Goal: Transaction & Acquisition: Purchase product/service

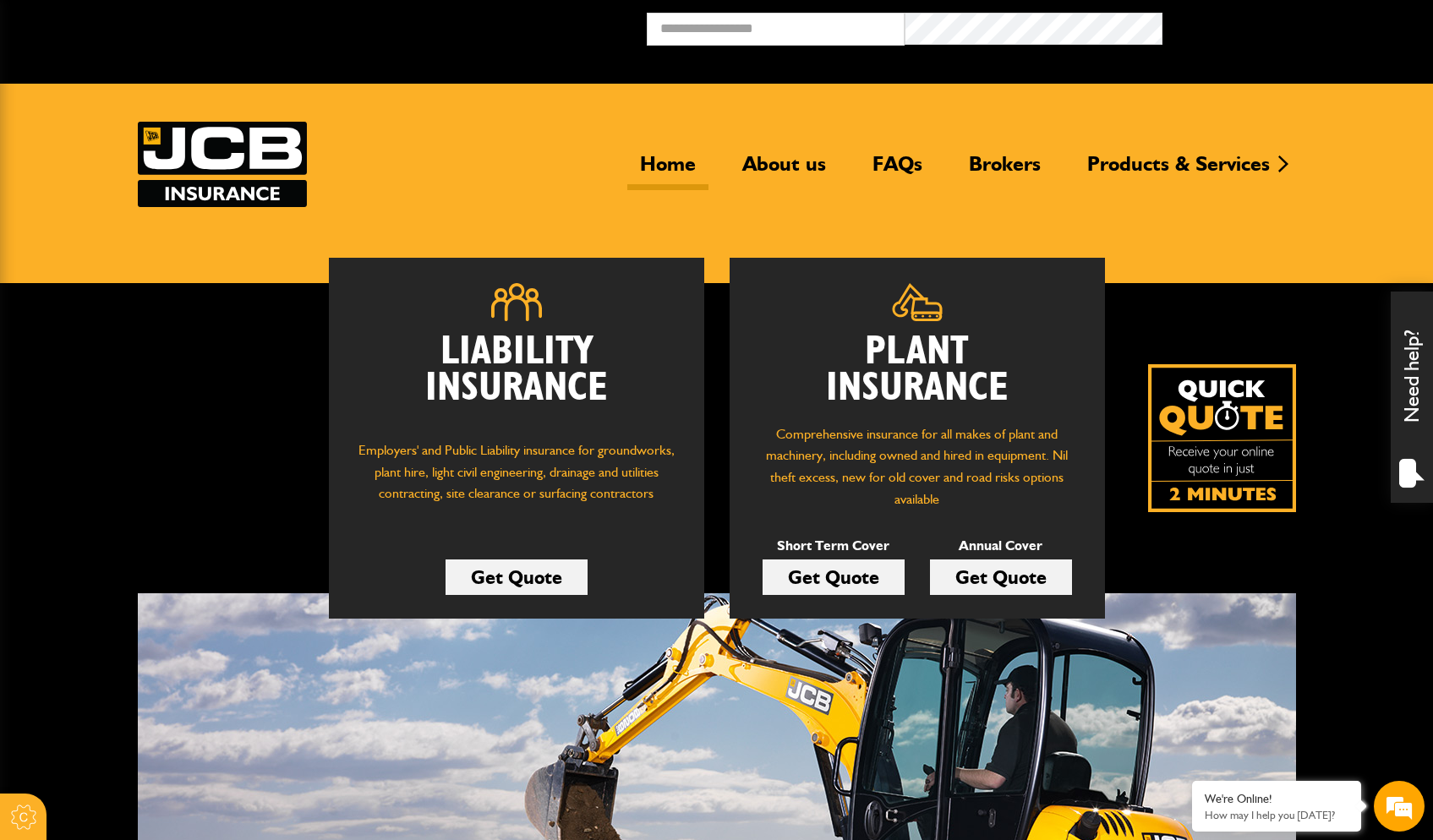
click at [857, 576] on link "Get Quote" at bounding box center [834, 577] width 142 height 36
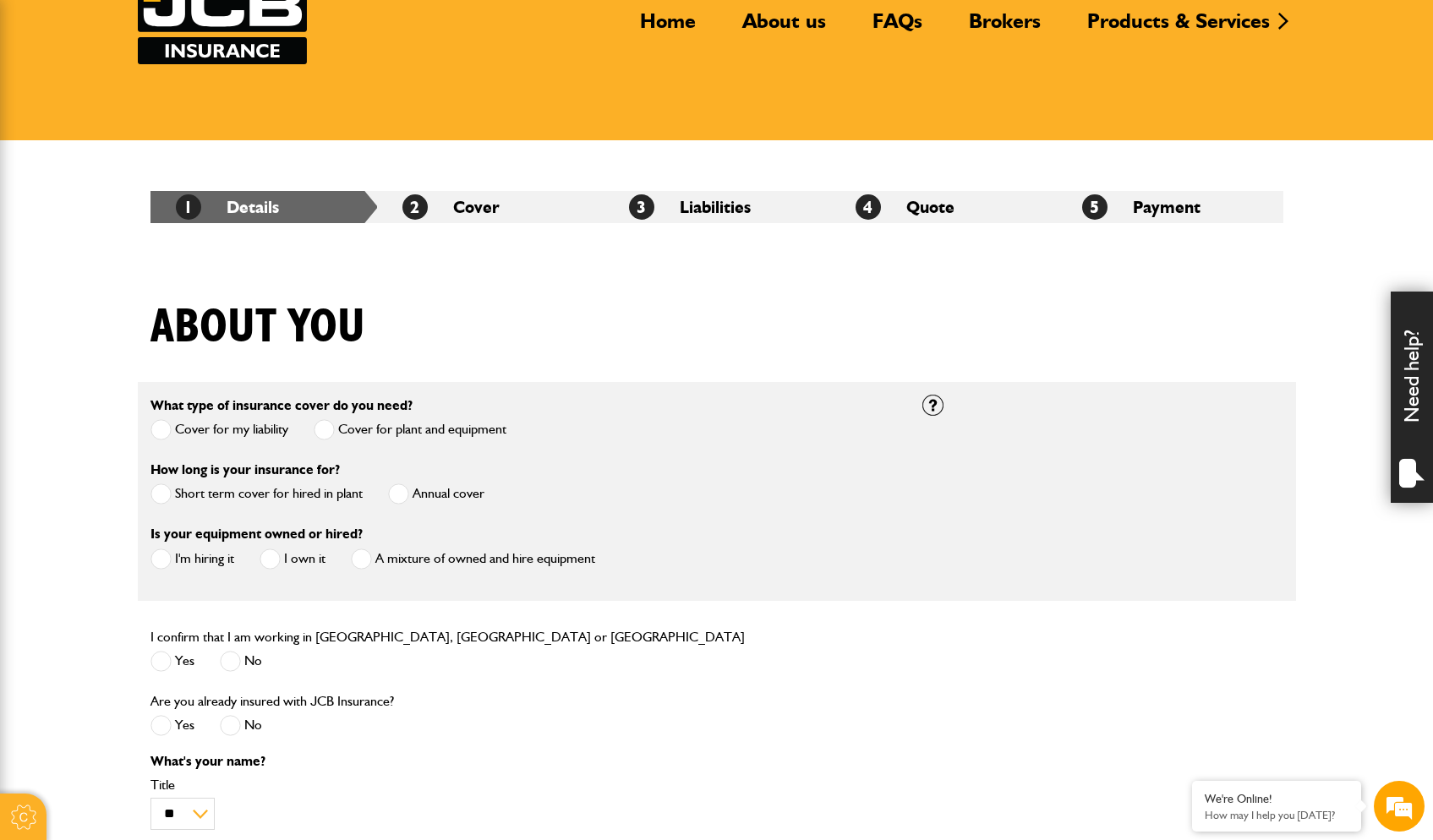
scroll to position [145, 0]
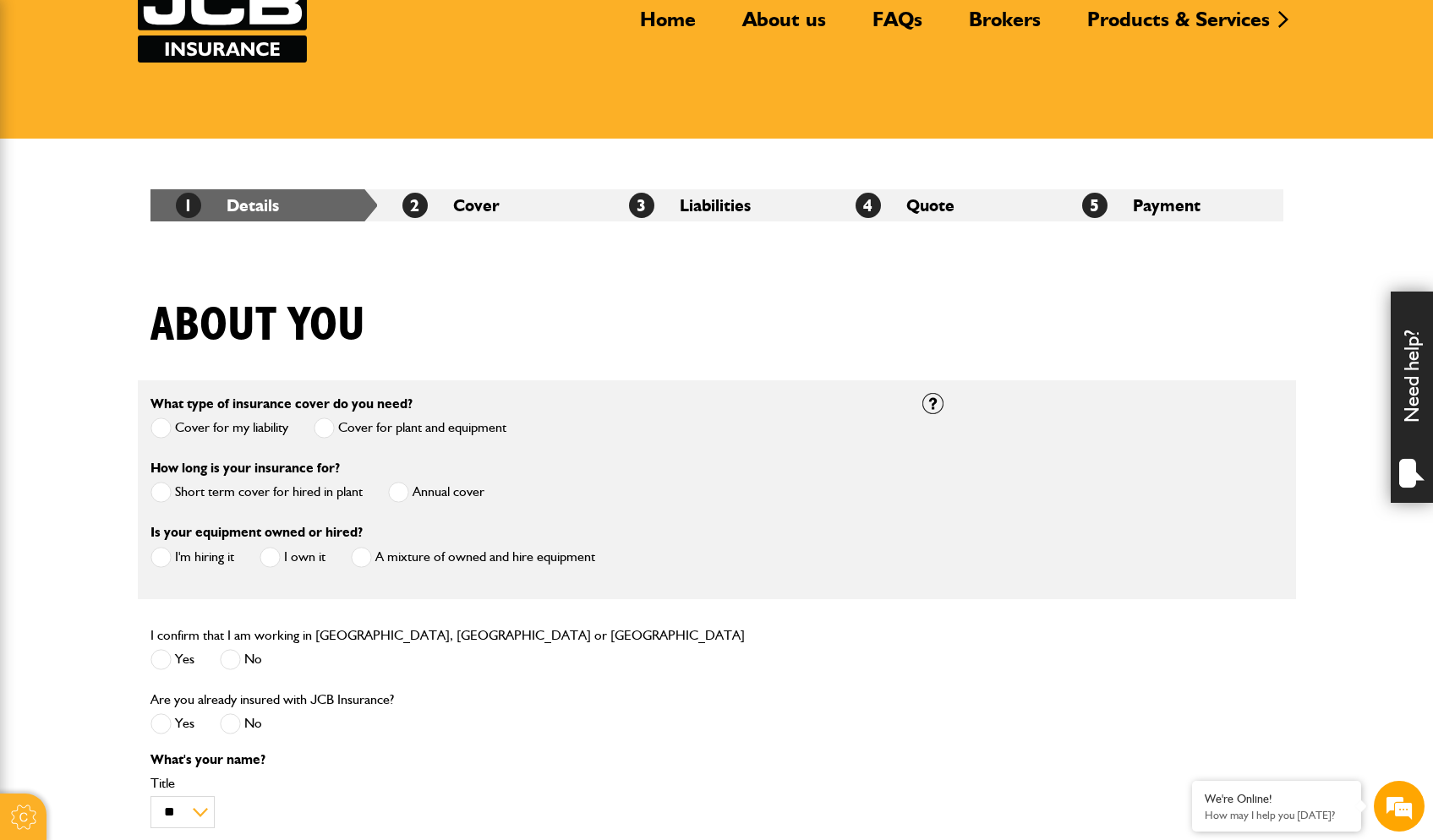
click at [166, 494] on span at bounding box center [160, 492] width 21 height 21
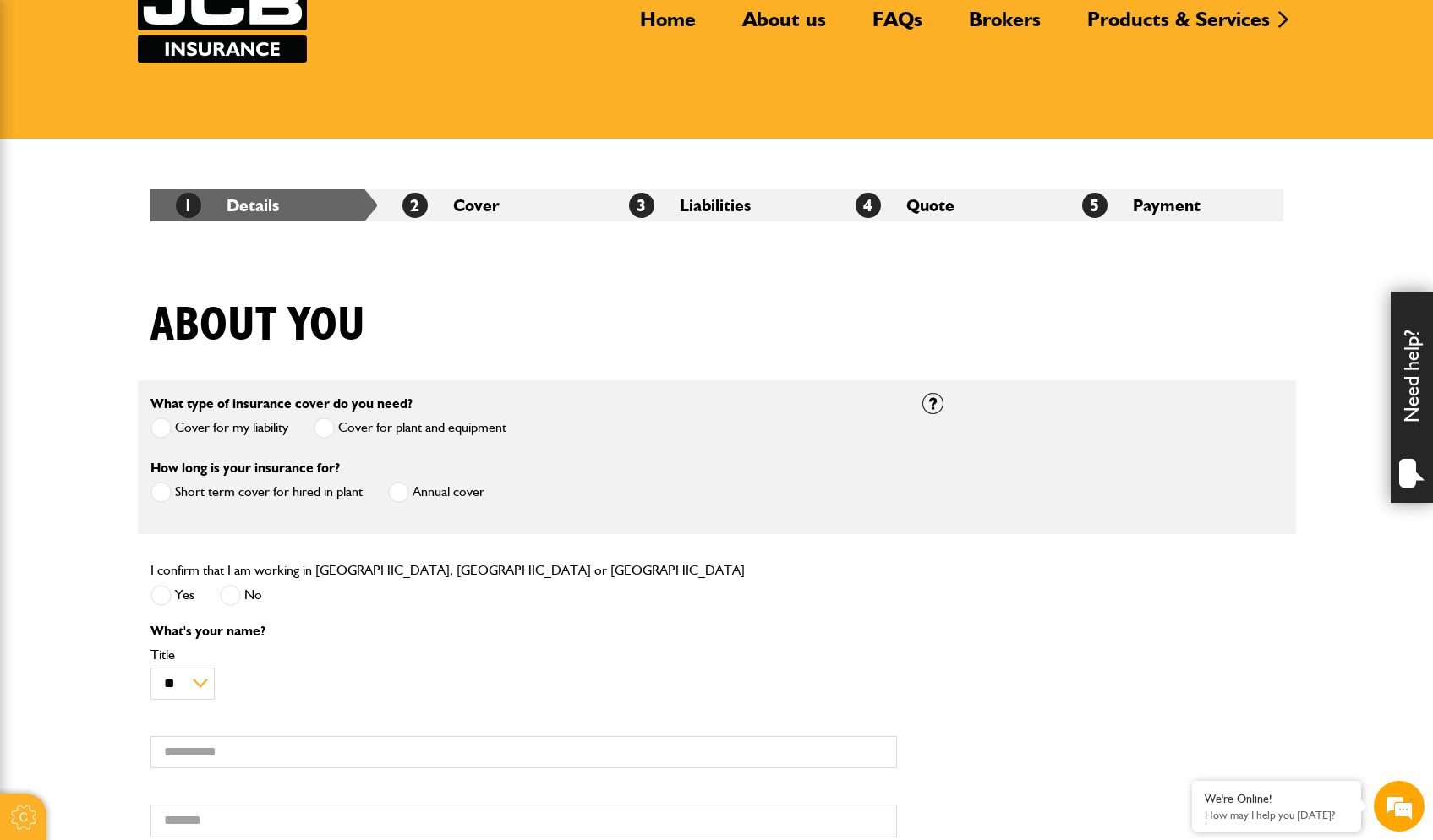
click at [165, 598] on span at bounding box center [160, 595] width 21 height 21
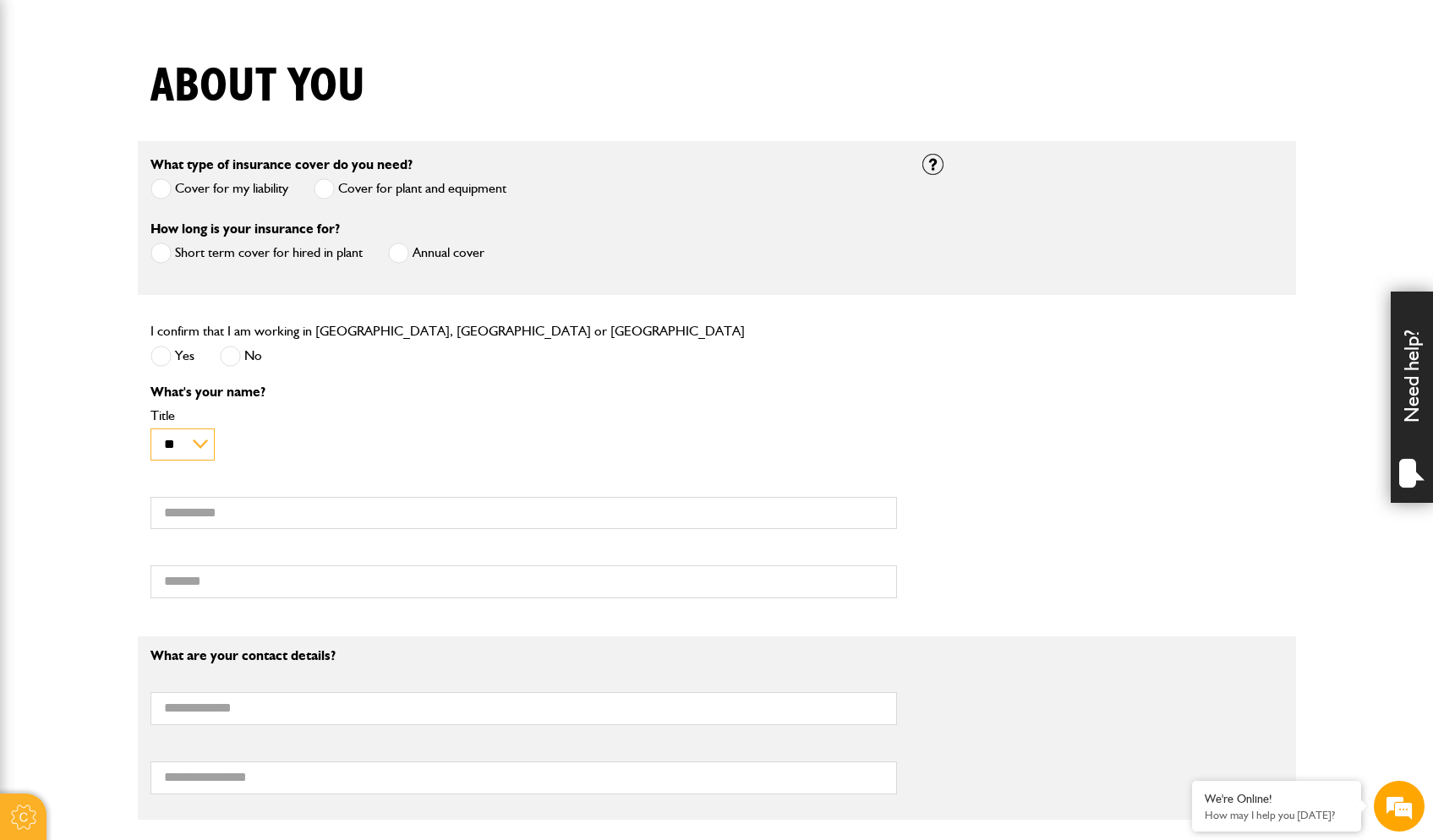
scroll to position [0, 0]
select select "*"
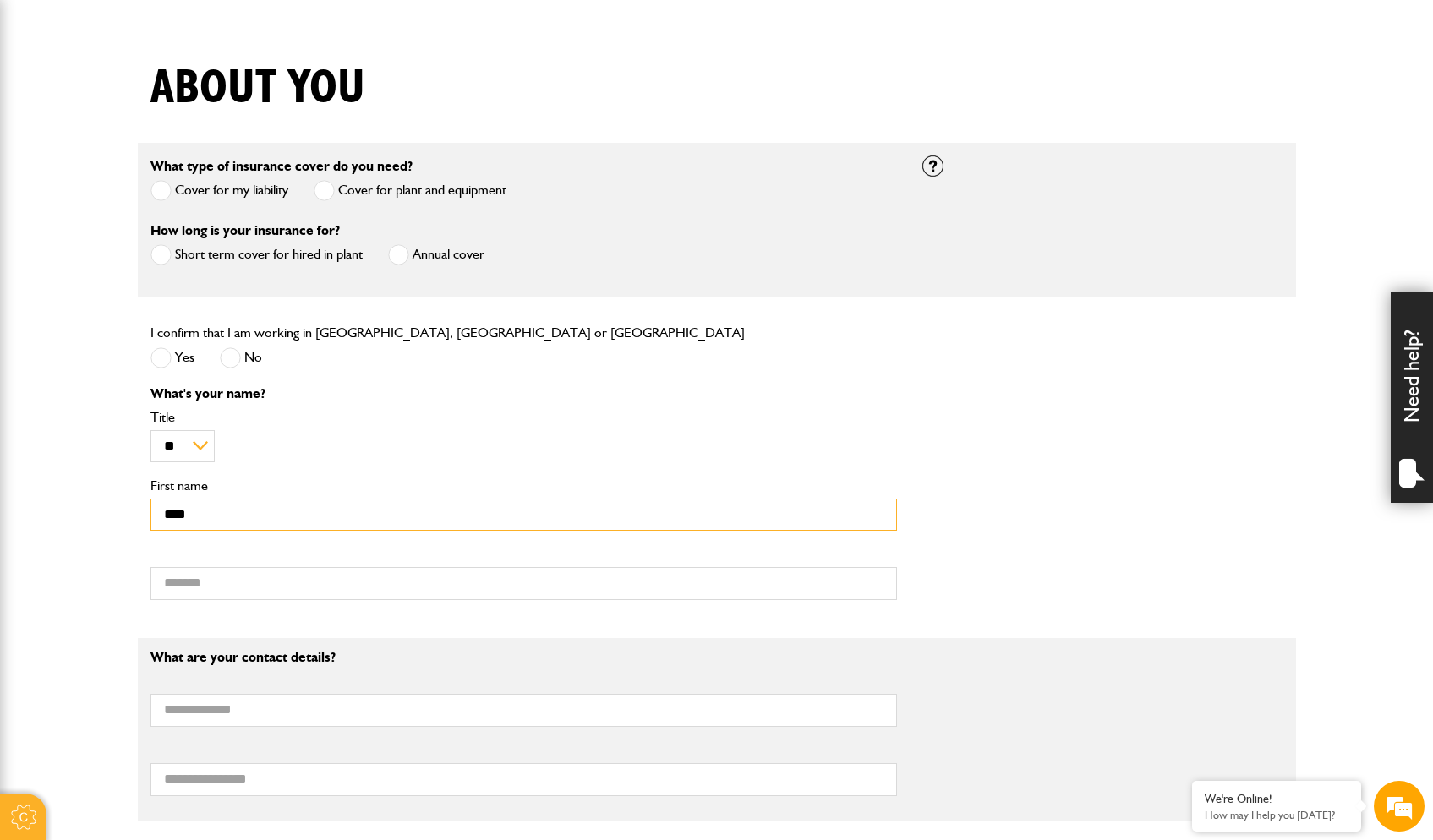
type input "****"
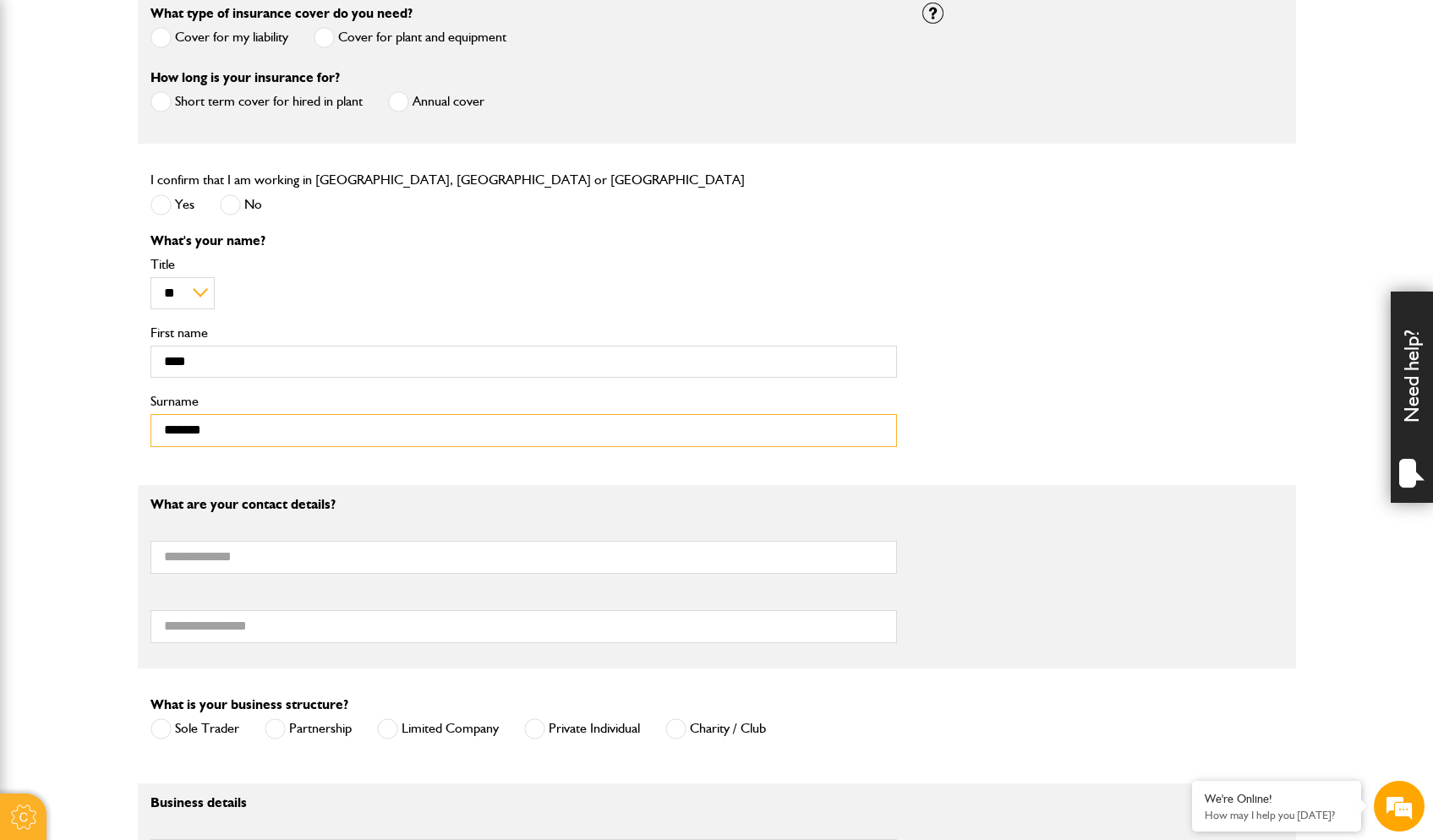
scroll to position [534, 0]
type input "*******"
type input "*"
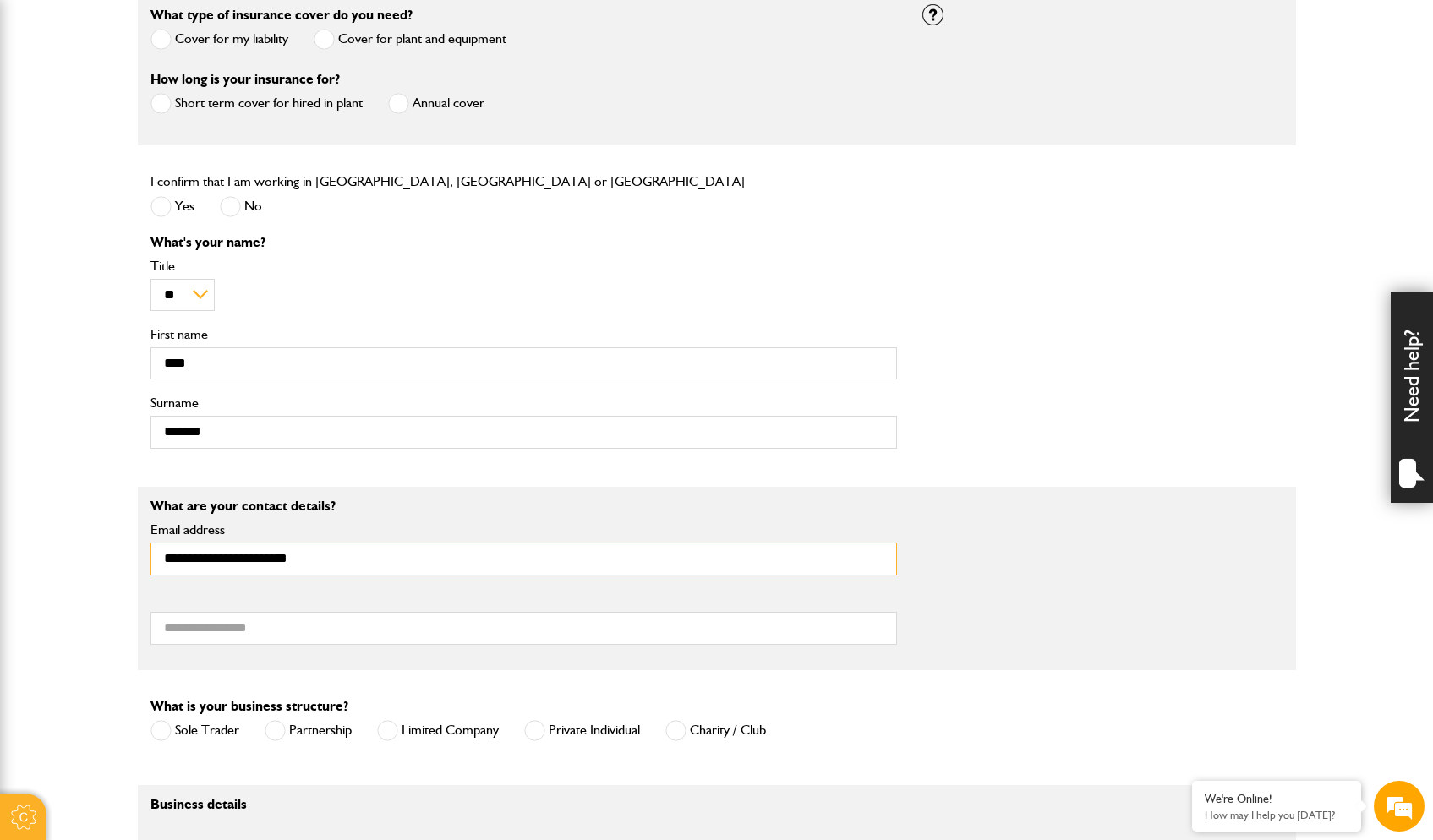
type input "**********"
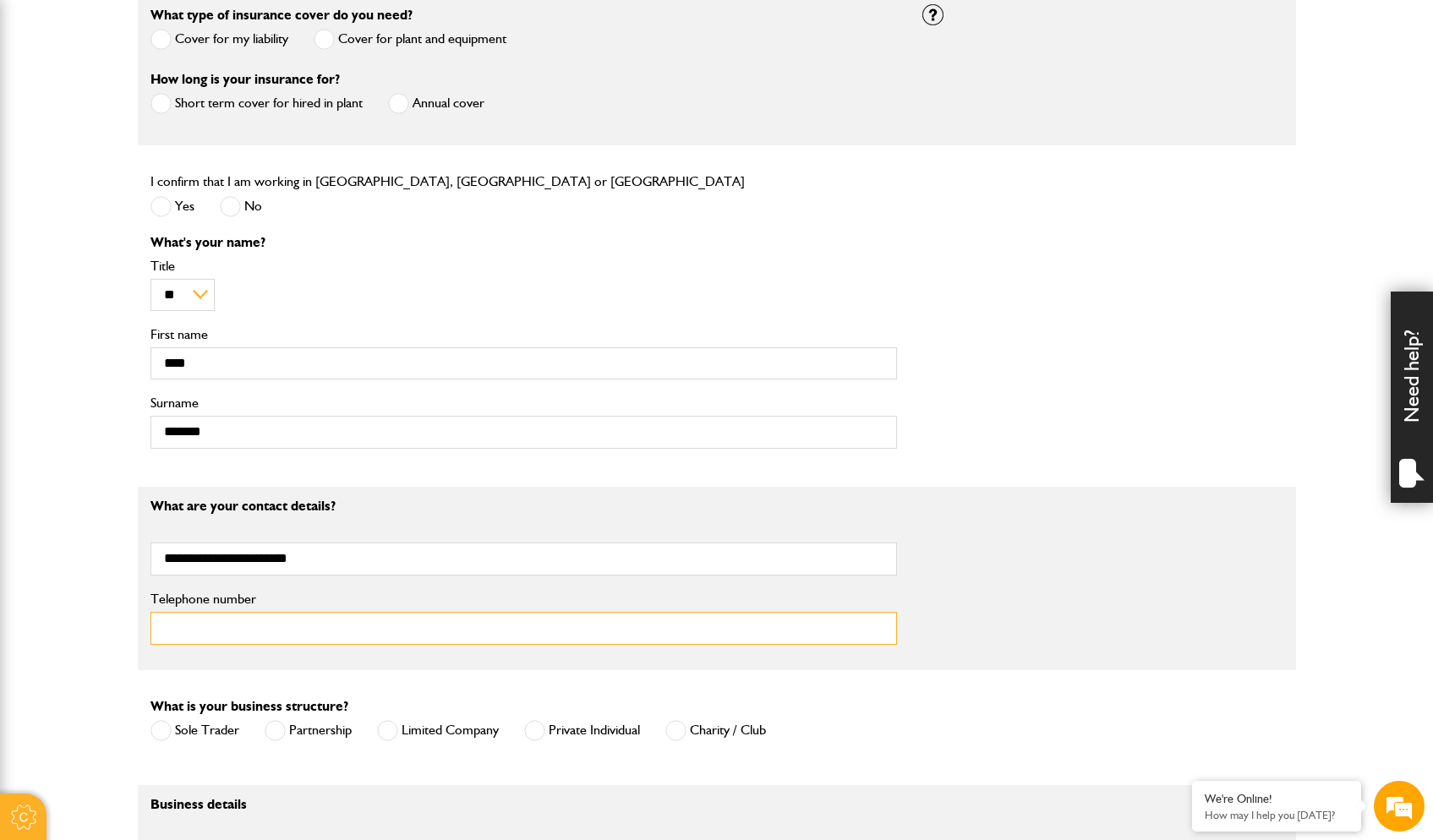
drag, startPoint x: 277, startPoint y: 624, endPoint x: 357, endPoint y: 596, distance: 84.8
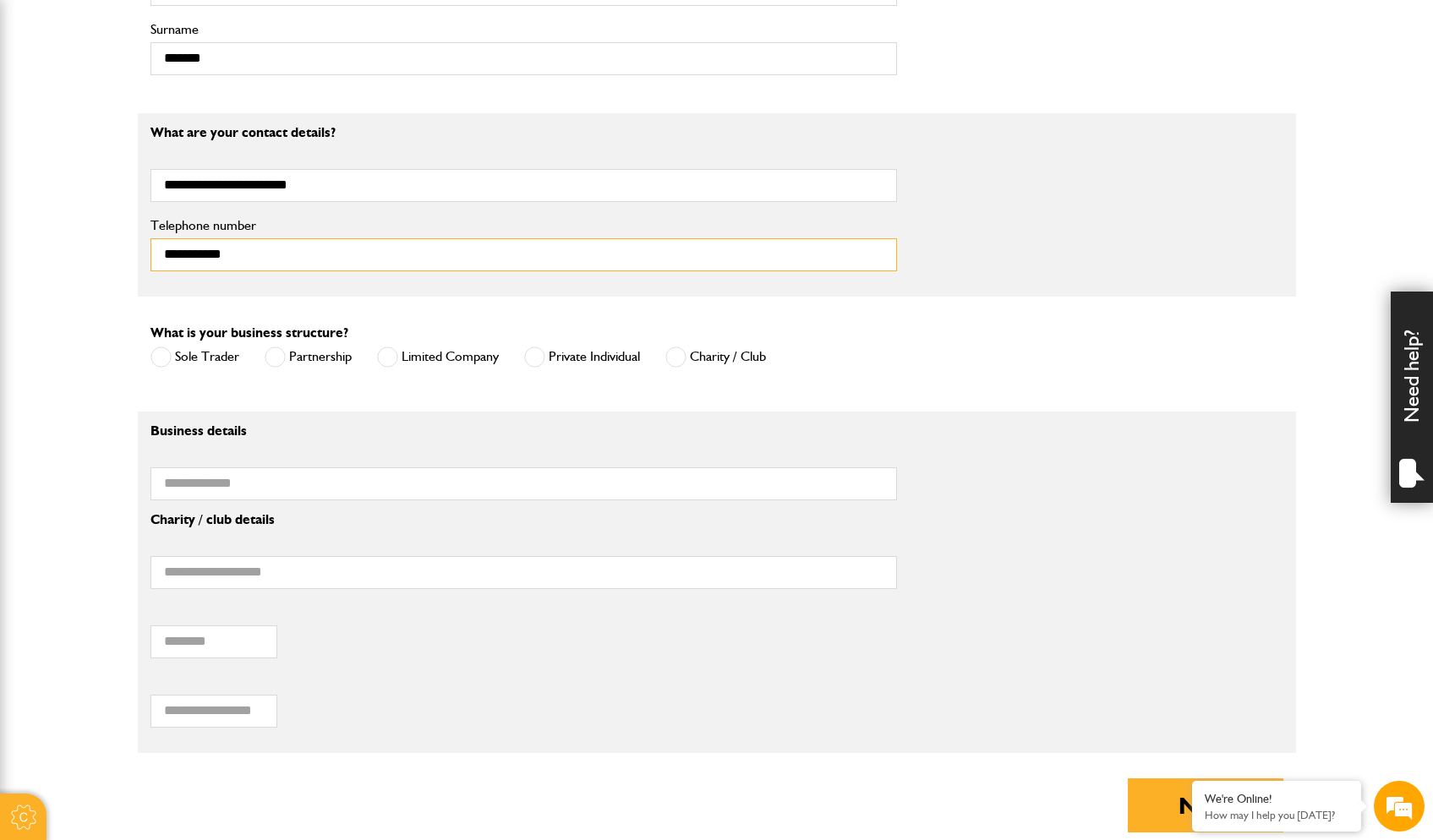
scroll to position [917, 0]
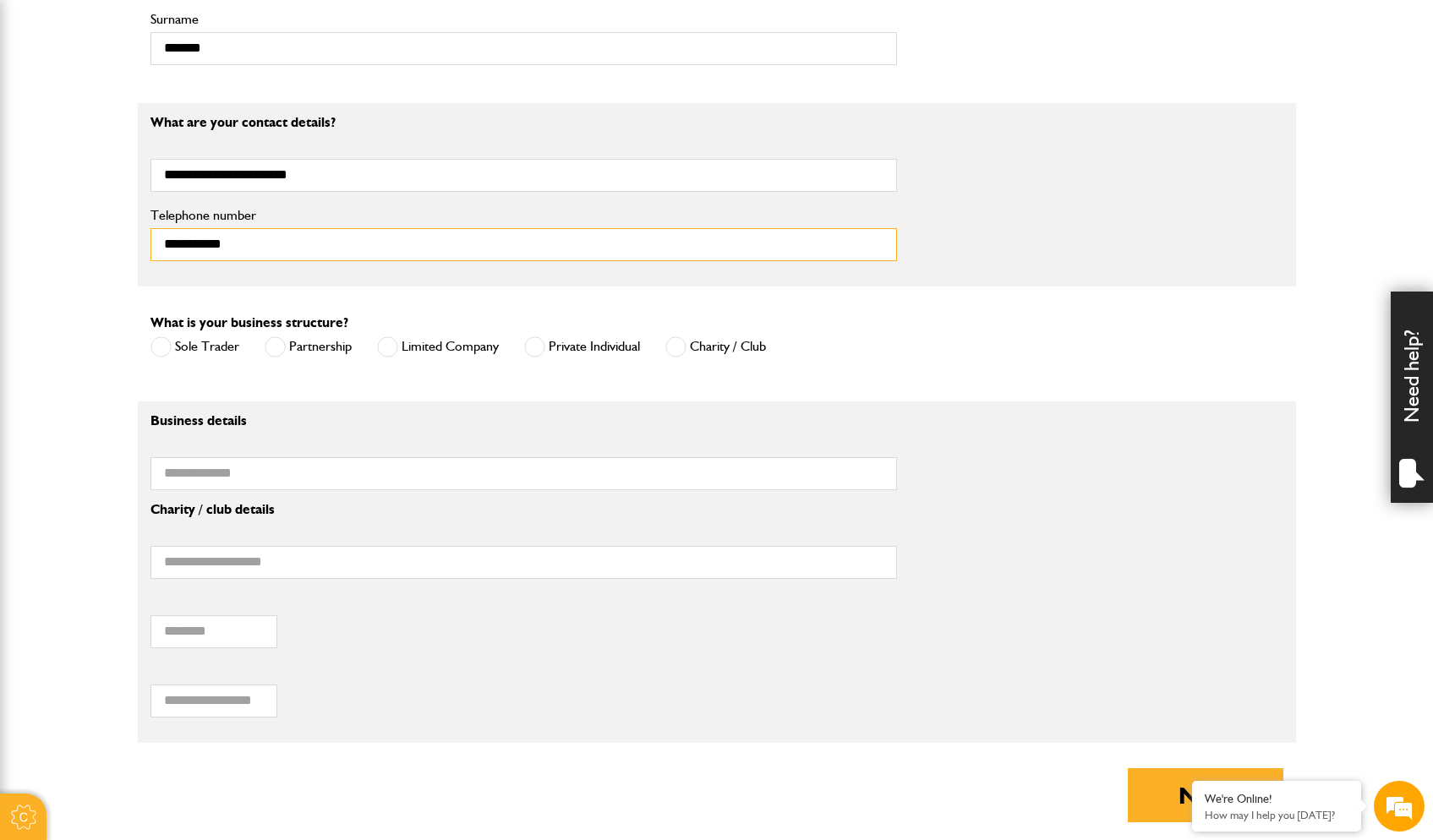
type input "**********"
drag, startPoint x: 396, startPoint y: 344, endPoint x: 393, endPoint y: 362, distance: 18.2
click at [396, 344] on span at bounding box center [387, 346] width 21 height 21
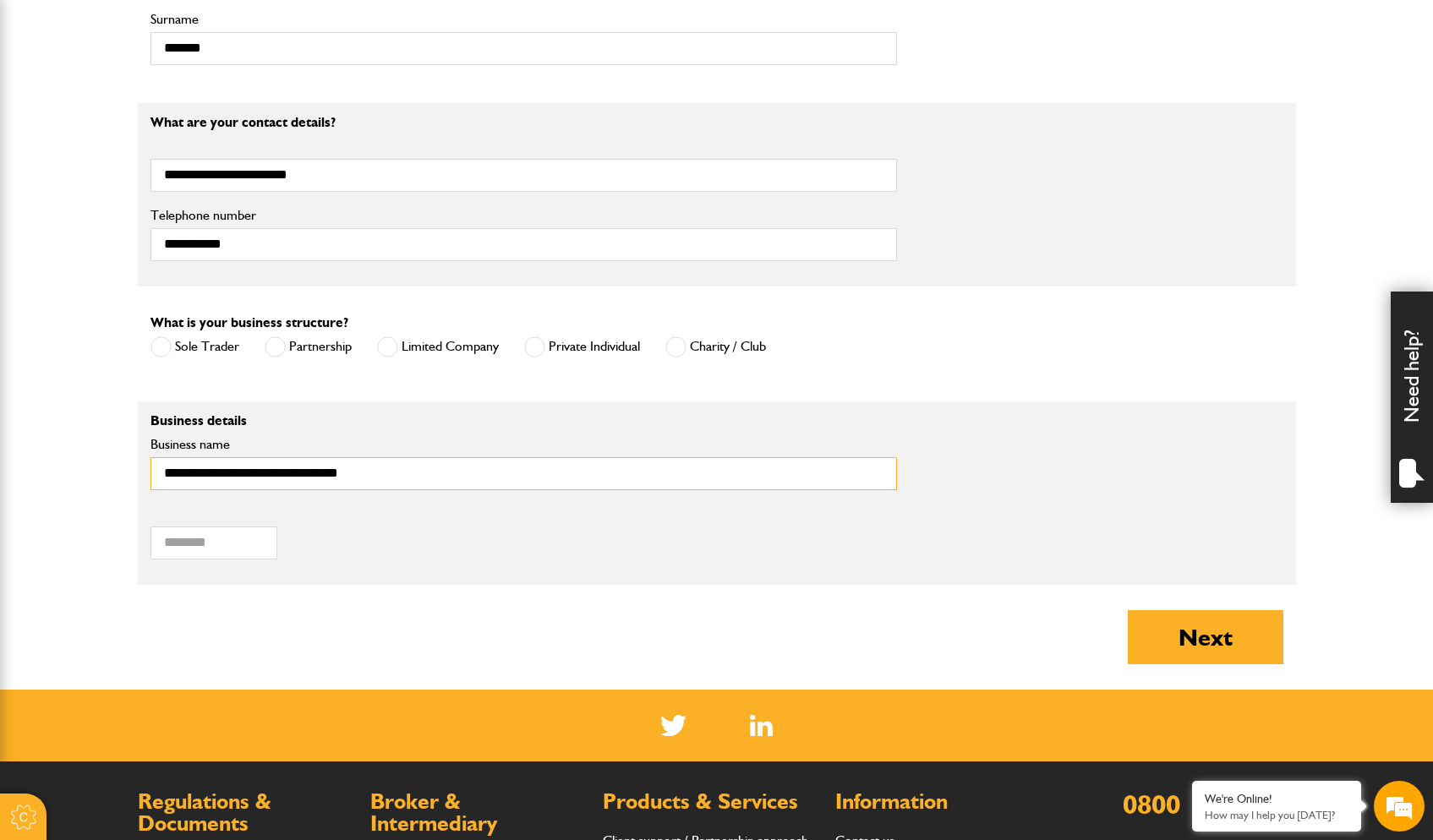
type input "**********"
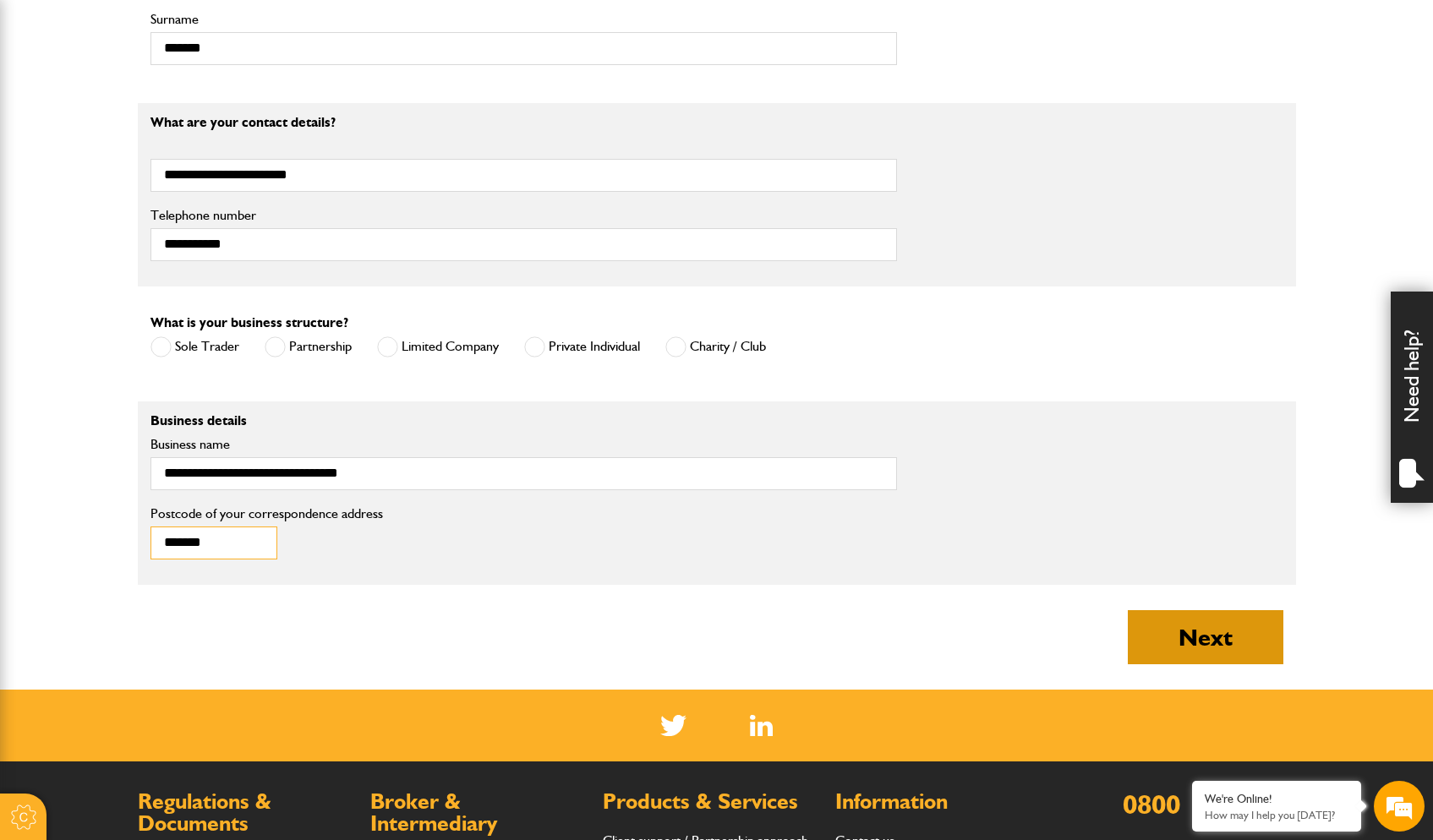
type input "*******"
click at [1211, 640] on button "Next" at bounding box center [1205, 637] width 156 height 54
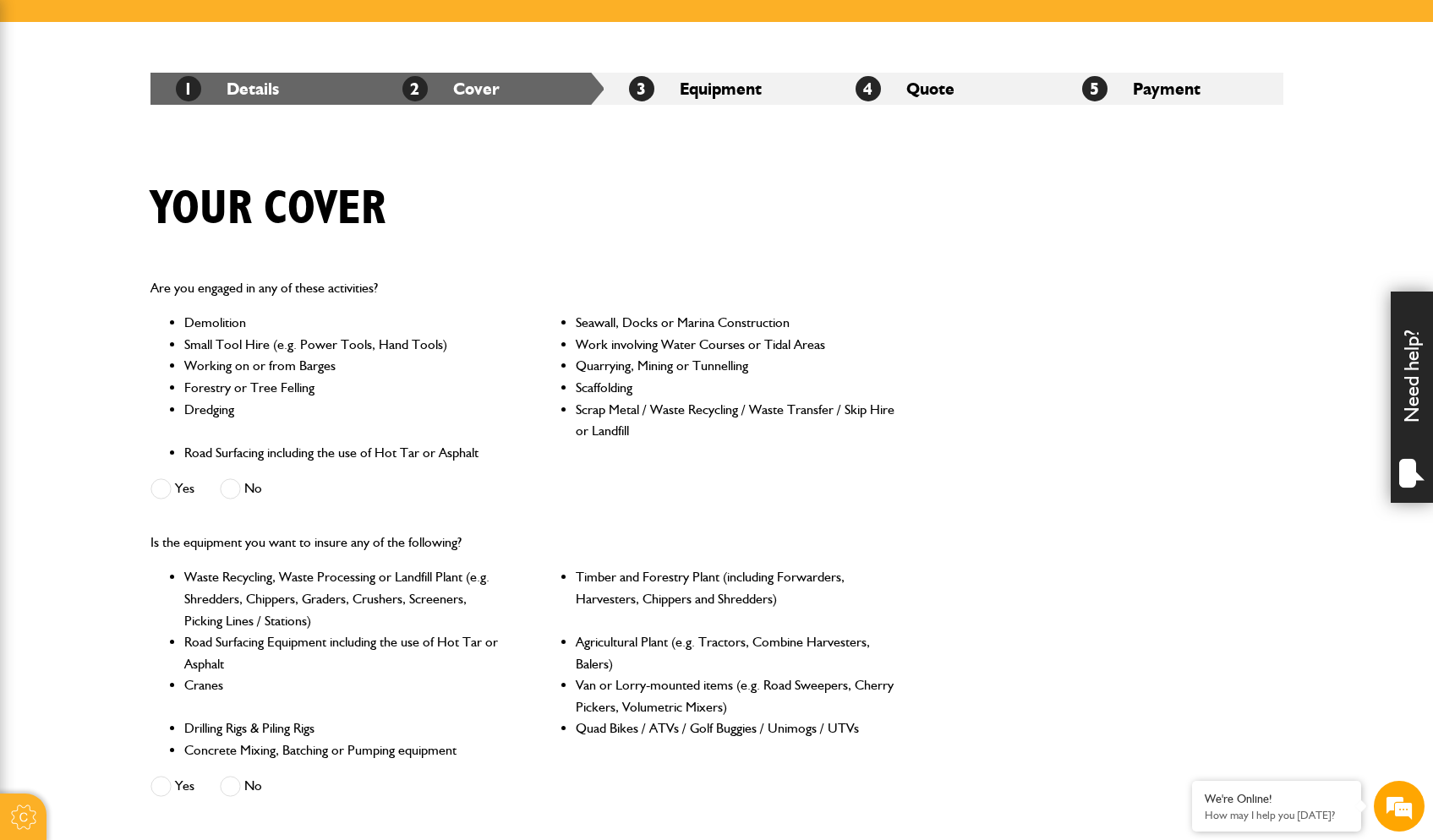
scroll to position [262, 0]
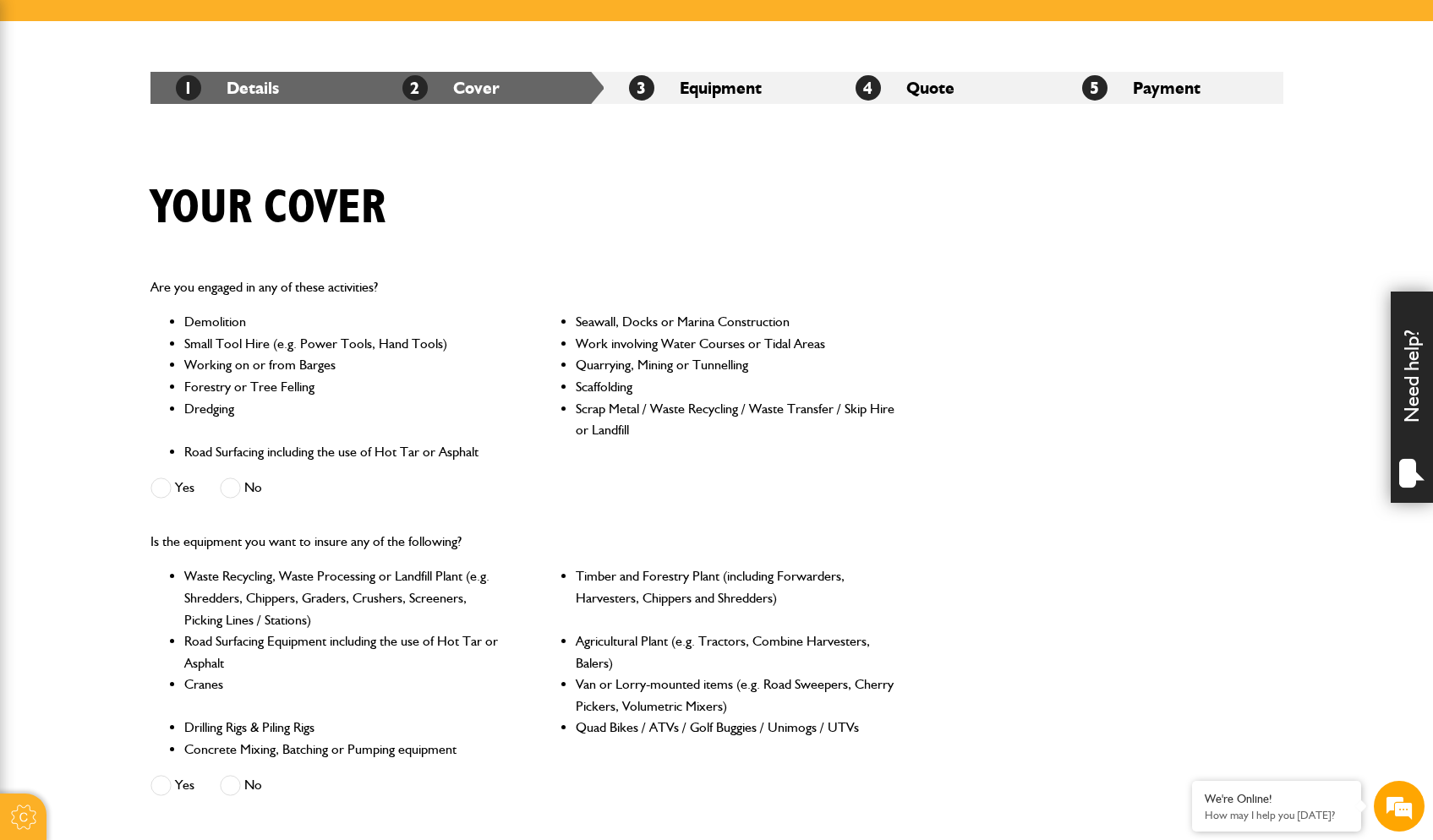
click at [246, 484] on label "No" at bounding box center [241, 487] width 42 height 21
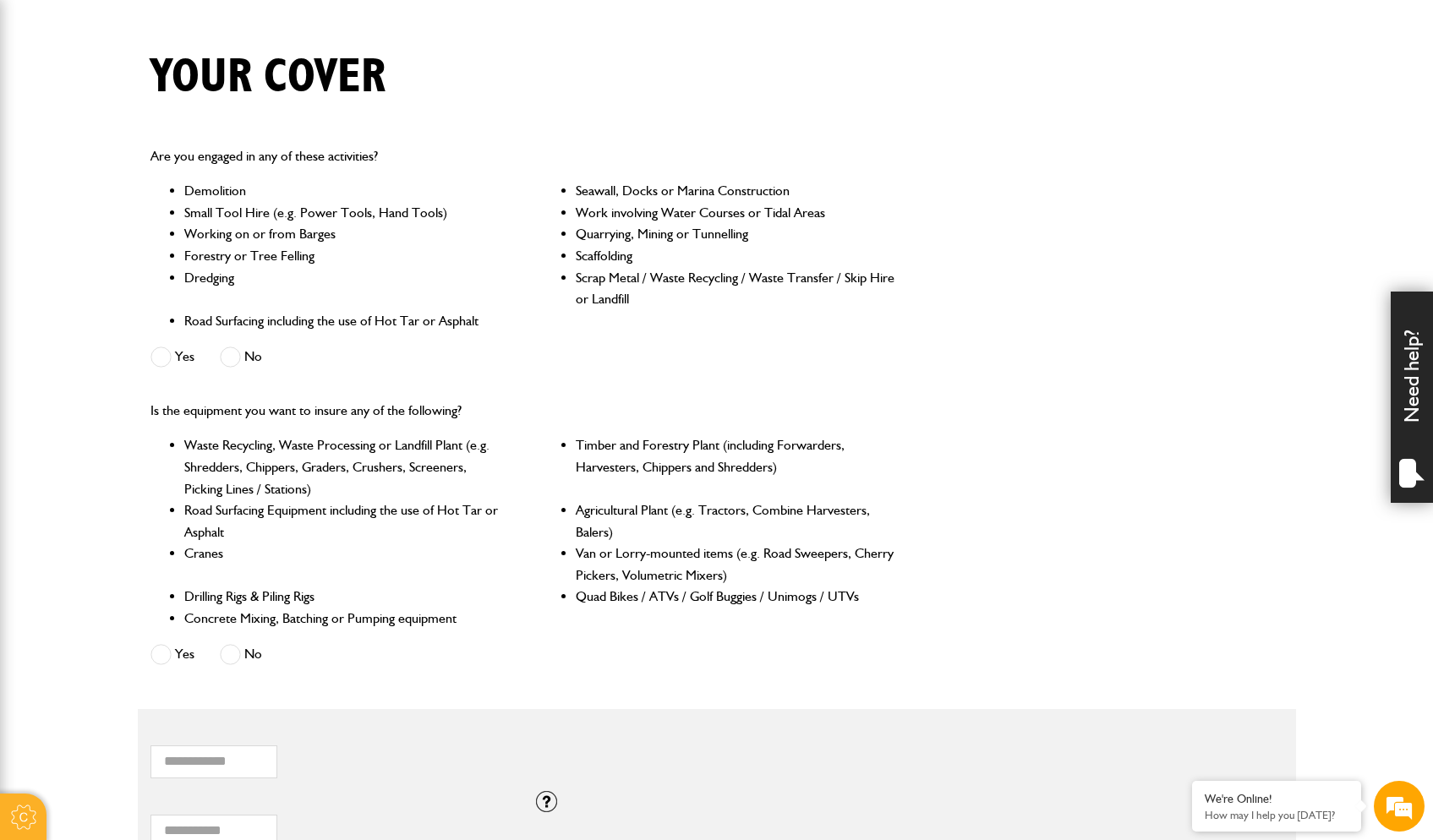
scroll to position [395, 0]
click at [247, 642] on label "No" at bounding box center [241, 652] width 42 height 21
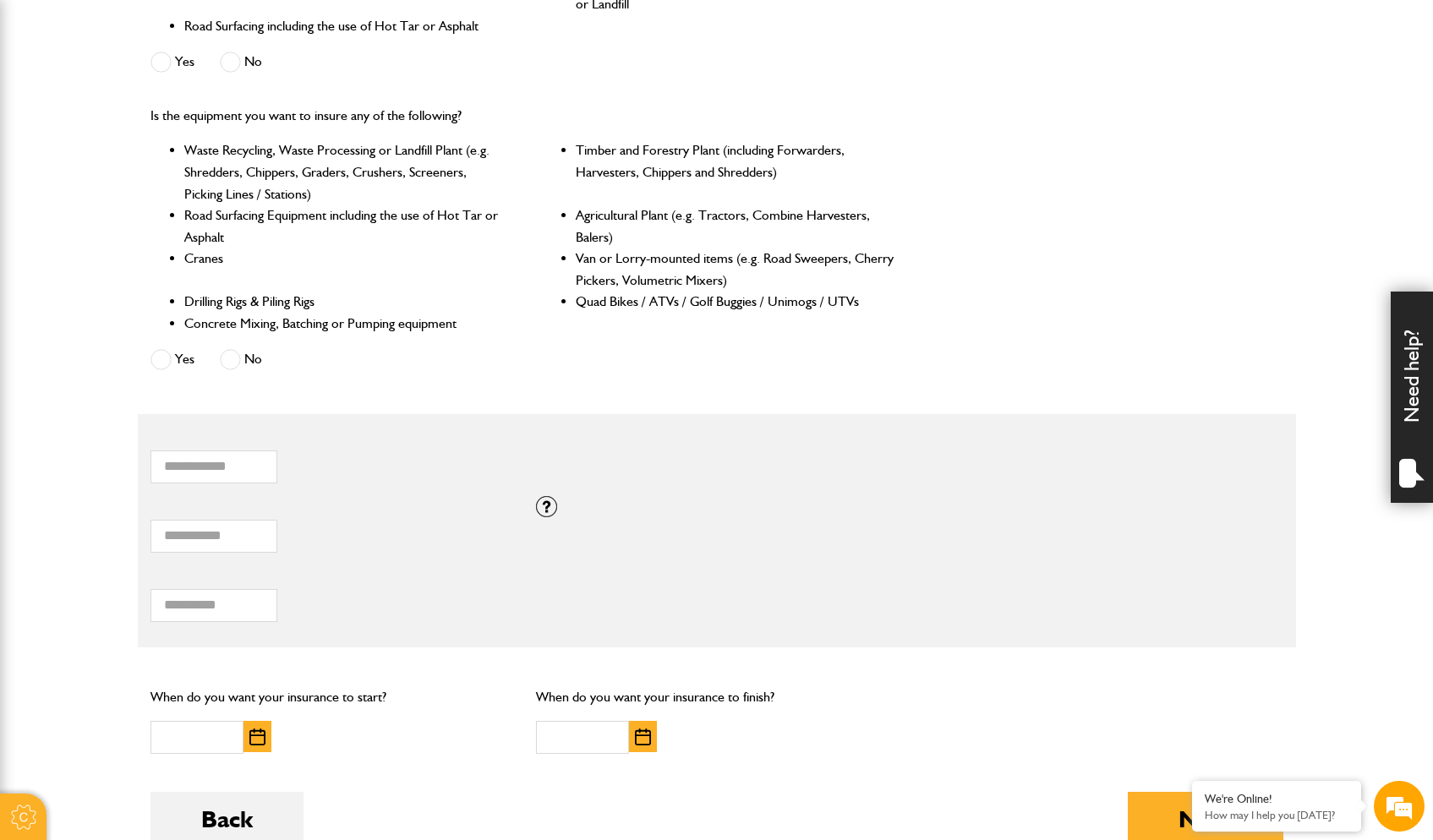
scroll to position [689, 0]
drag, startPoint x: 178, startPoint y: 521, endPoint x: 135, endPoint y: 518, distance: 43.1
click at [135, 518] on body "Cookie Options You can control which cookies we use with the form below. Please…" at bounding box center [716, 331] width 1433 height 2040
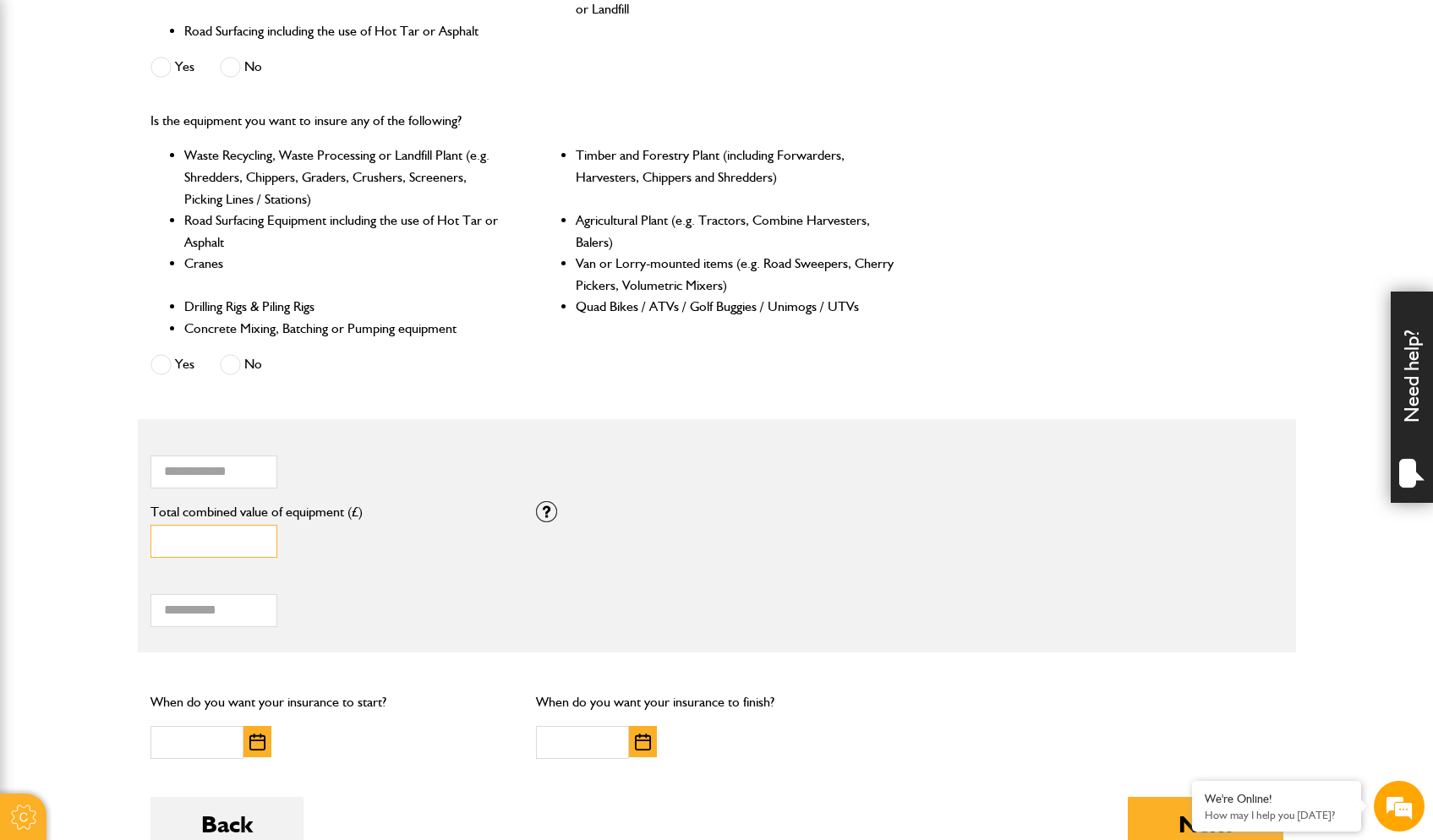
type input "******"
click at [358, 540] on div "****** Total combined value of equipment (£)" at bounding box center [331, 531] width 361 height 52
click at [183, 598] on input "Total hiring fees" at bounding box center [214, 611] width 127 height 33
type input "*"
type input "****"
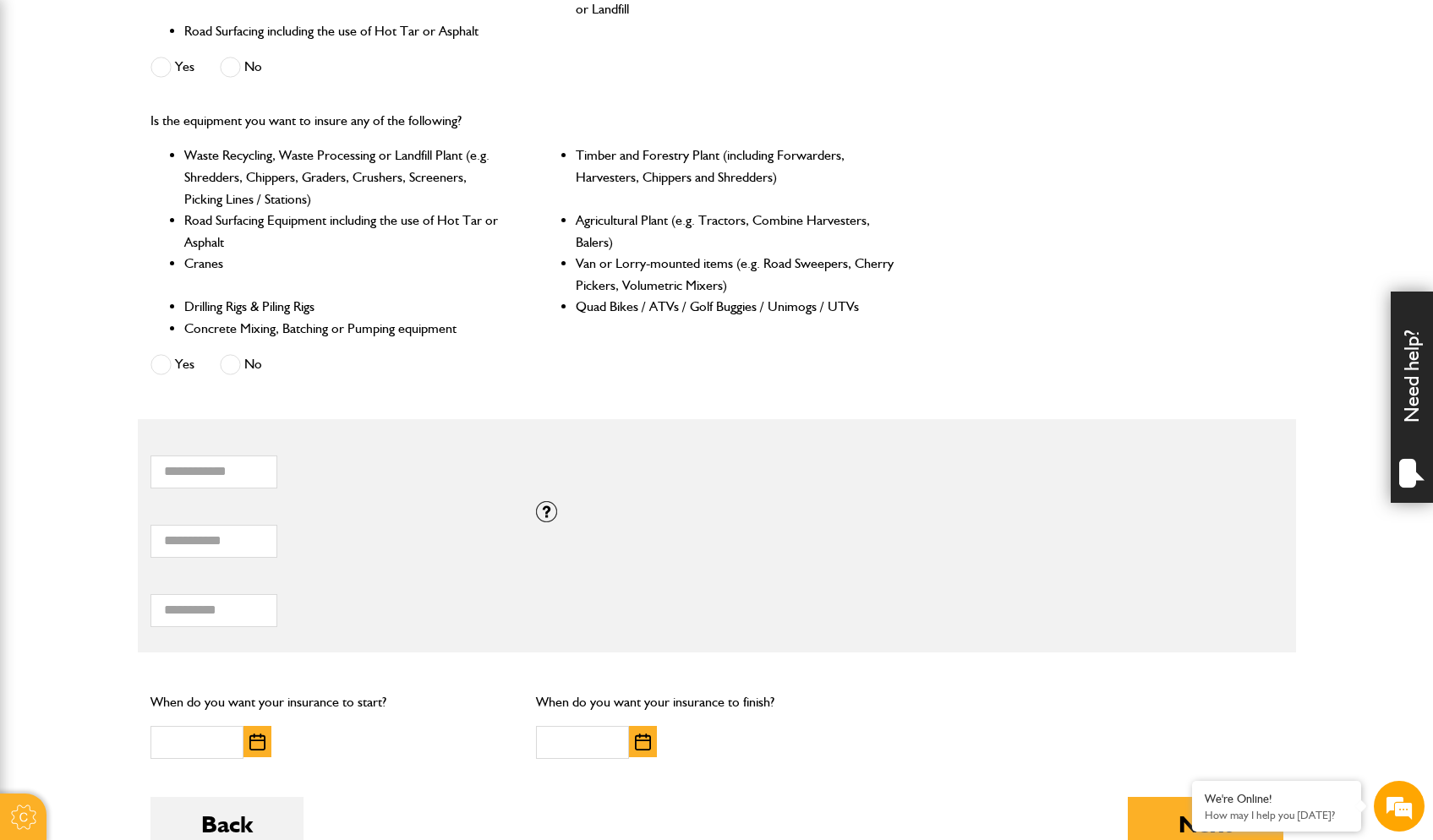
click at [255, 733] on img "button" at bounding box center [257, 741] width 16 height 17
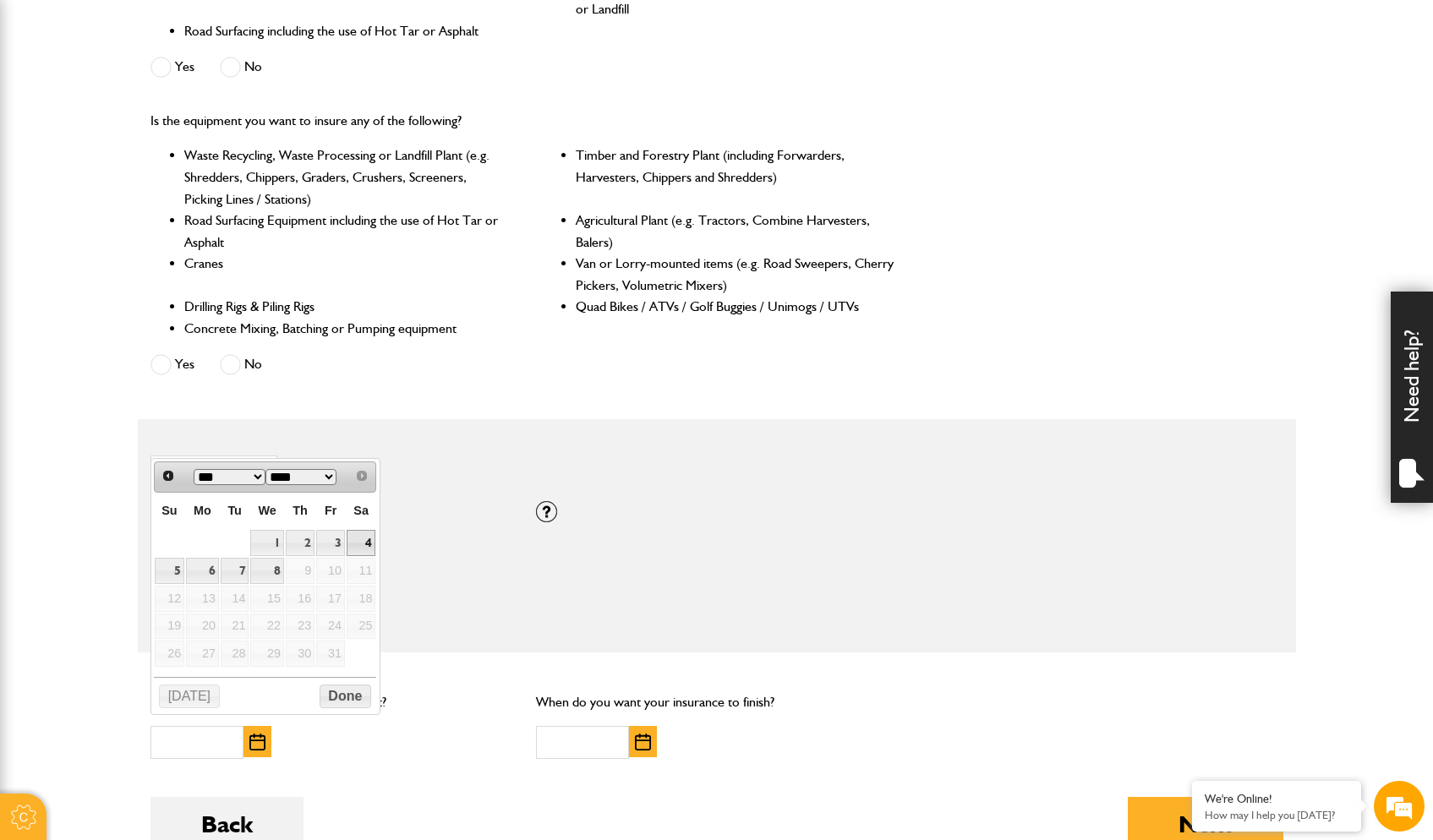
drag, startPoint x: 366, startPoint y: 544, endPoint x: 423, endPoint y: 597, distance: 77.8
click at [367, 544] on link "4" at bounding box center [360, 542] width 29 height 26
type input "**********"
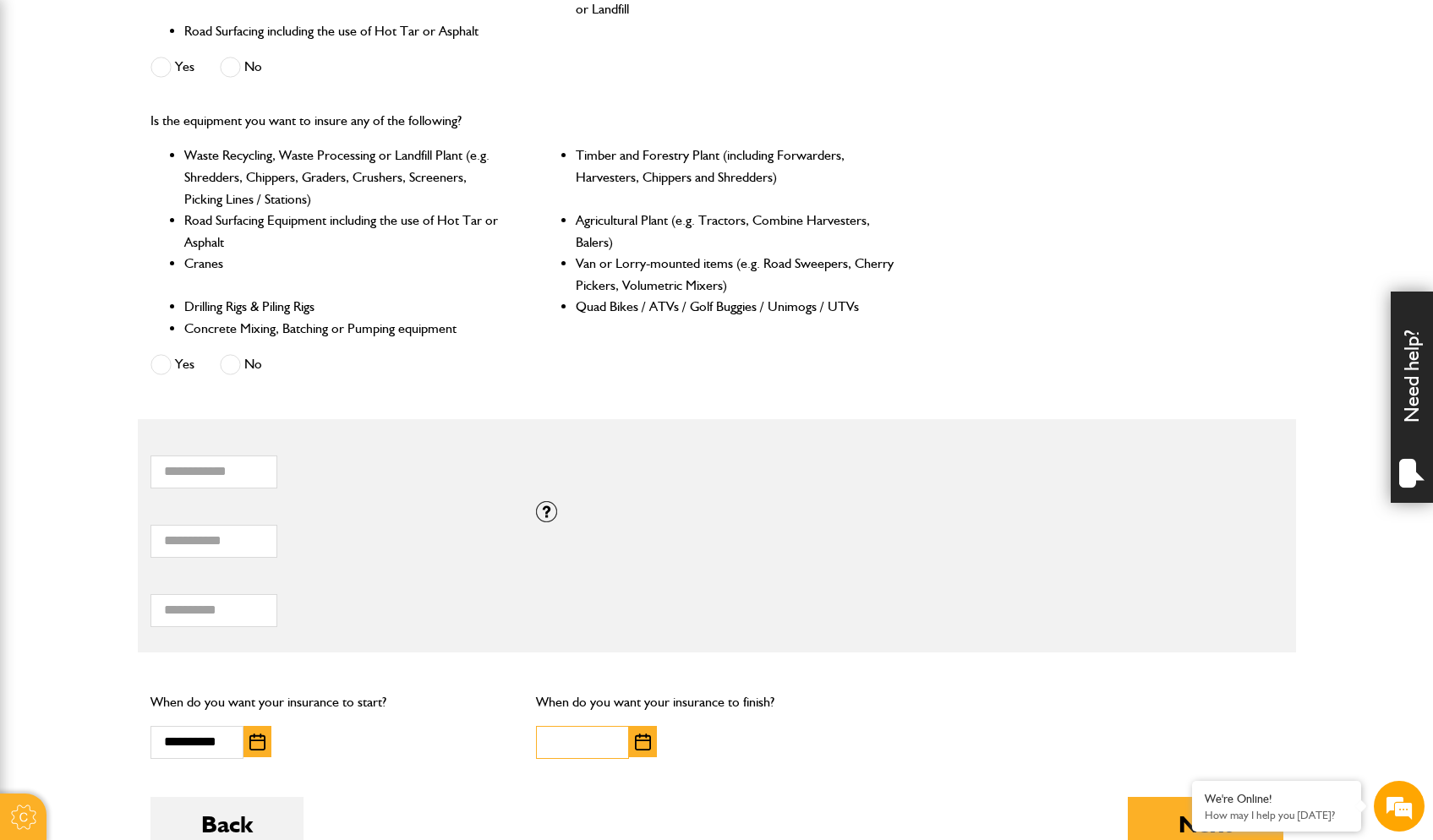
click at [572, 726] on input "text" at bounding box center [582, 742] width 93 height 33
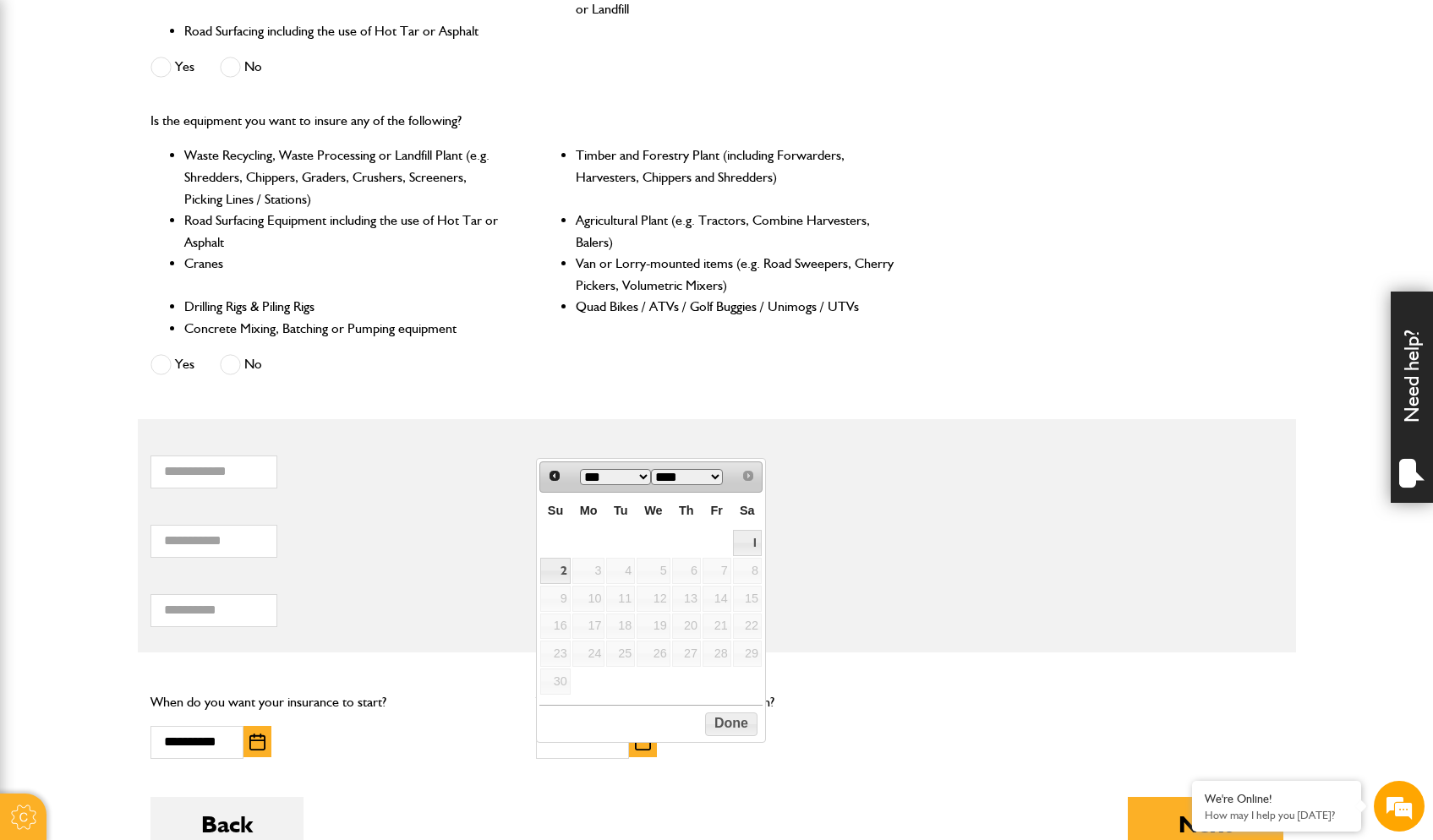
click at [649, 636] on table "Su Mo Tu We Th Fr Sa 1 2 3 4 5 6 7 8 9 10 11 12 13 14 15 16 17 18 19 20 21 22 2…" at bounding box center [651, 594] width 223 height 203
click at [753, 544] on link "1" at bounding box center [747, 542] width 29 height 26
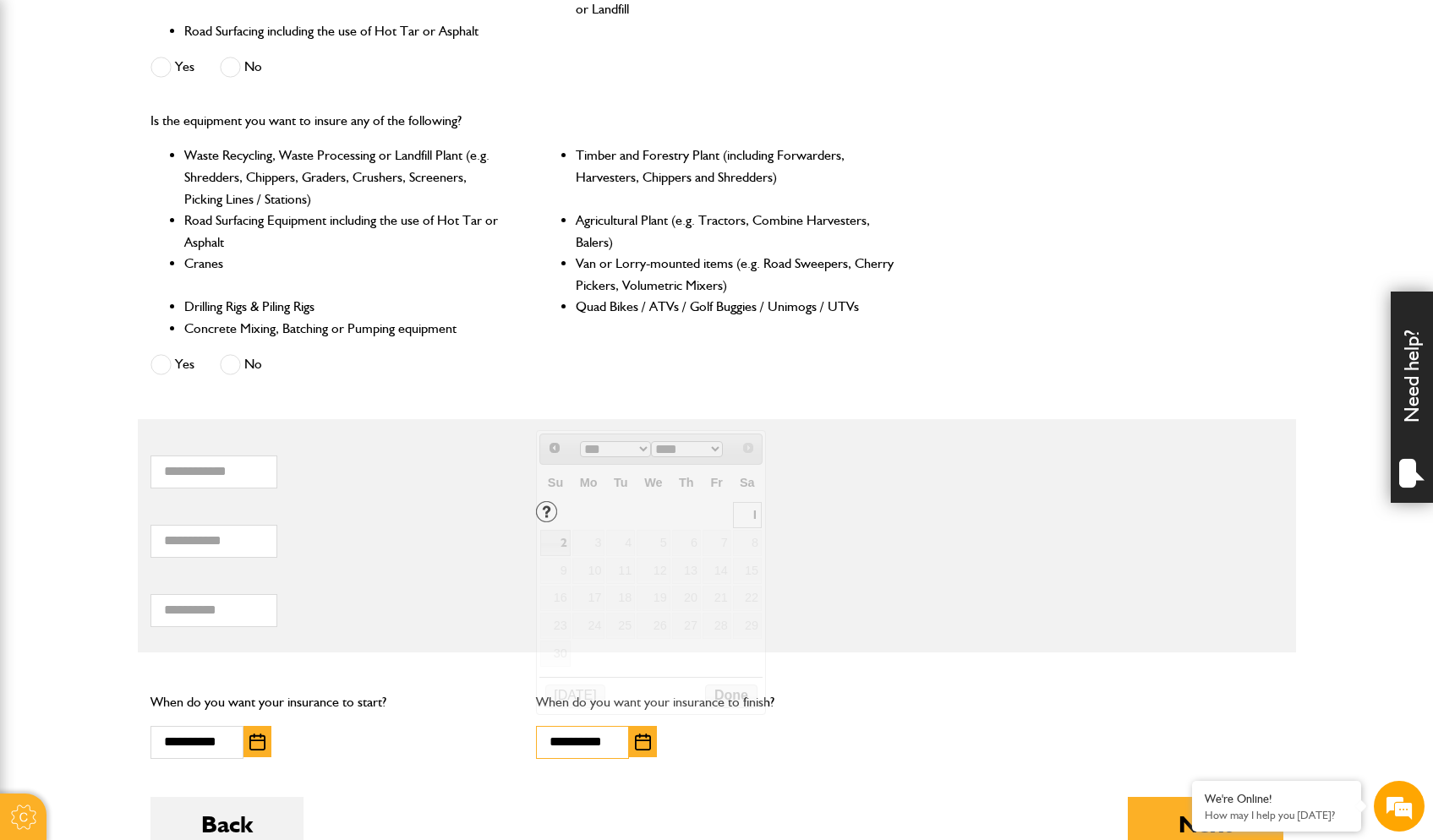
click at [565, 729] on input "**********" at bounding box center [582, 742] width 93 height 33
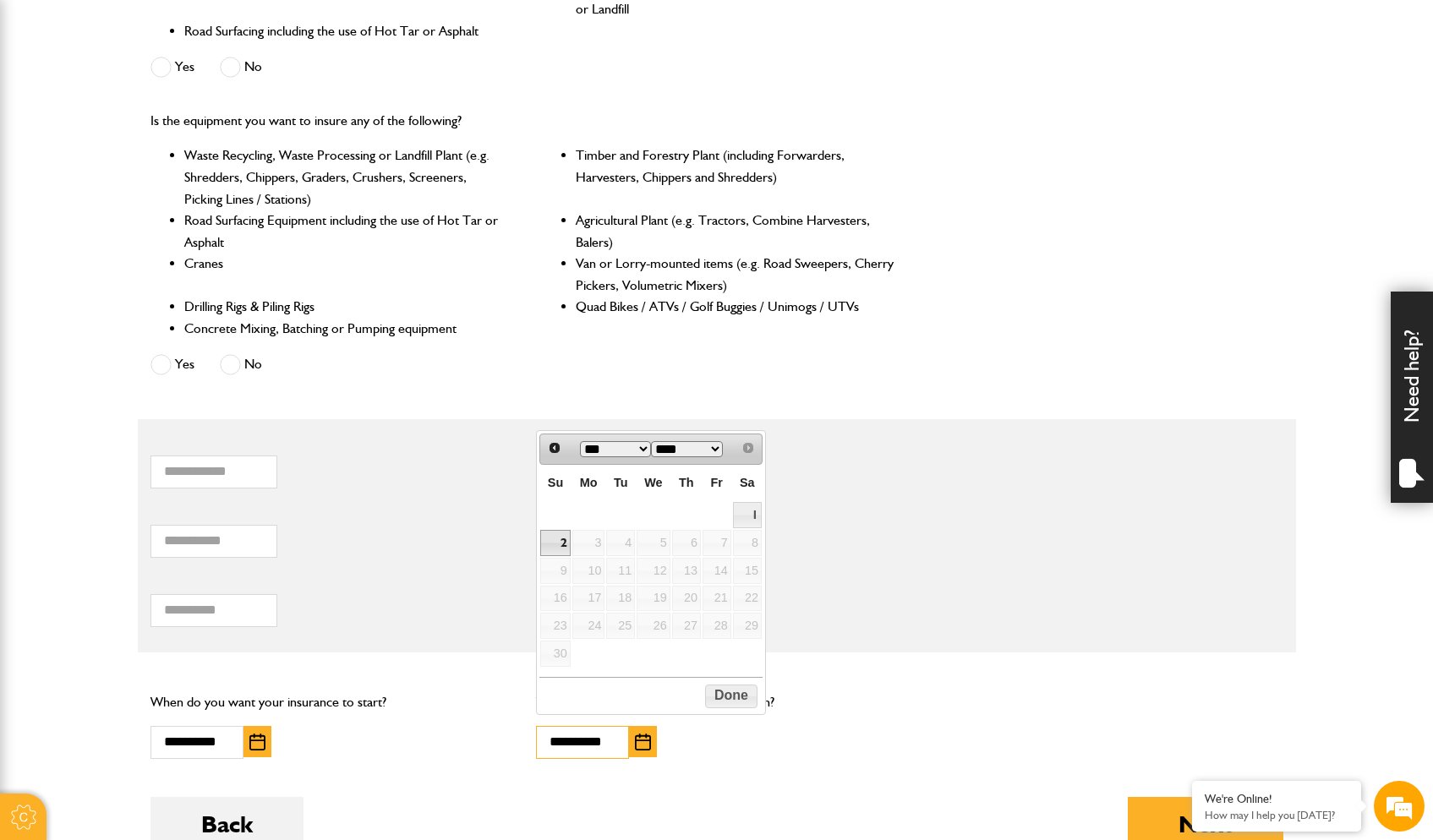
type input "**********"
click at [910, 776] on form "Do you need more than £5,000,000 of liability cover? Yes No Which of these acti…" at bounding box center [717, 358] width 1133 height 1034
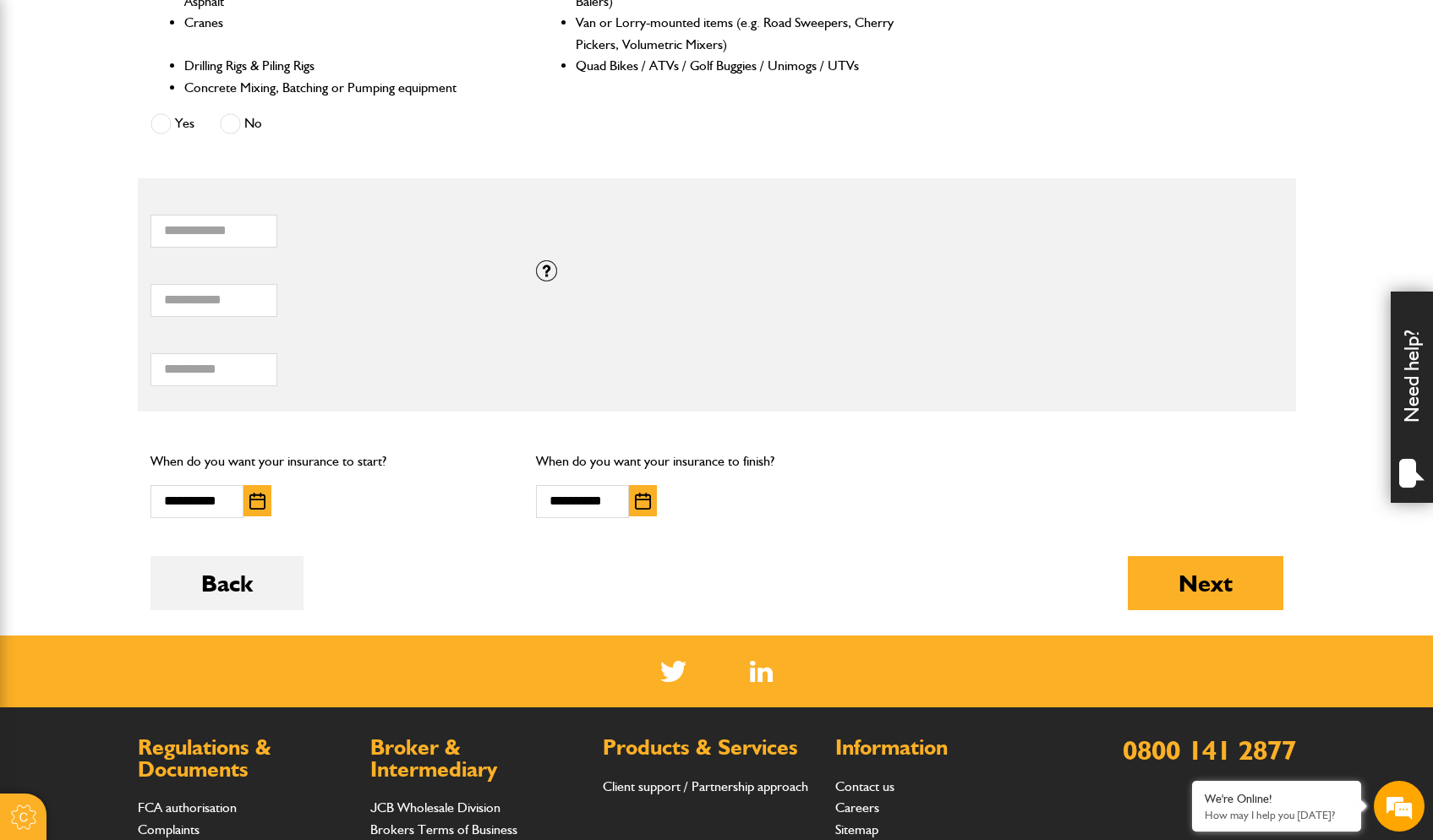
scroll to position [926, 0]
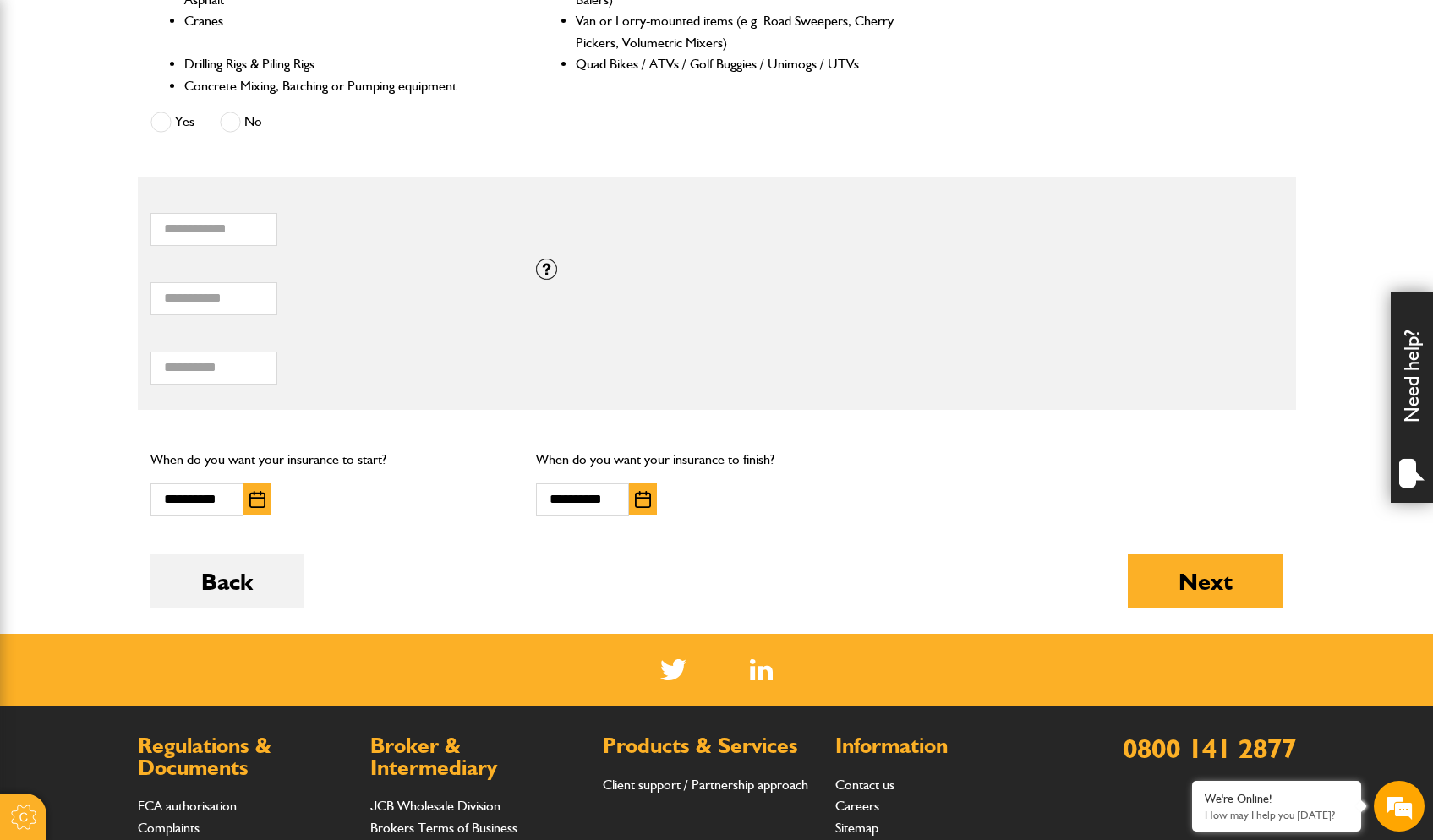
click at [793, 511] on div "**********" at bounding box center [716, 483] width 386 height 94
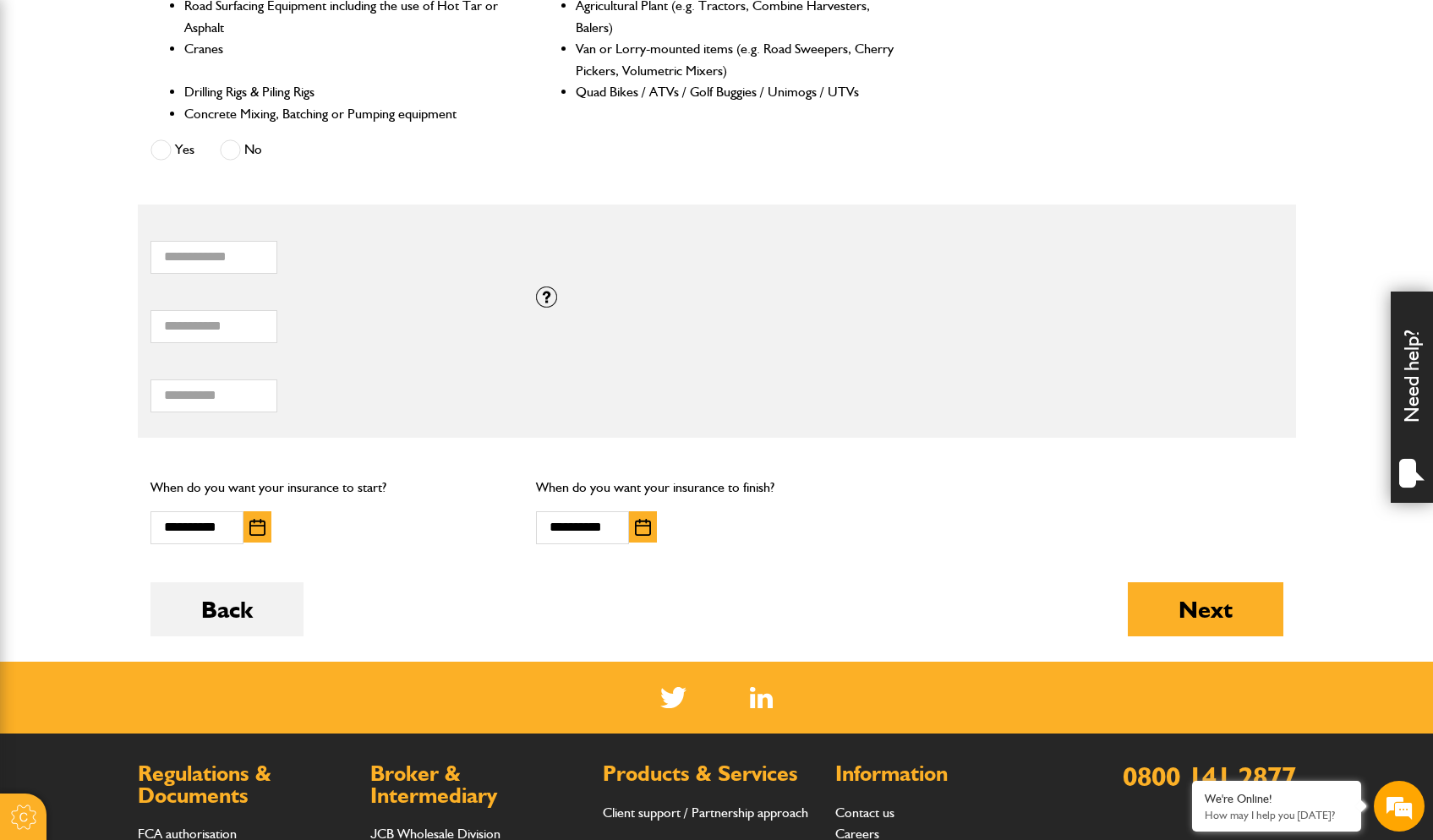
scroll to position [896, 0]
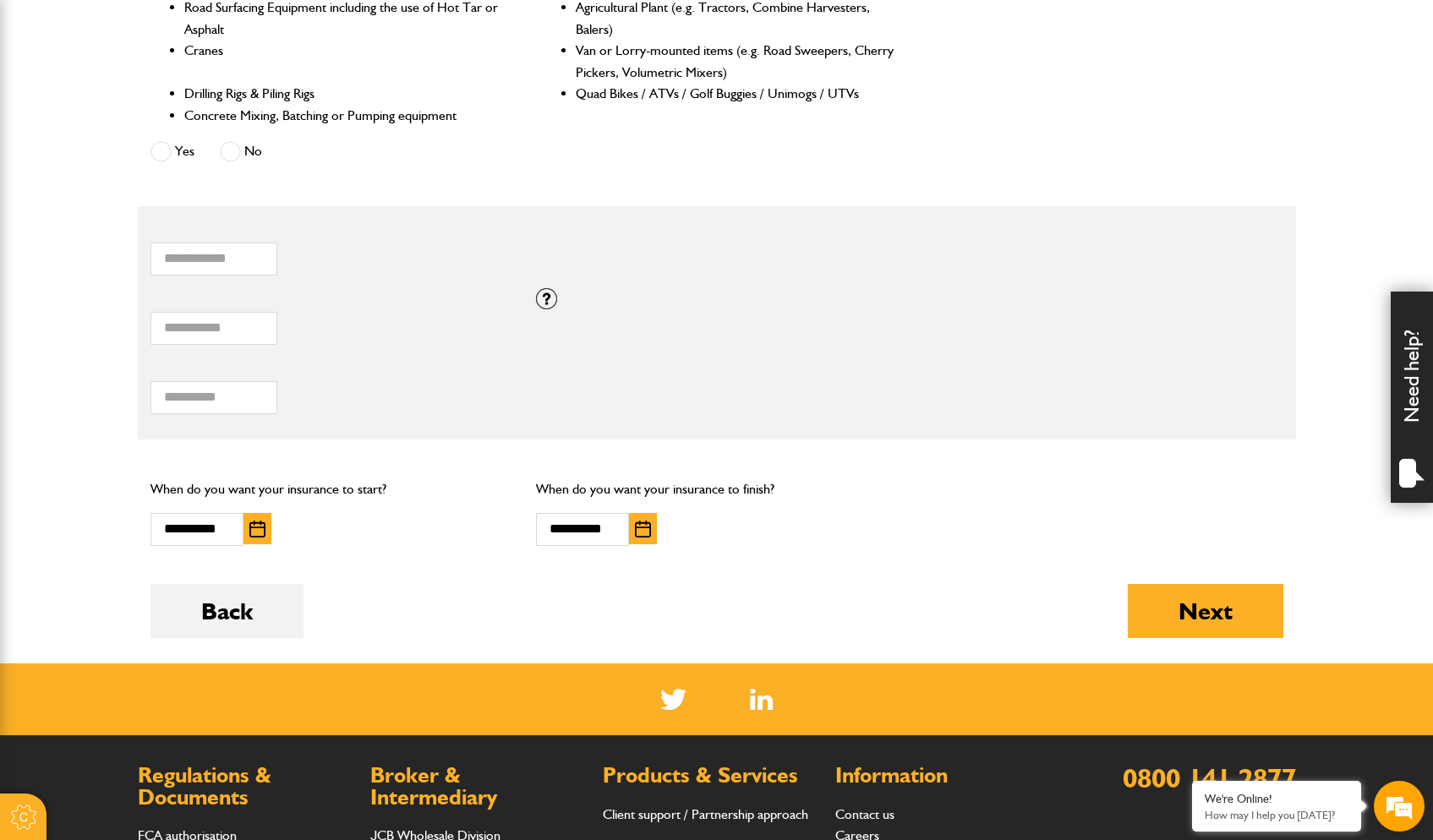
drag, startPoint x: 1196, startPoint y: 600, endPoint x: 1070, endPoint y: 600, distance: 126.0
click at [1196, 600] on button "Next" at bounding box center [1205, 611] width 156 height 54
type input "******"
click at [261, 322] on input "******" at bounding box center [214, 329] width 127 height 33
click at [1225, 601] on button "Next" at bounding box center [1205, 611] width 156 height 54
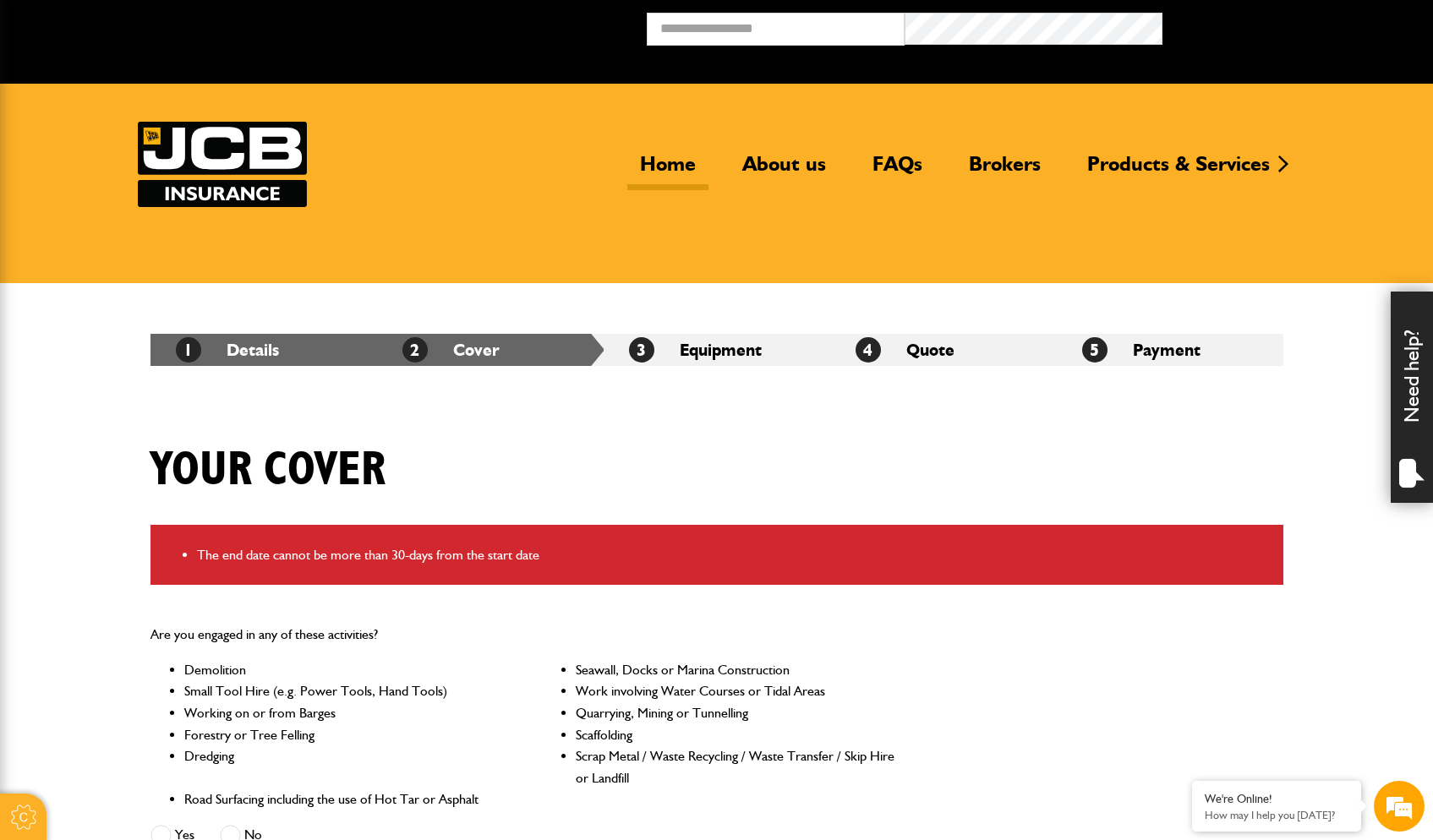
click at [671, 169] on link "Home" at bounding box center [668, 170] width 81 height 39
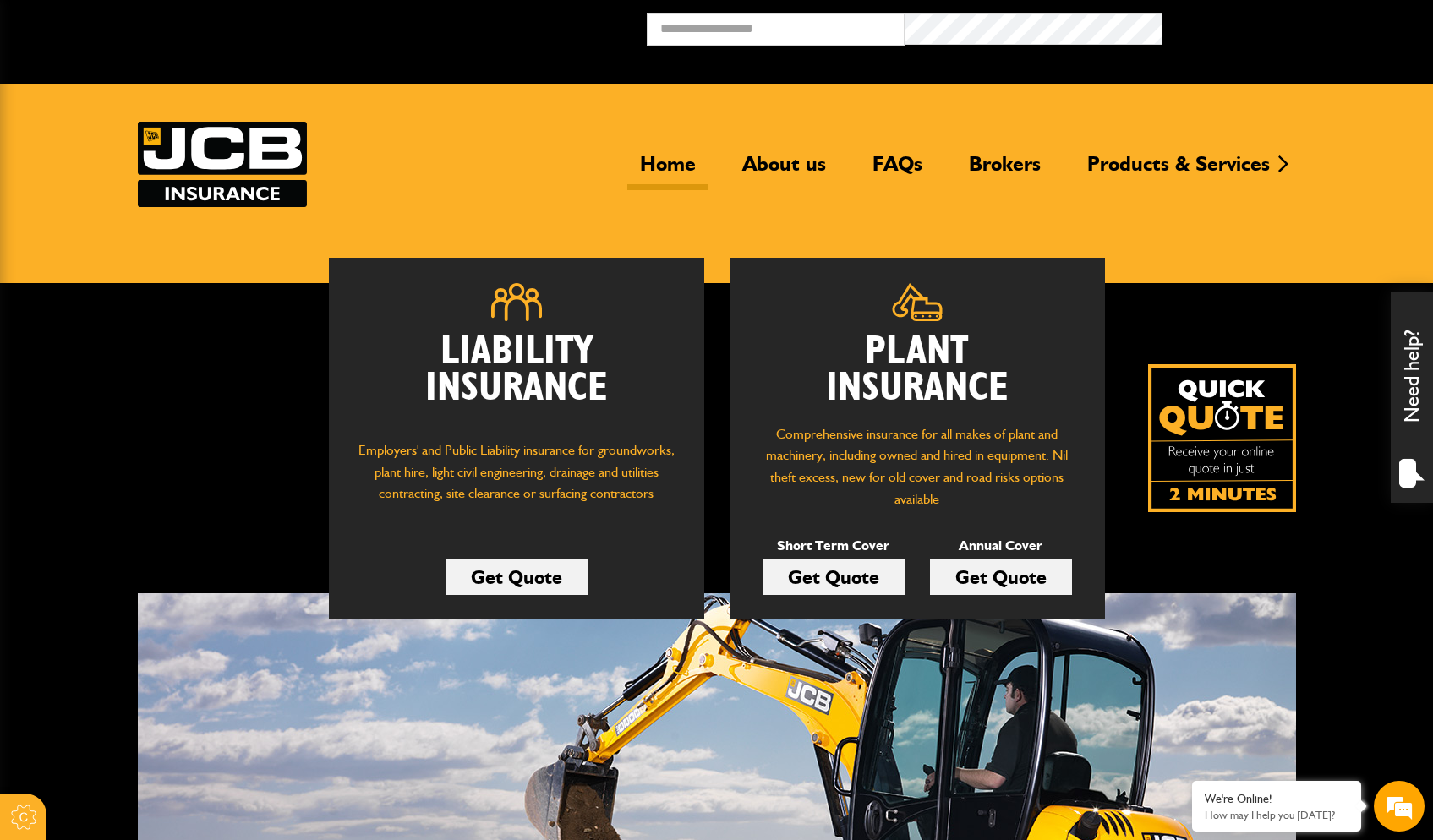
click at [1016, 579] on link "Get Quote" at bounding box center [1001, 577] width 142 height 36
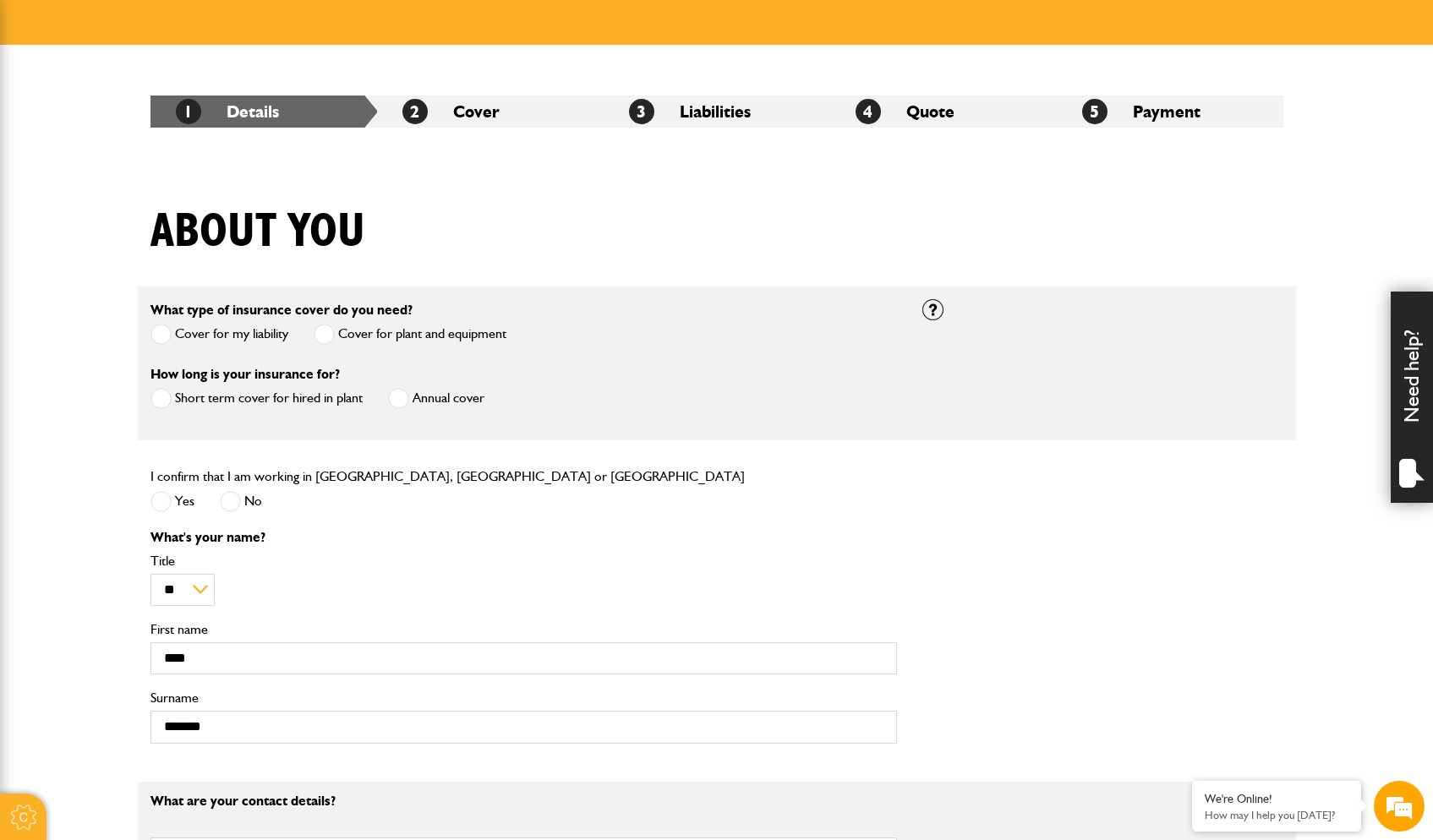
scroll to position [239, 0]
click at [448, 405] on label "Annual cover" at bounding box center [436, 398] width 97 height 21
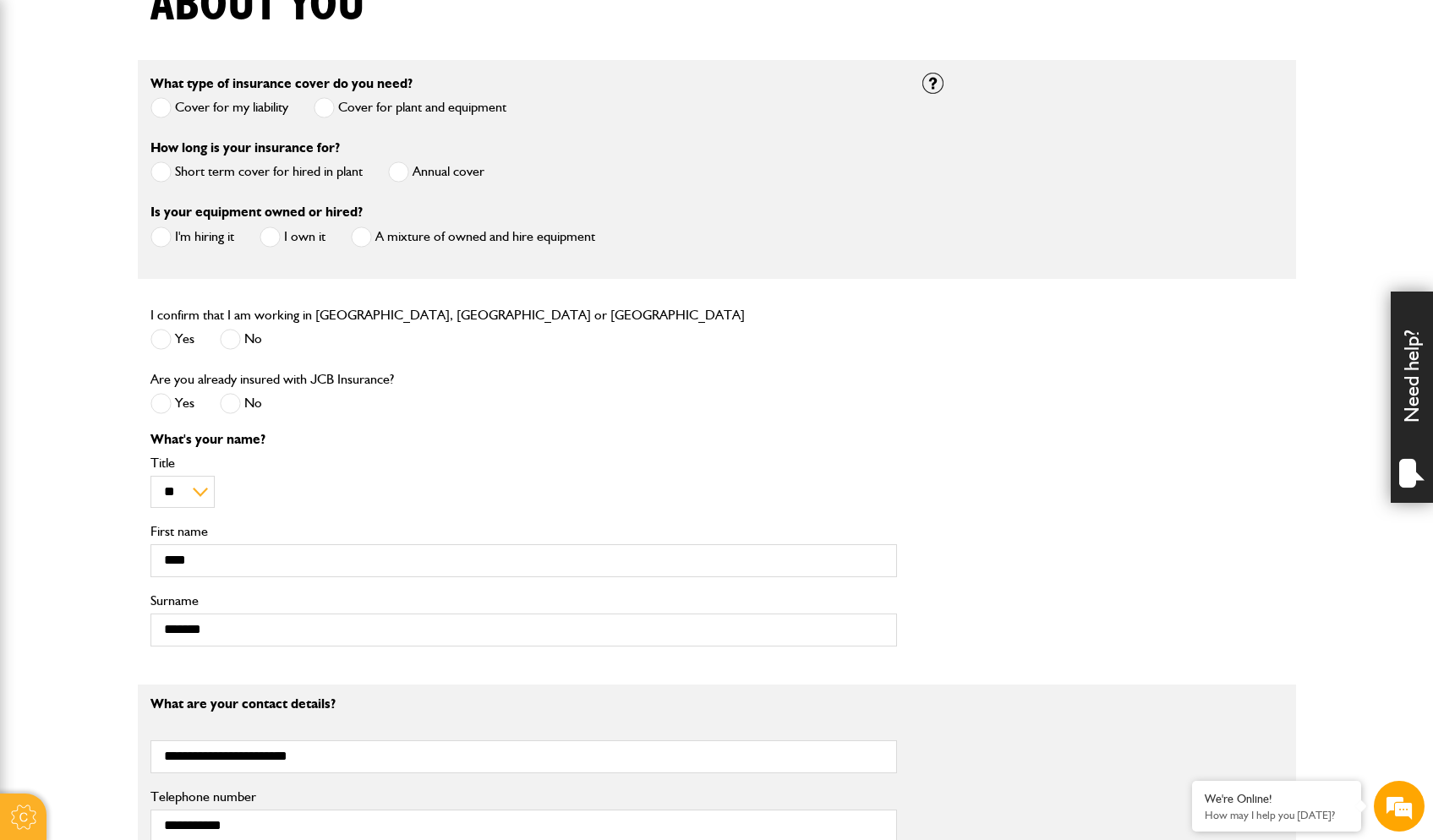
scroll to position [467, 0]
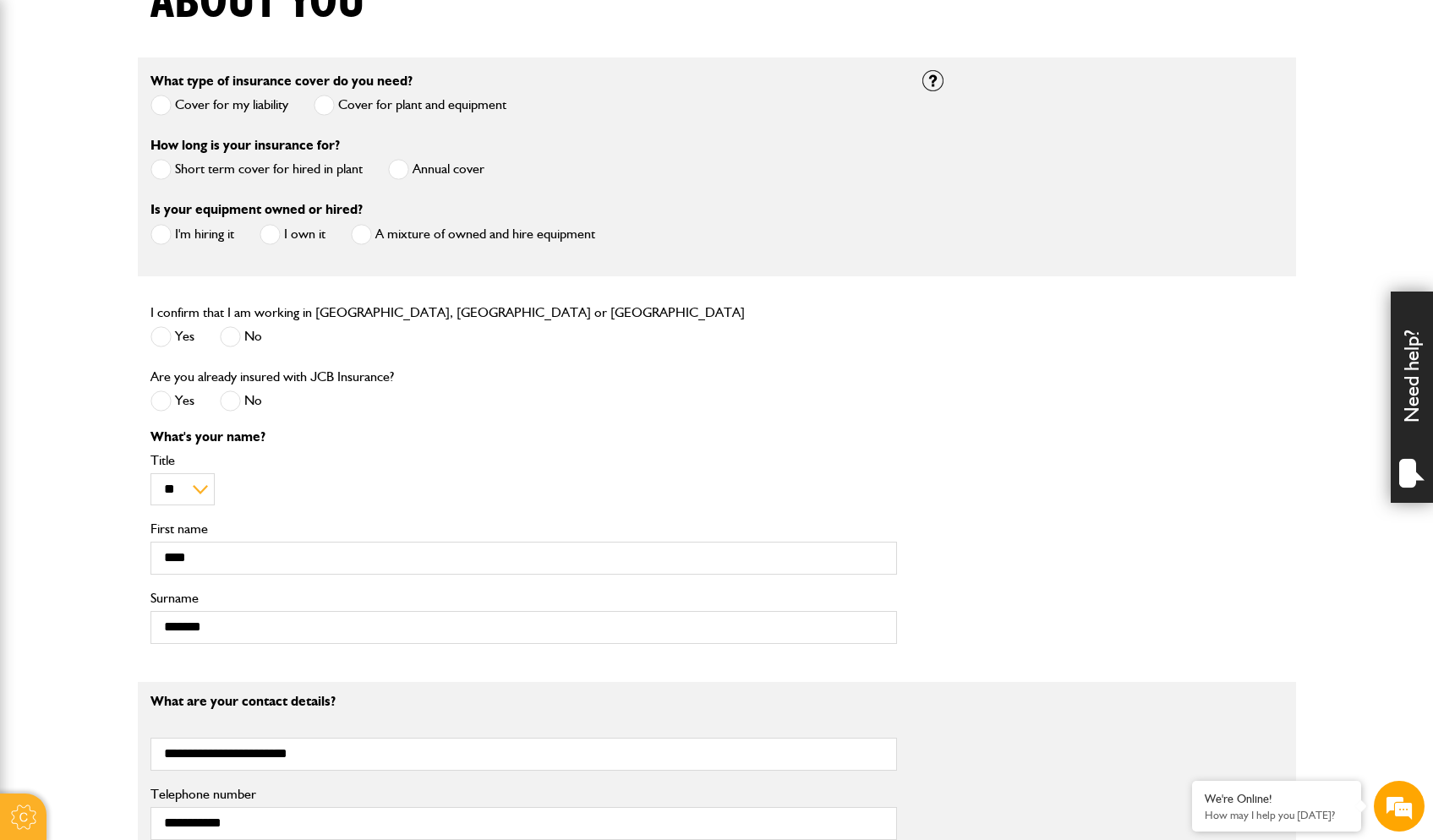
click at [233, 409] on span at bounding box center [230, 401] width 21 height 21
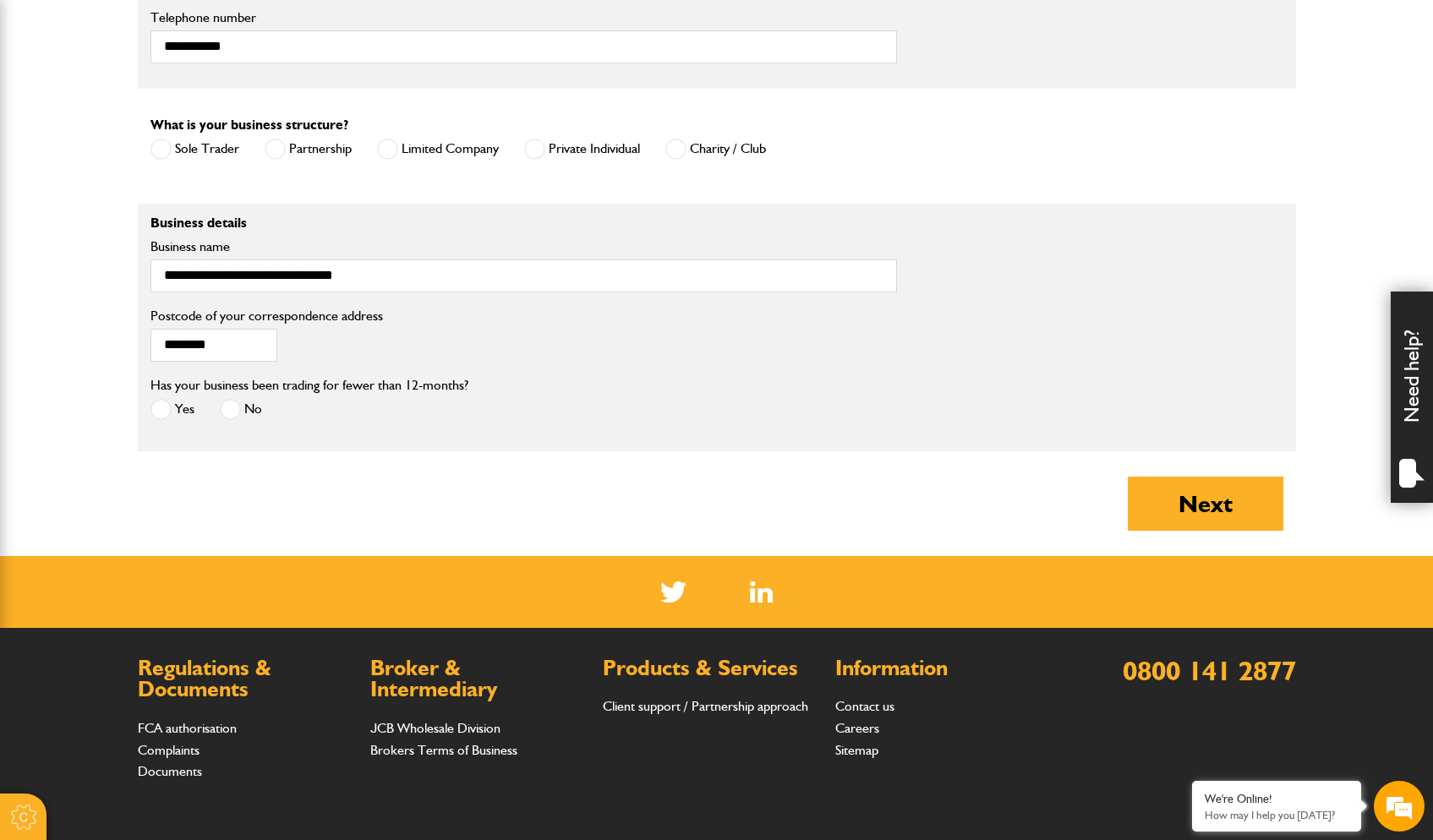
scroll to position [1256, 0]
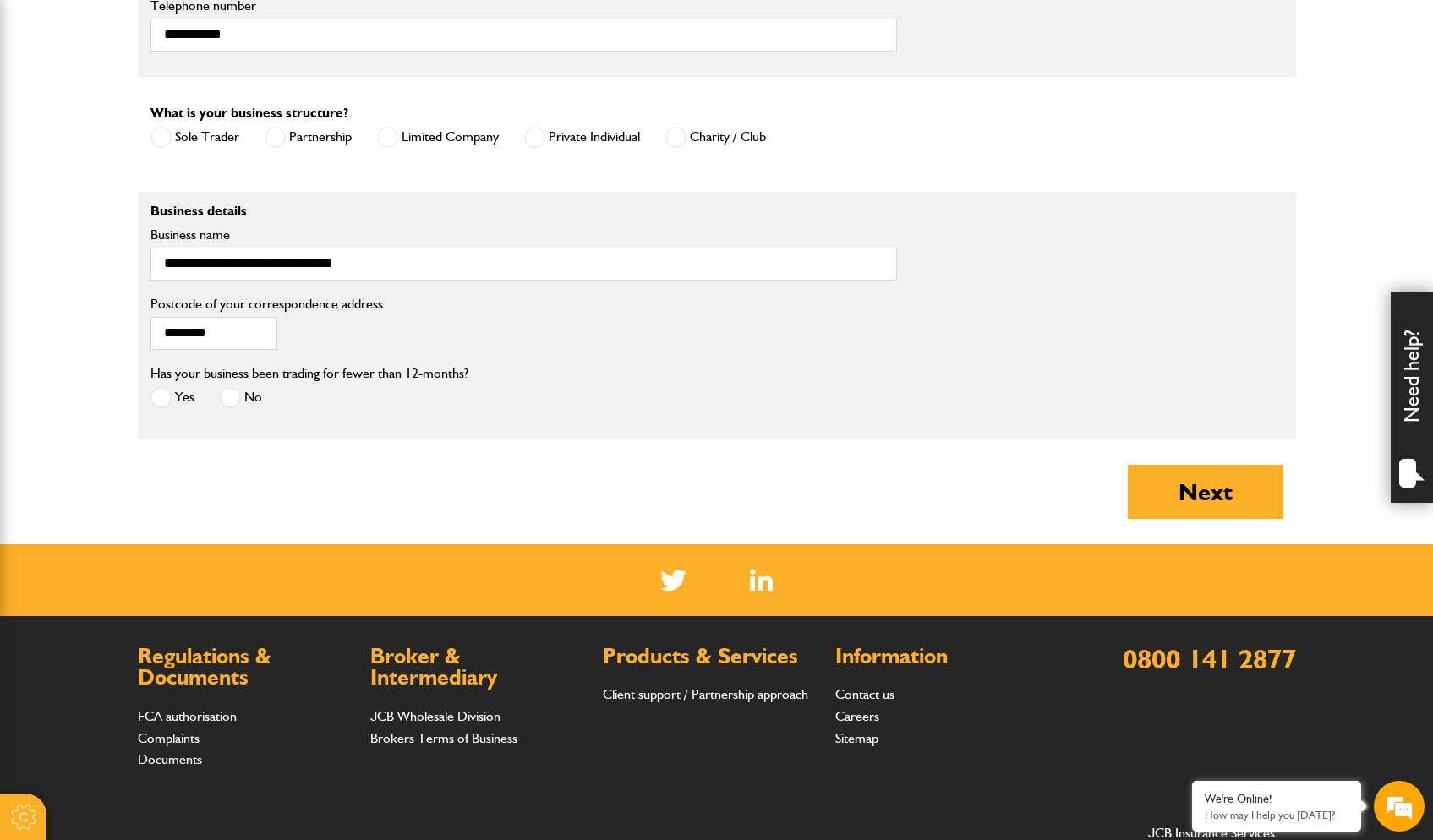
click at [240, 404] on span at bounding box center [230, 397] width 21 height 21
click at [1208, 494] on button "Next" at bounding box center [1205, 492] width 156 height 54
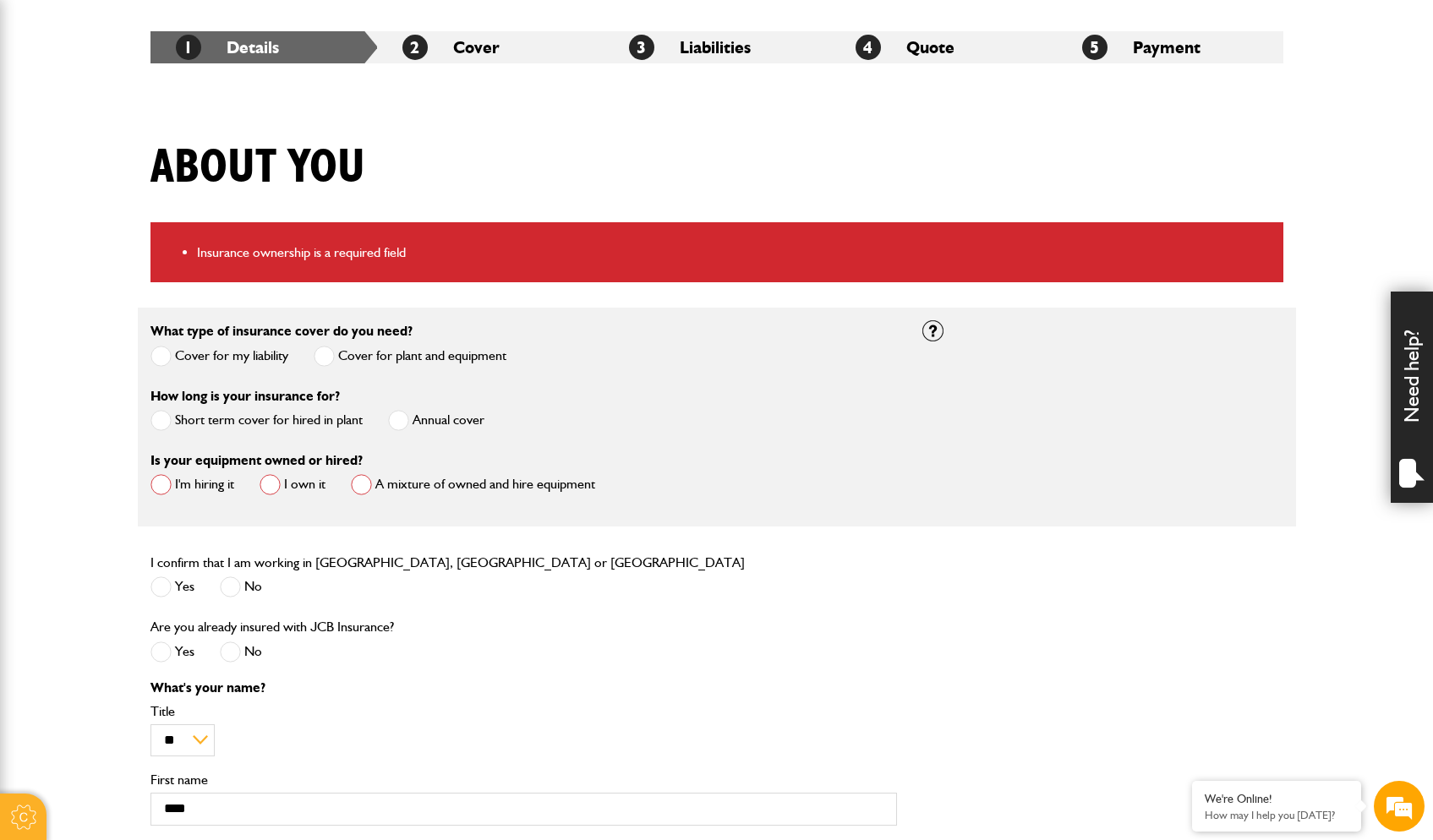
scroll to position [318, 0]
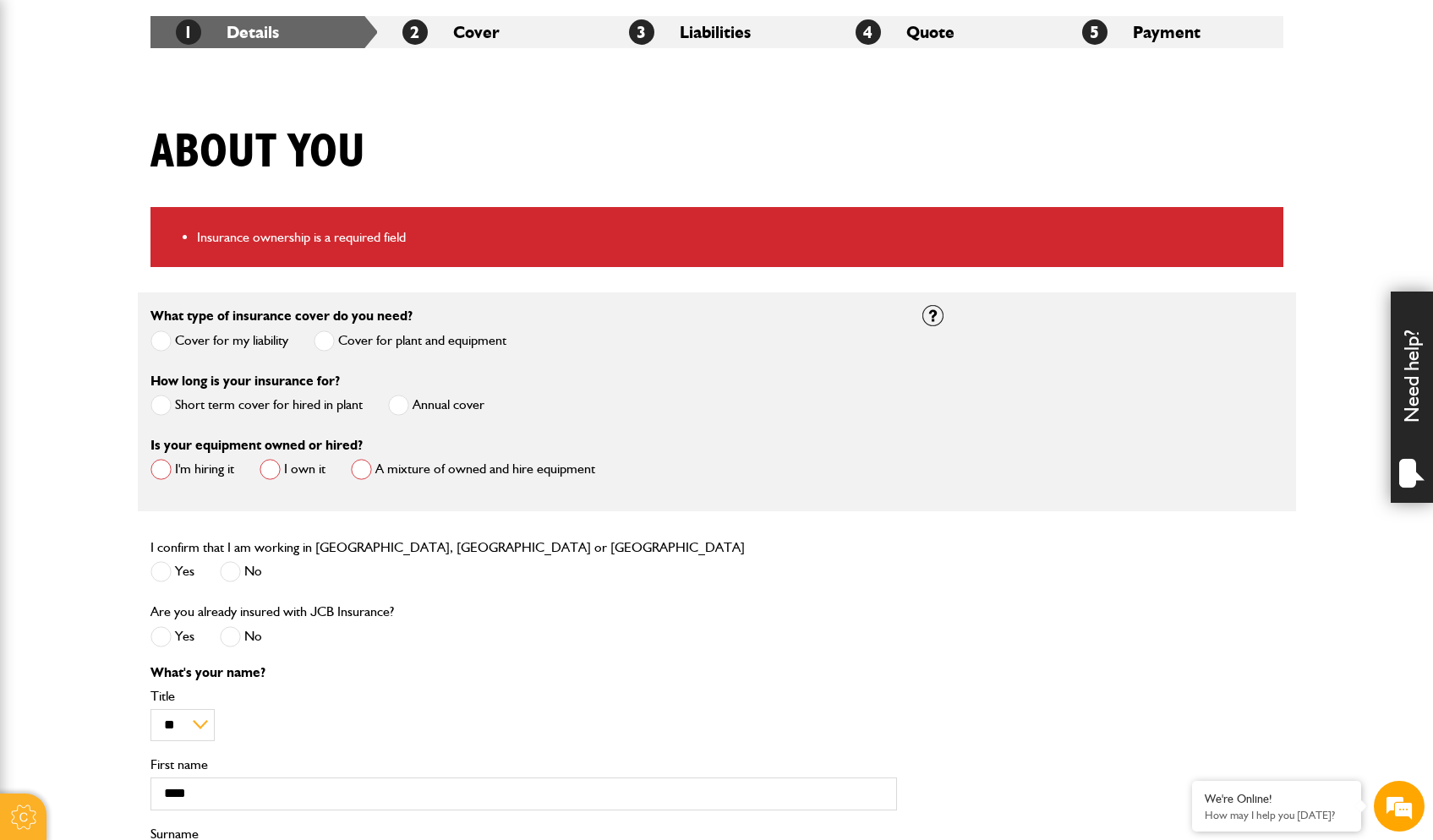
click at [170, 470] on span at bounding box center [160, 469] width 21 height 21
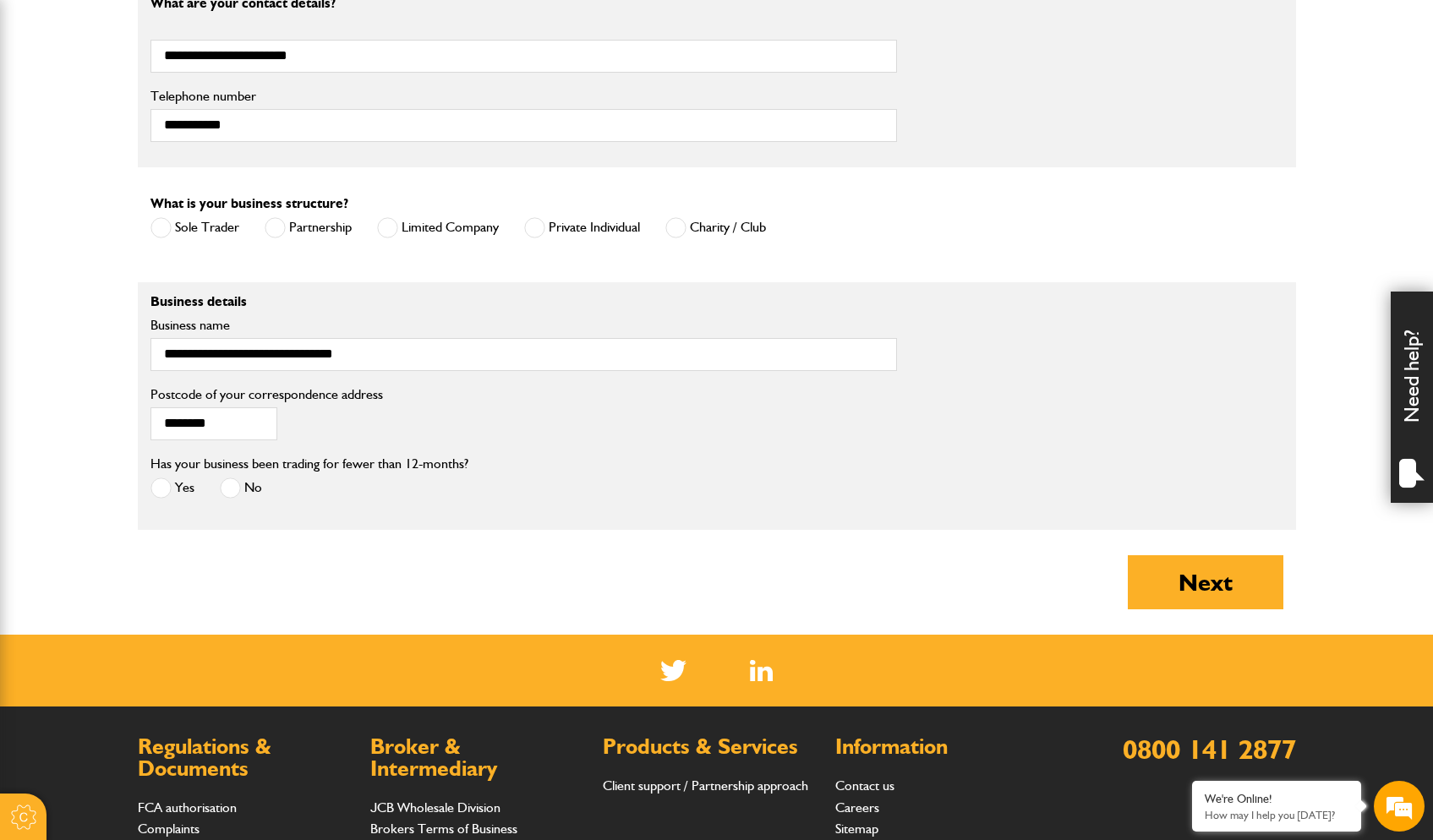
scroll to position [1253, 0]
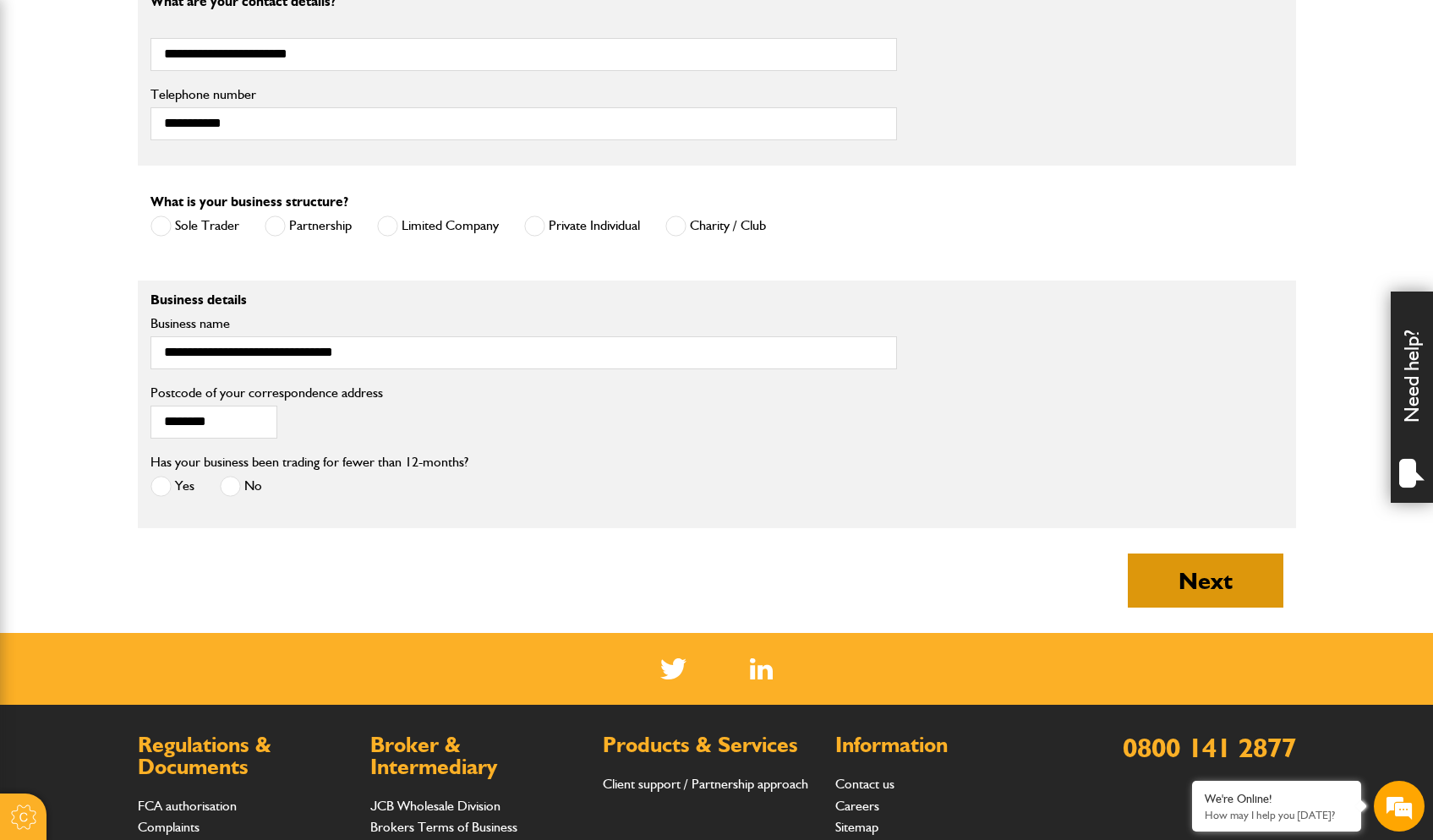
click at [1209, 586] on button "Next" at bounding box center [1205, 580] width 156 height 54
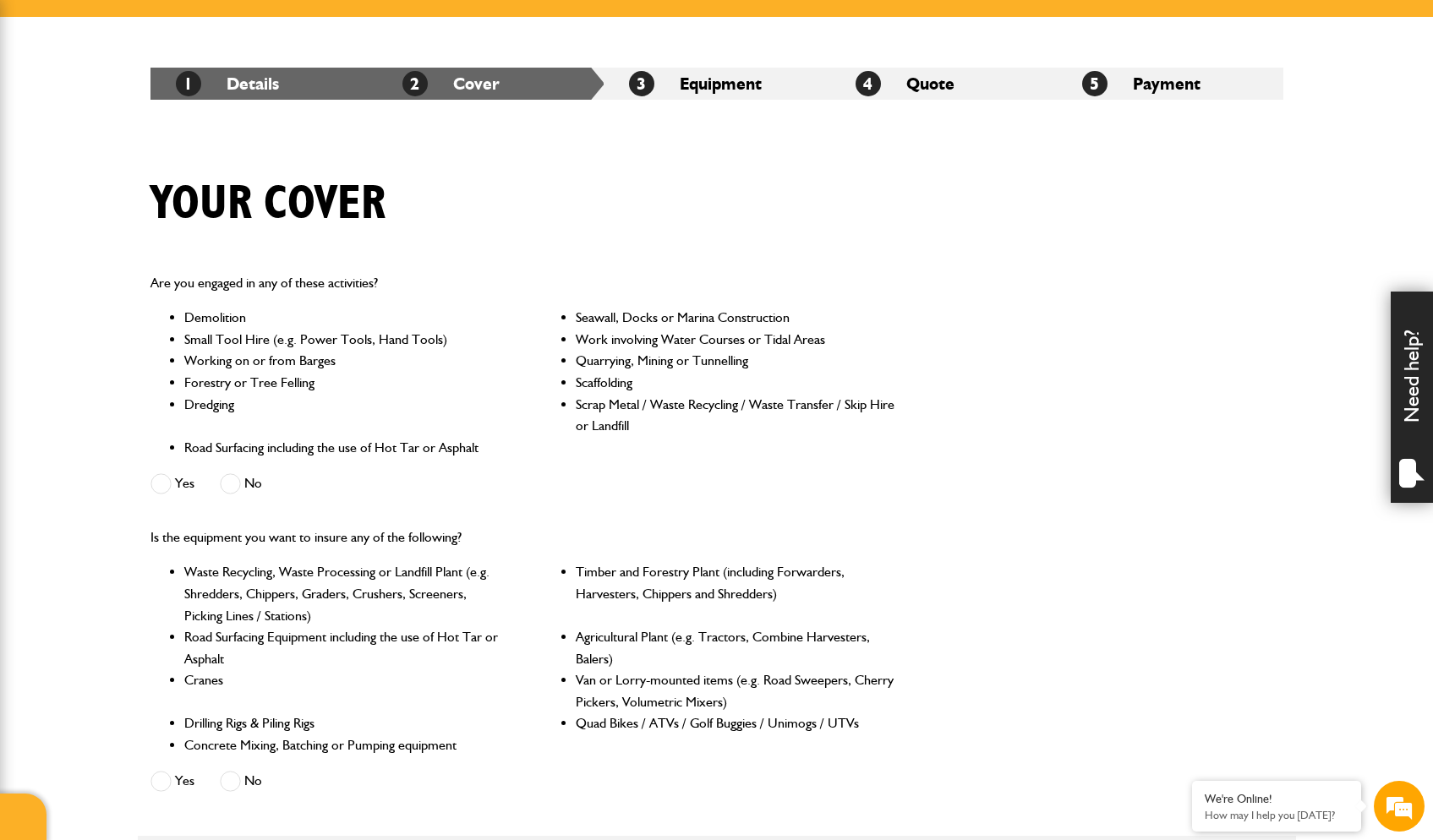
scroll to position [269, 0]
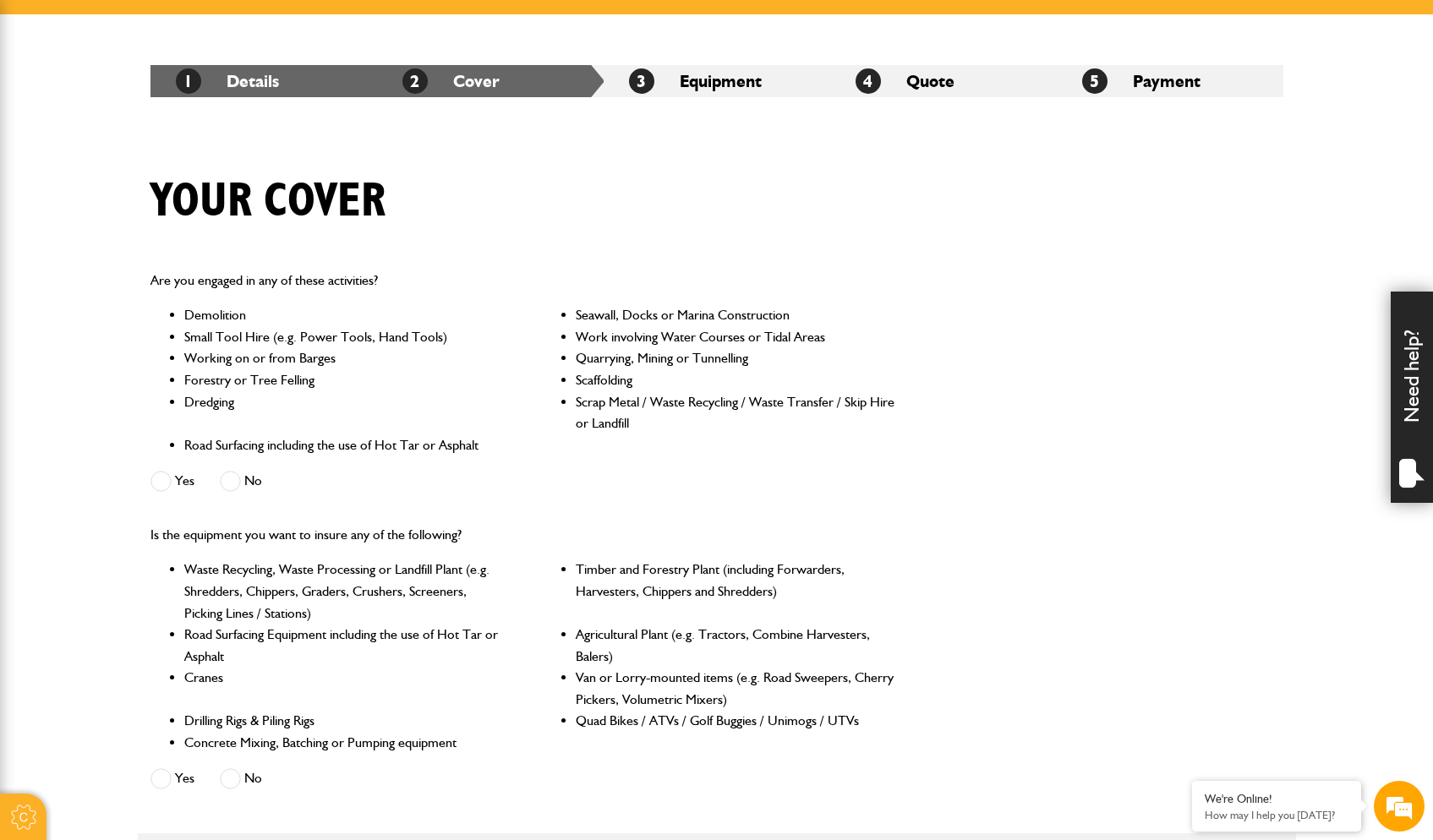
click at [237, 484] on span at bounding box center [230, 481] width 21 height 21
click at [230, 768] on span at bounding box center [230, 778] width 21 height 21
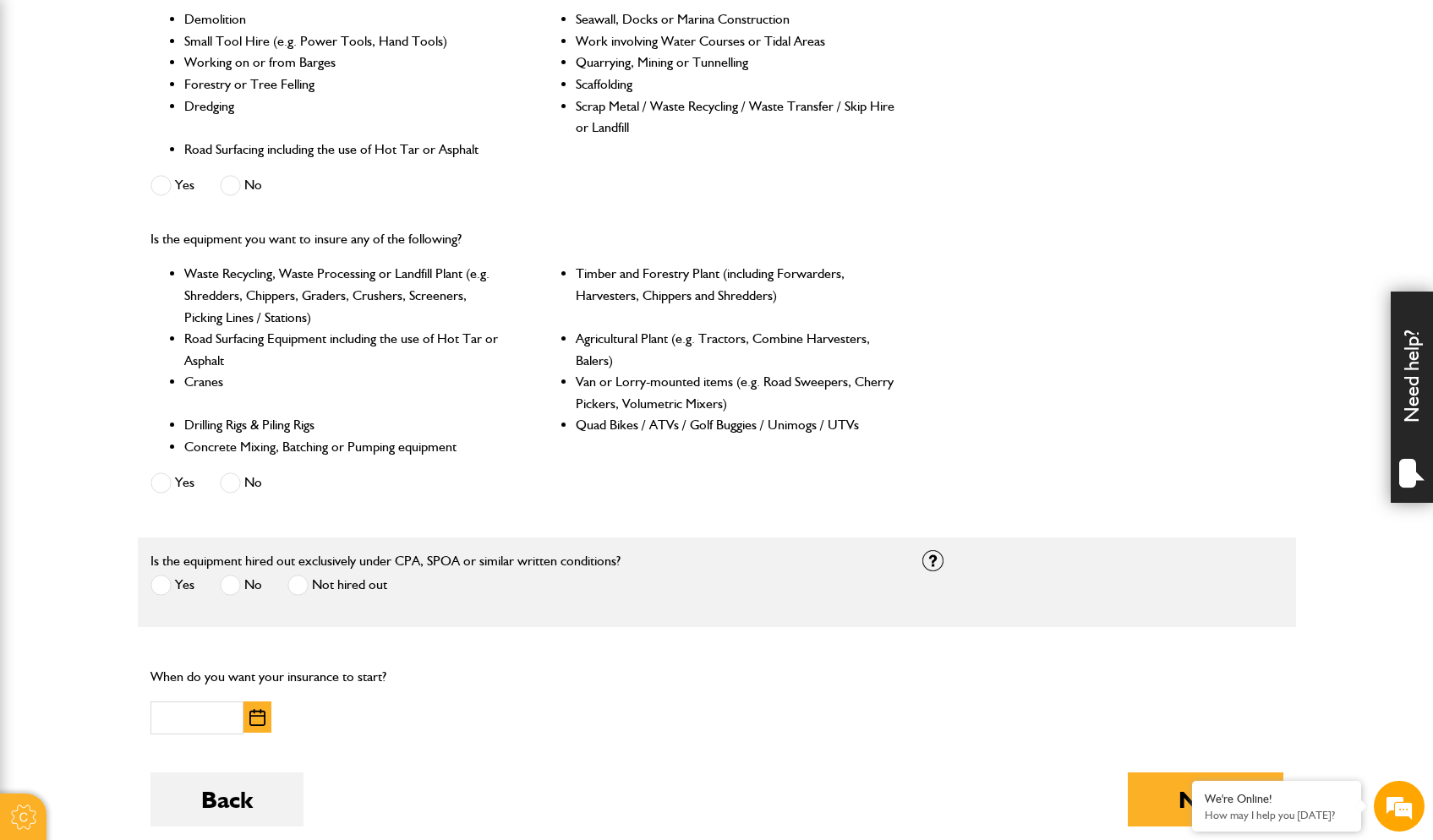
scroll to position [0, 0]
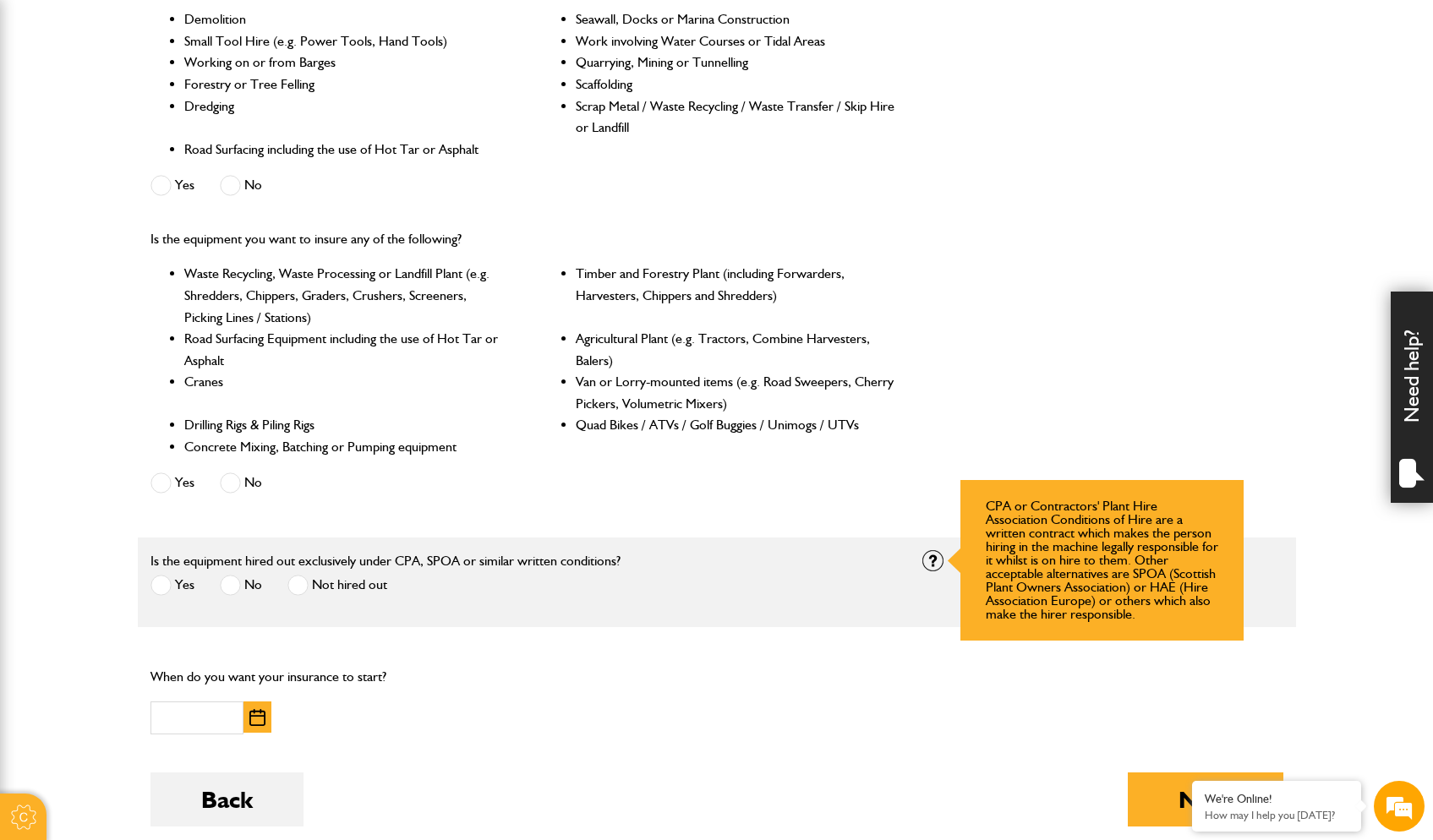
click at [928, 552] on div at bounding box center [933, 560] width 21 height 21
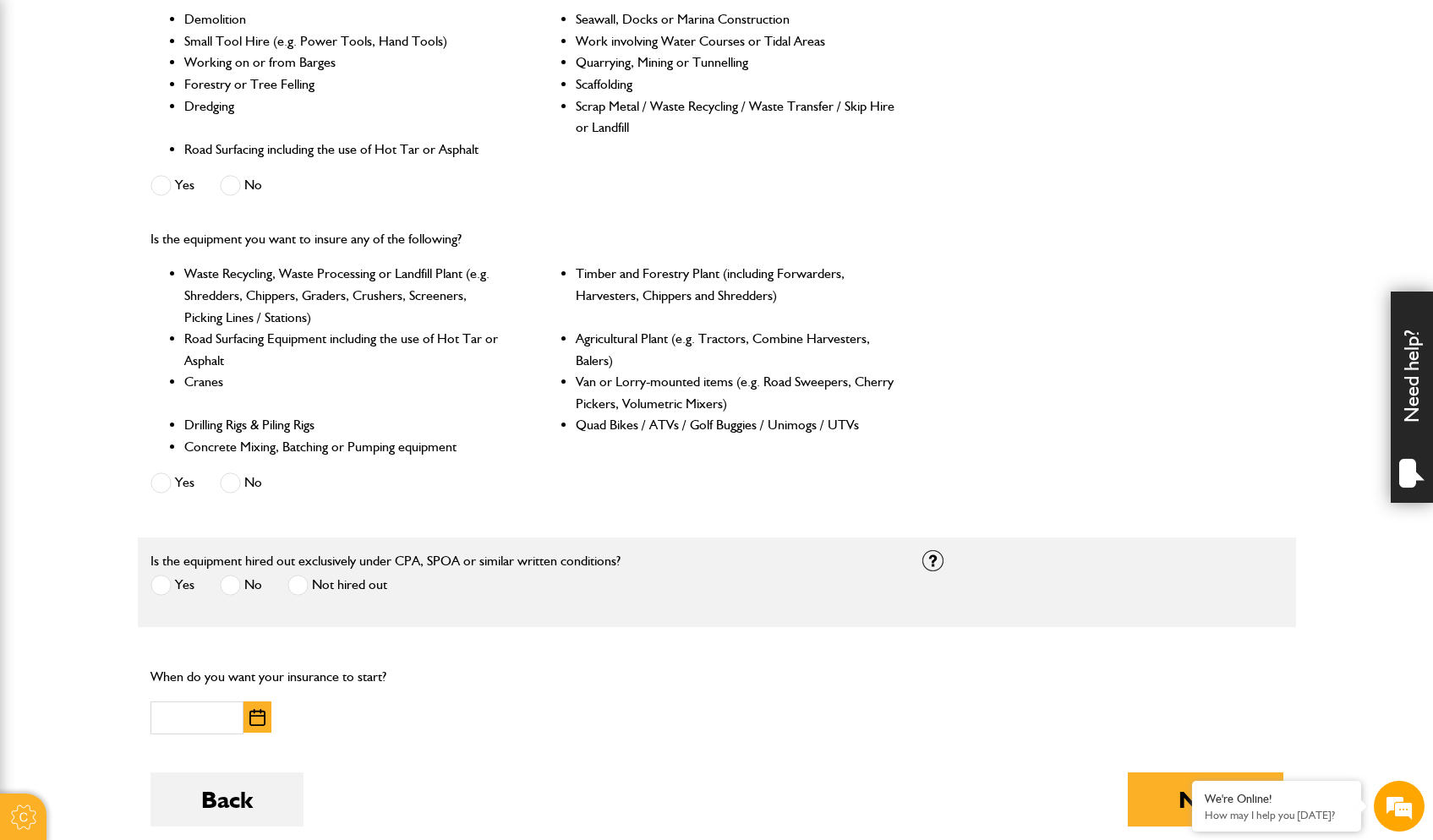
click at [167, 580] on span at bounding box center [160, 585] width 21 height 21
click at [252, 709] on img "button" at bounding box center [257, 718] width 16 height 17
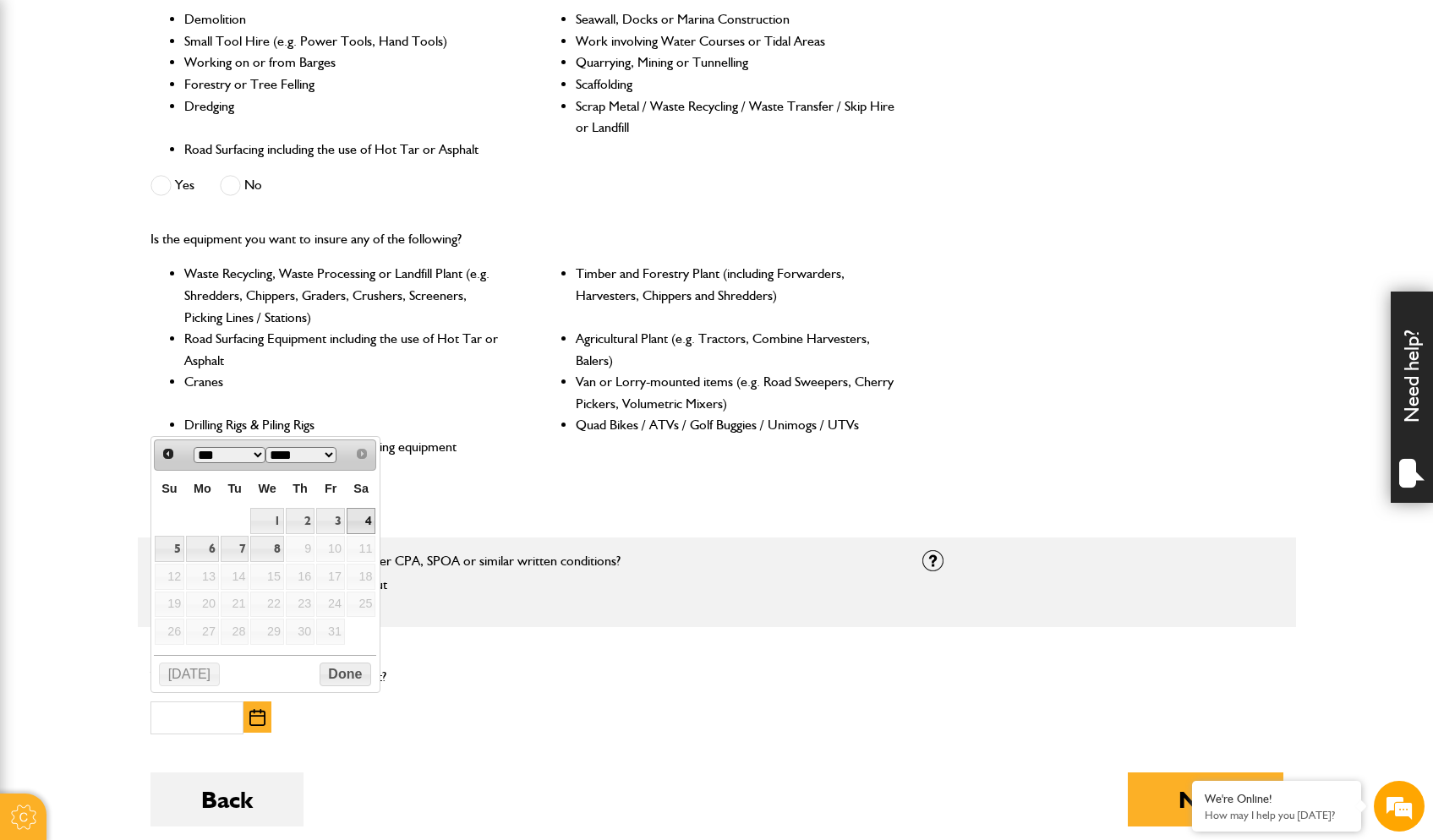
click at [366, 520] on link "4" at bounding box center [360, 520] width 29 height 26
type input "**********"
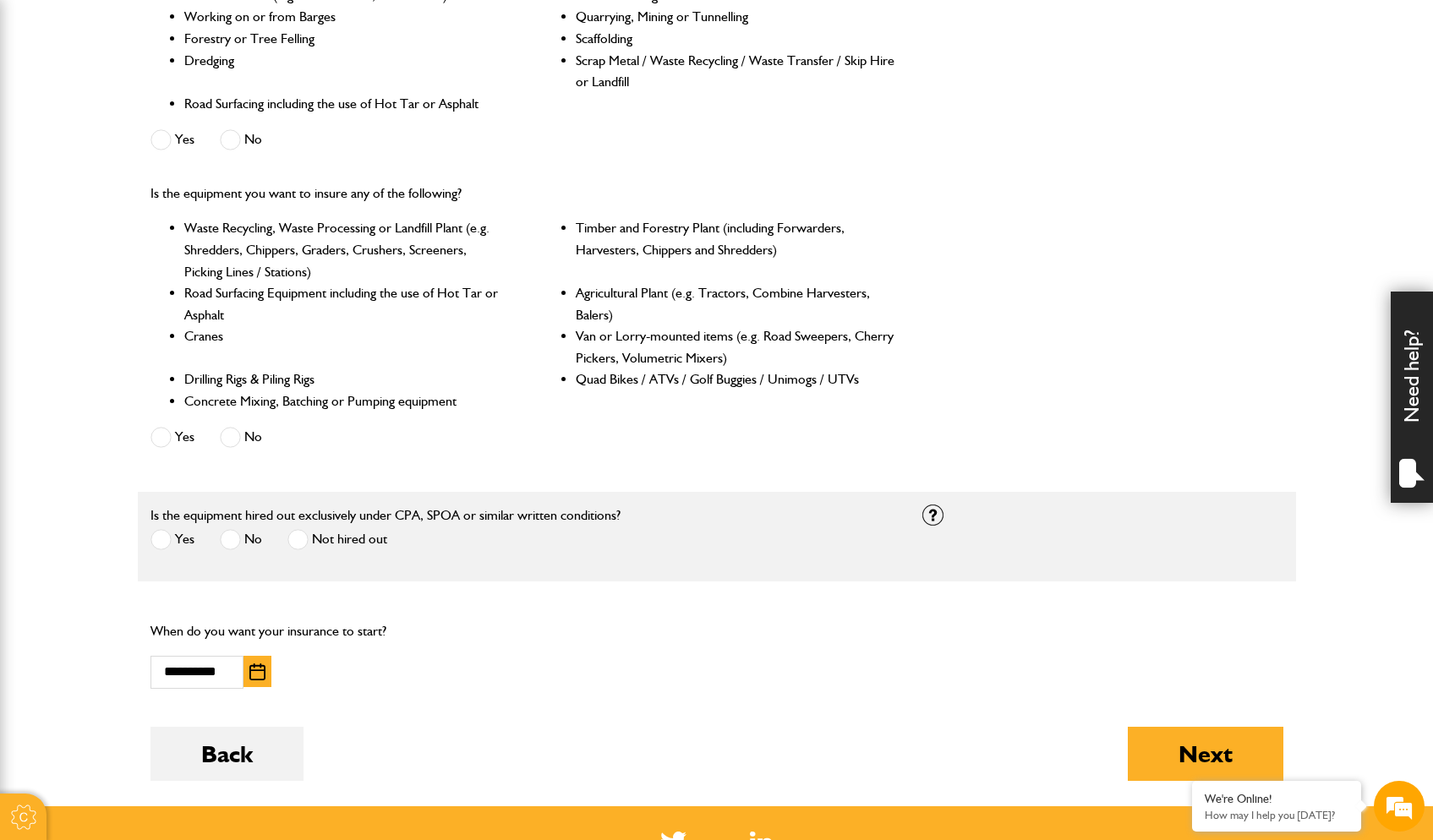
scroll to position [632, 0]
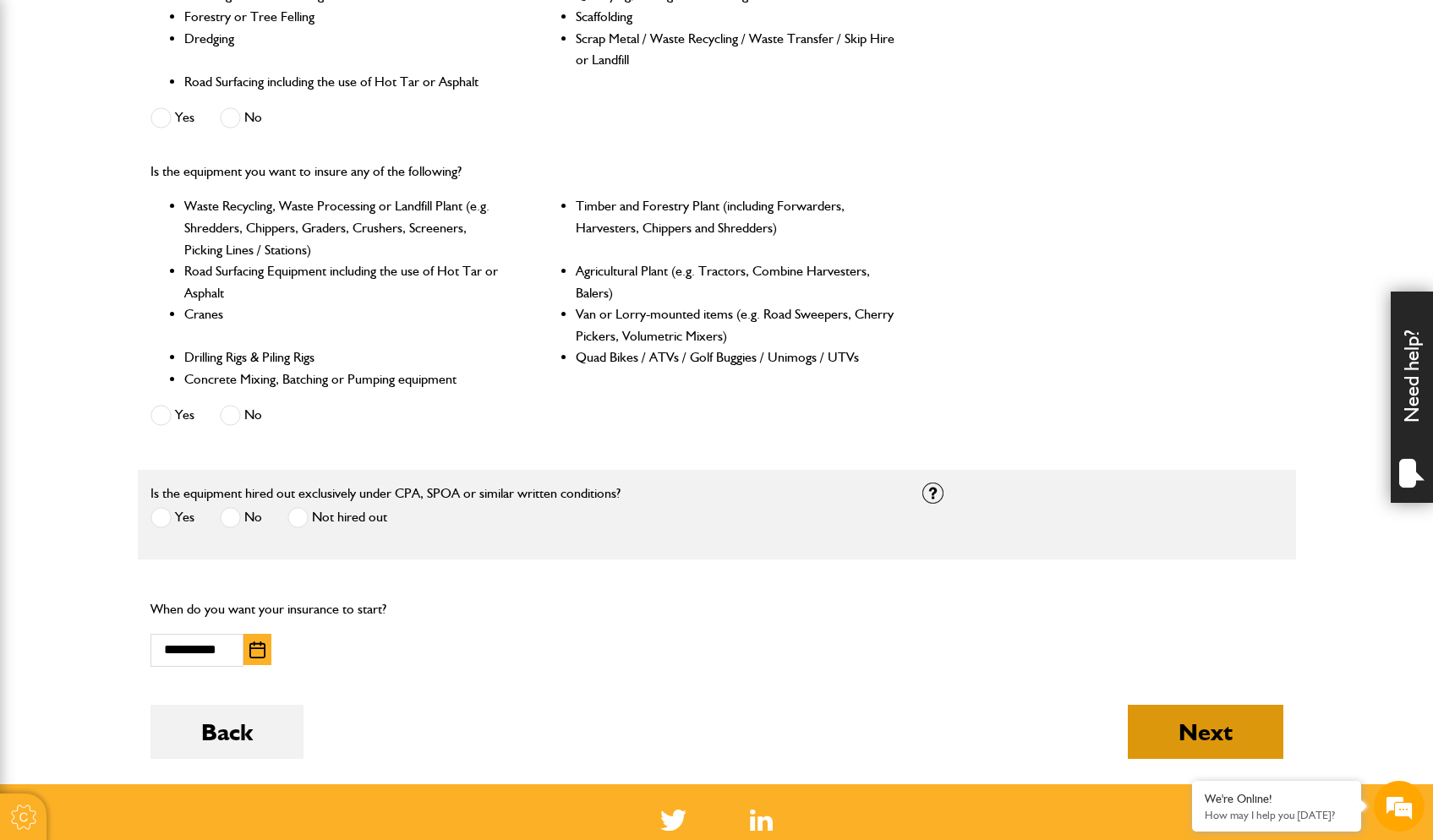
click at [1207, 724] on button "Next" at bounding box center [1205, 731] width 156 height 54
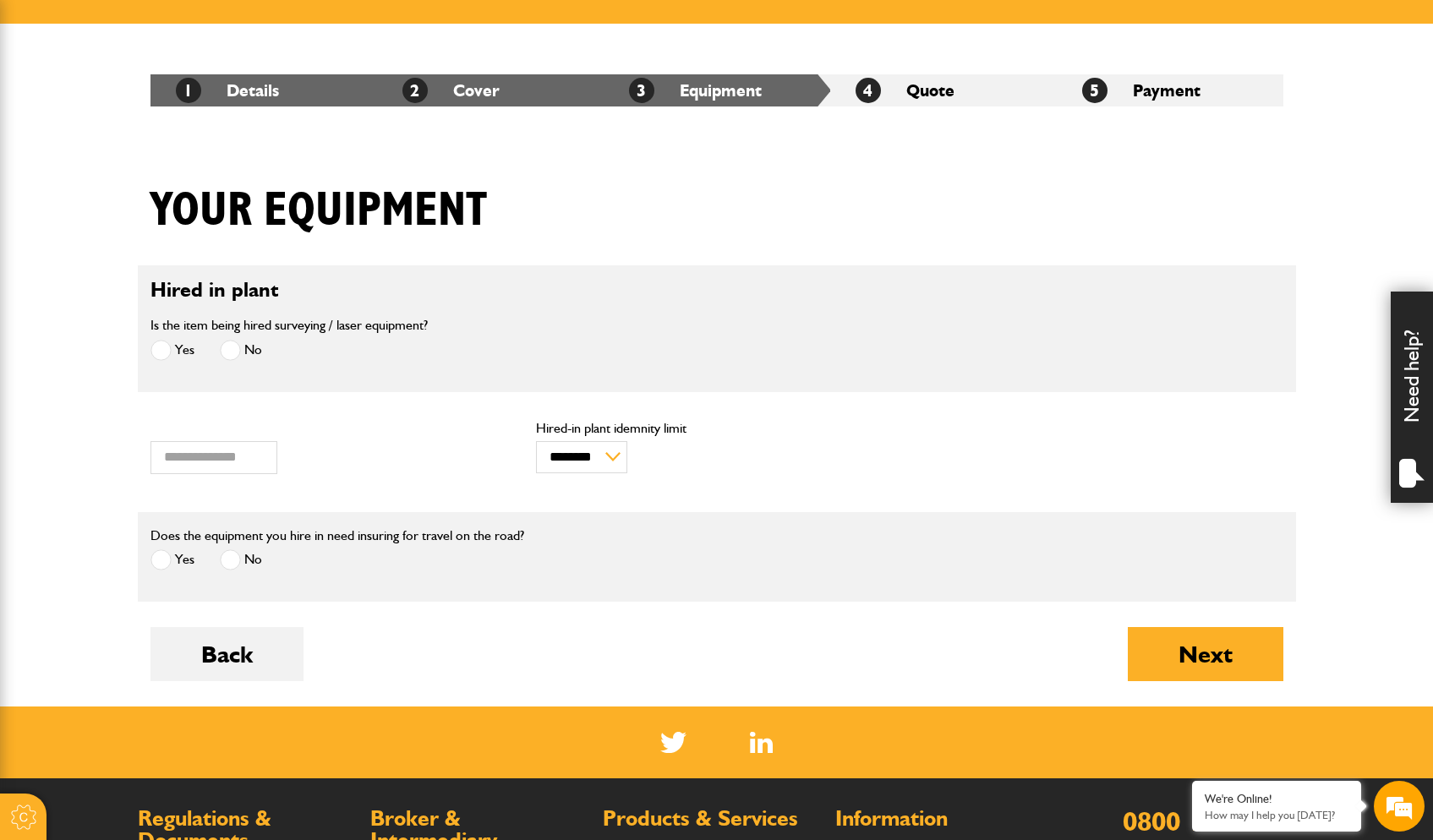
scroll to position [262, 0]
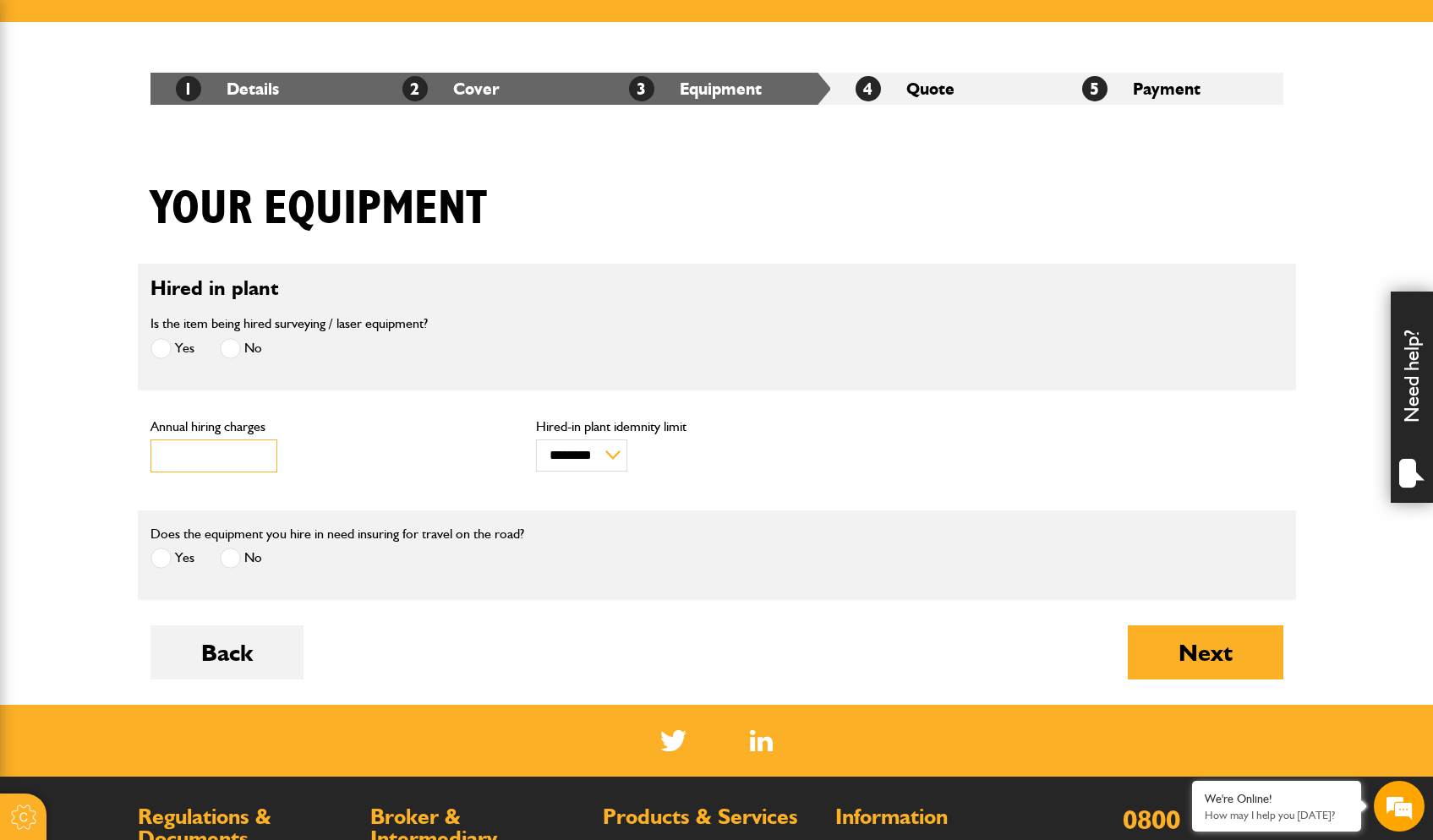
click at [206, 453] on input "***" at bounding box center [214, 456] width 127 height 33
type input "****"
click at [160, 560] on span at bounding box center [160, 558] width 21 height 21
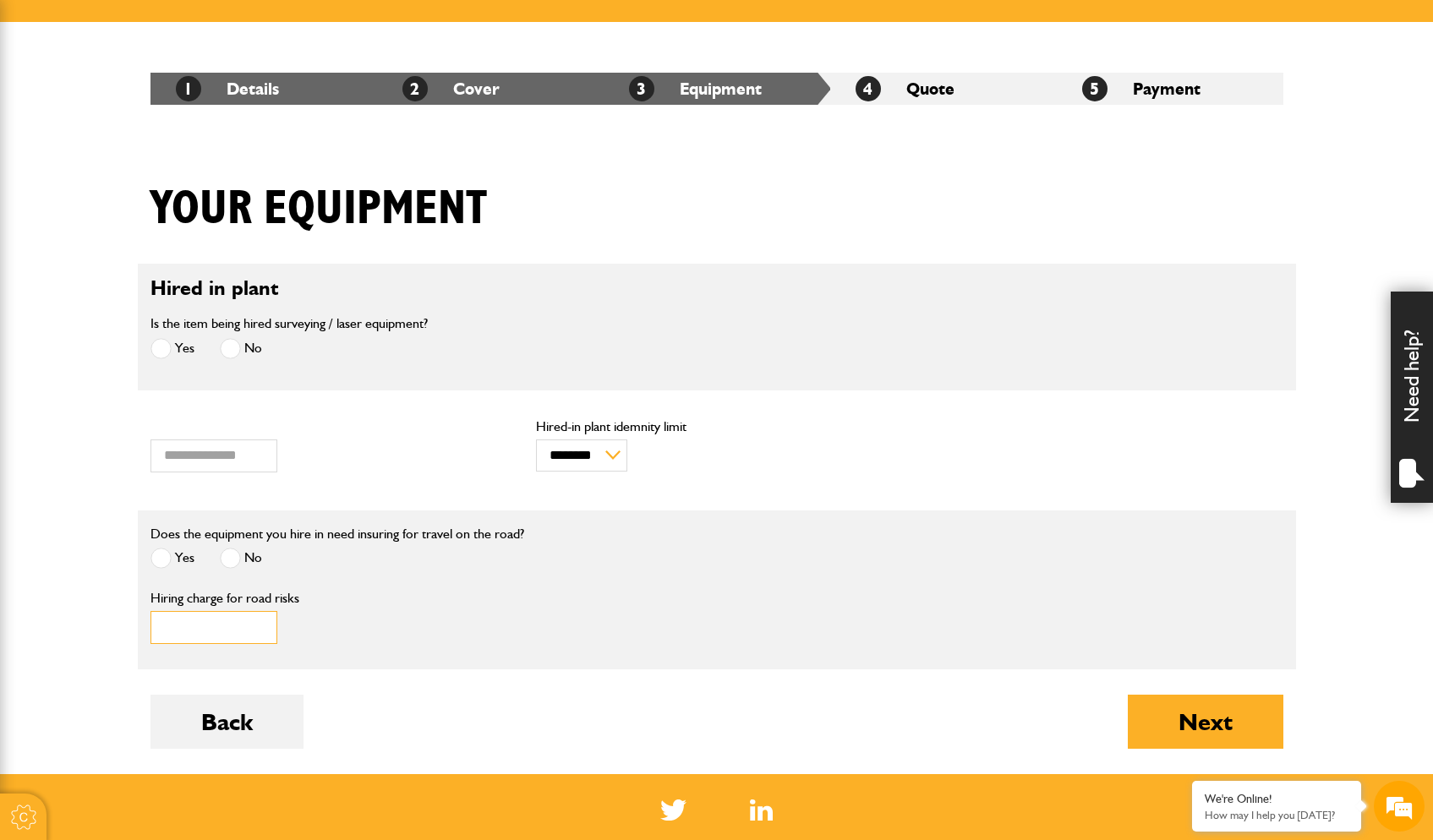
click at [257, 630] on input "*" at bounding box center [214, 627] width 127 height 33
click at [259, 628] on input "*" at bounding box center [214, 627] width 127 height 33
type input "****"
drag, startPoint x: 536, startPoint y: 731, endPoint x: 935, endPoint y: 741, distance: 399.1
click at [536, 731] on div "Back Next" at bounding box center [717, 734] width 1133 height 79
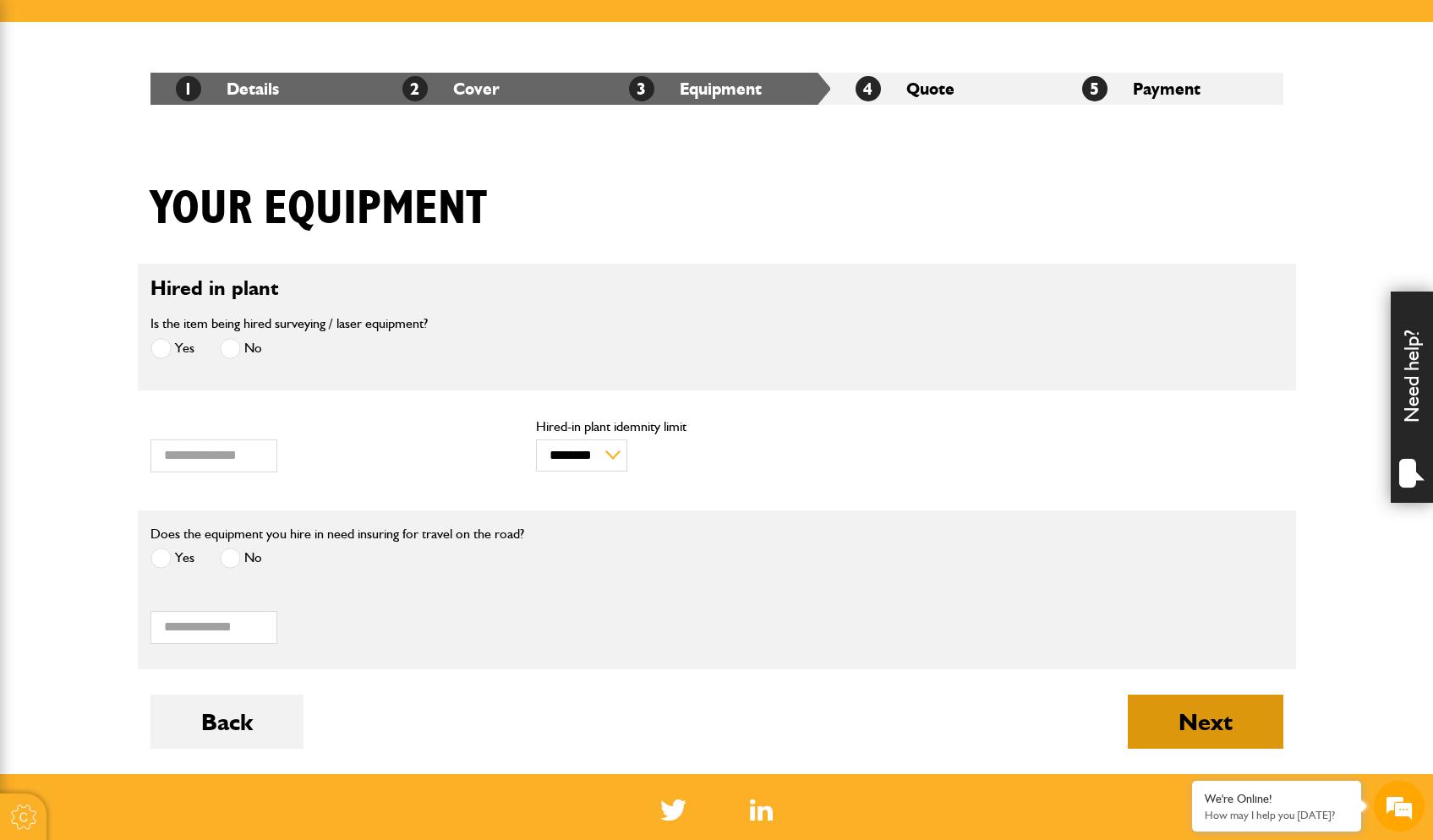
click at [1244, 724] on button "Next" at bounding box center [1205, 721] width 156 height 54
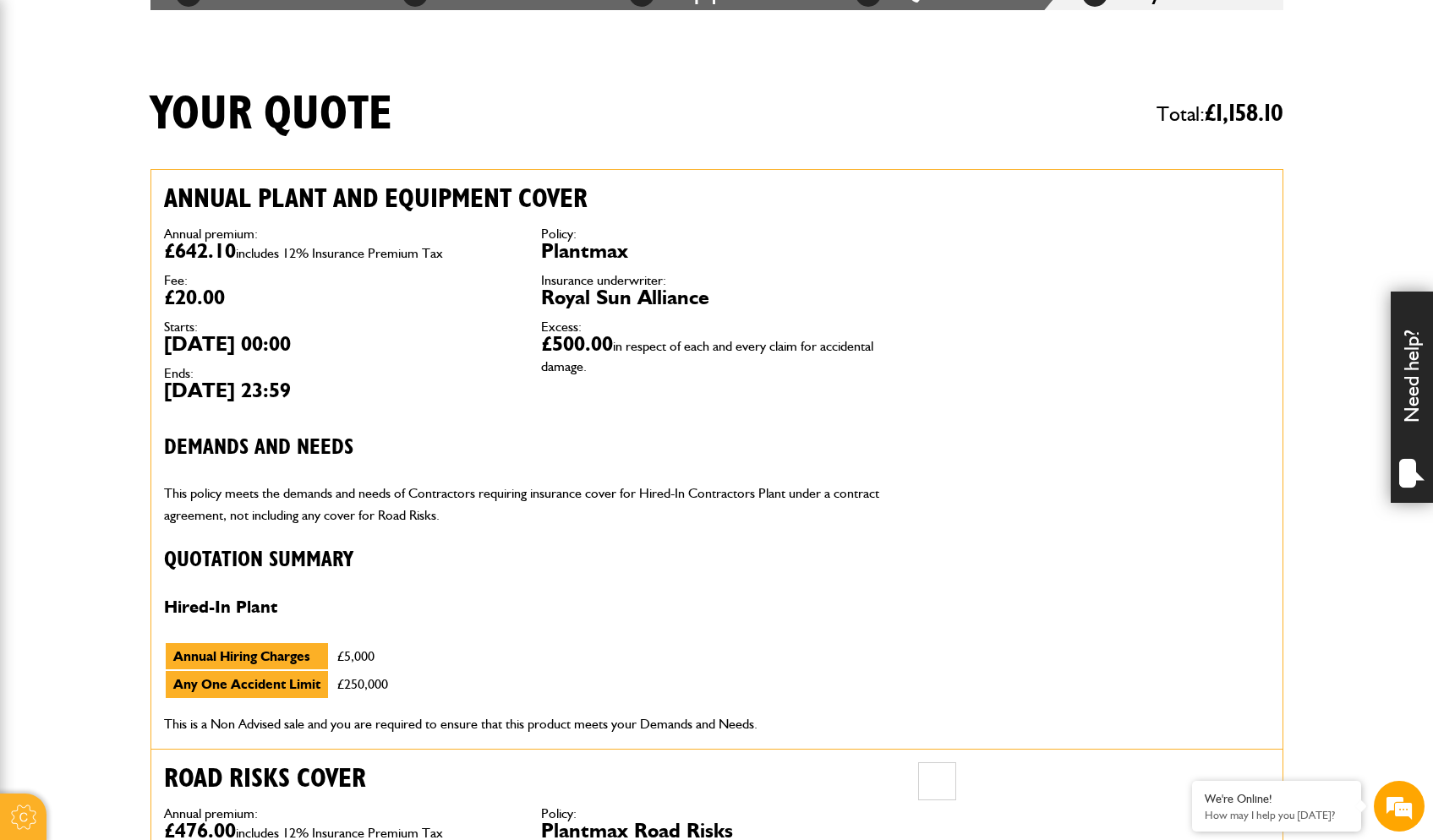
scroll to position [344, 0]
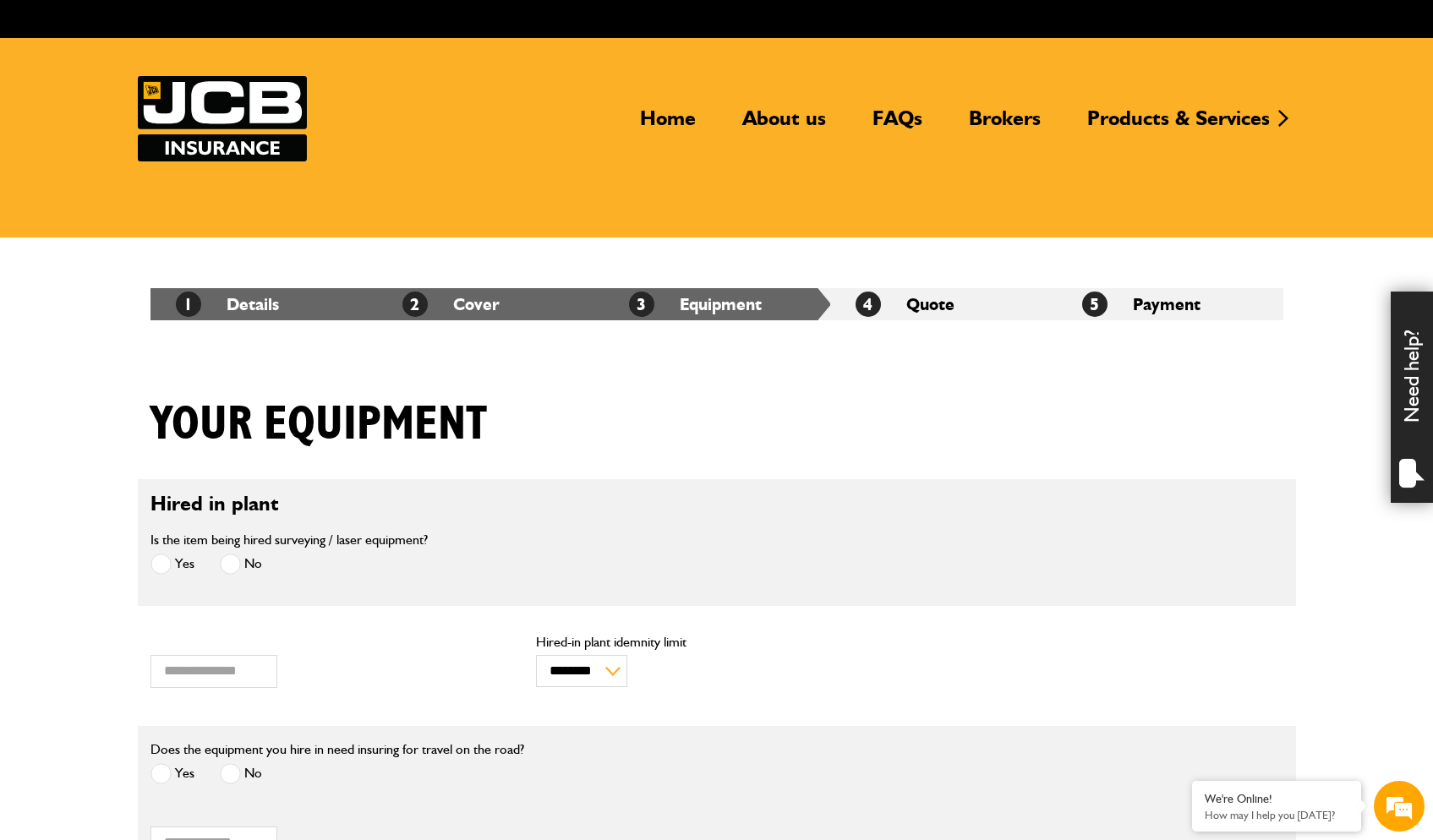
scroll to position [262, 0]
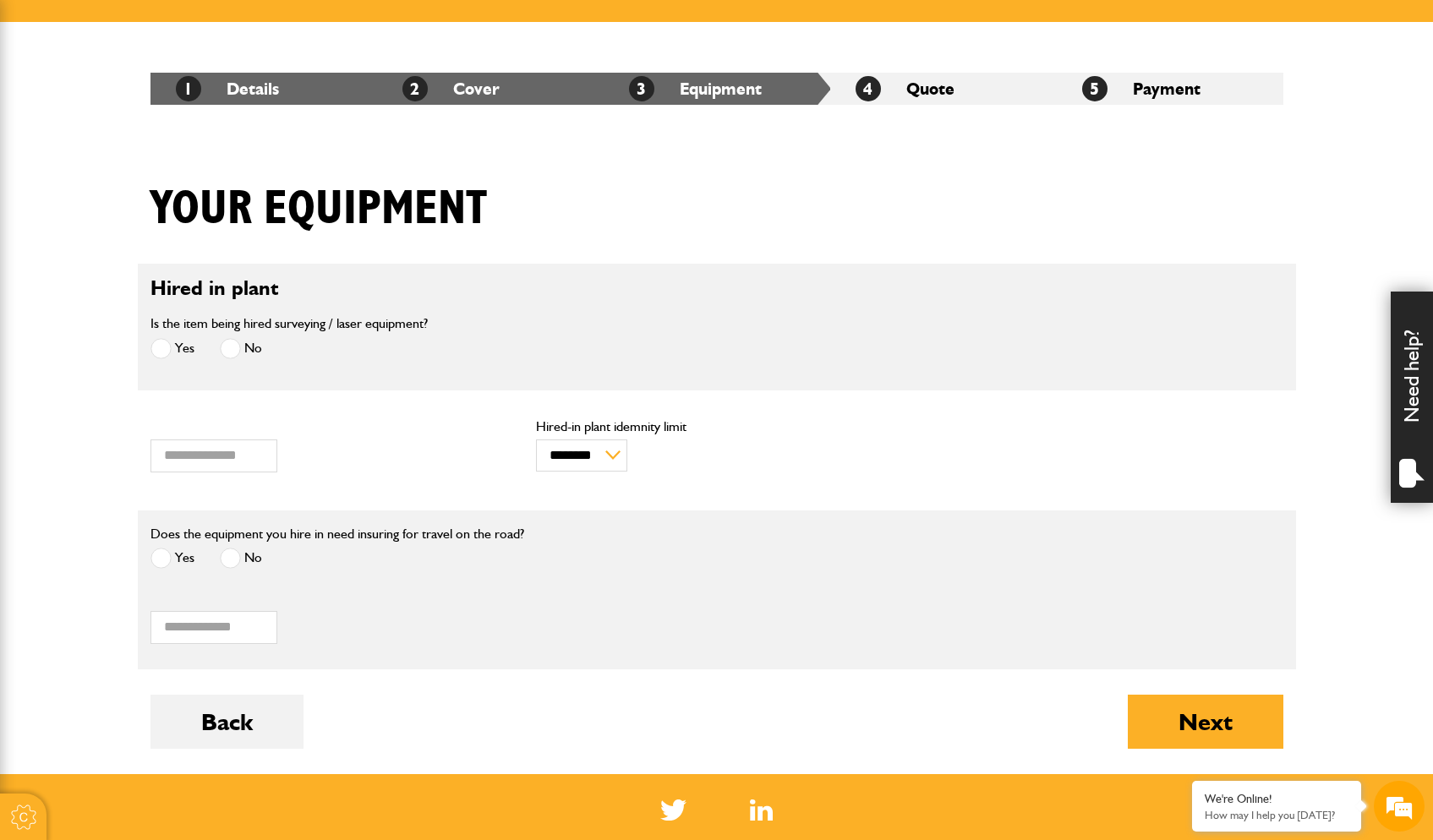
click at [229, 559] on span at bounding box center [230, 558] width 21 height 21
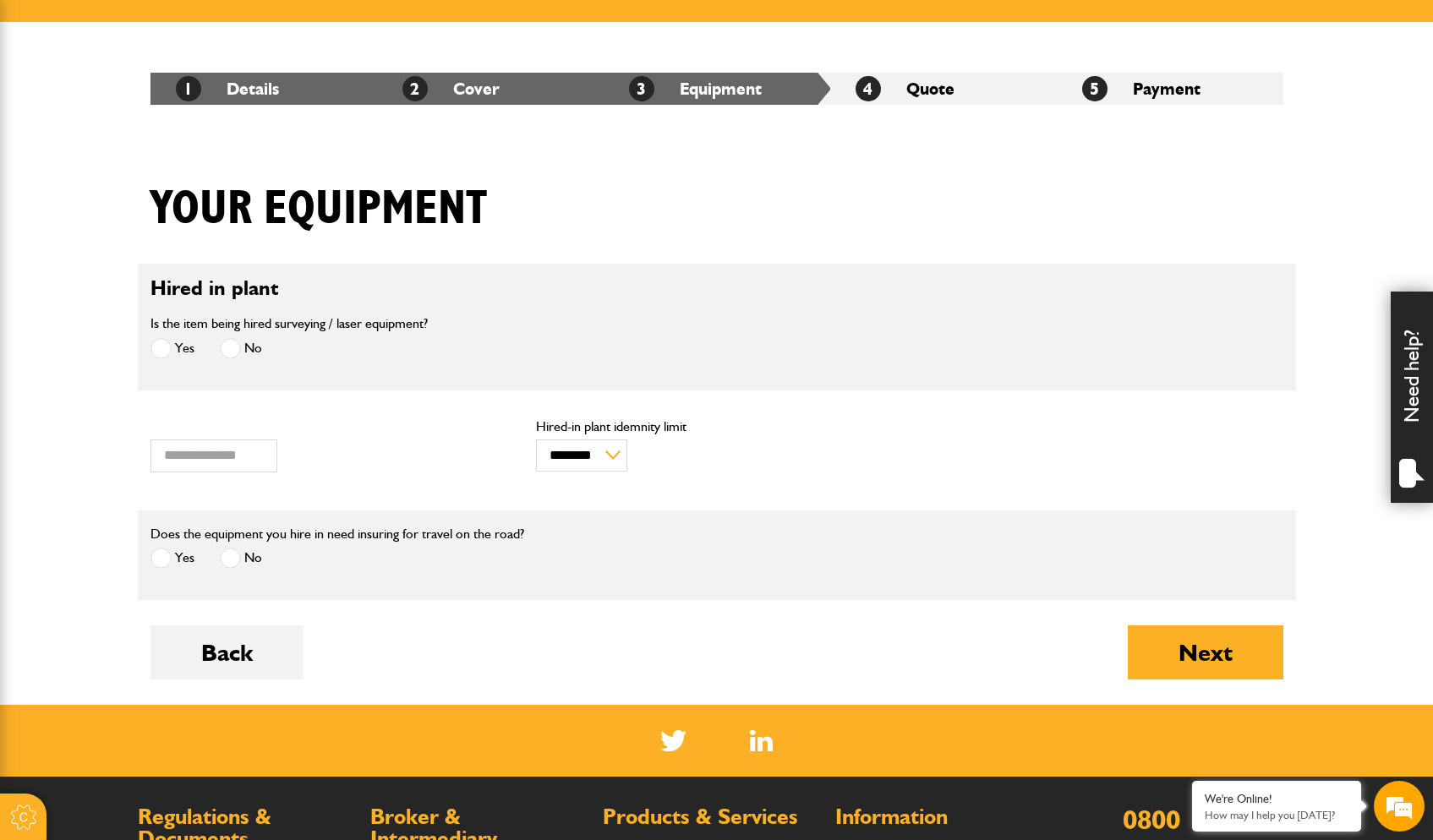
click at [166, 556] on span at bounding box center [160, 558] width 21 height 21
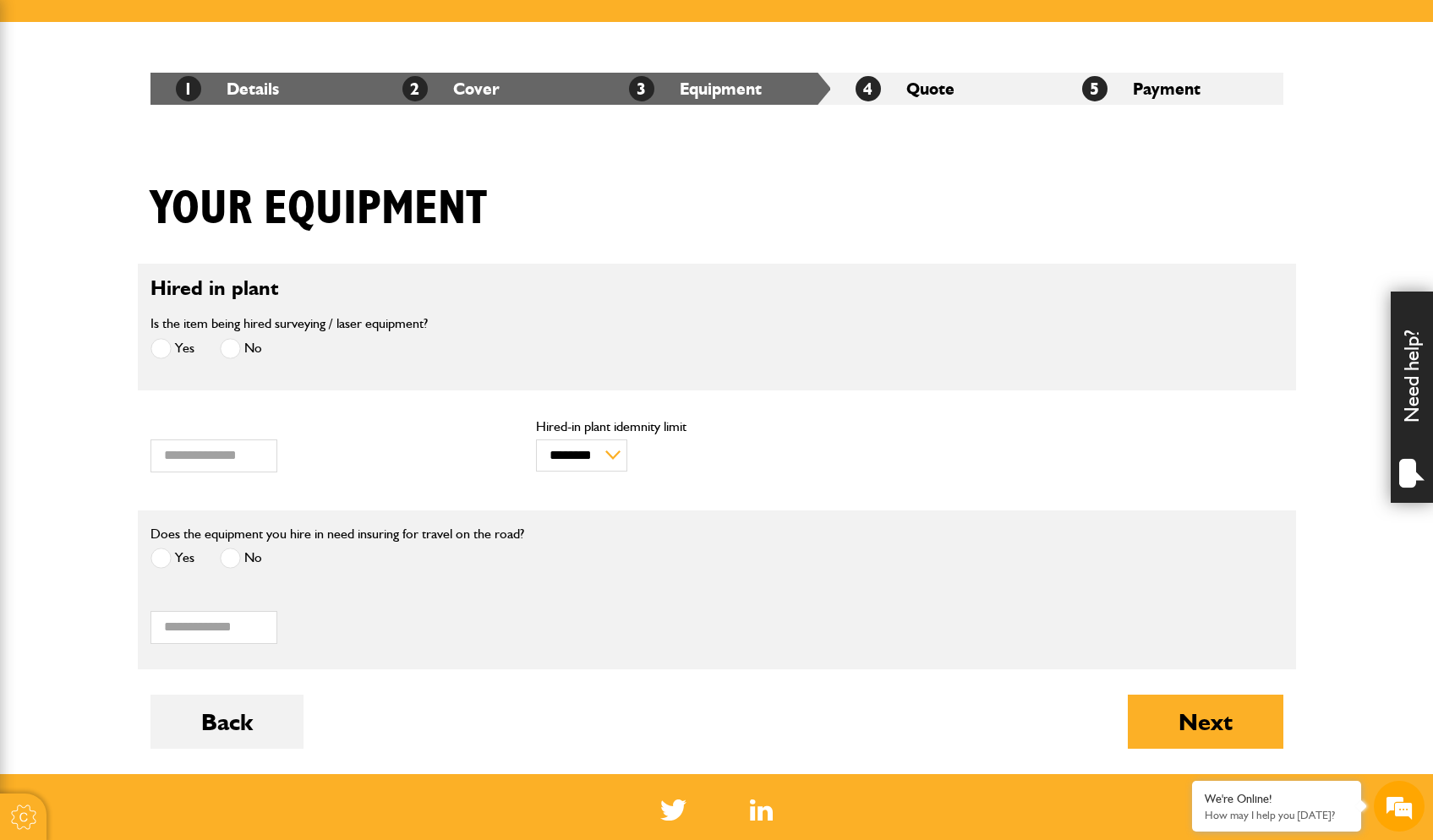
scroll to position [0, 0]
click at [221, 557] on span at bounding box center [230, 558] width 21 height 21
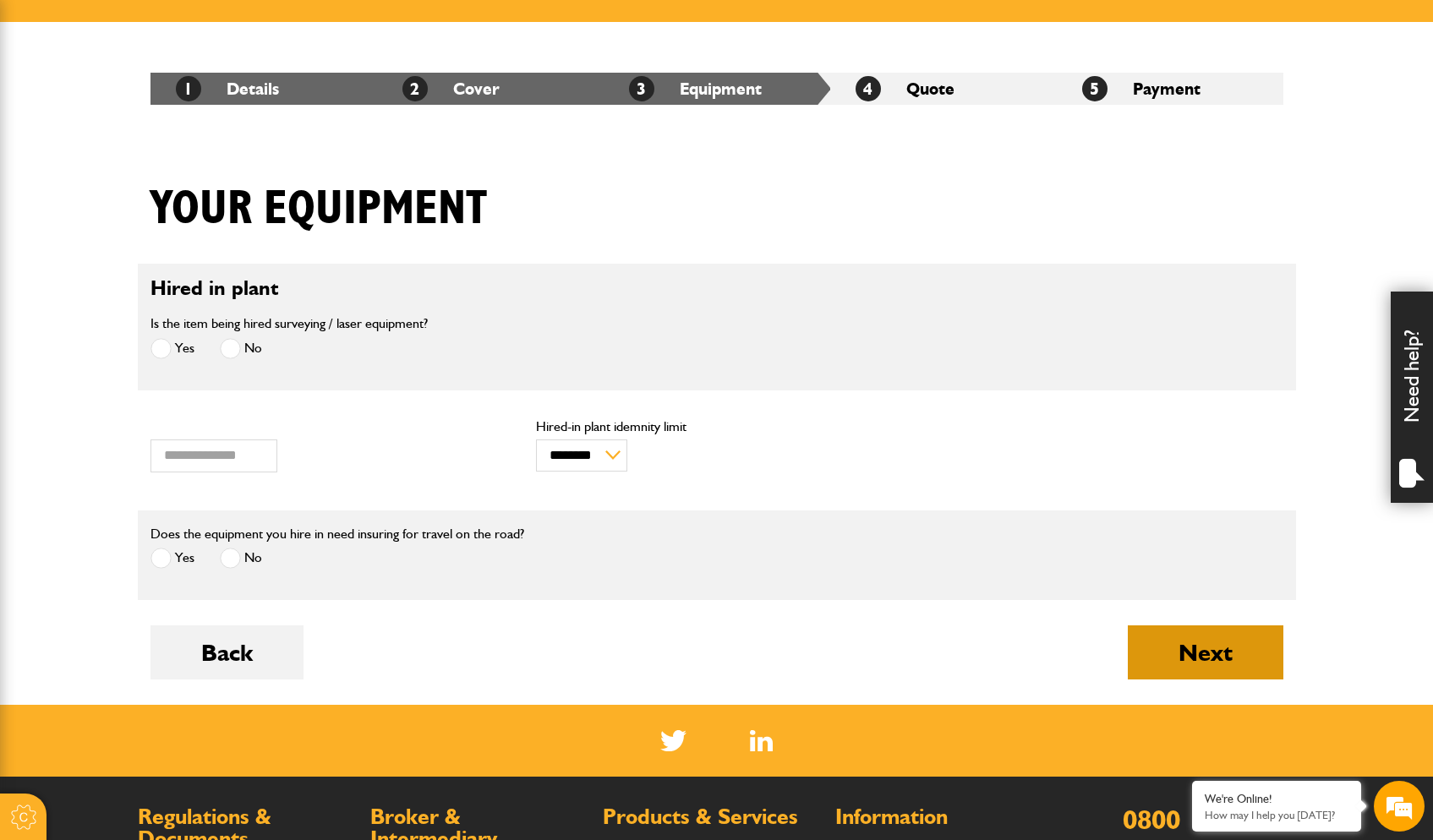
click at [1226, 651] on button "Next" at bounding box center [1205, 652] width 156 height 54
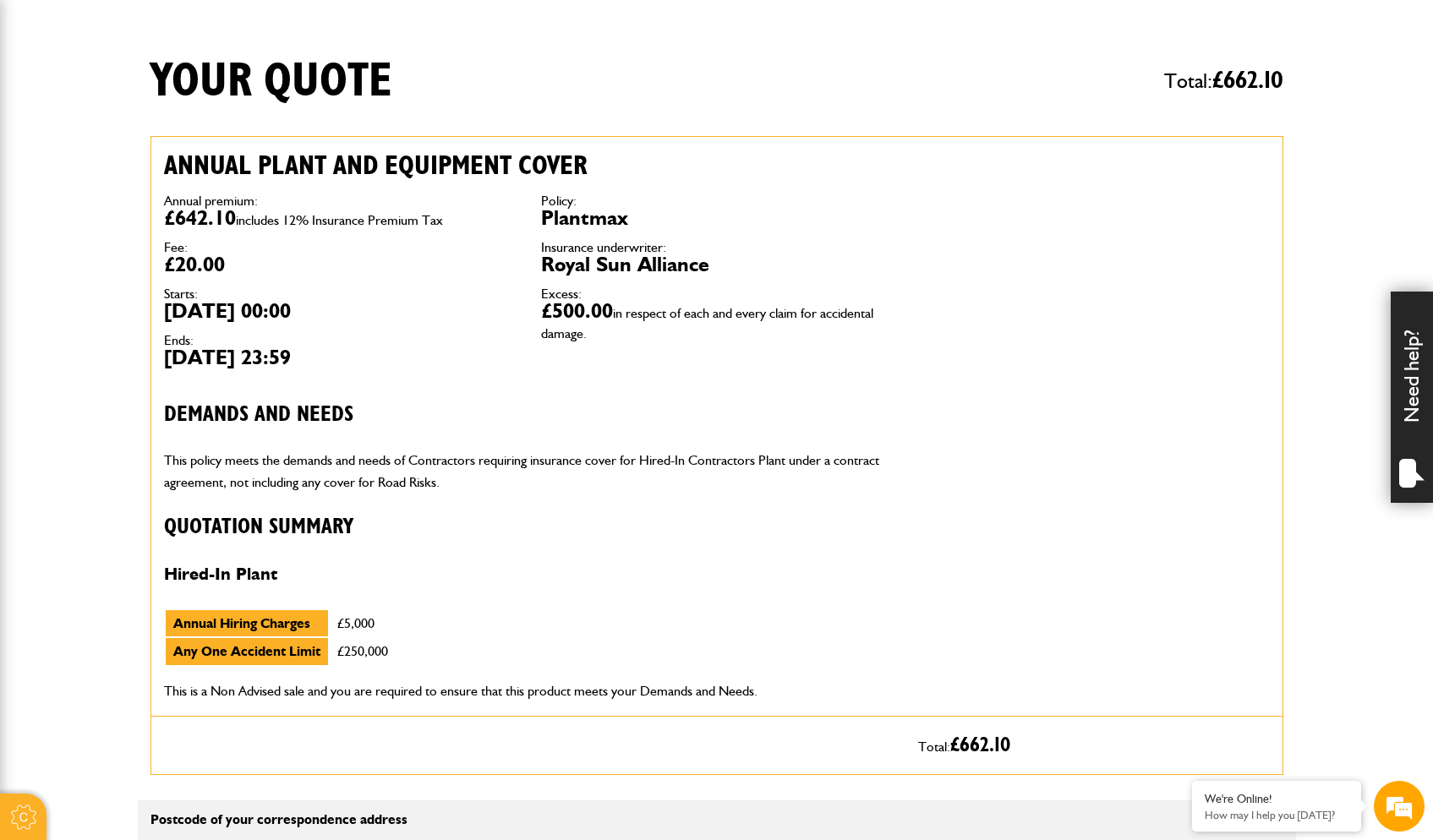
scroll to position [389, 0]
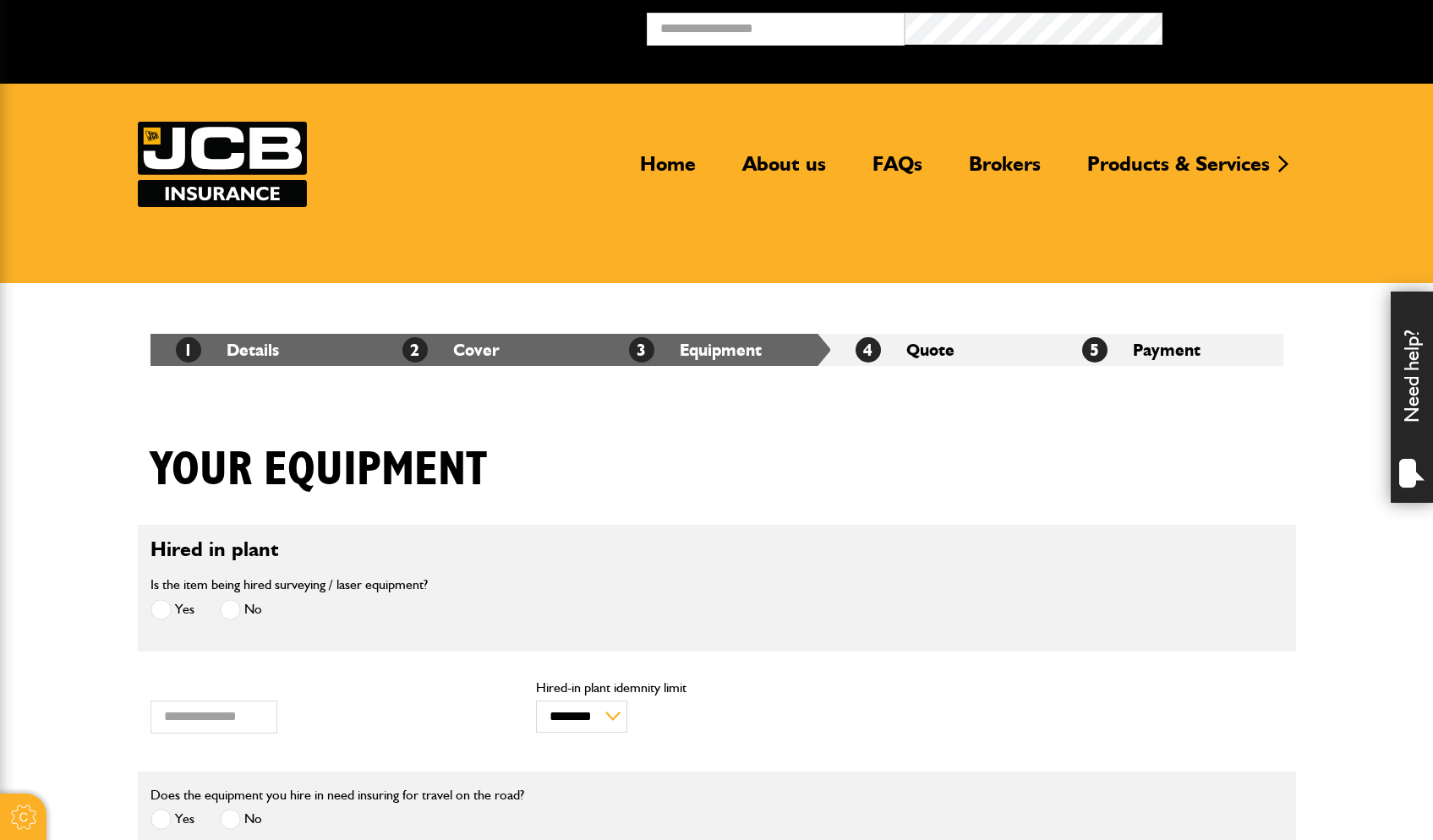
scroll to position [262, 0]
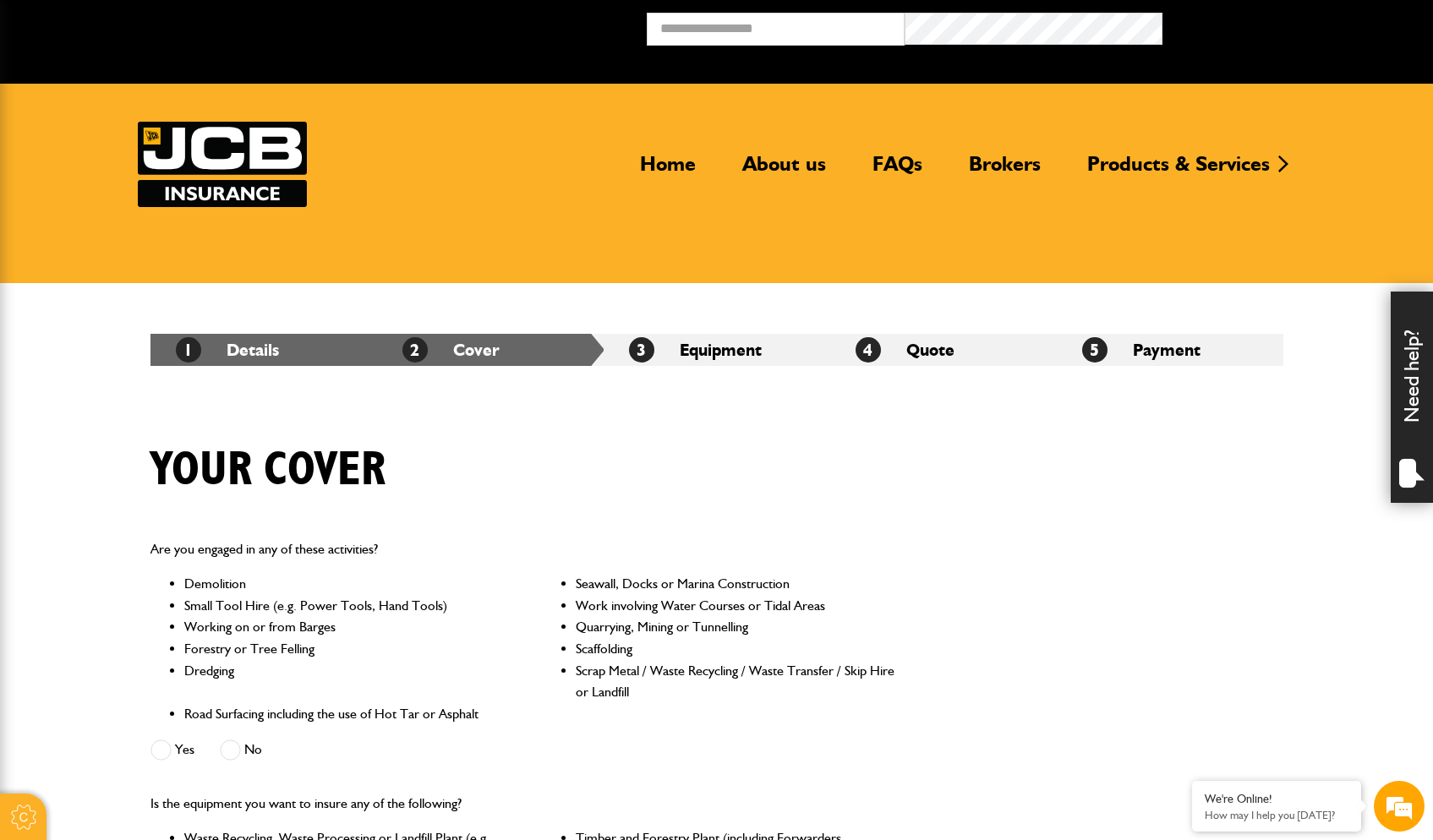
scroll to position [632, 0]
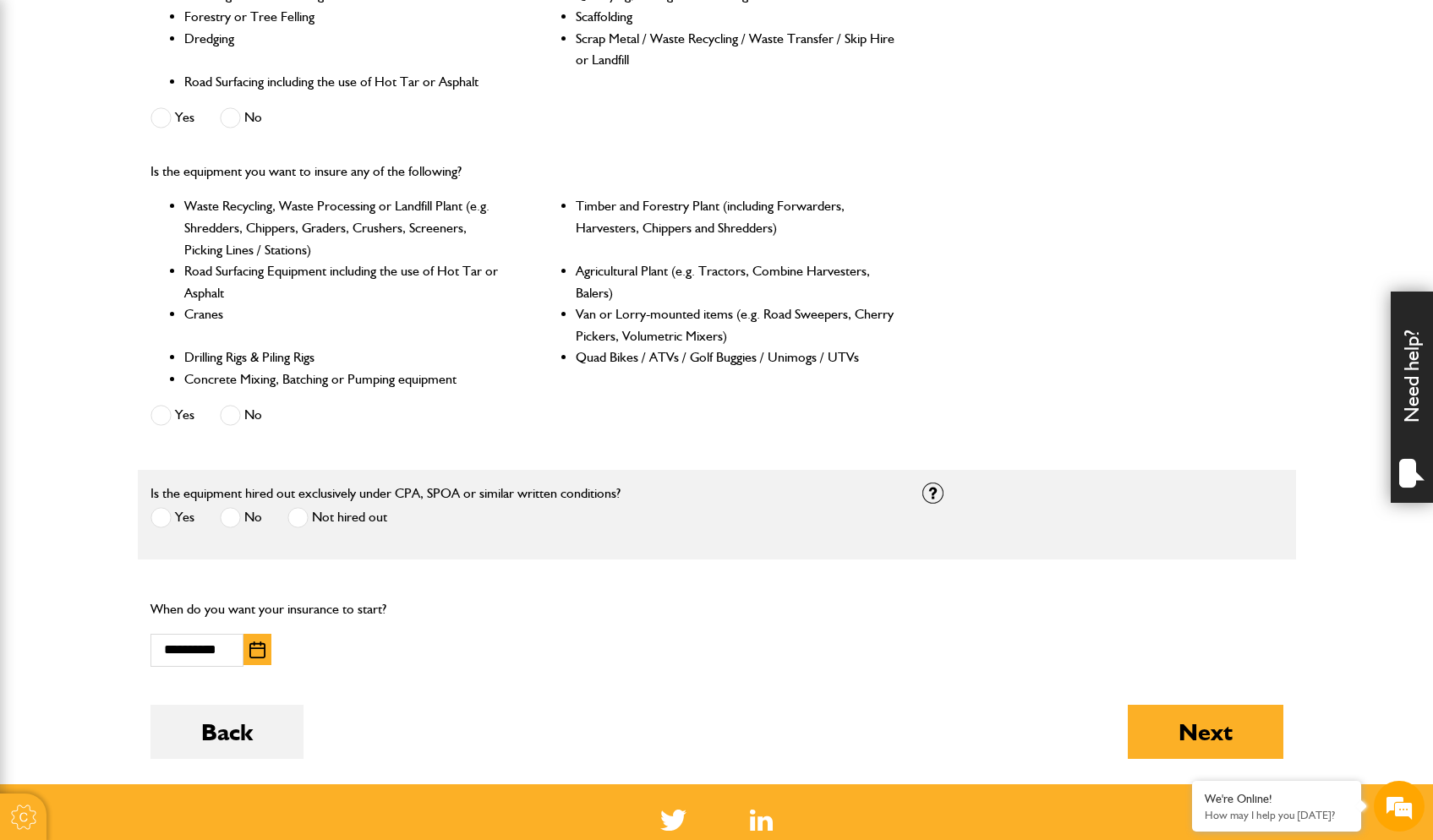
click at [348, 508] on label "Not hired out" at bounding box center [337, 518] width 100 height 21
click at [1247, 730] on button "Next" at bounding box center [1205, 731] width 156 height 54
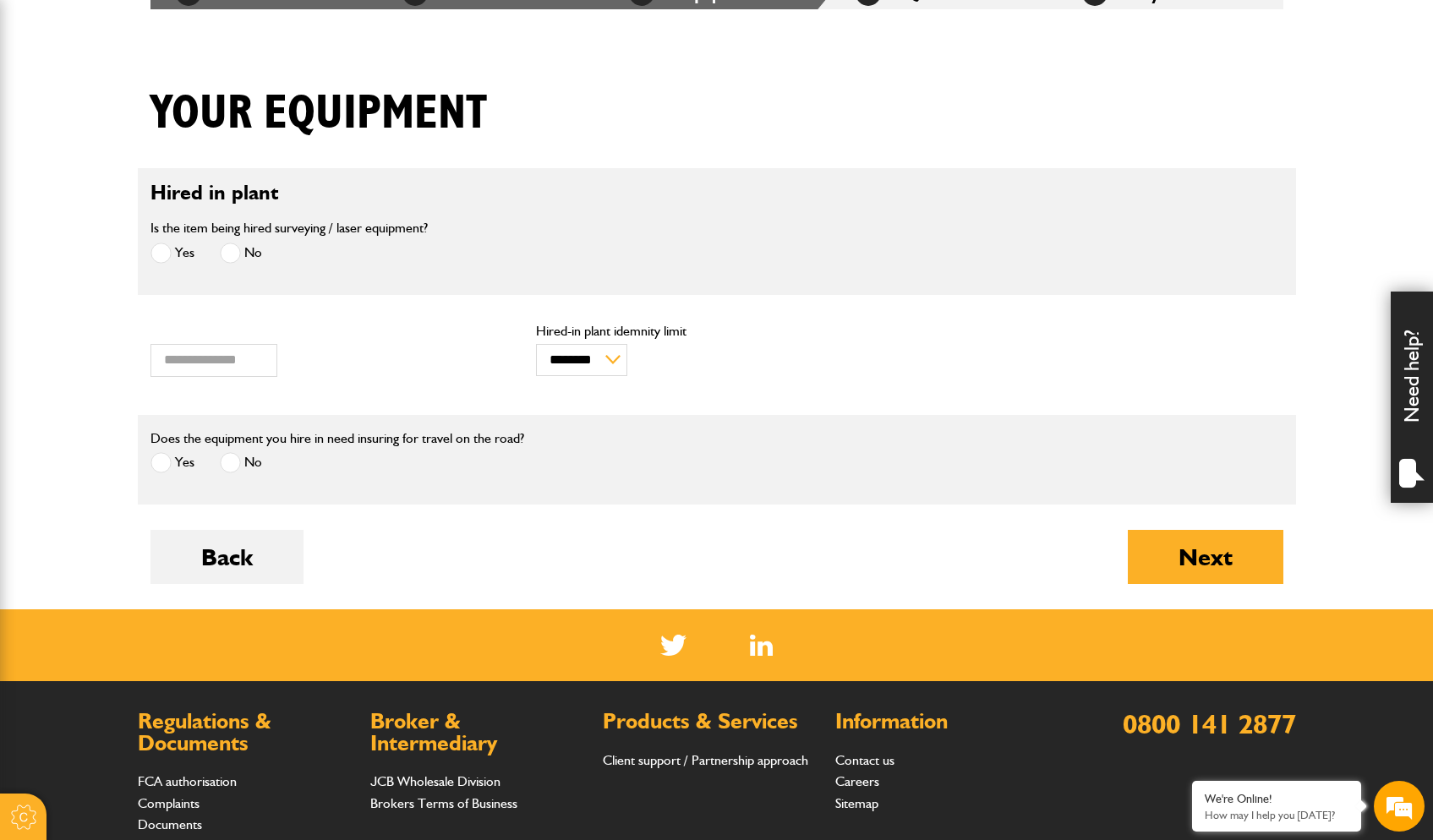
scroll to position [356, 0]
click at [159, 465] on span at bounding box center [160, 462] width 21 height 21
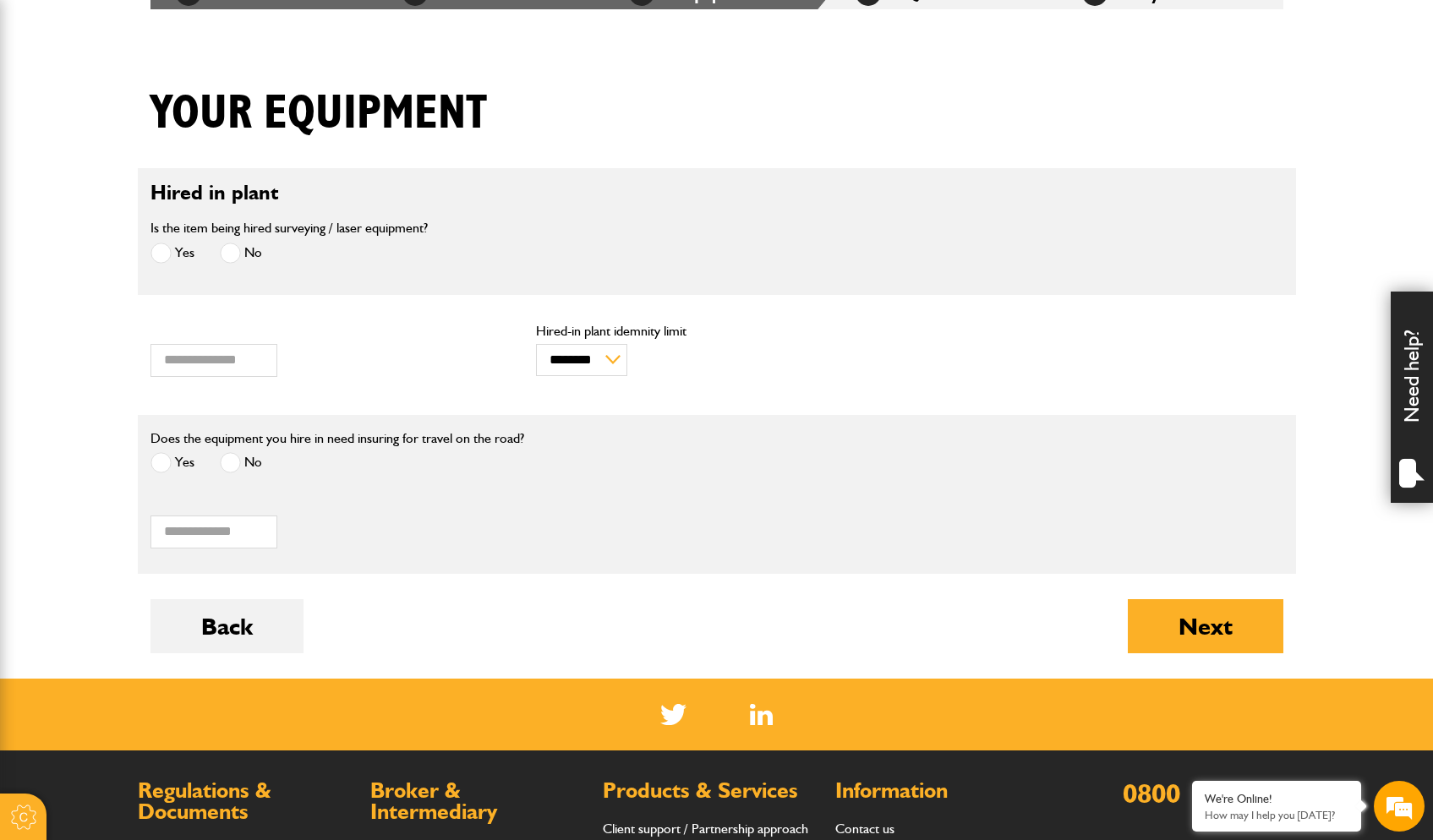
scroll to position [0, 0]
drag, startPoint x: 221, startPoint y: 529, endPoint x: 130, endPoint y: 521, distance: 91.4
click at [131, 521] on body "Cookie Options You can control which cookies we use with the form below. Please…" at bounding box center [716, 402] width 1433 height 1516
type input "****"
click at [1226, 625] on button "Next" at bounding box center [1205, 626] width 156 height 54
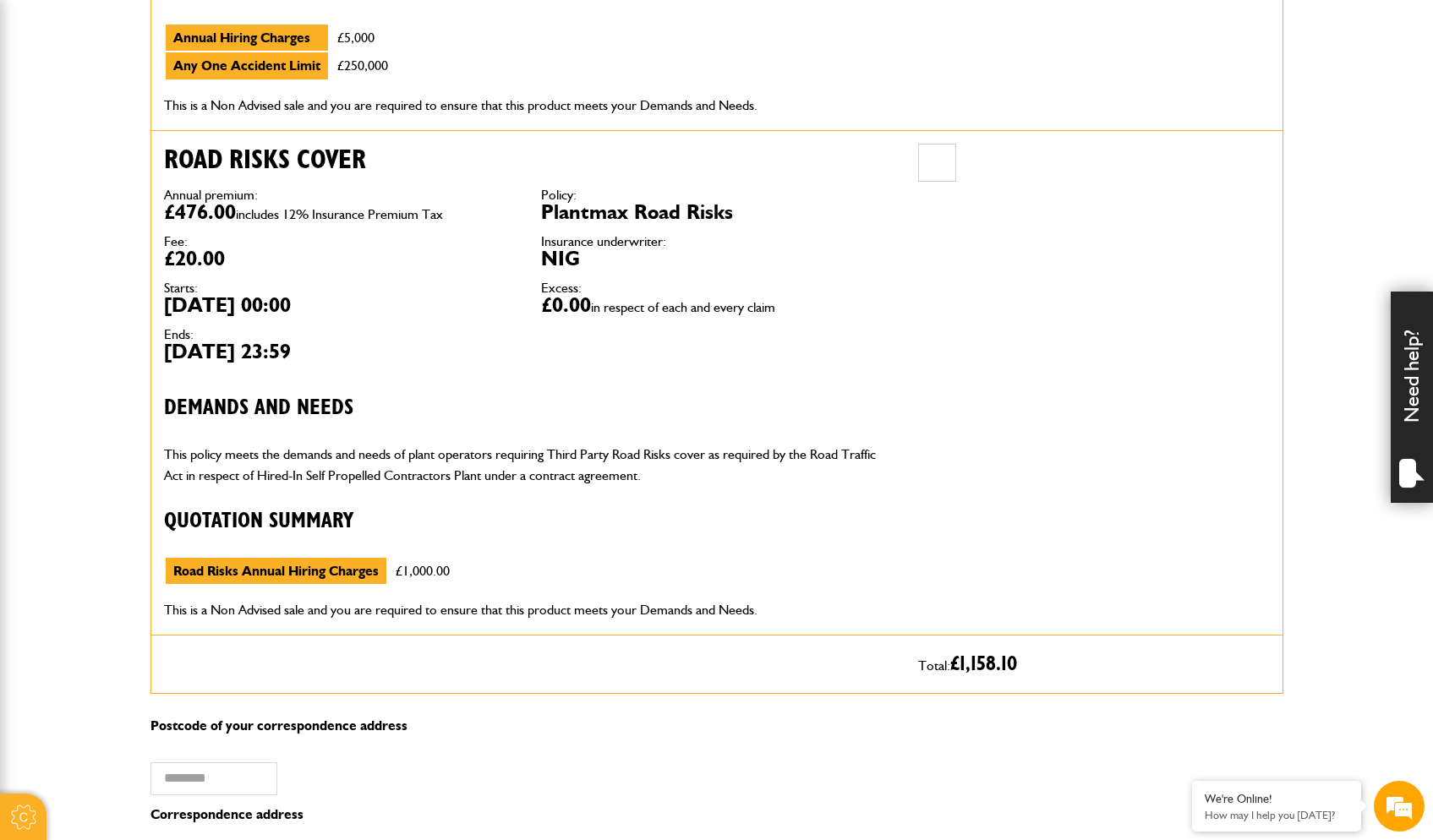
scroll to position [974, 0]
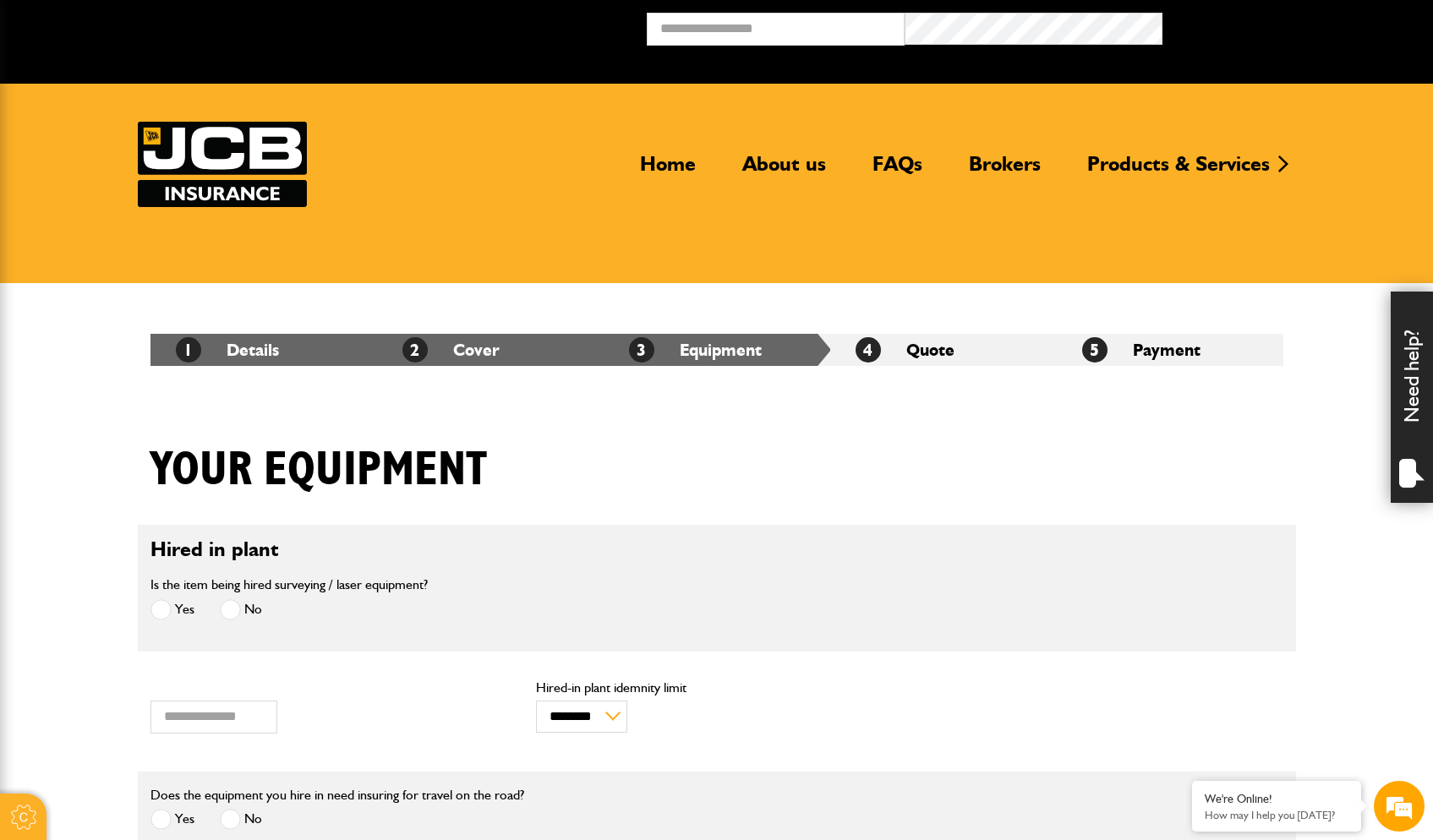
scroll to position [356, 0]
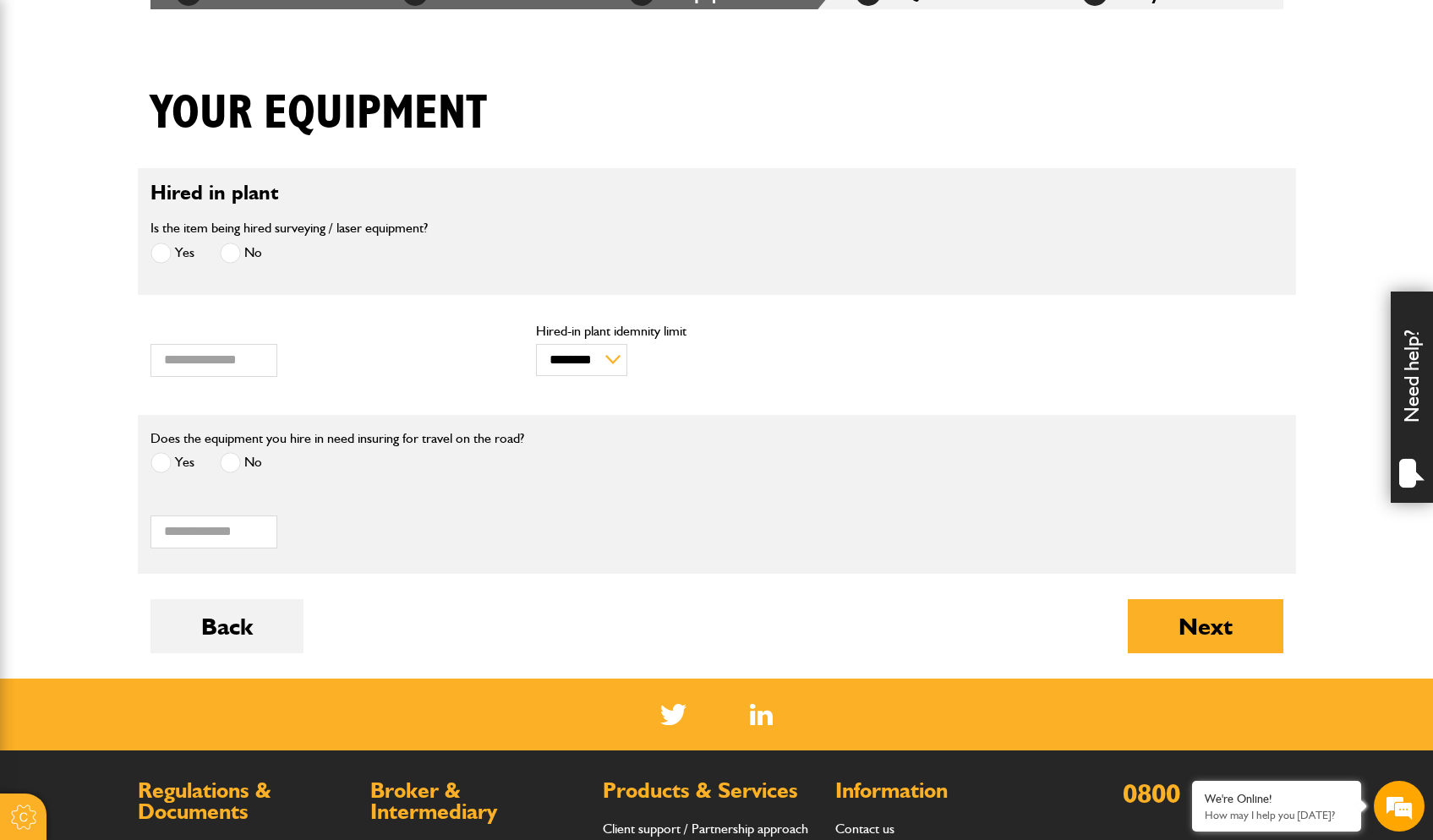
click at [245, 468] on label "No" at bounding box center [241, 462] width 42 height 21
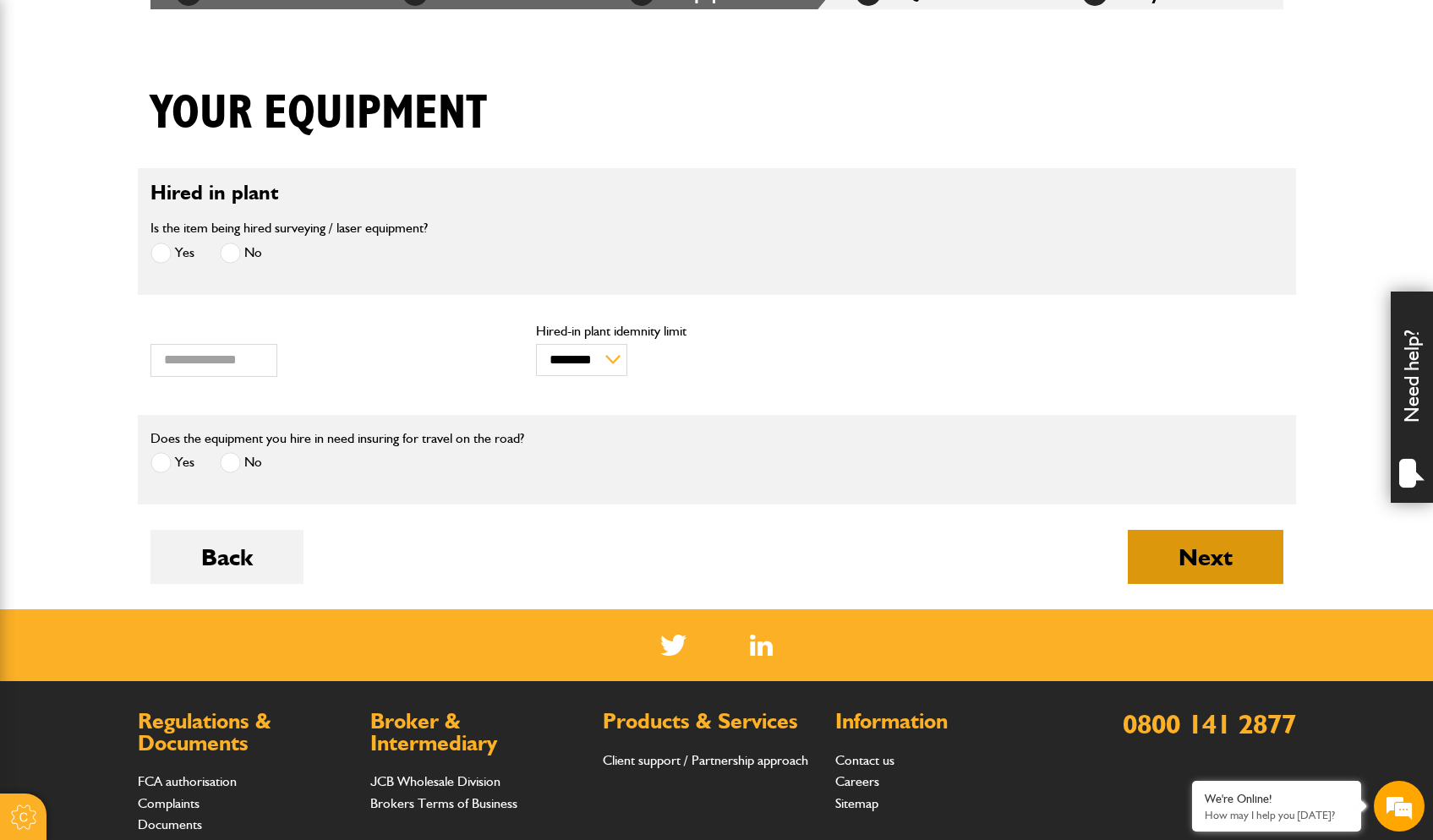
click at [1218, 554] on button "Next" at bounding box center [1205, 556] width 156 height 54
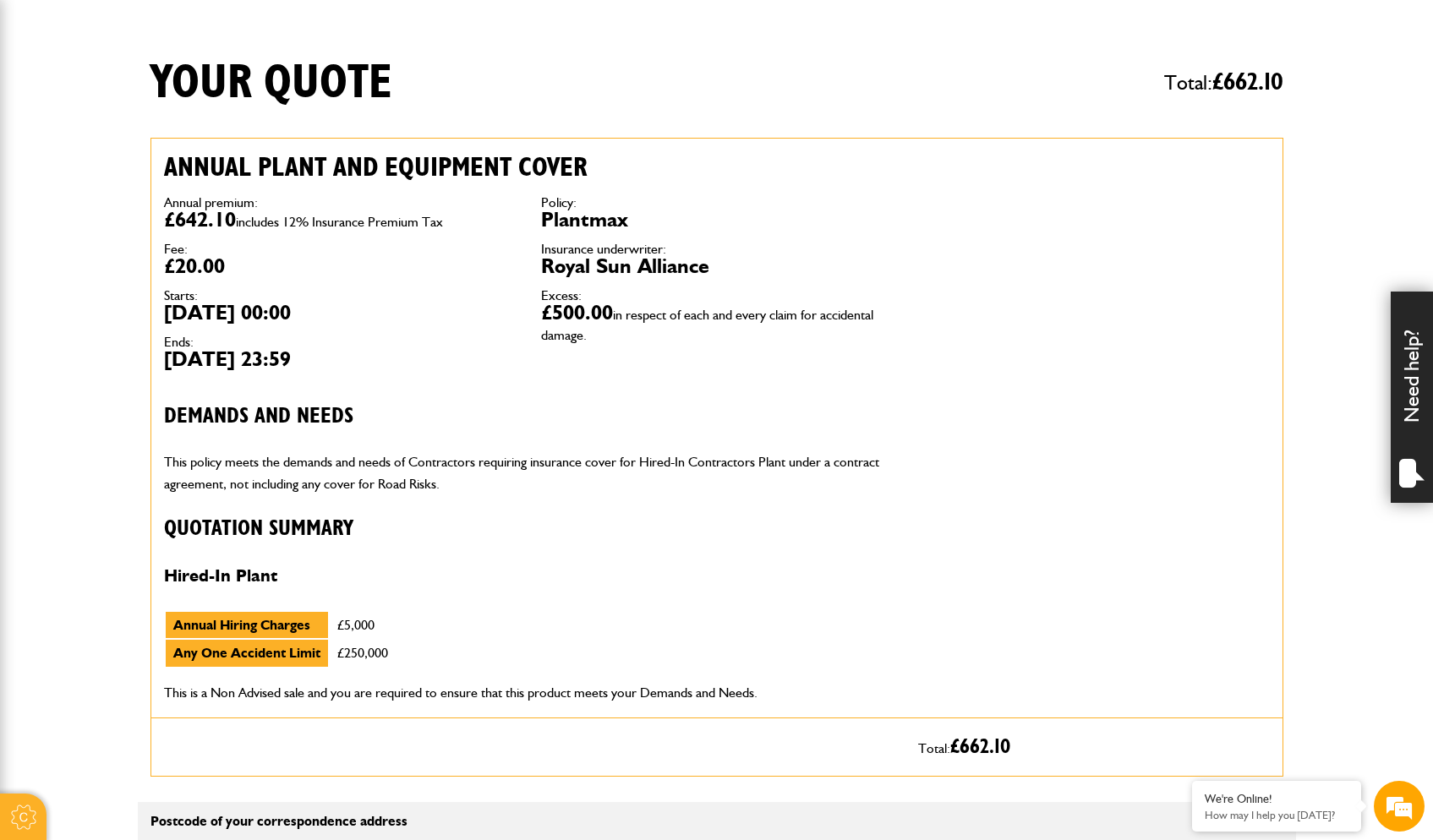
scroll to position [388, 0]
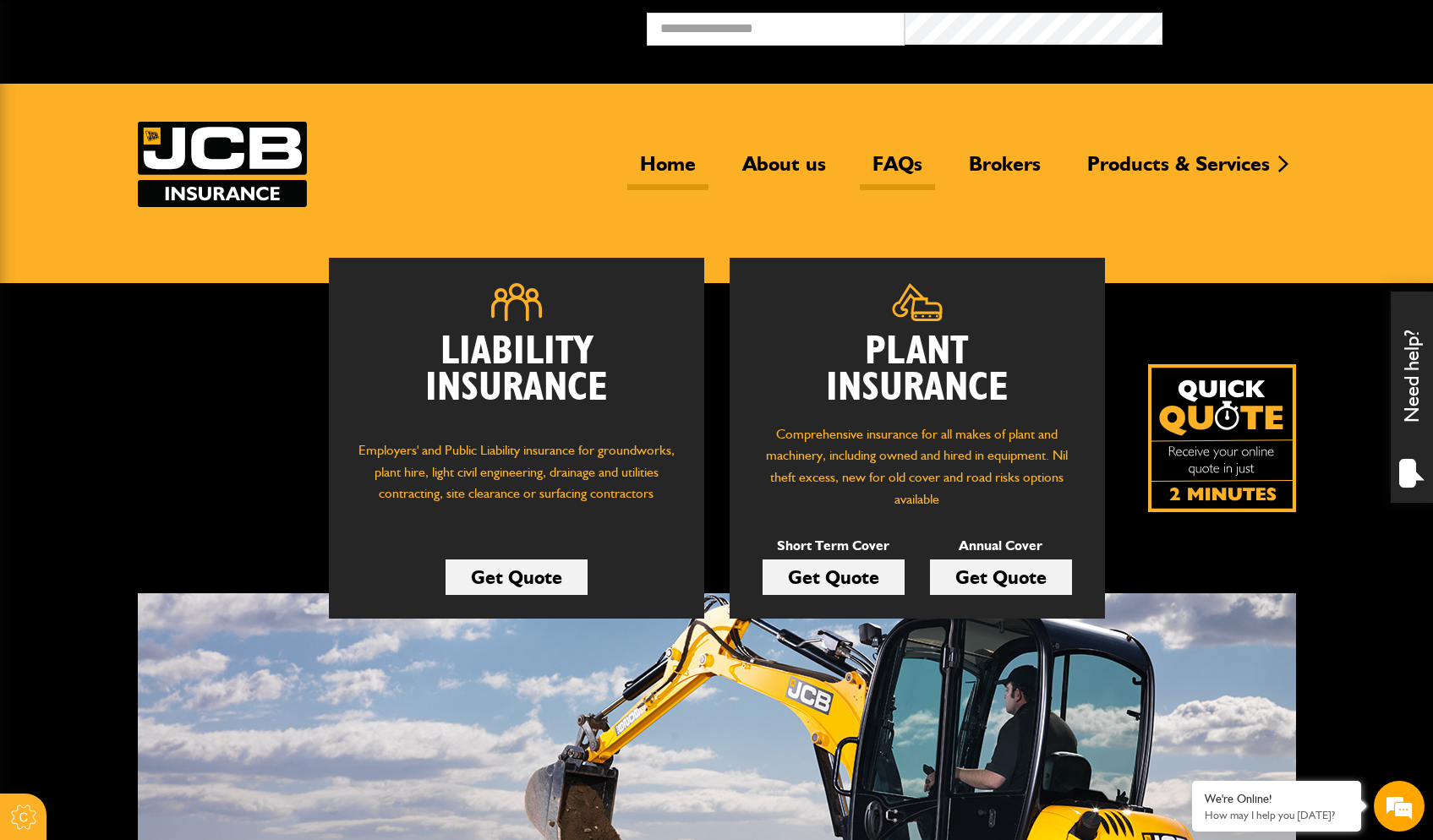
click at [883, 155] on link "FAQs" at bounding box center [898, 170] width 76 height 39
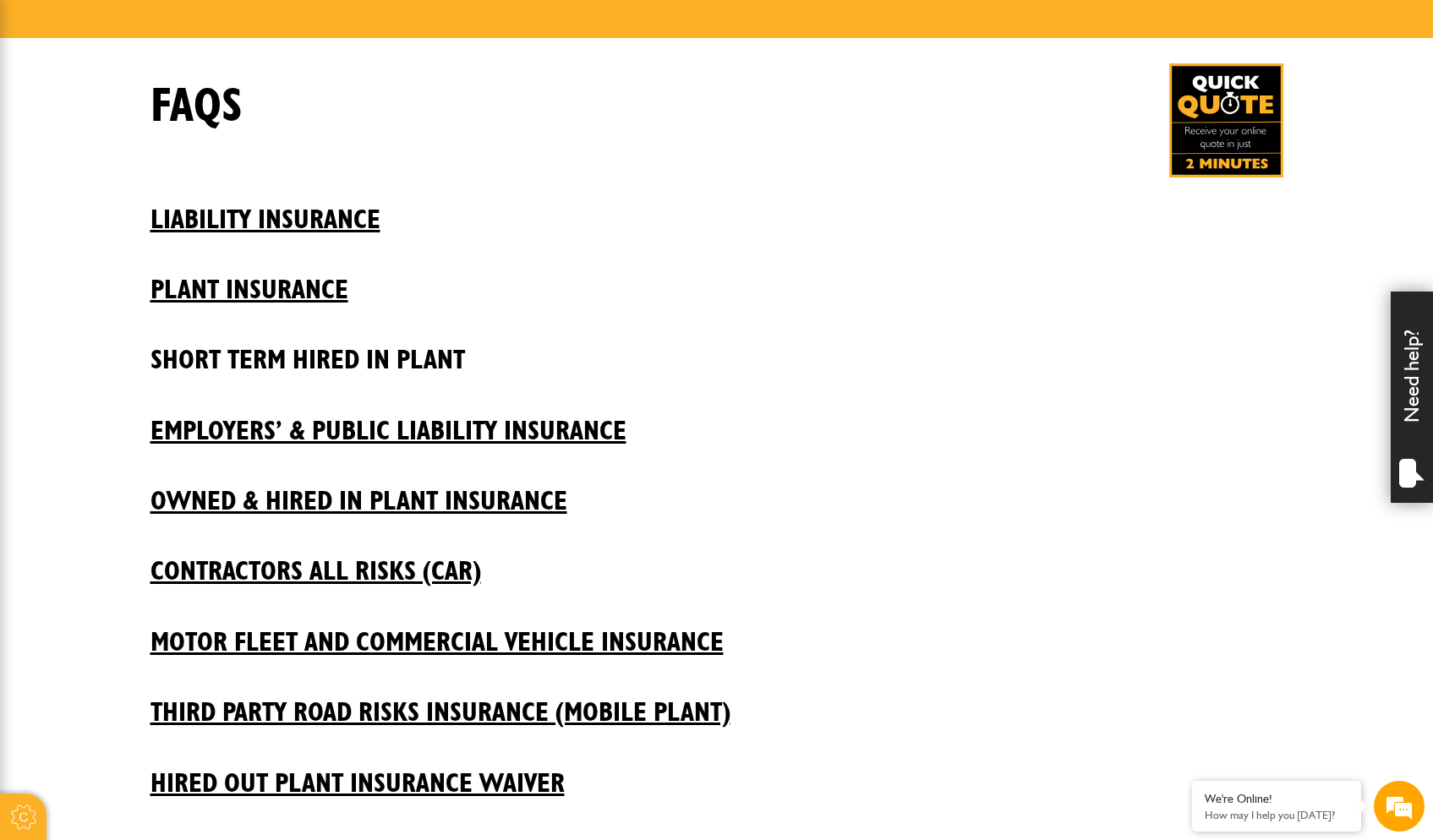
scroll to position [246, 0]
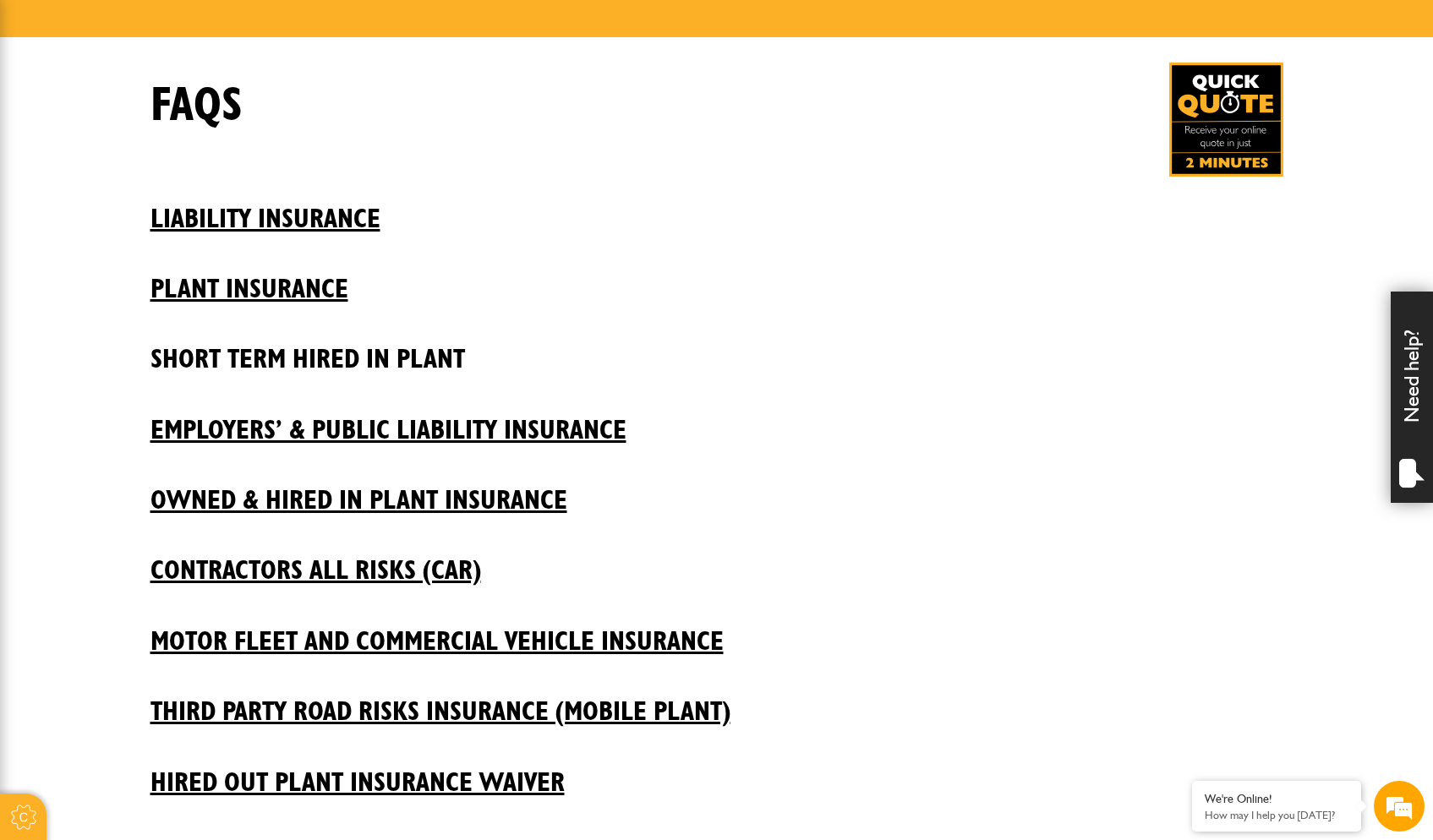
click at [390, 364] on h2 "Short Term Hired In Plant" at bounding box center [717, 346] width 1133 height 57
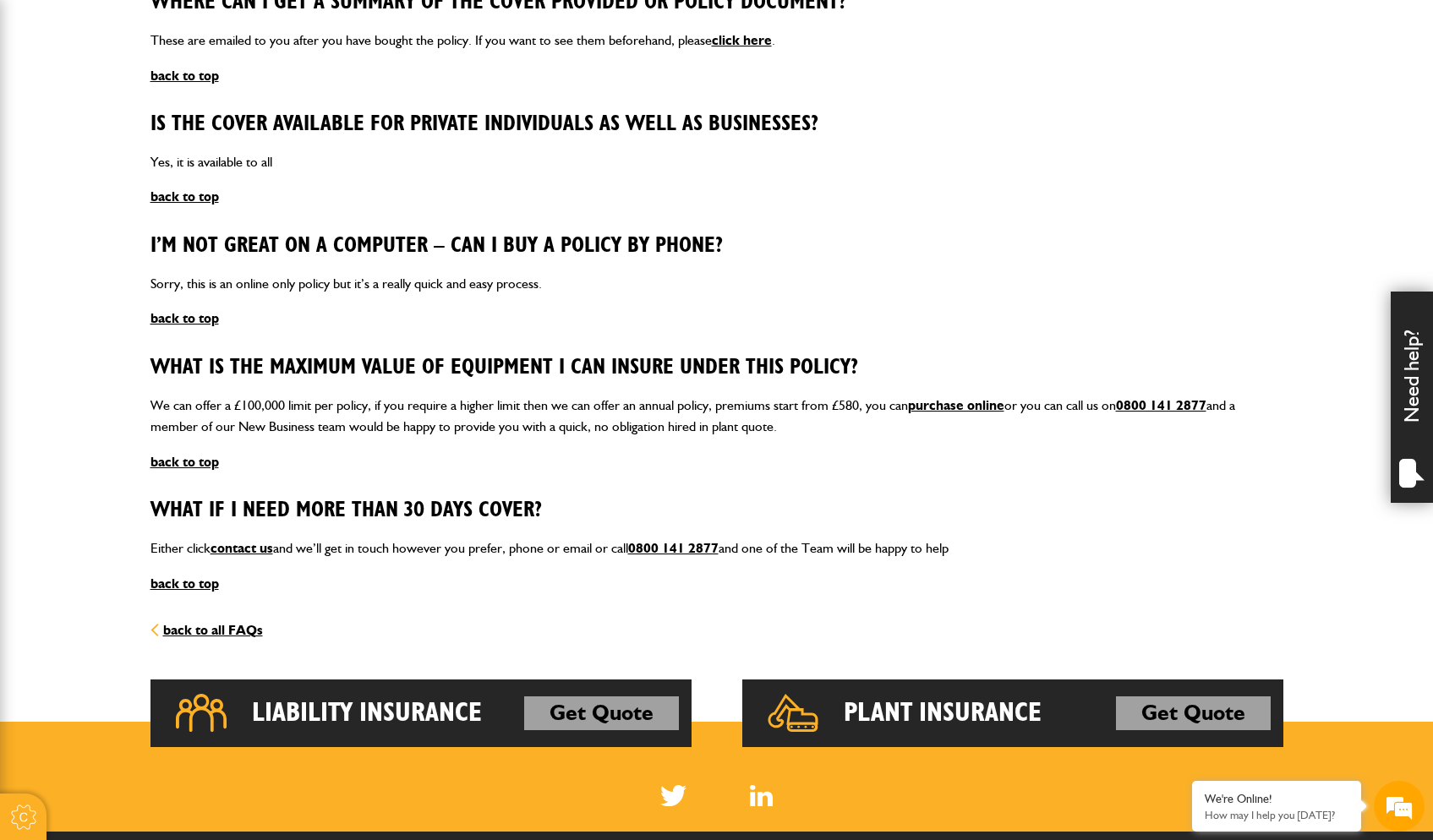
scroll to position [2024, 0]
click at [1155, 696] on link "Get Quote" at bounding box center [1193, 713] width 155 height 34
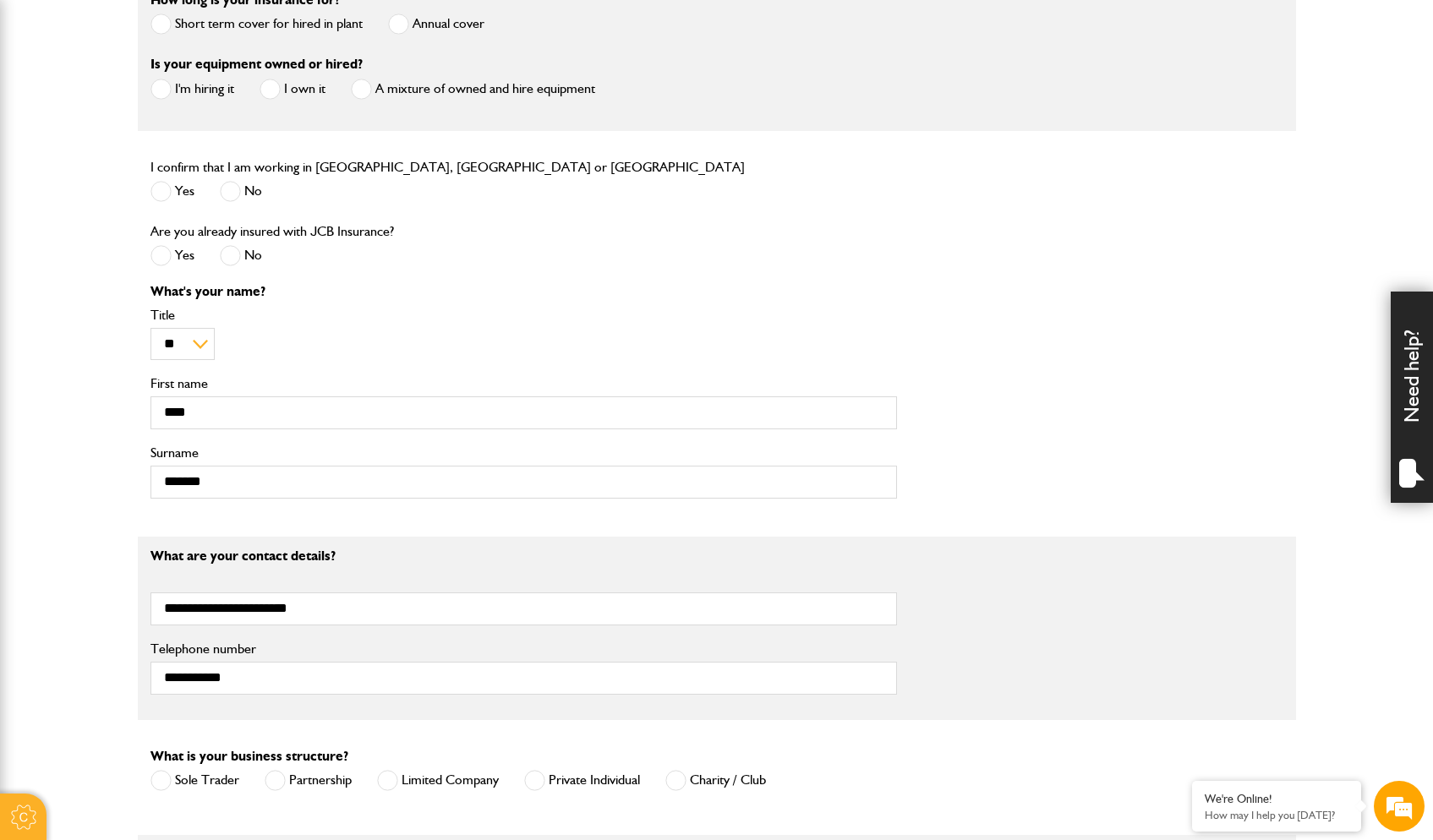
scroll to position [615, 0]
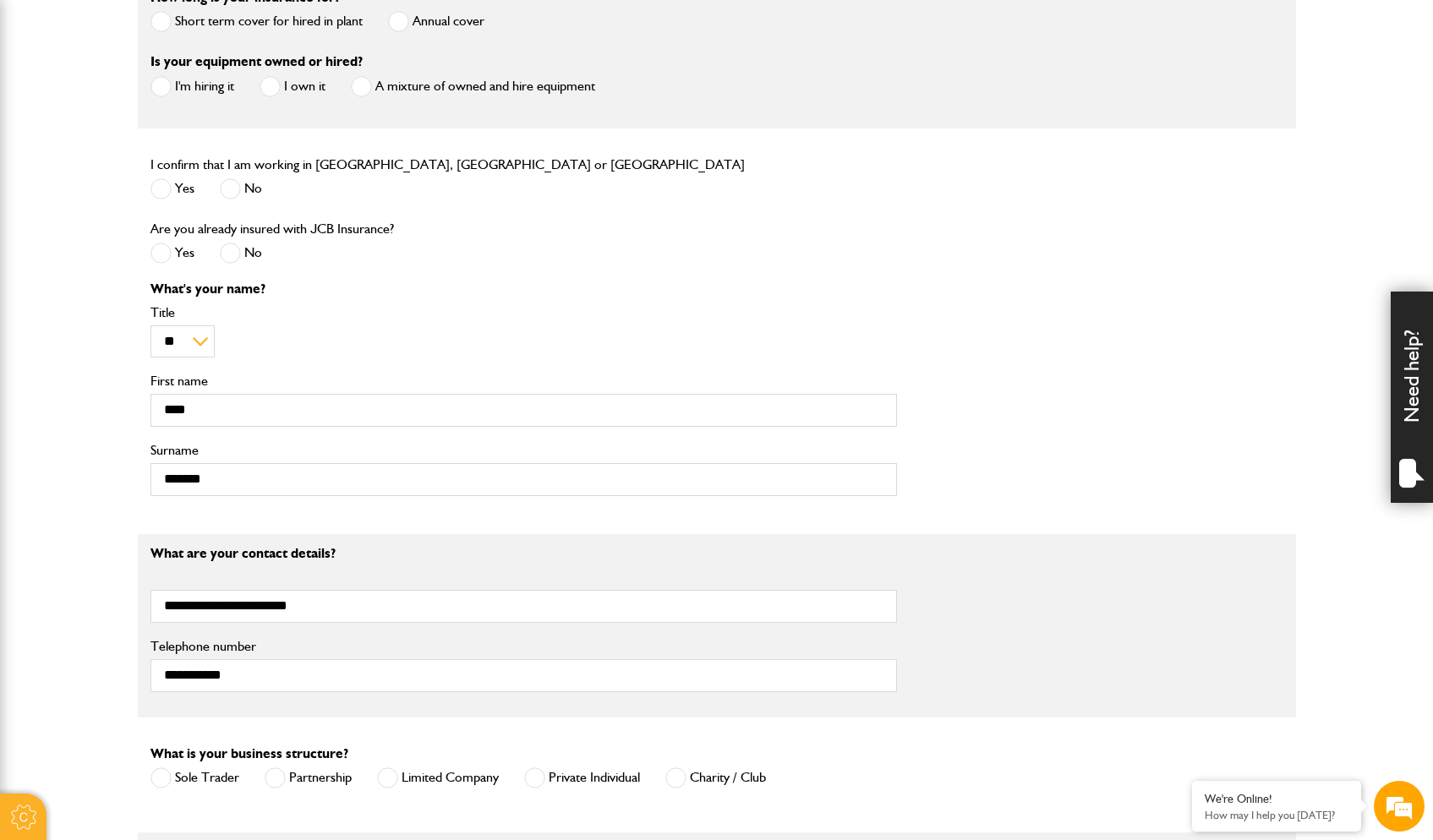
click at [164, 253] on span at bounding box center [160, 252] width 21 height 21
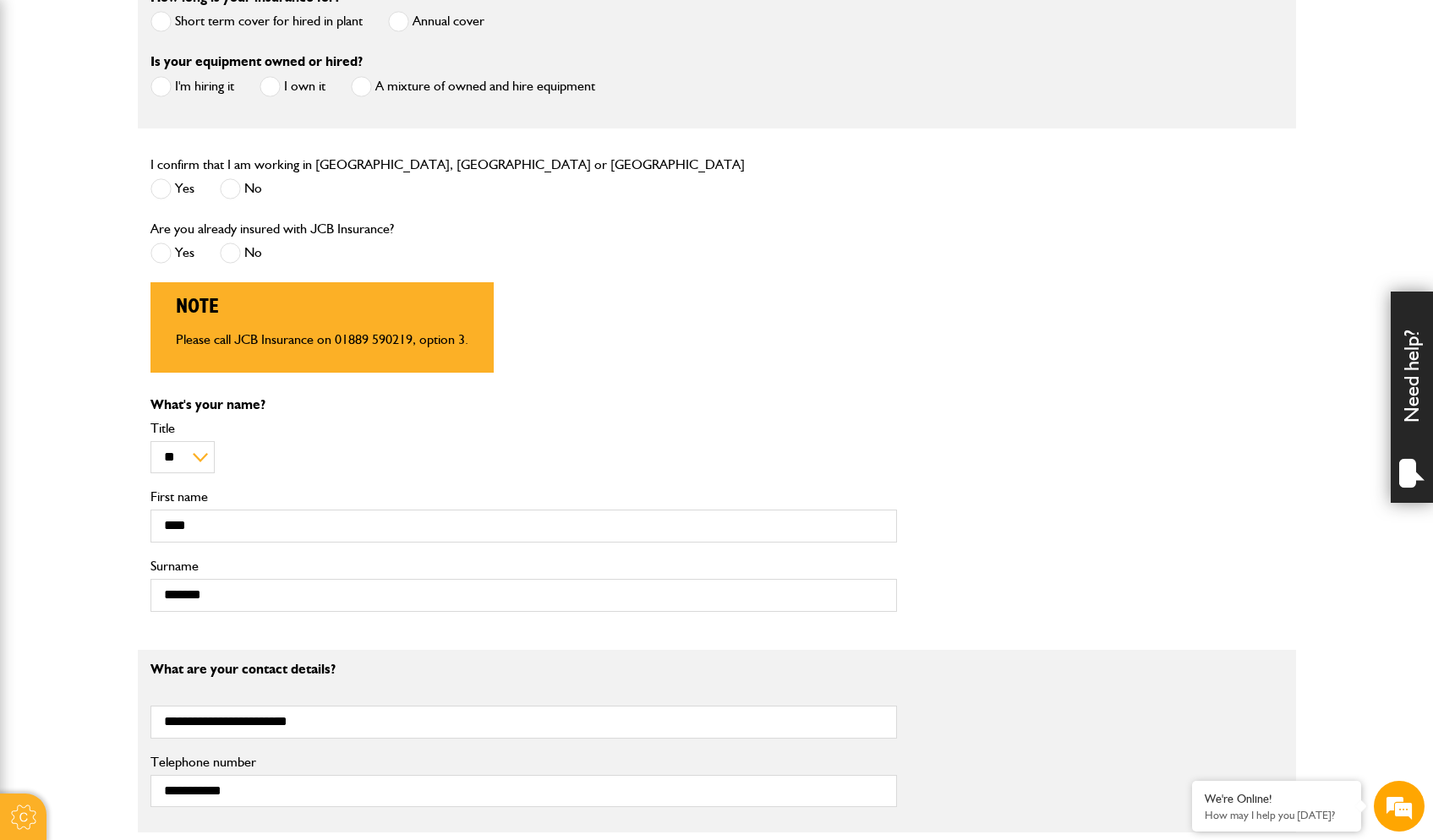
scroll to position [0, 0]
click at [238, 258] on span at bounding box center [230, 252] width 21 height 21
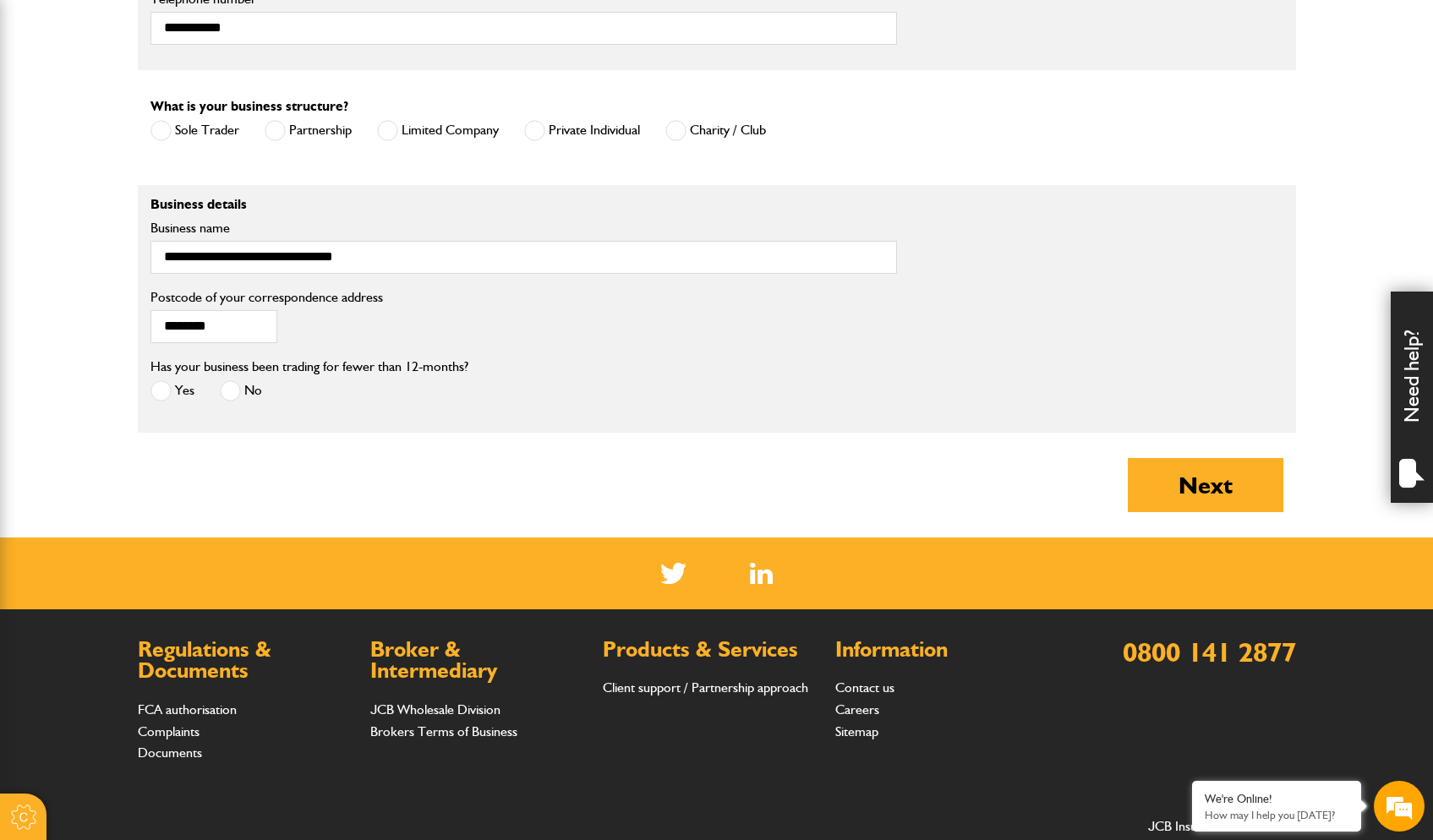
scroll to position [1266, 0]
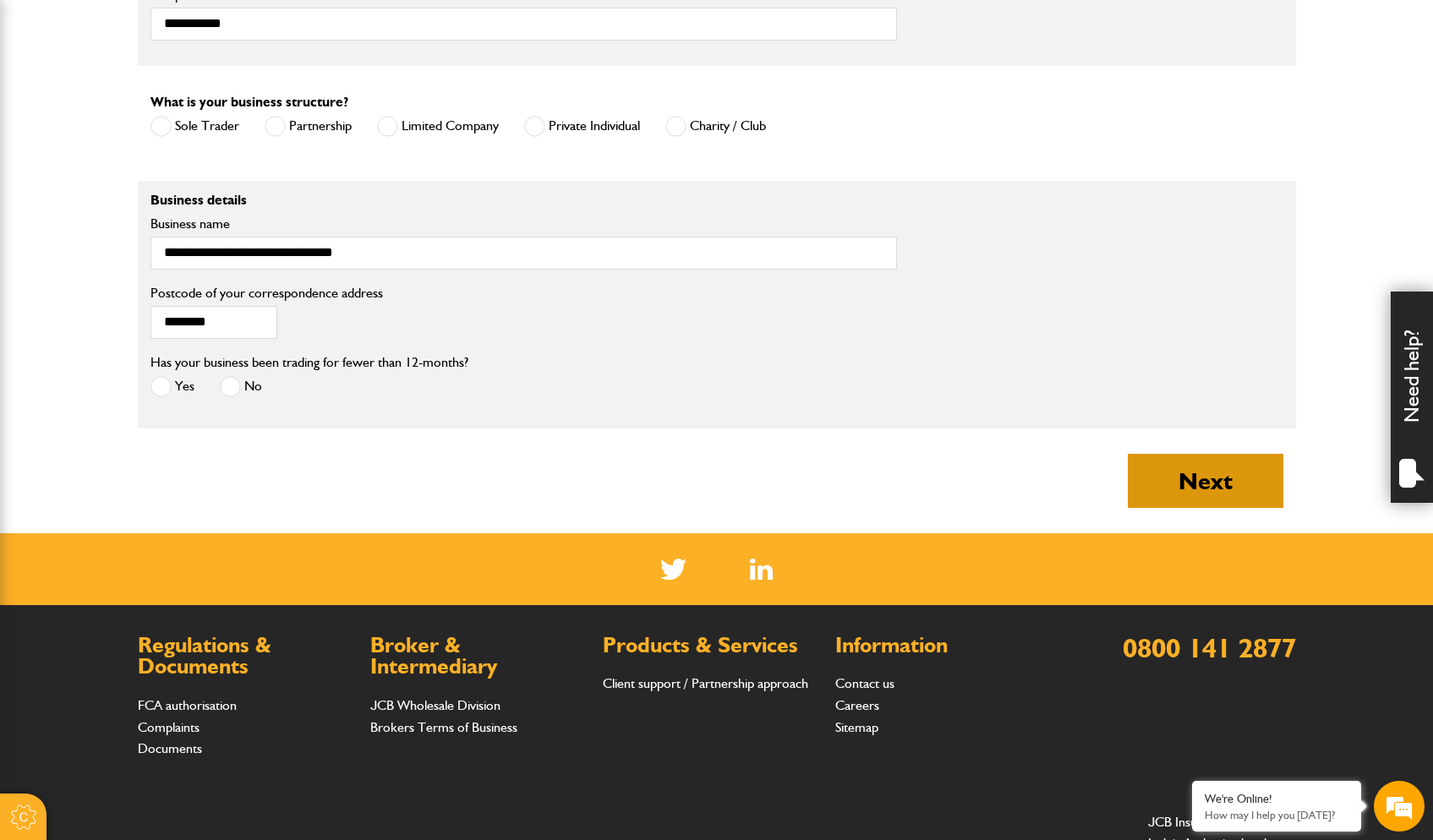
click at [1212, 486] on button "Next" at bounding box center [1205, 481] width 156 height 54
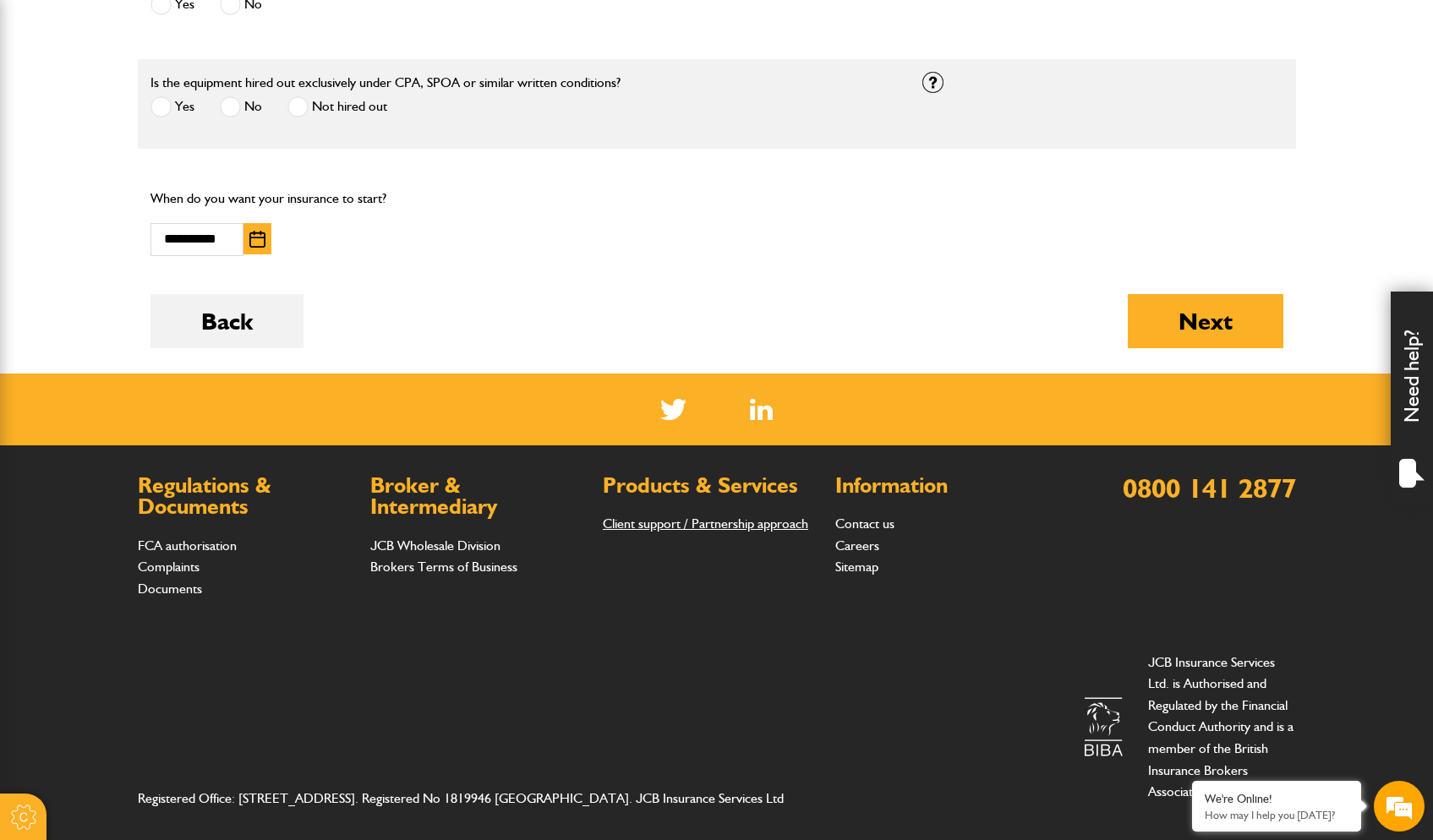
scroll to position [1042, 0]
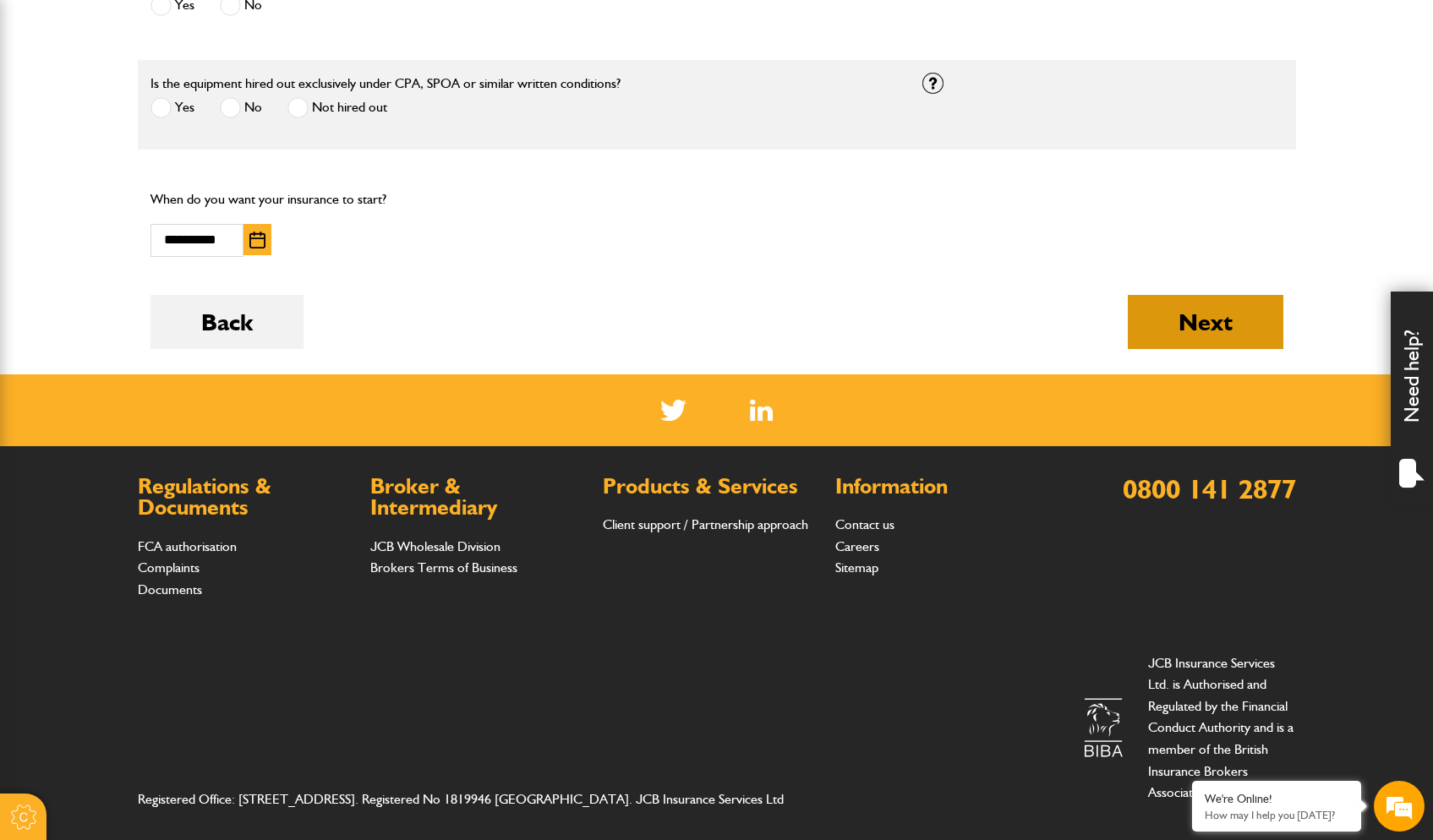
click at [1194, 317] on button "Next" at bounding box center [1205, 321] width 156 height 54
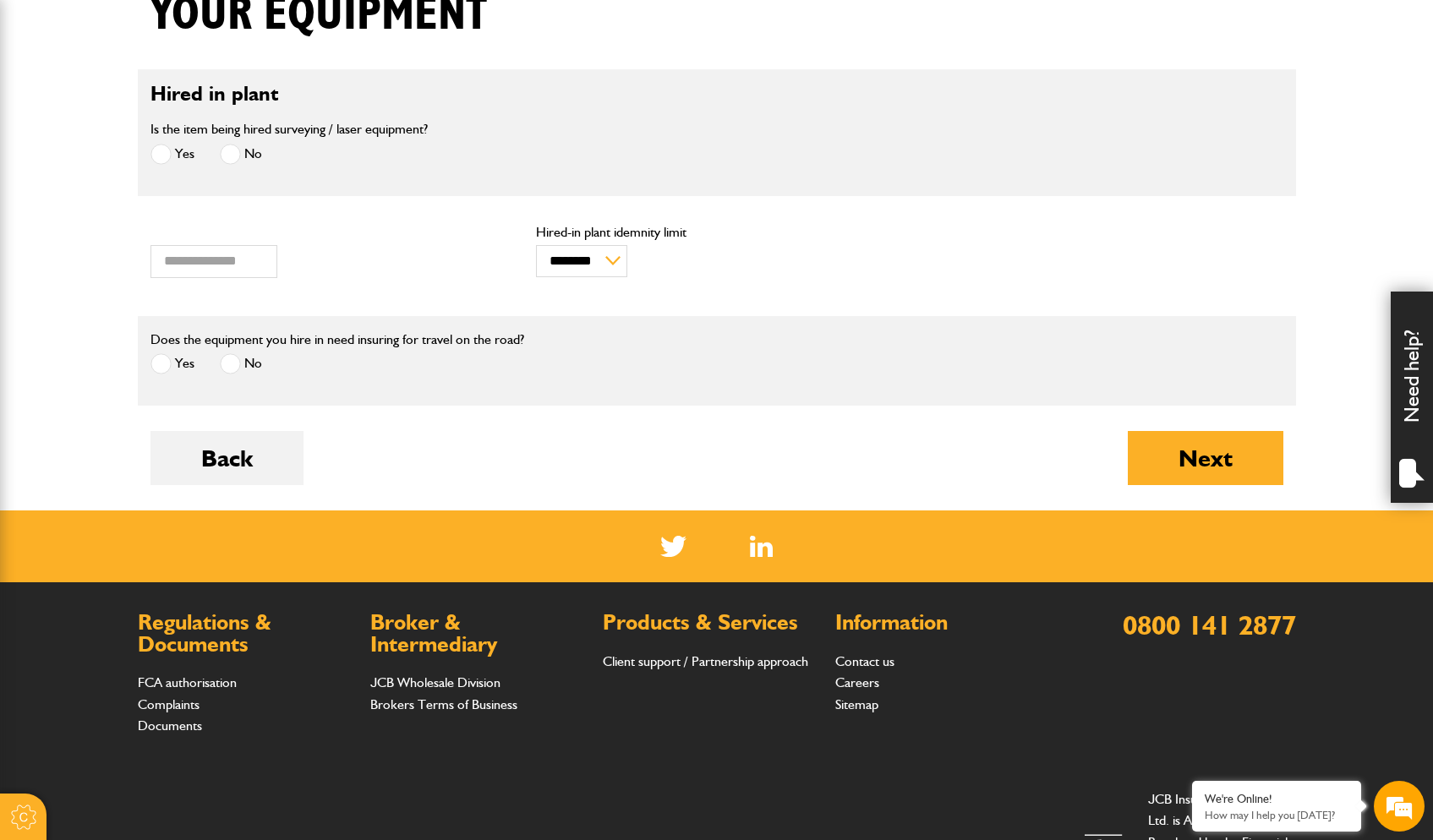
drag, startPoint x: 160, startPoint y: 364, endPoint x: 218, endPoint y: 356, distance: 58.5
click at [160, 364] on span at bounding box center [160, 364] width 21 height 21
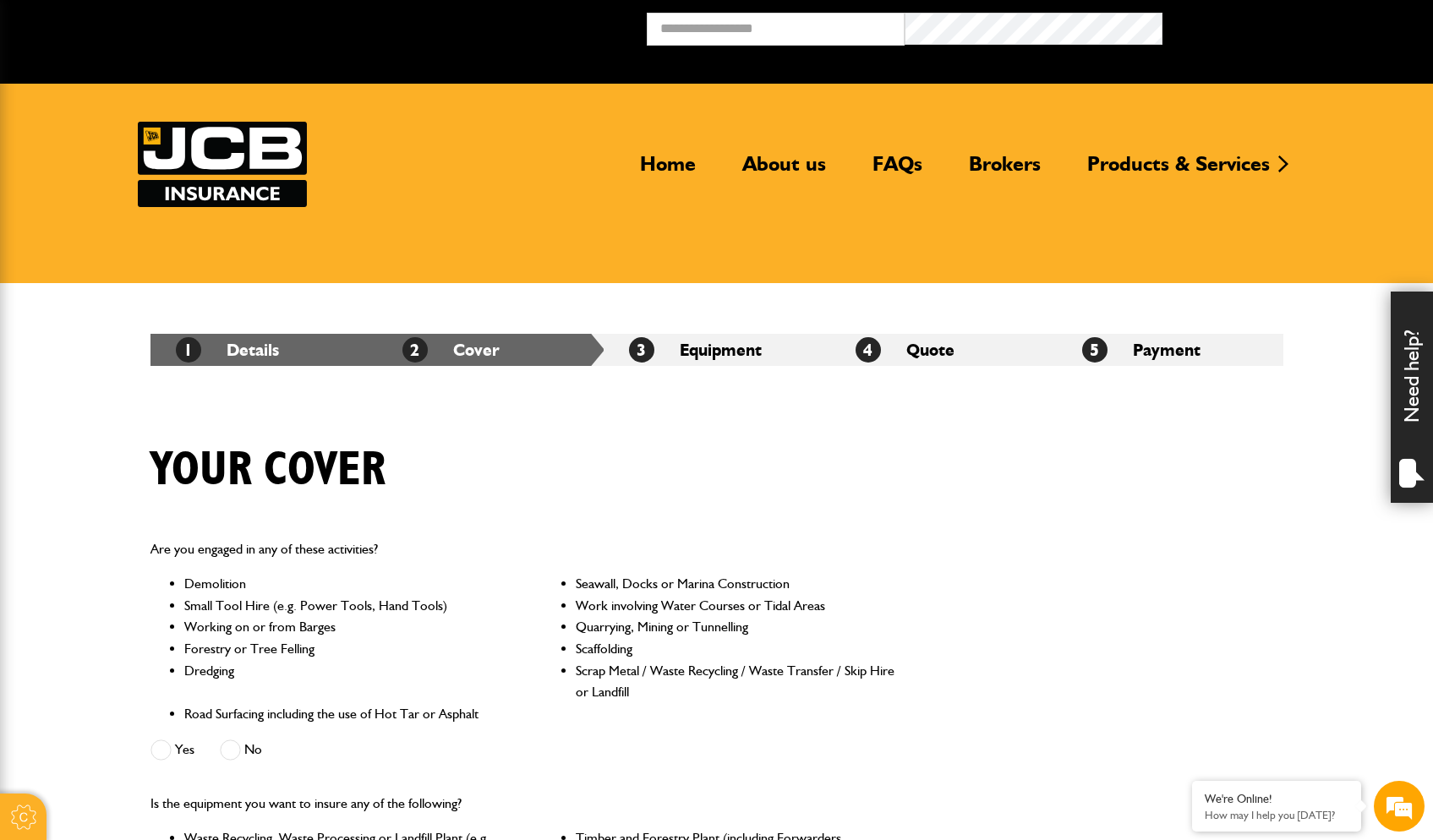
scroll to position [1042, 0]
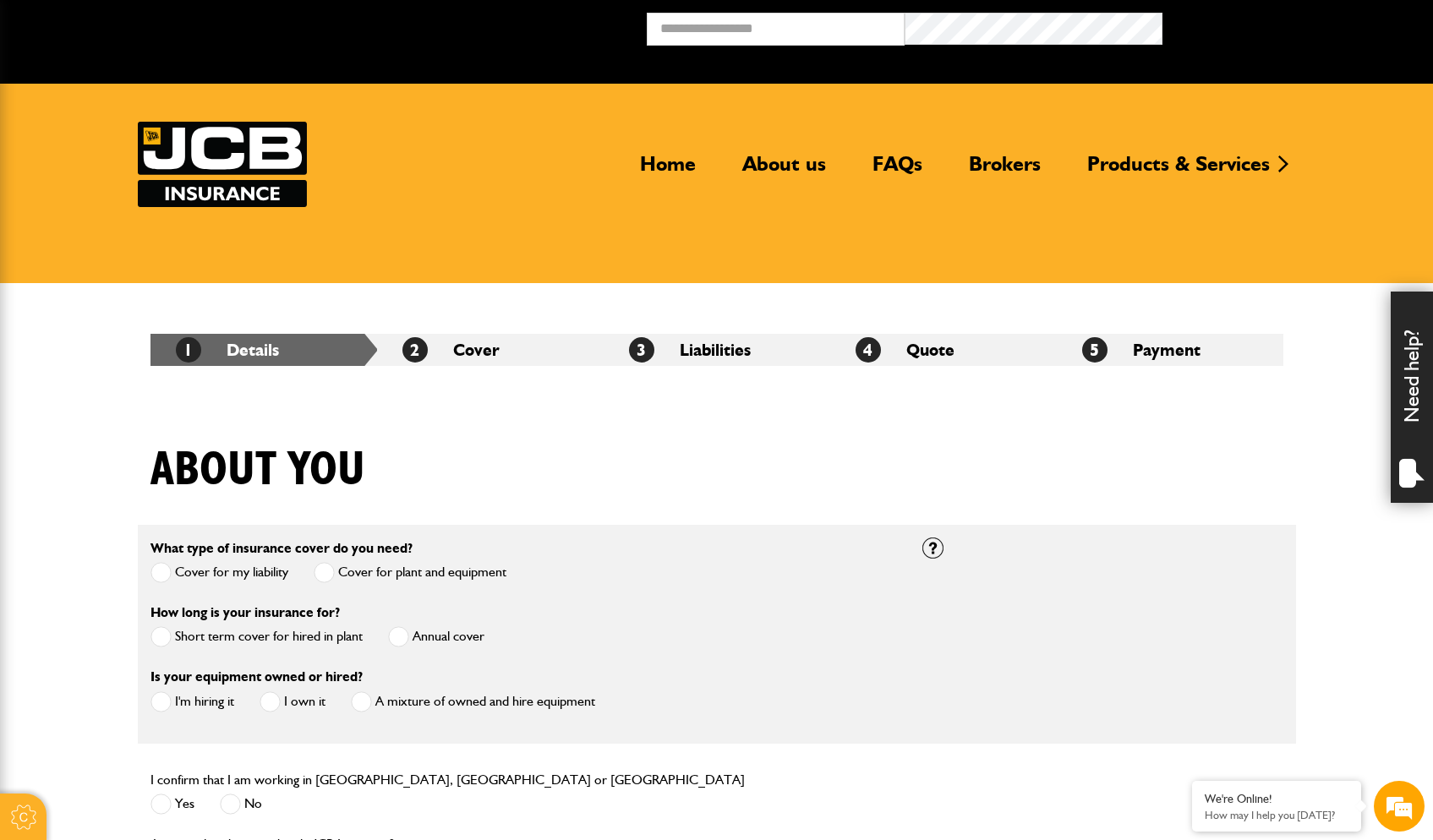
scroll to position [1266, 0]
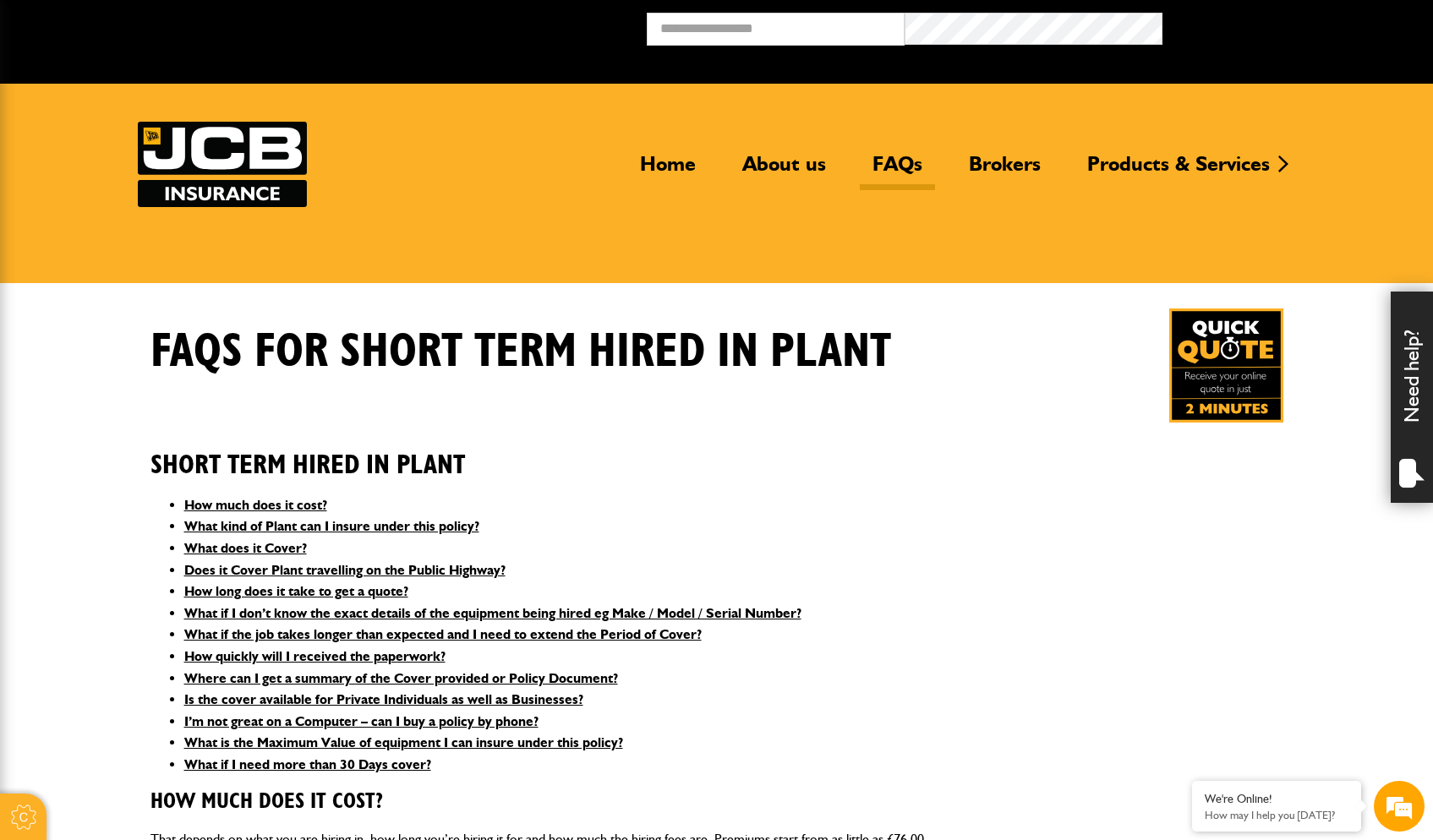
scroll to position [2024, 0]
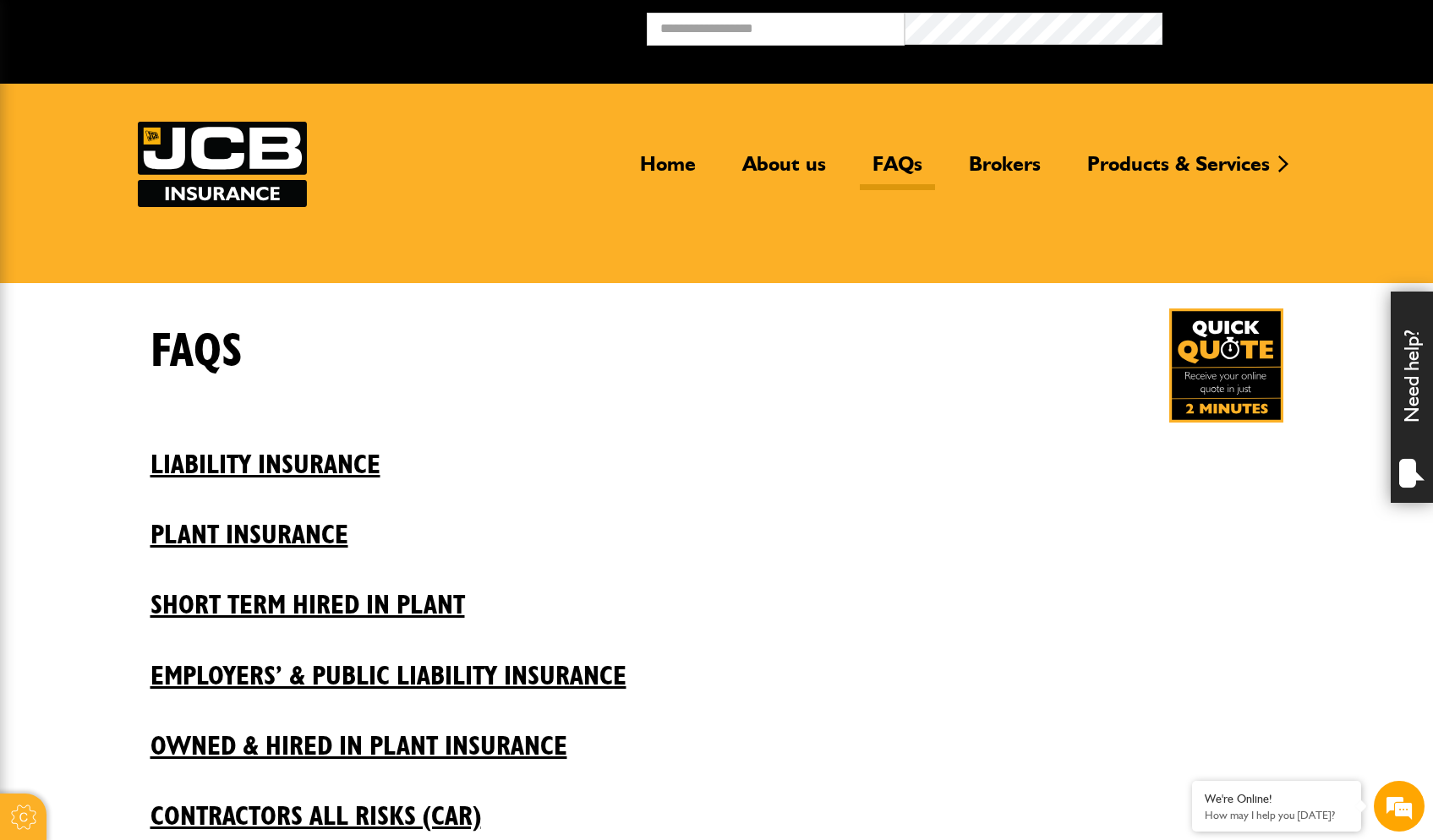
scroll to position [246, 0]
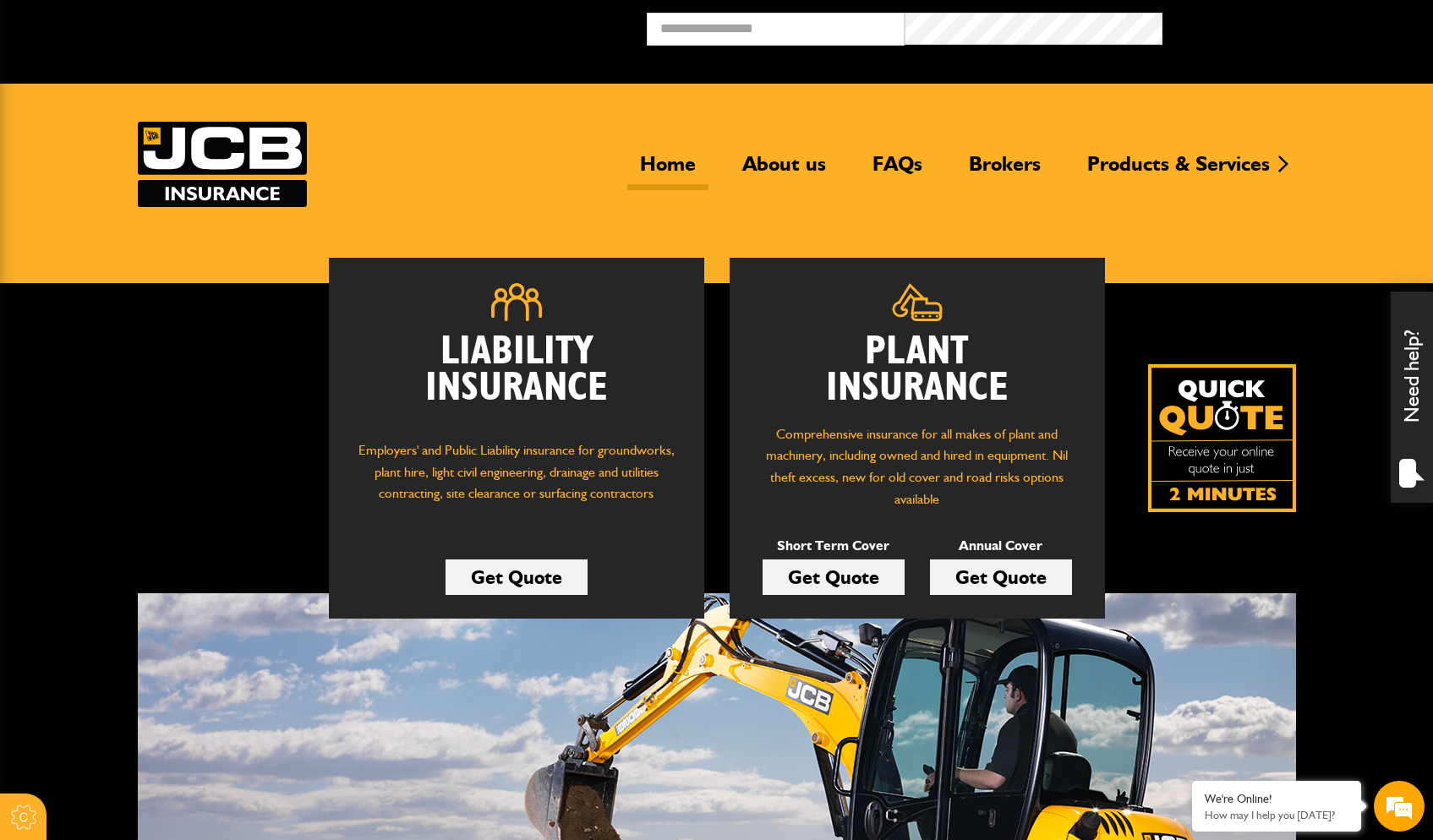
click at [844, 587] on link "Get Quote" at bounding box center [834, 577] width 142 height 36
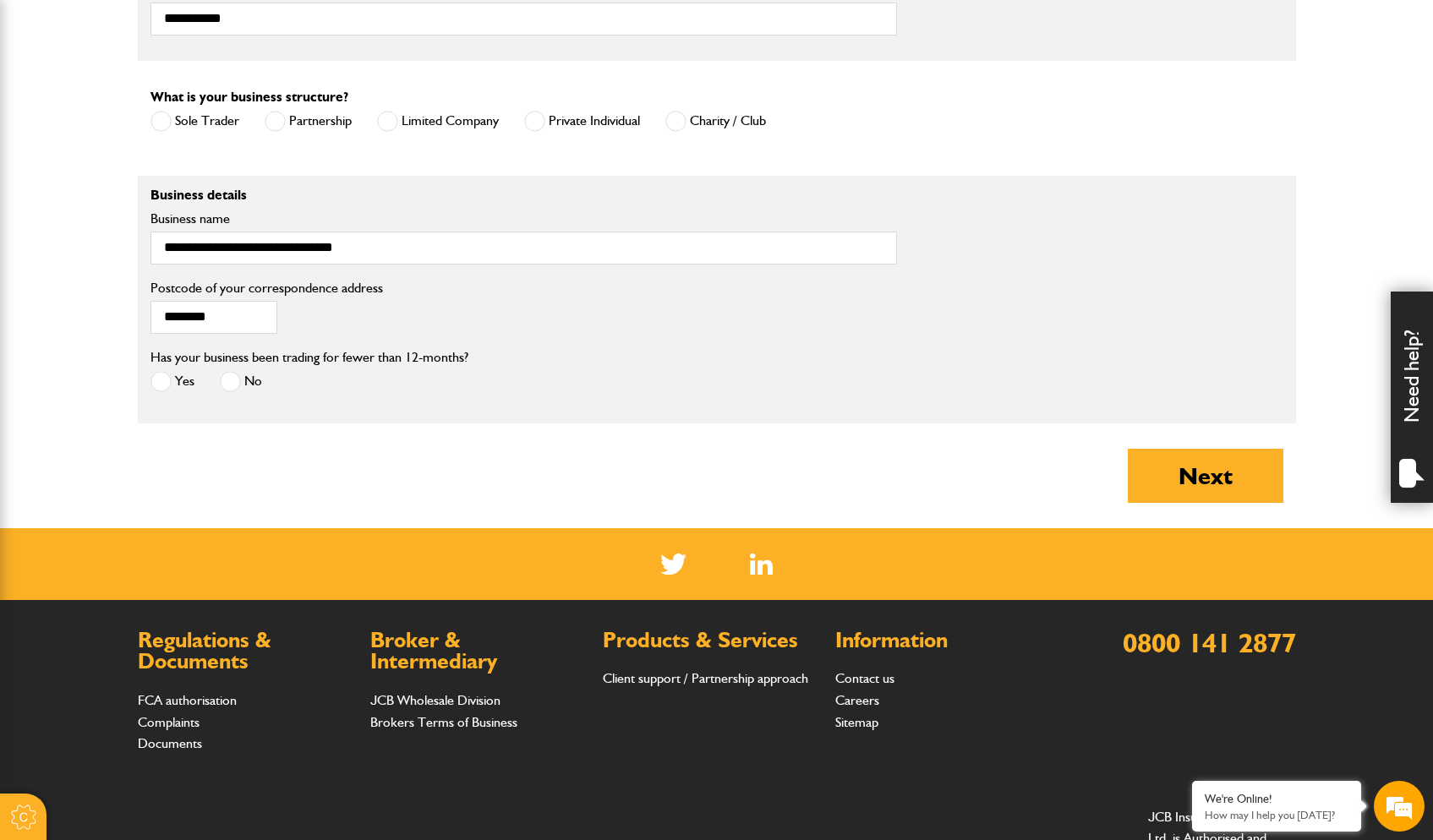
scroll to position [1291, 0]
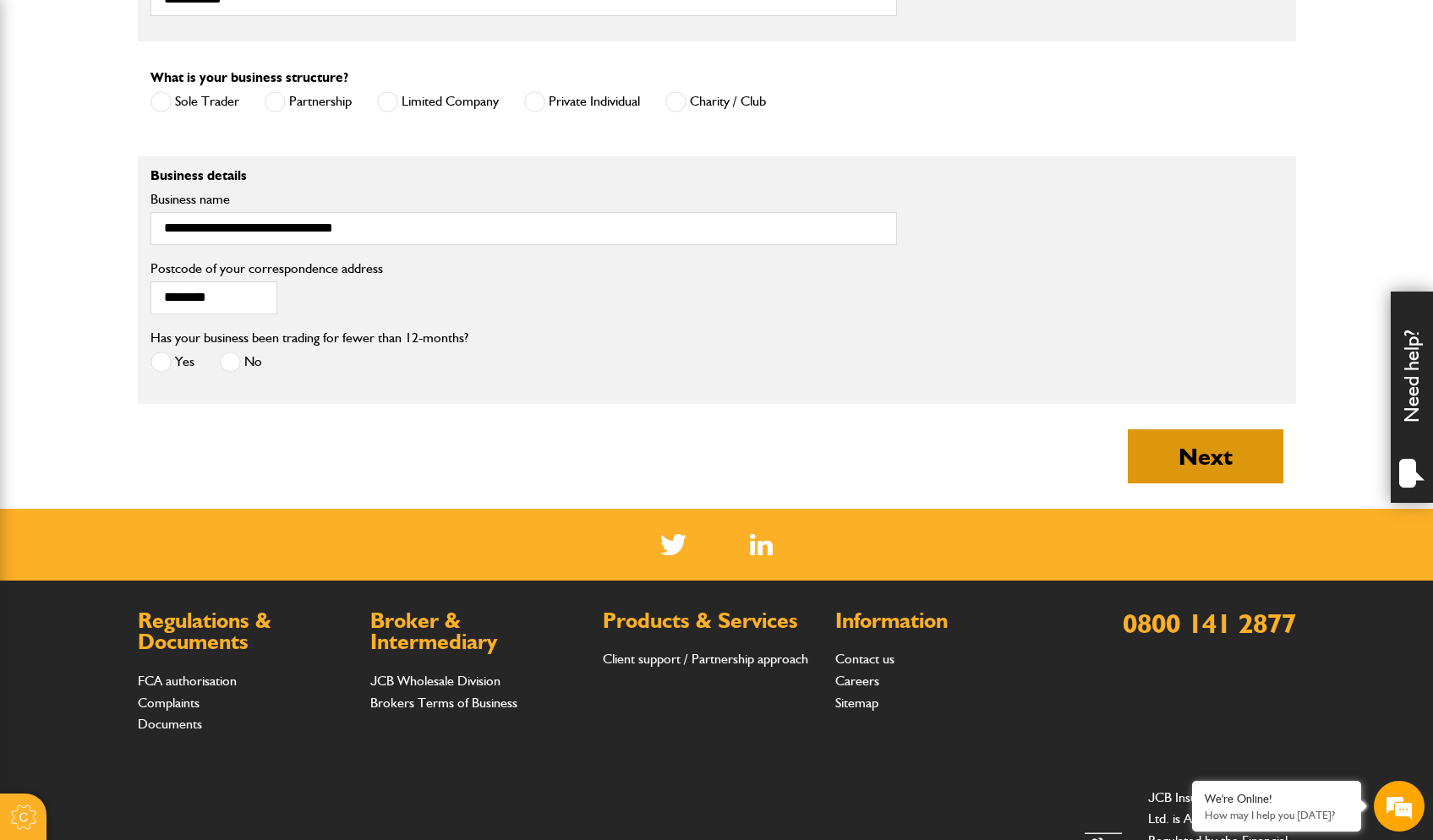
click at [1195, 459] on button "Next" at bounding box center [1205, 456] width 156 height 54
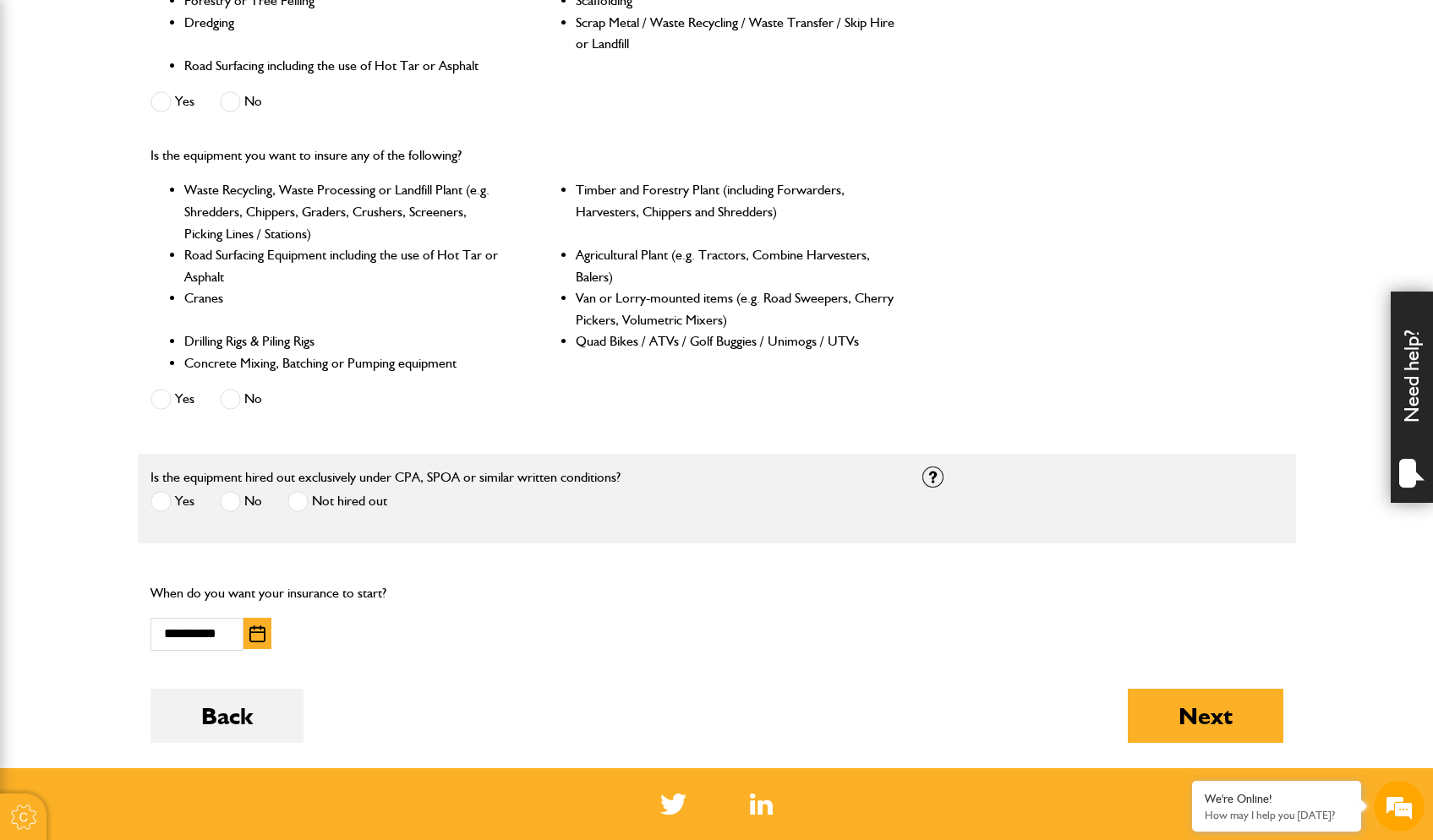
scroll to position [636, 0]
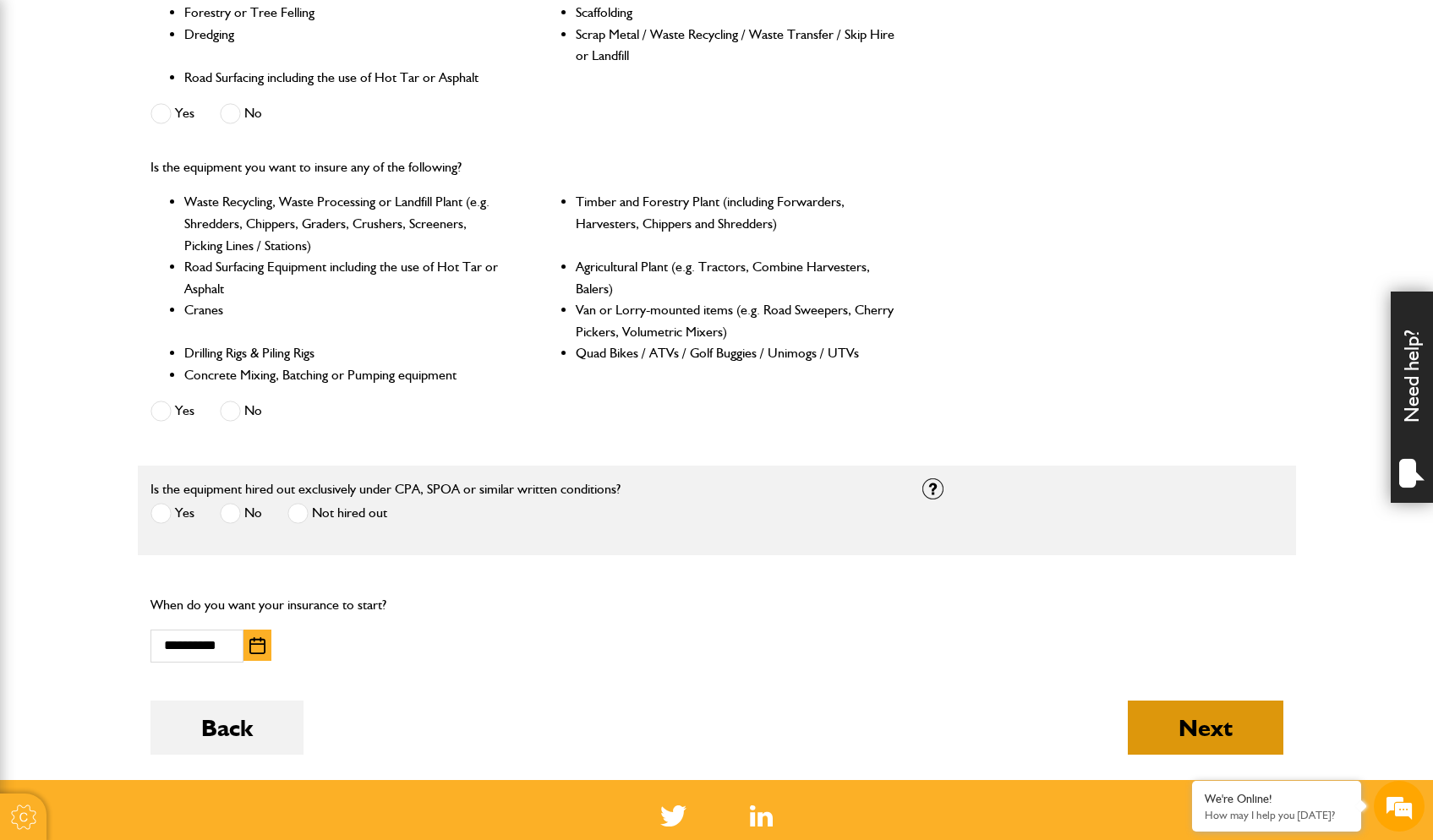
click at [1178, 713] on button "Next" at bounding box center [1205, 728] width 156 height 54
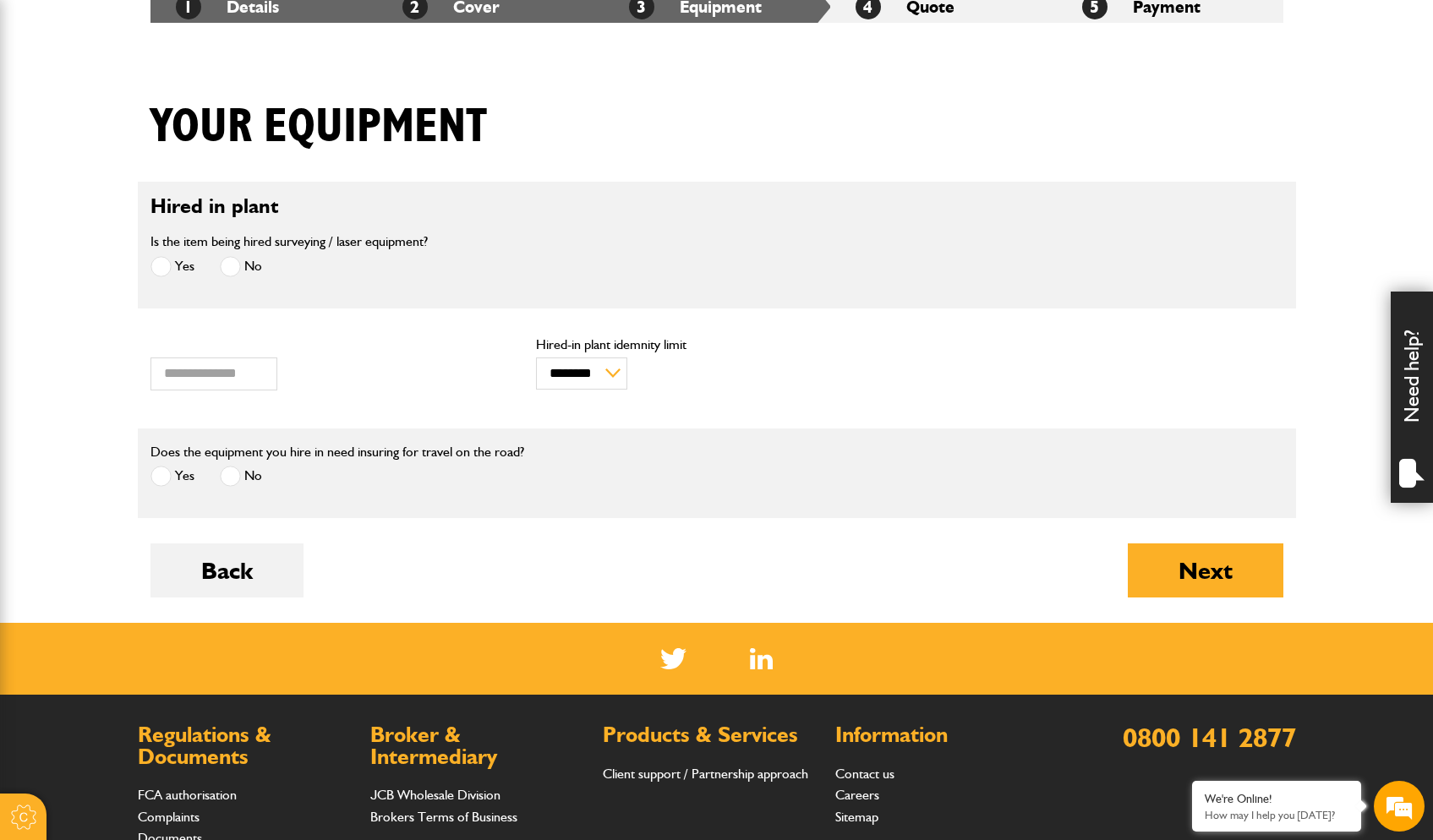
scroll to position [344, 0]
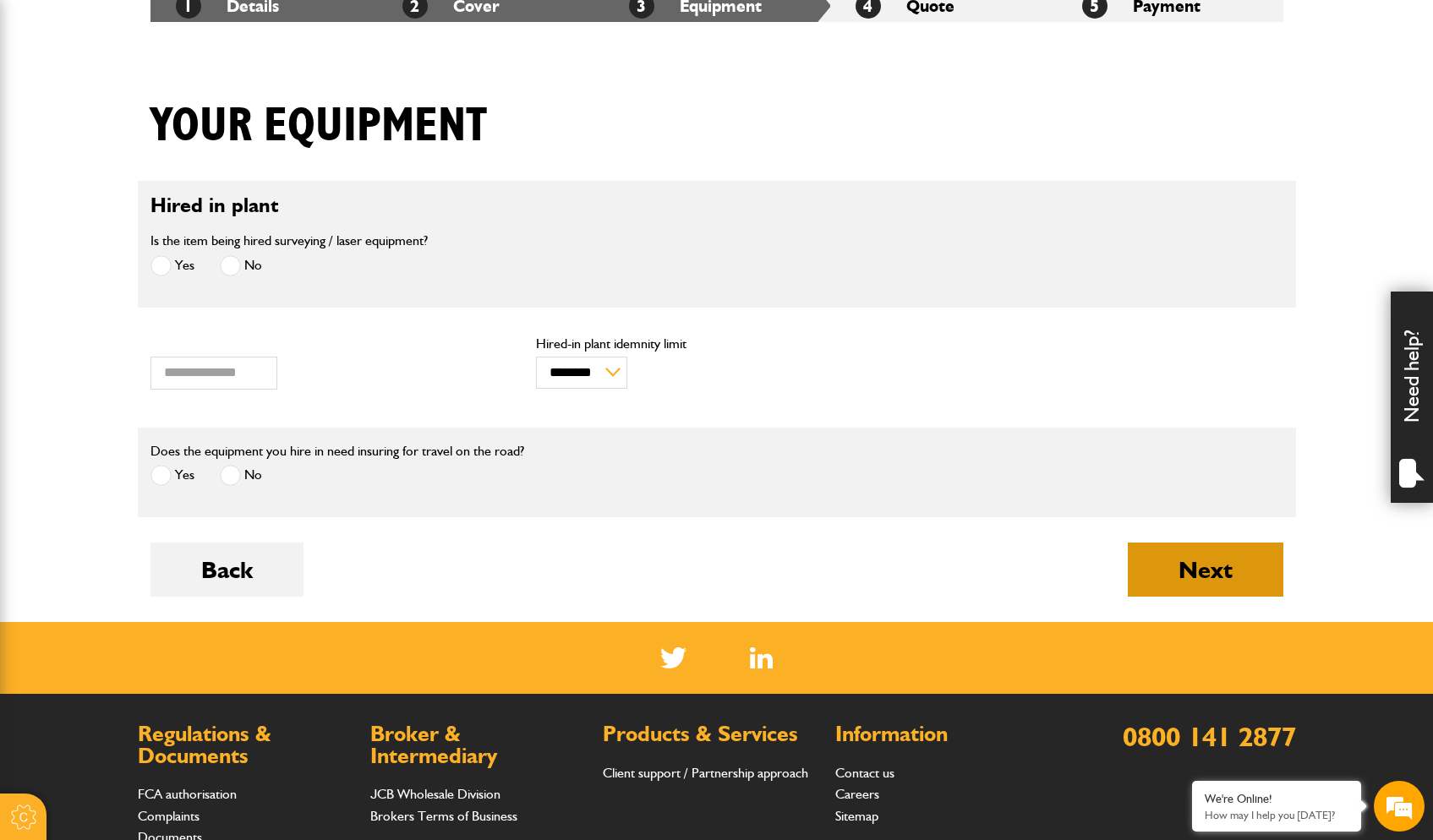
click at [1194, 577] on button "Next" at bounding box center [1205, 569] width 156 height 54
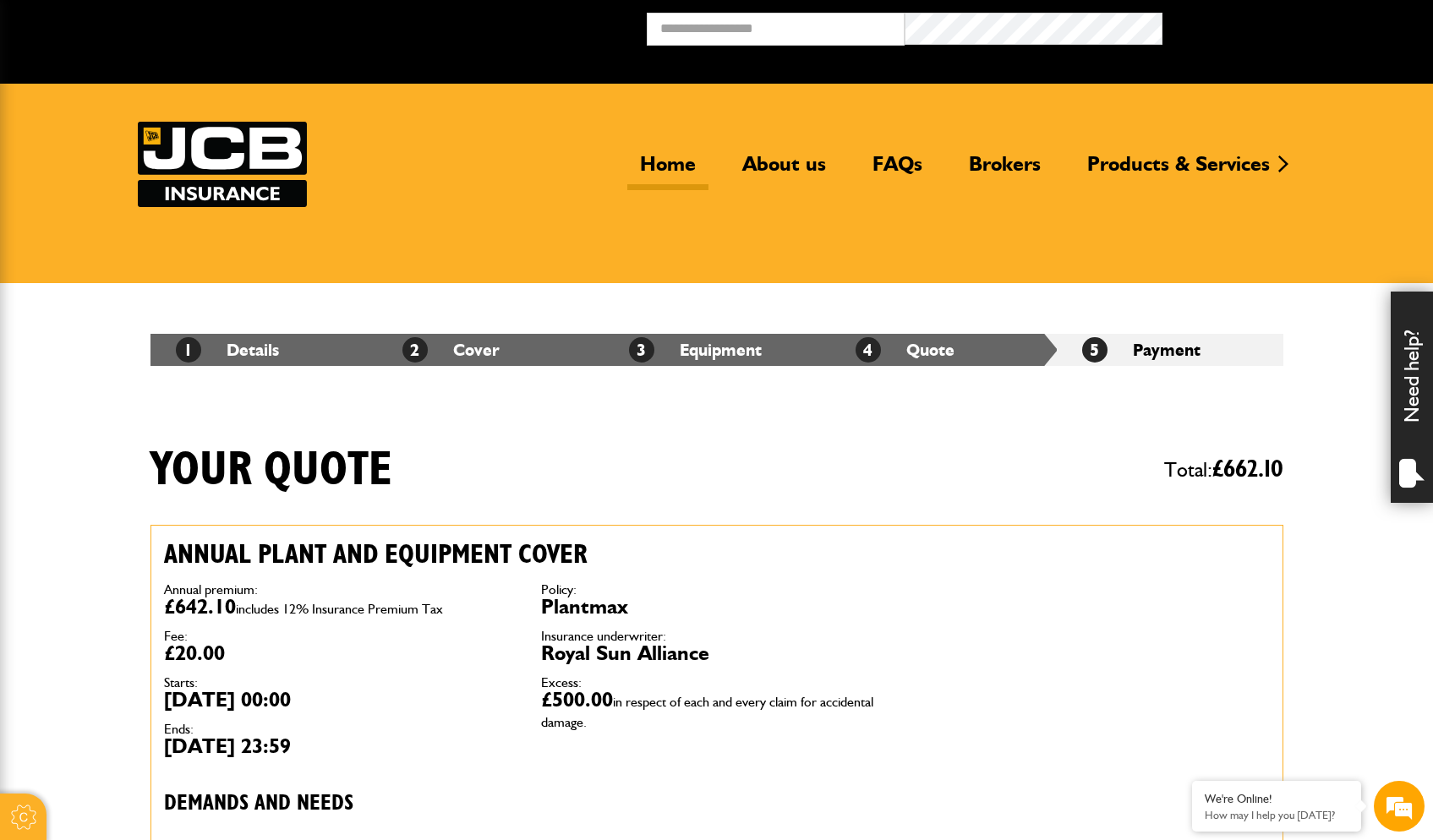
click at [666, 166] on link "Home" at bounding box center [668, 170] width 81 height 39
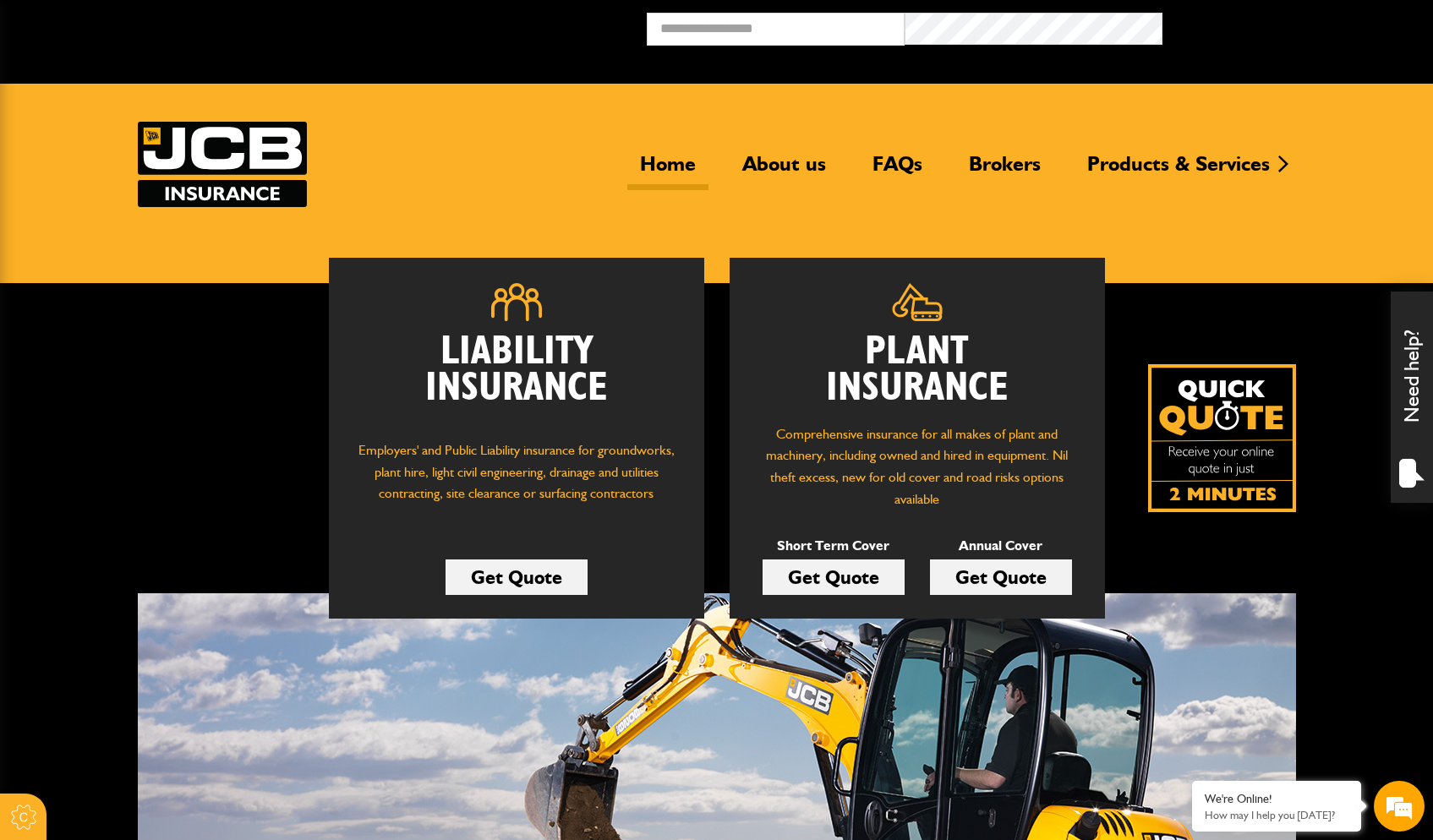
click at [802, 585] on link "Get Quote" at bounding box center [834, 577] width 142 height 36
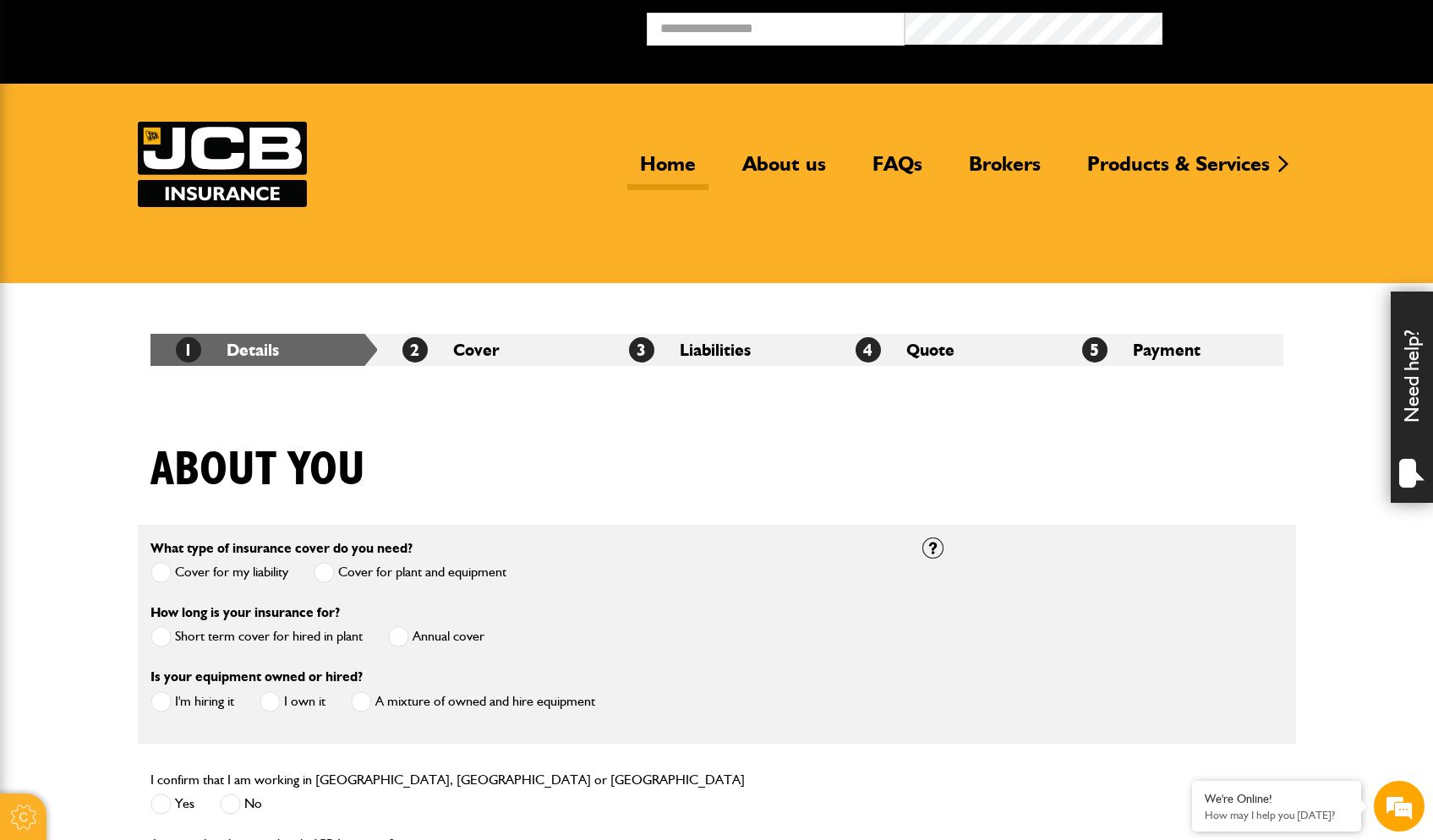
click at [673, 170] on link "Home" at bounding box center [668, 170] width 81 height 39
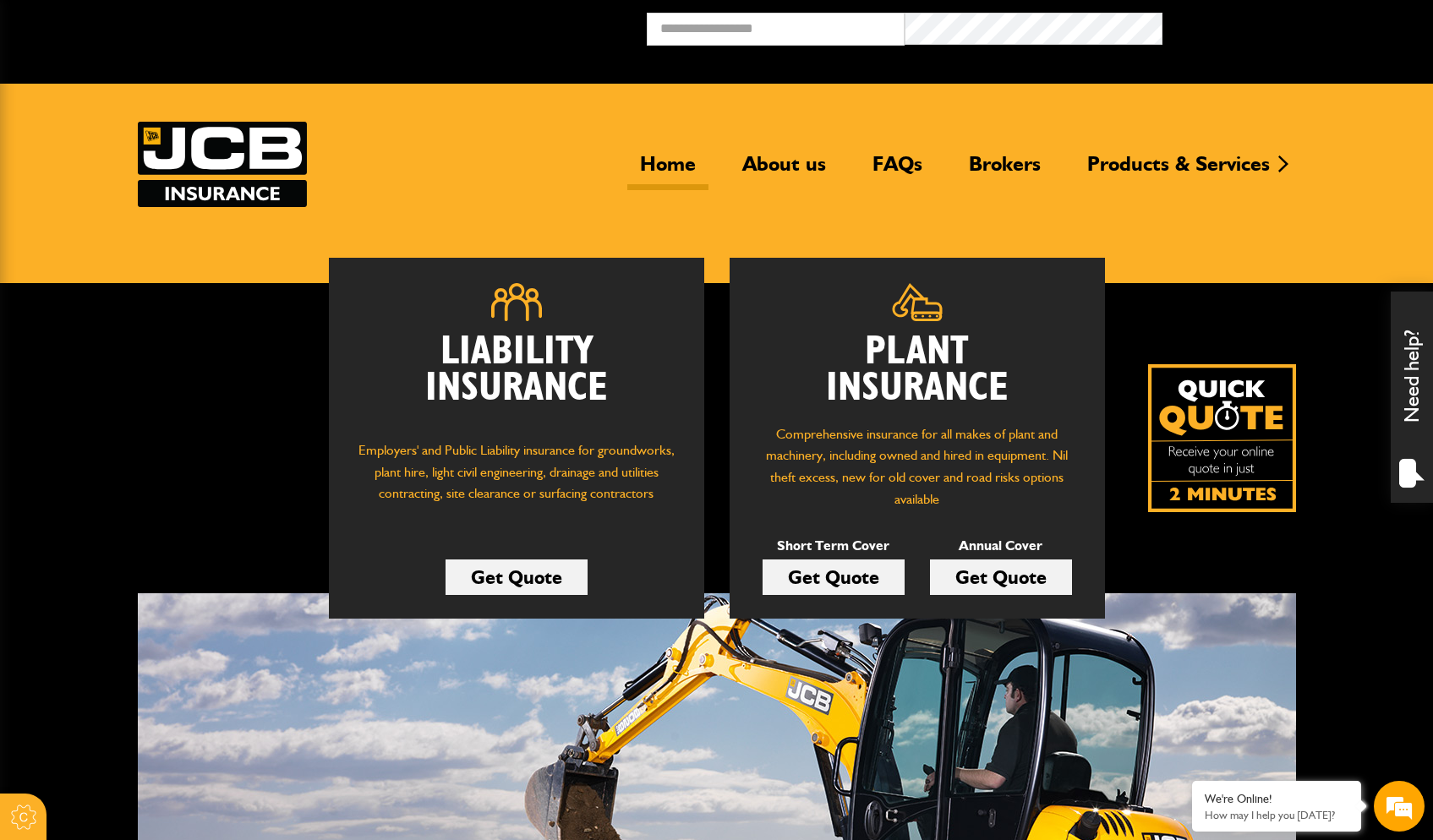
click at [837, 578] on link "Get Quote" at bounding box center [834, 577] width 142 height 36
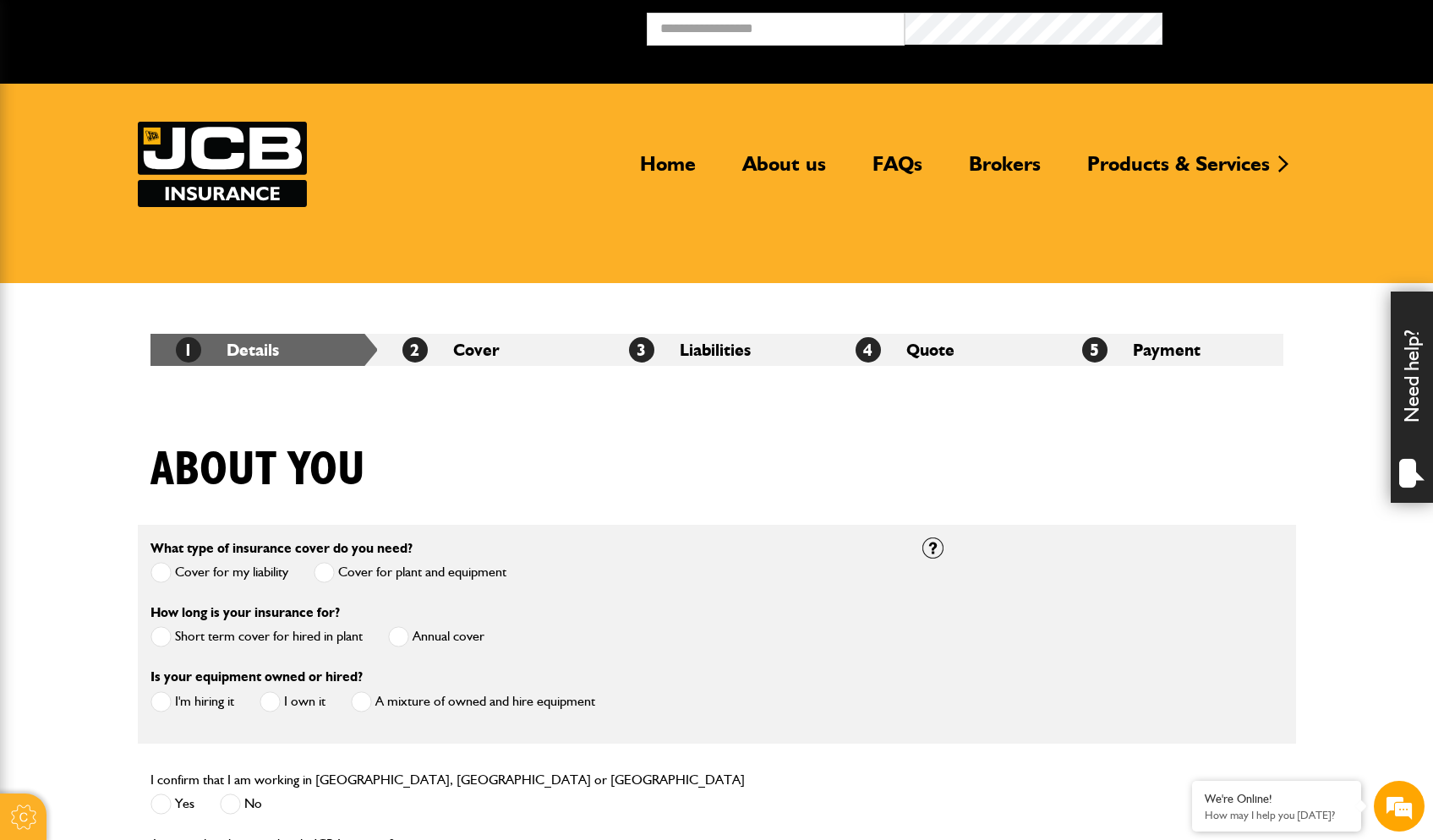
click at [170, 639] on span at bounding box center [160, 636] width 21 height 21
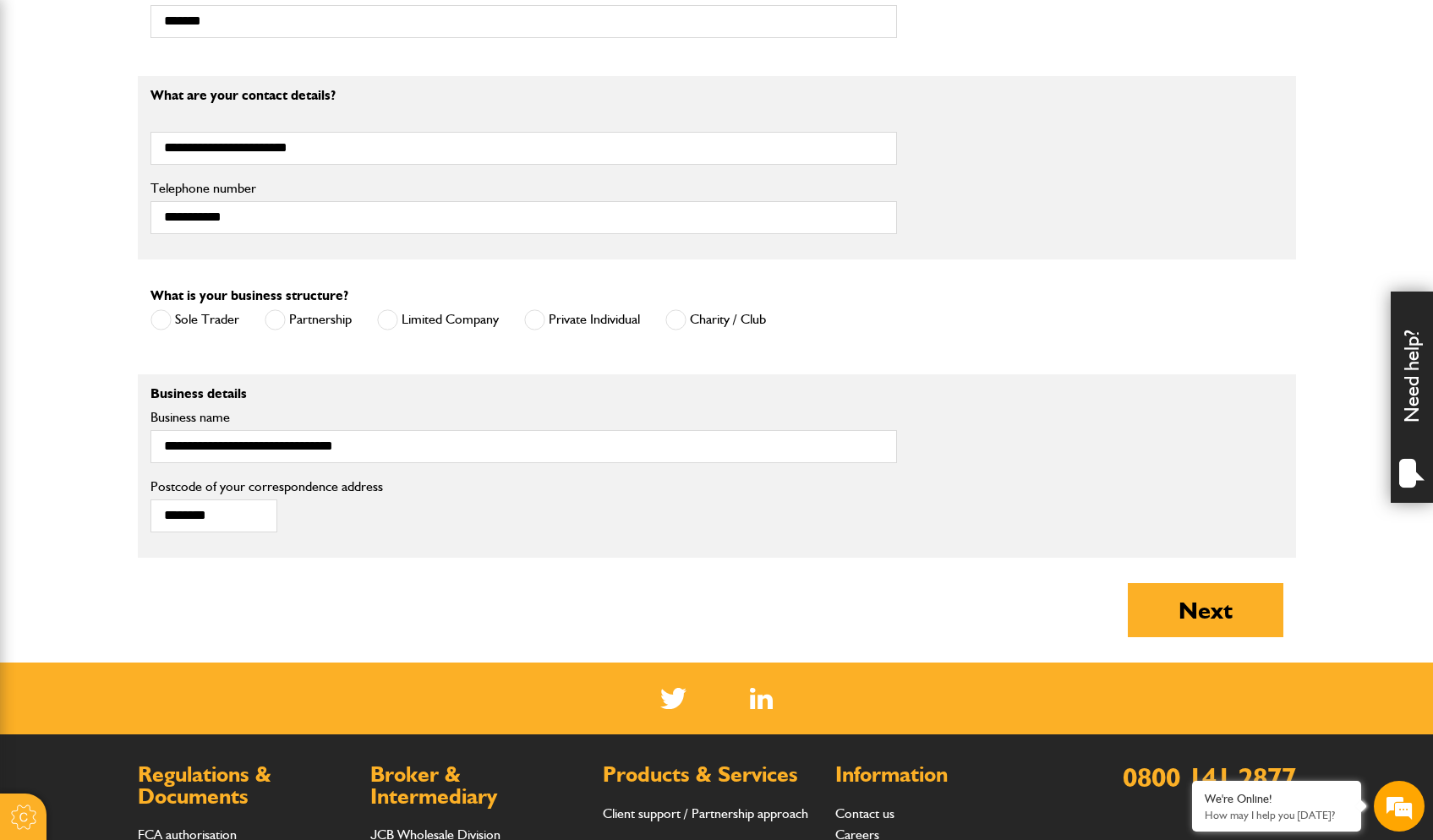
scroll to position [947, 0]
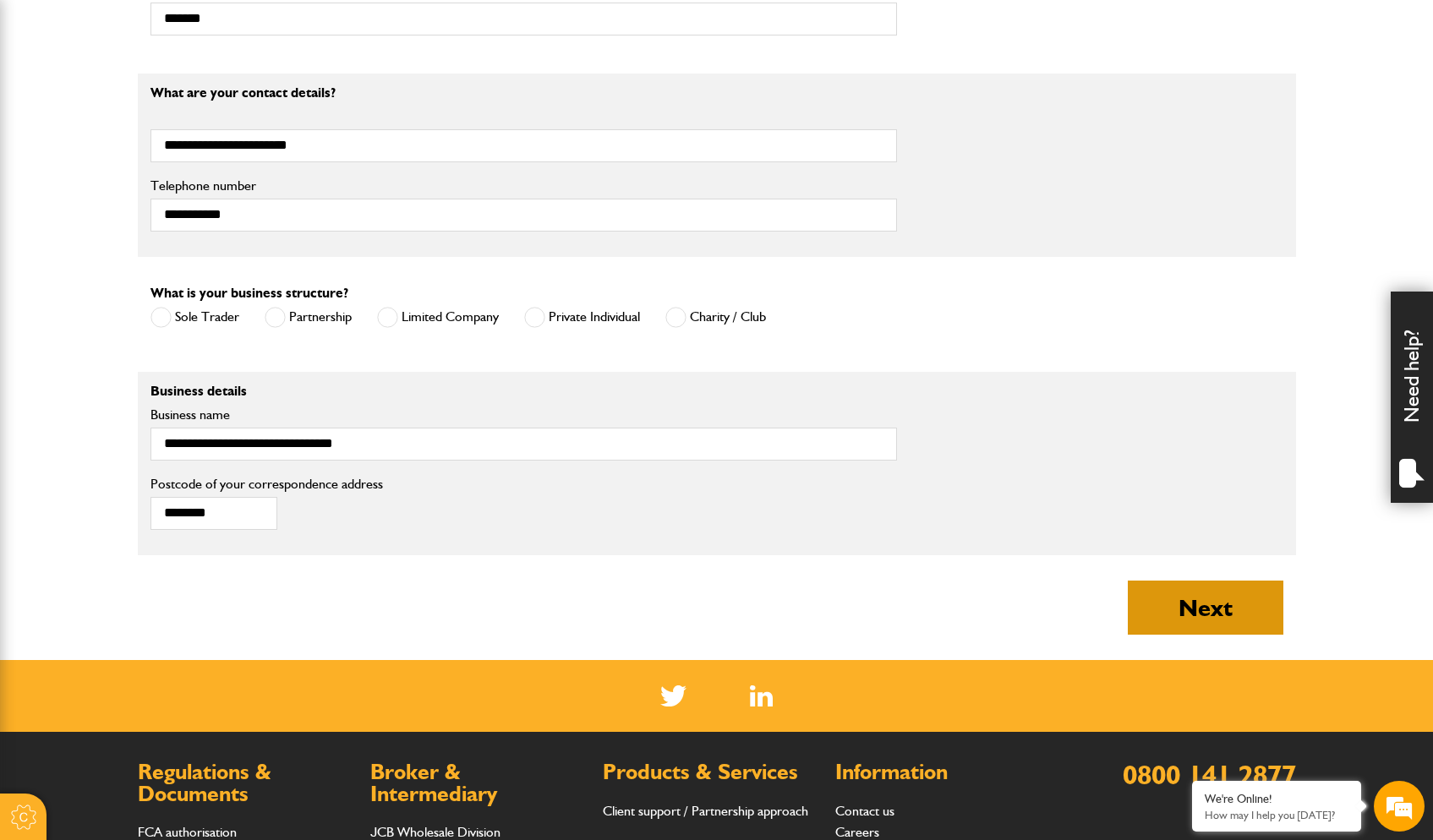
click at [1195, 611] on button "Next" at bounding box center [1205, 607] width 156 height 54
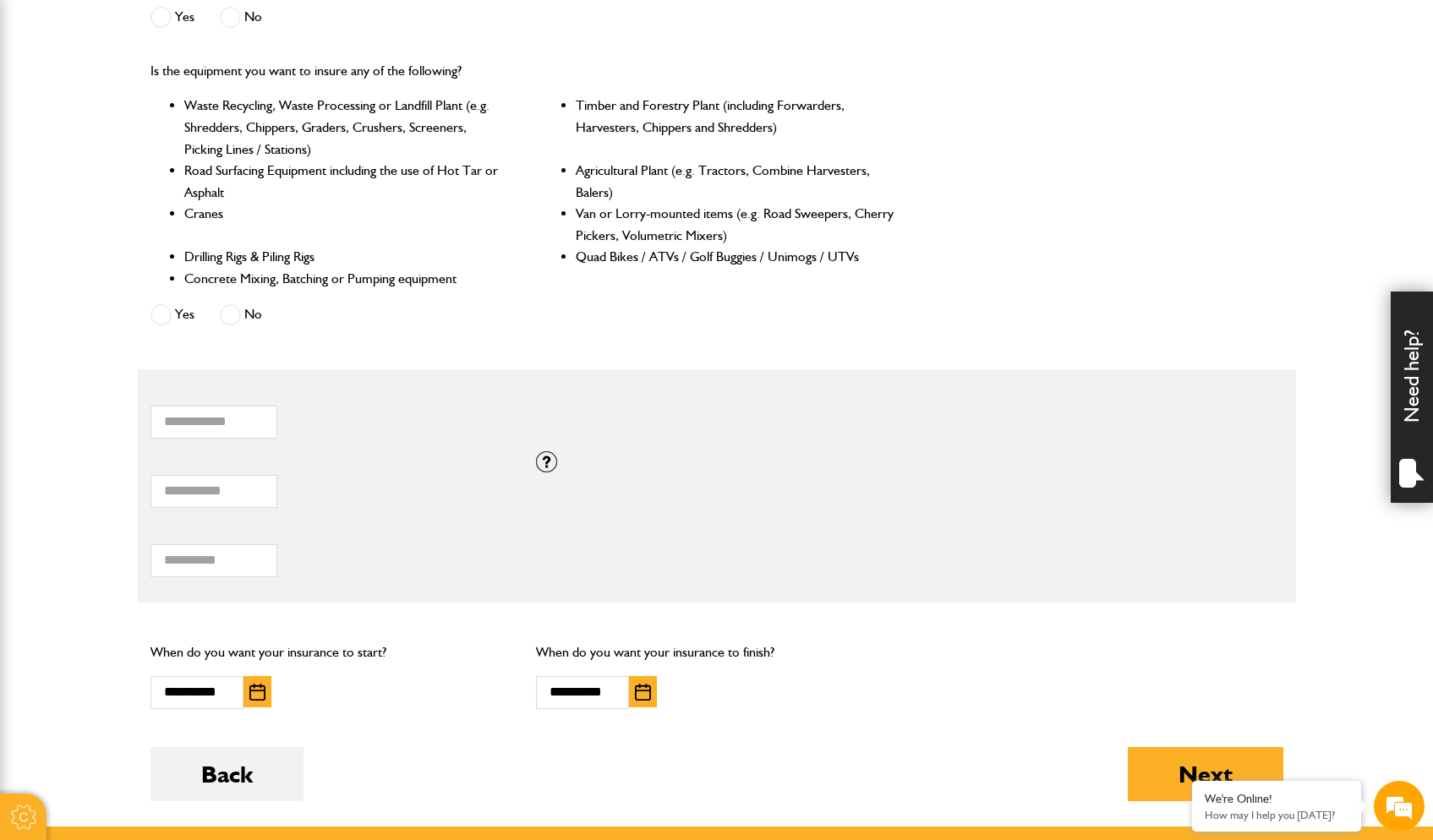
scroll to position [734, 0]
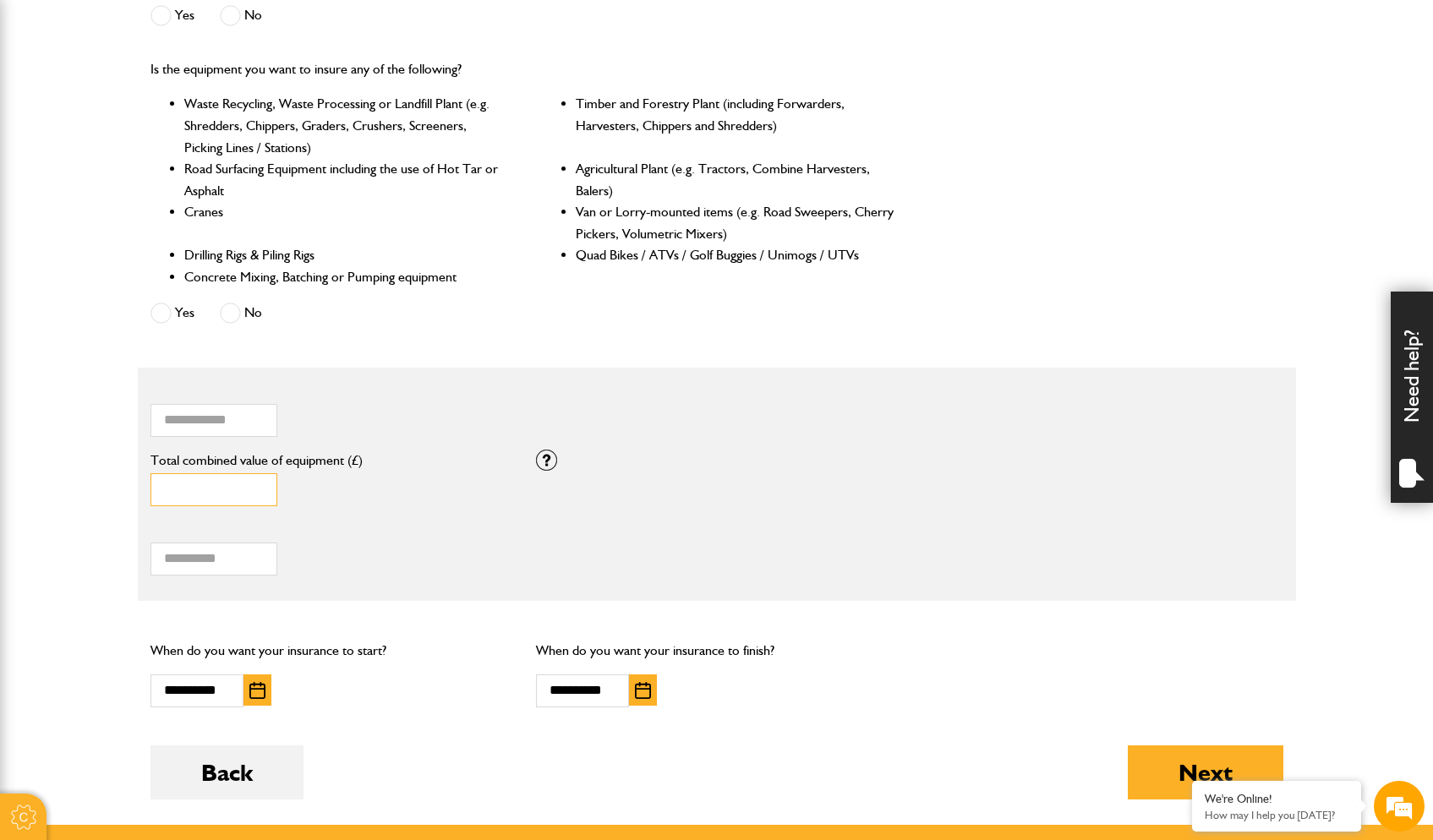
drag, startPoint x: 208, startPoint y: 483, endPoint x: 150, endPoint y: 476, distance: 58.4
click at [151, 476] on input "*" at bounding box center [214, 490] width 127 height 33
type input "*****"
drag, startPoint x: 223, startPoint y: 549, endPoint x: 307, endPoint y: 540, distance: 84.5
click at [223, 549] on input "****" at bounding box center [214, 559] width 127 height 33
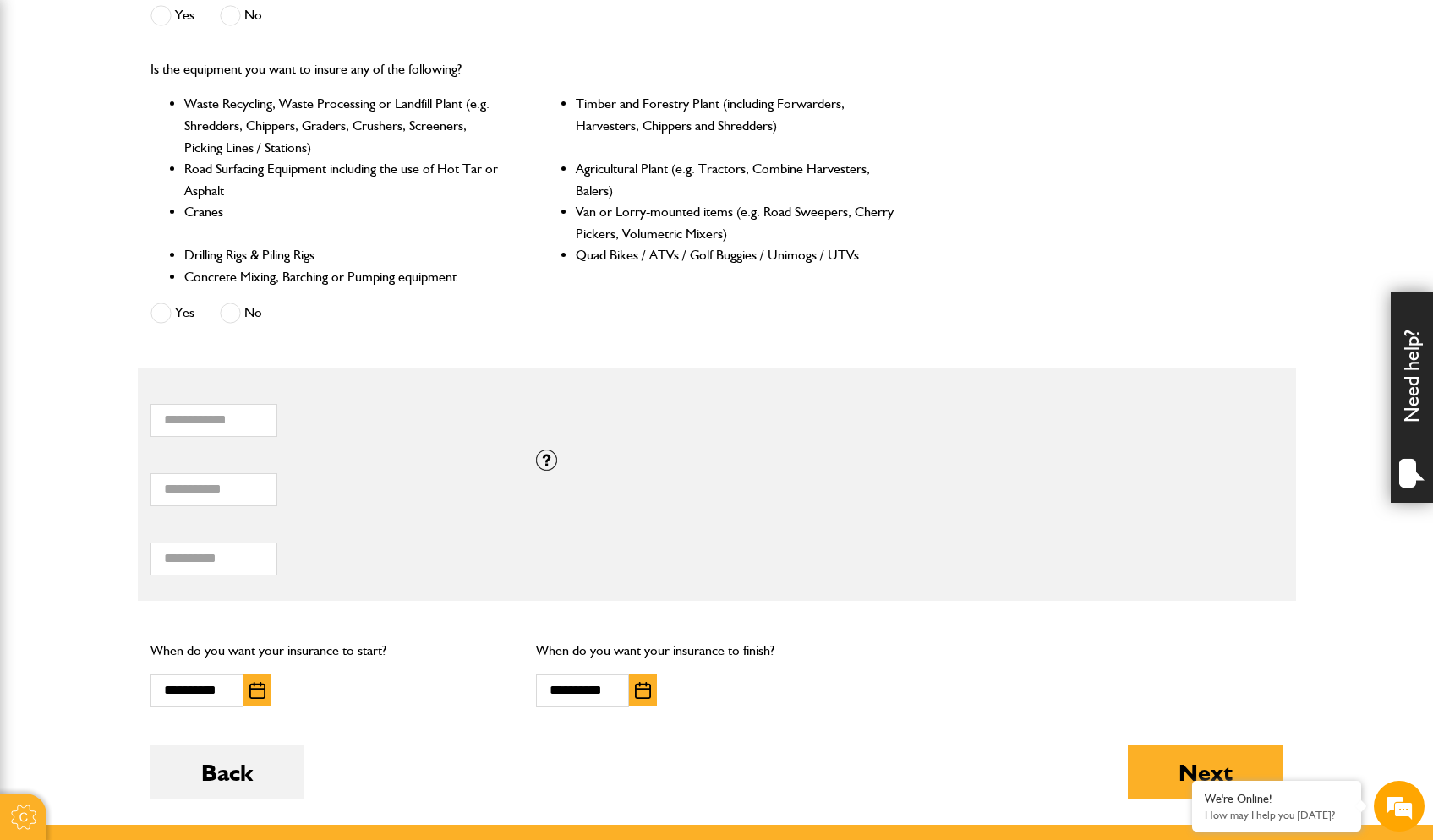
scroll to position [0, 0]
type input "*"
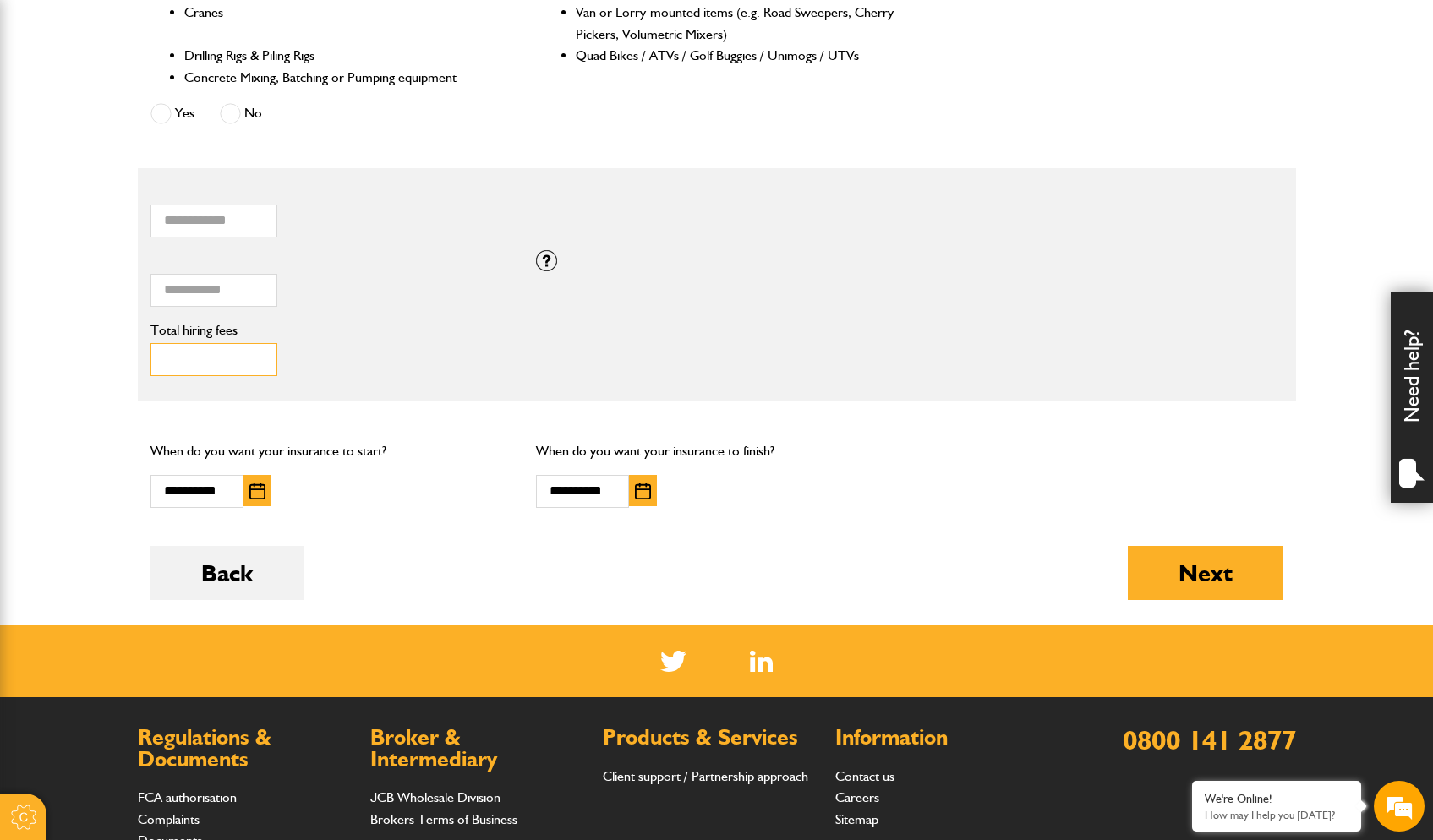
scroll to position [946, 0]
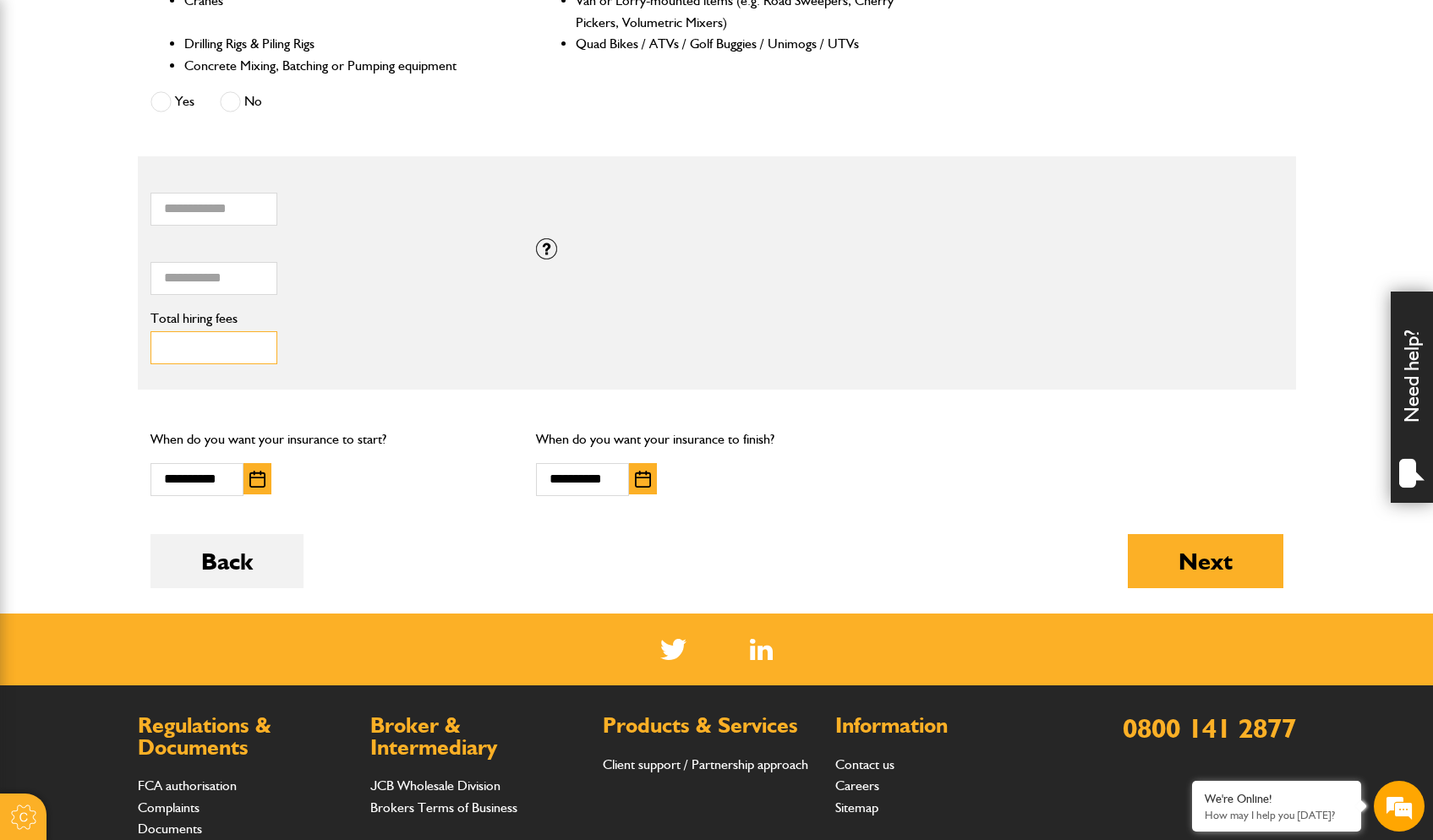
type input "****"
click at [640, 474] on img "button" at bounding box center [642, 479] width 16 height 17
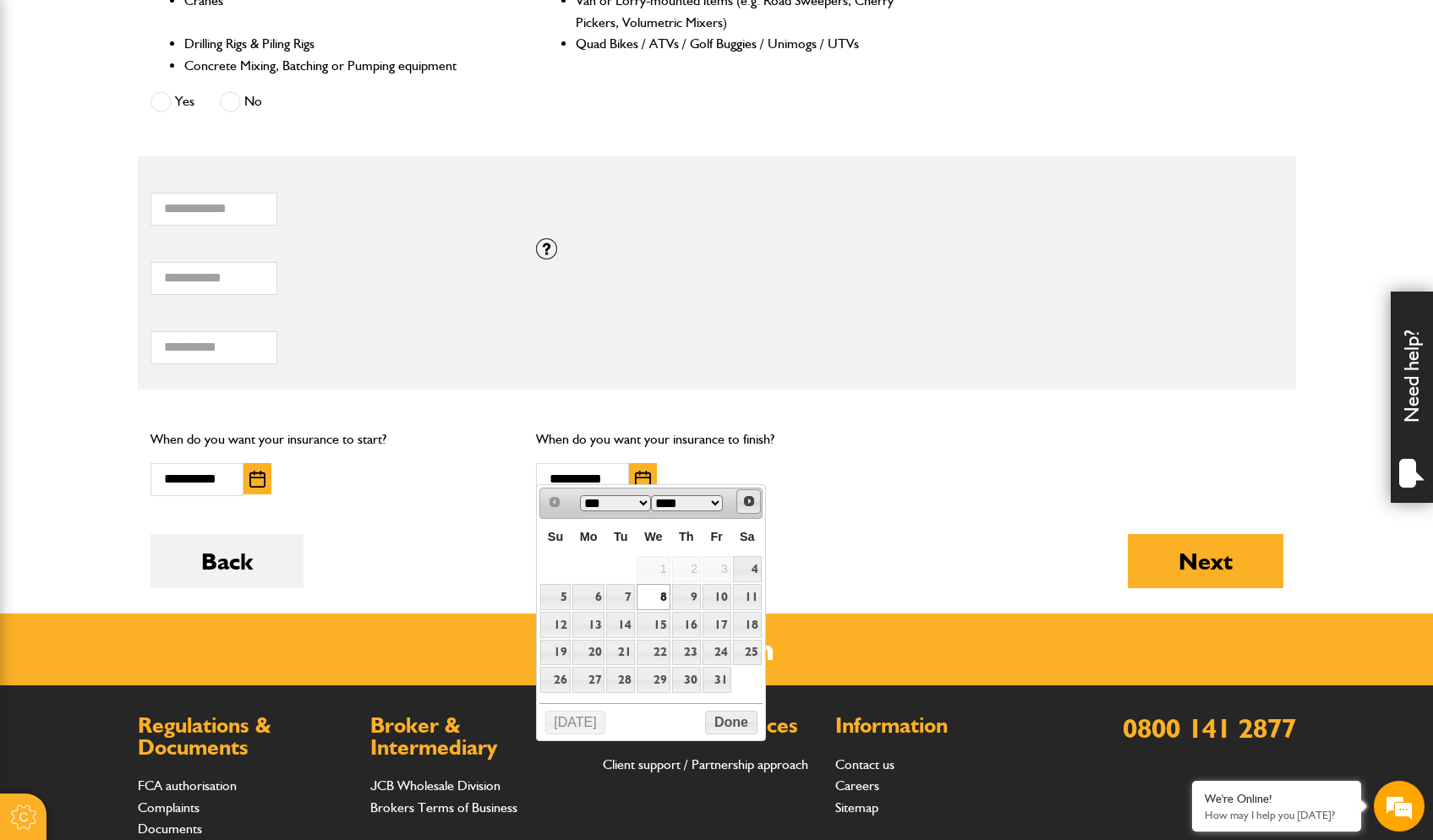
click at [751, 503] on span "Next" at bounding box center [749, 501] width 14 height 14
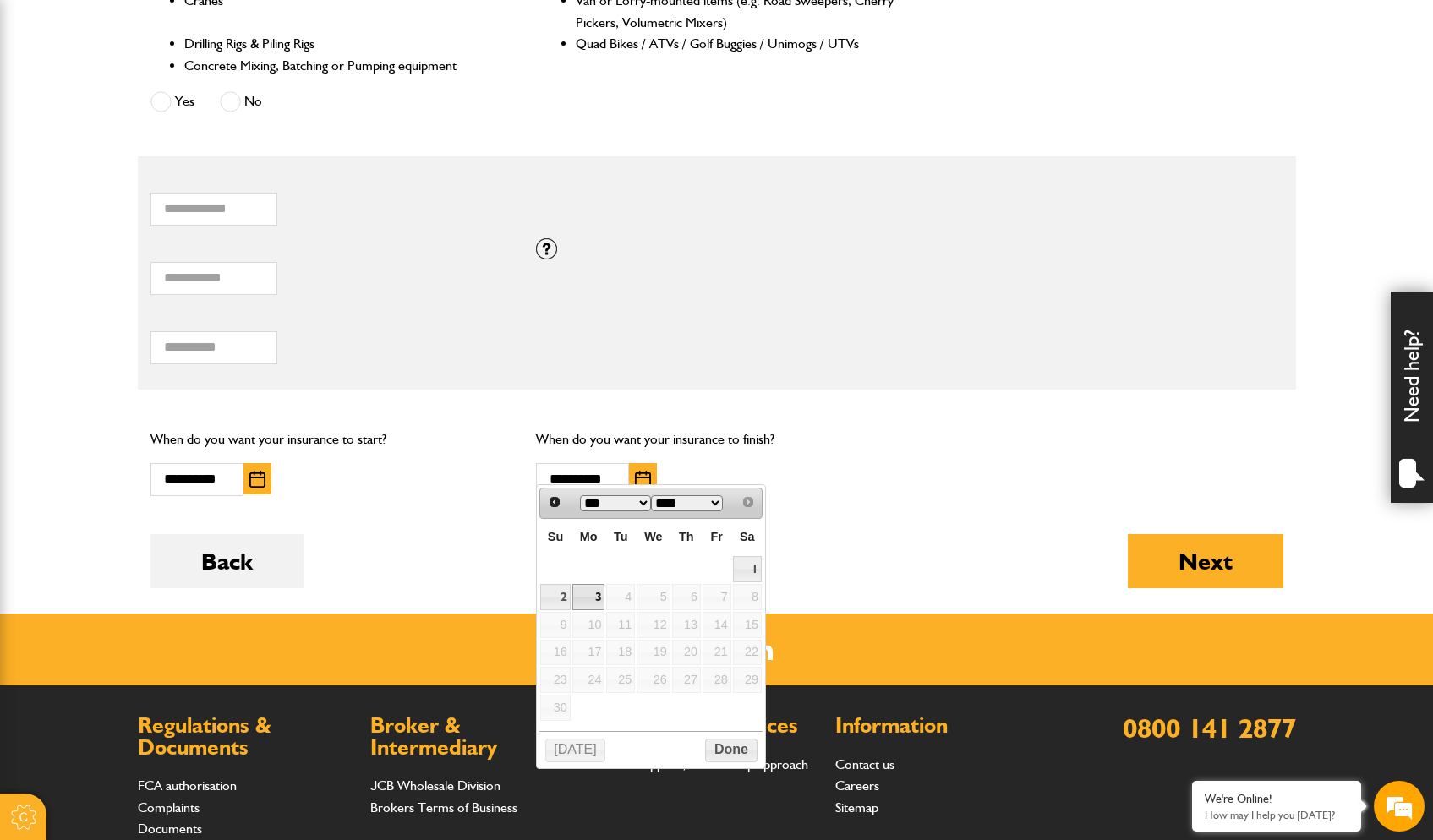
click at [599, 596] on link "3" at bounding box center [589, 597] width 33 height 26
type input "**********"
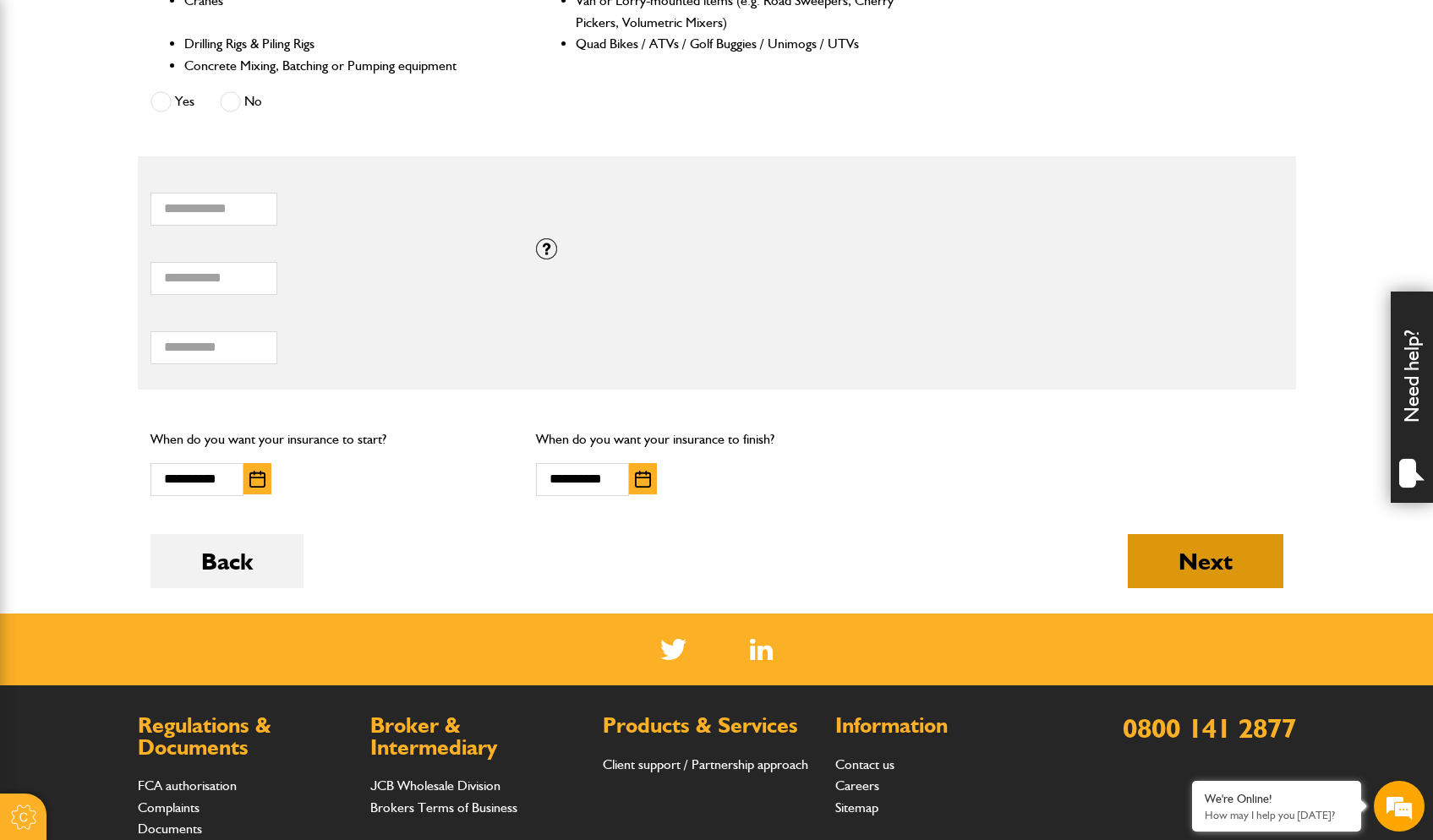
click at [1188, 549] on button "Next" at bounding box center [1205, 561] width 156 height 54
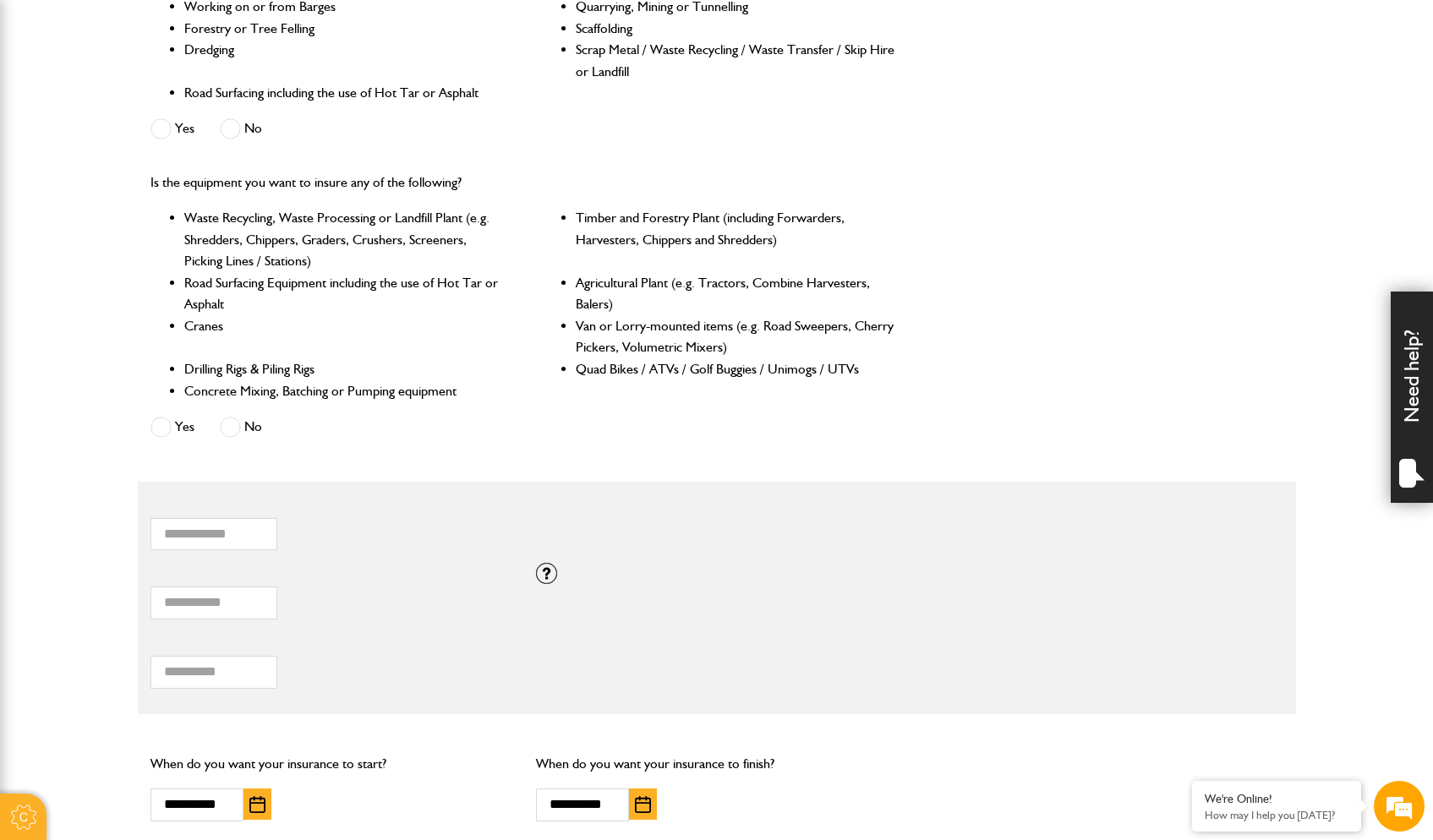
scroll to position [715, 0]
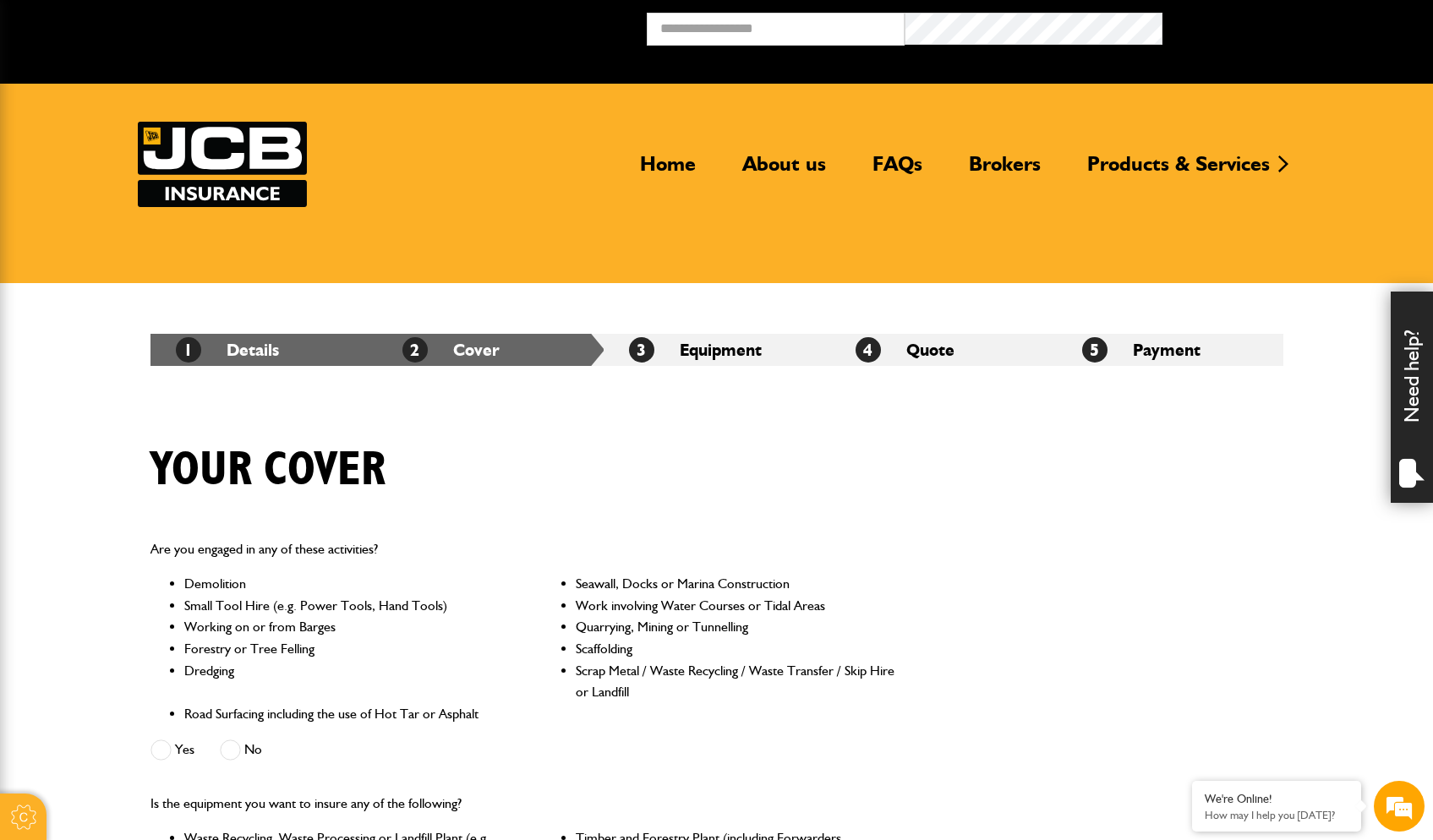
scroll to position [946, 0]
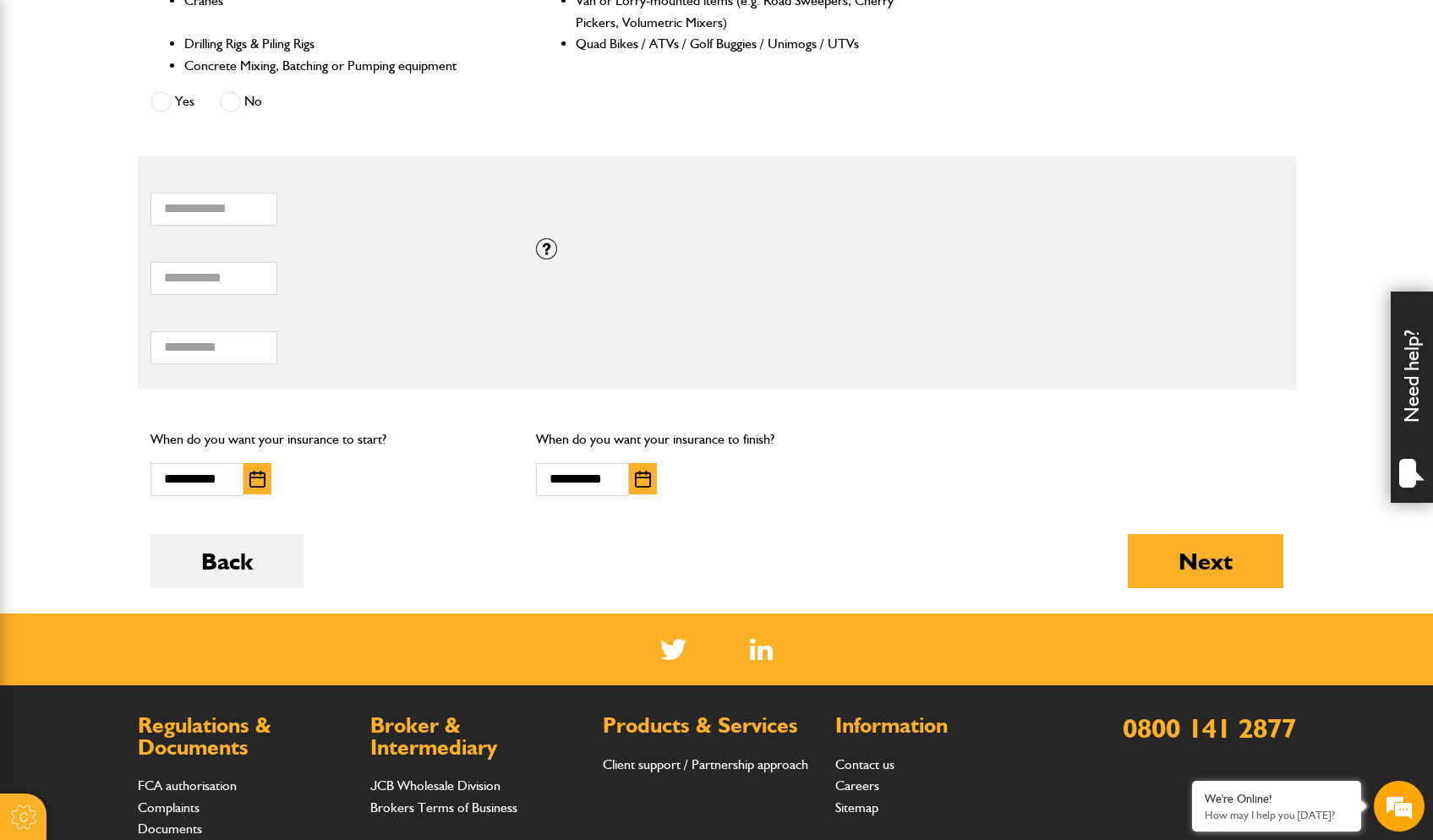
click at [644, 471] on img "button" at bounding box center [642, 479] width 16 height 17
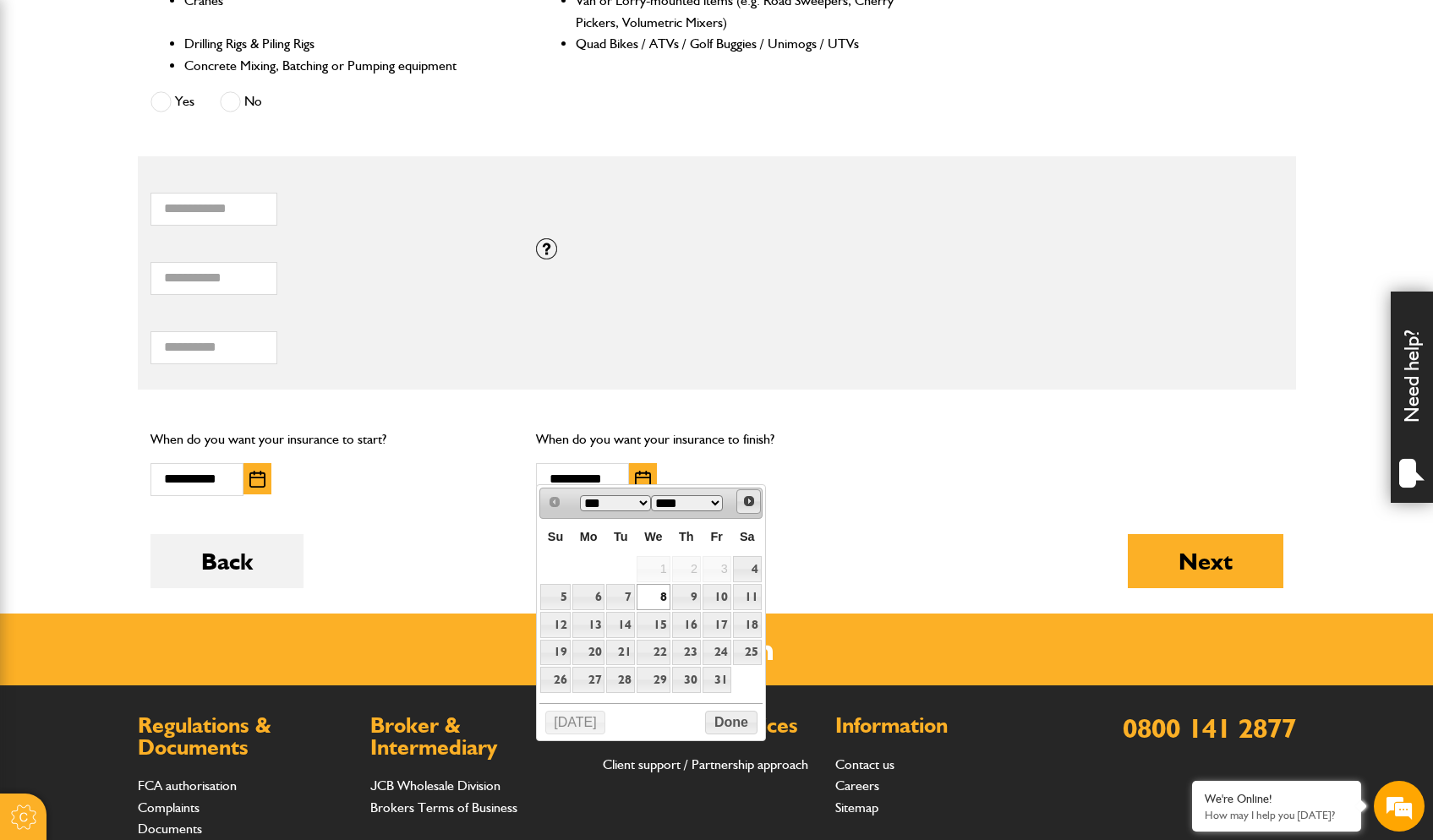
click at [749, 504] on span "Next" at bounding box center [749, 501] width 14 height 14
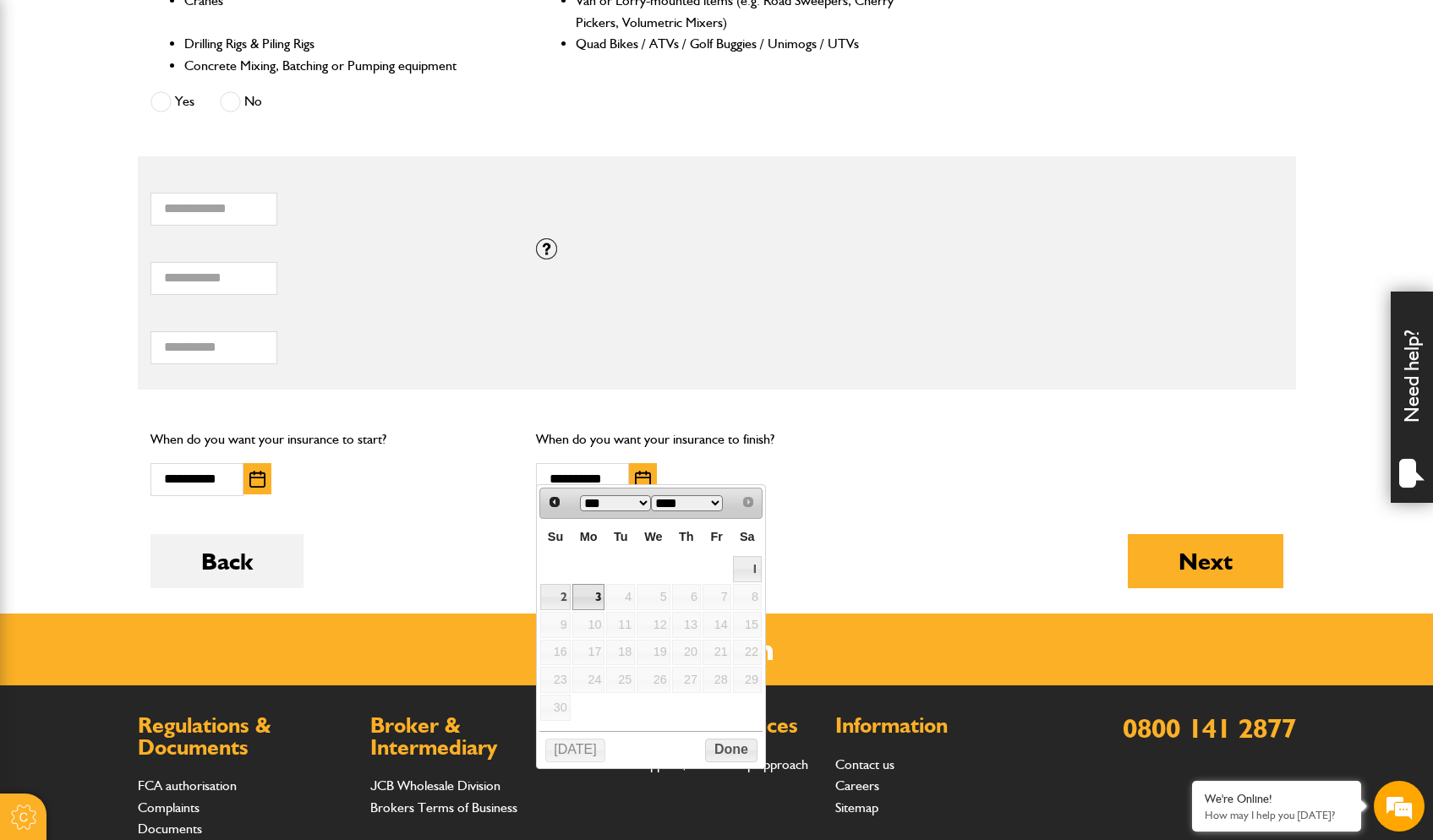
click at [597, 595] on link "3" at bounding box center [589, 597] width 33 height 26
type input "**********"
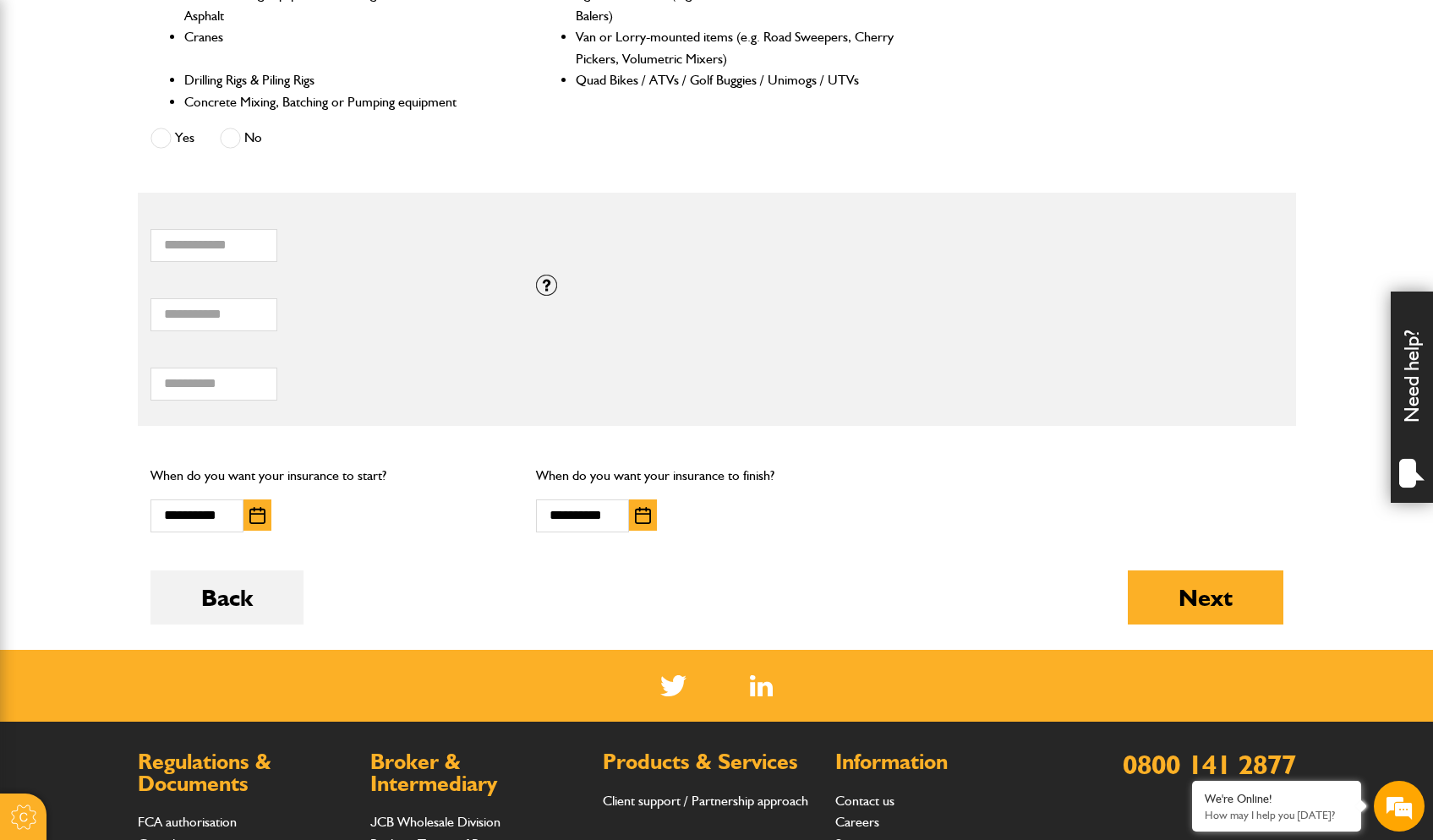
scroll to position [907, 0]
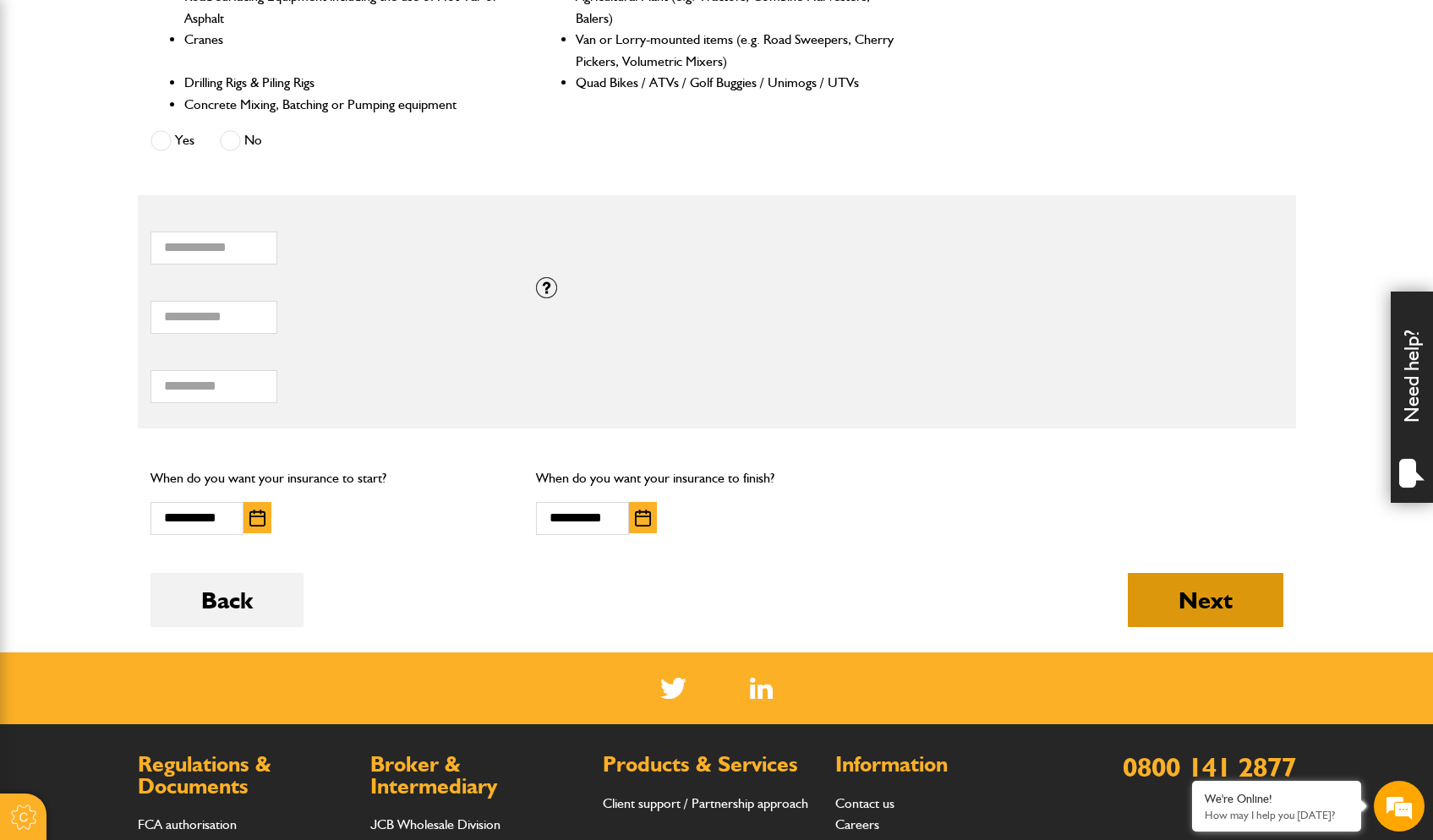
click at [1188, 579] on button "Next" at bounding box center [1205, 600] width 156 height 54
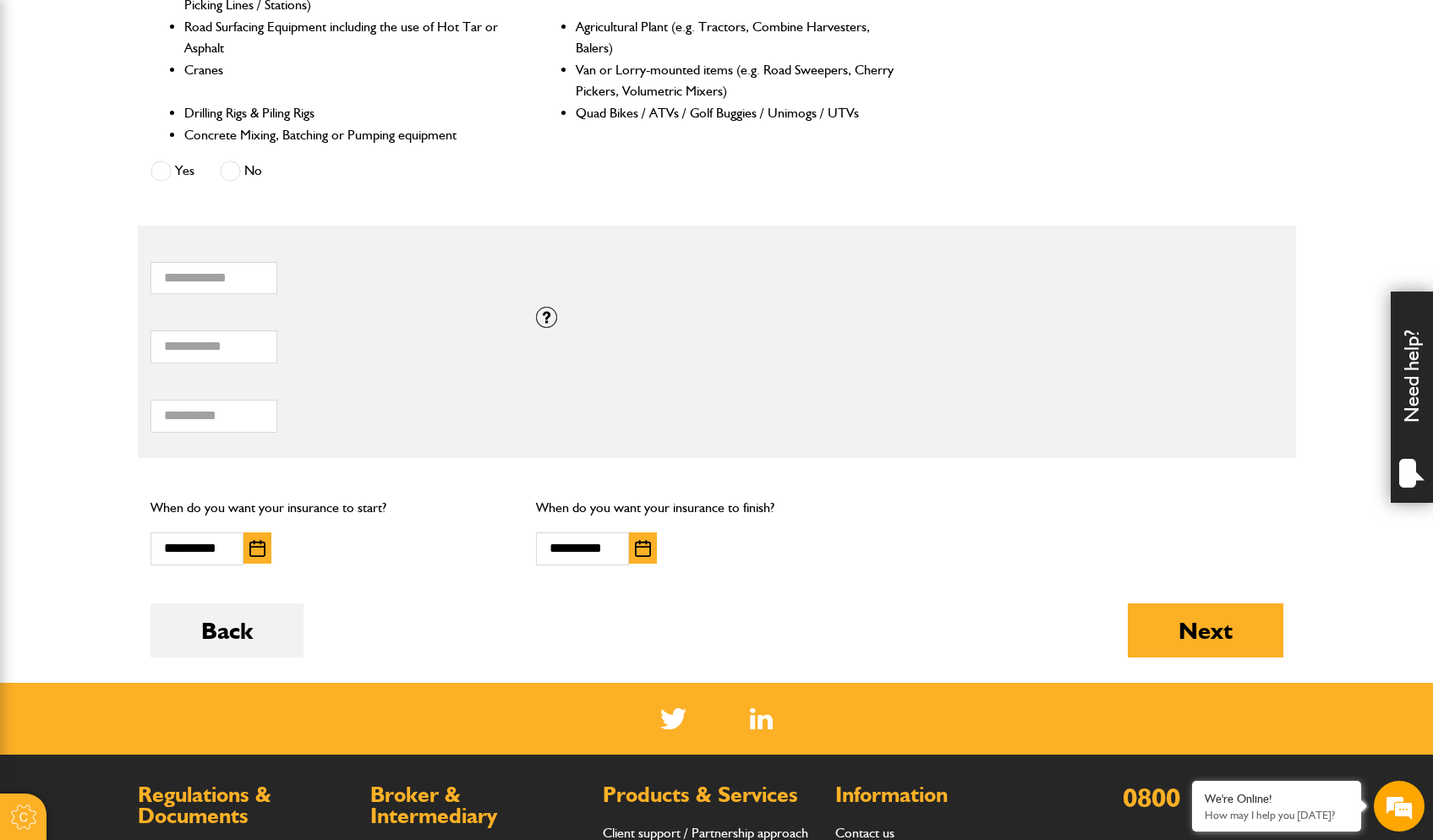
scroll to position [963, 0]
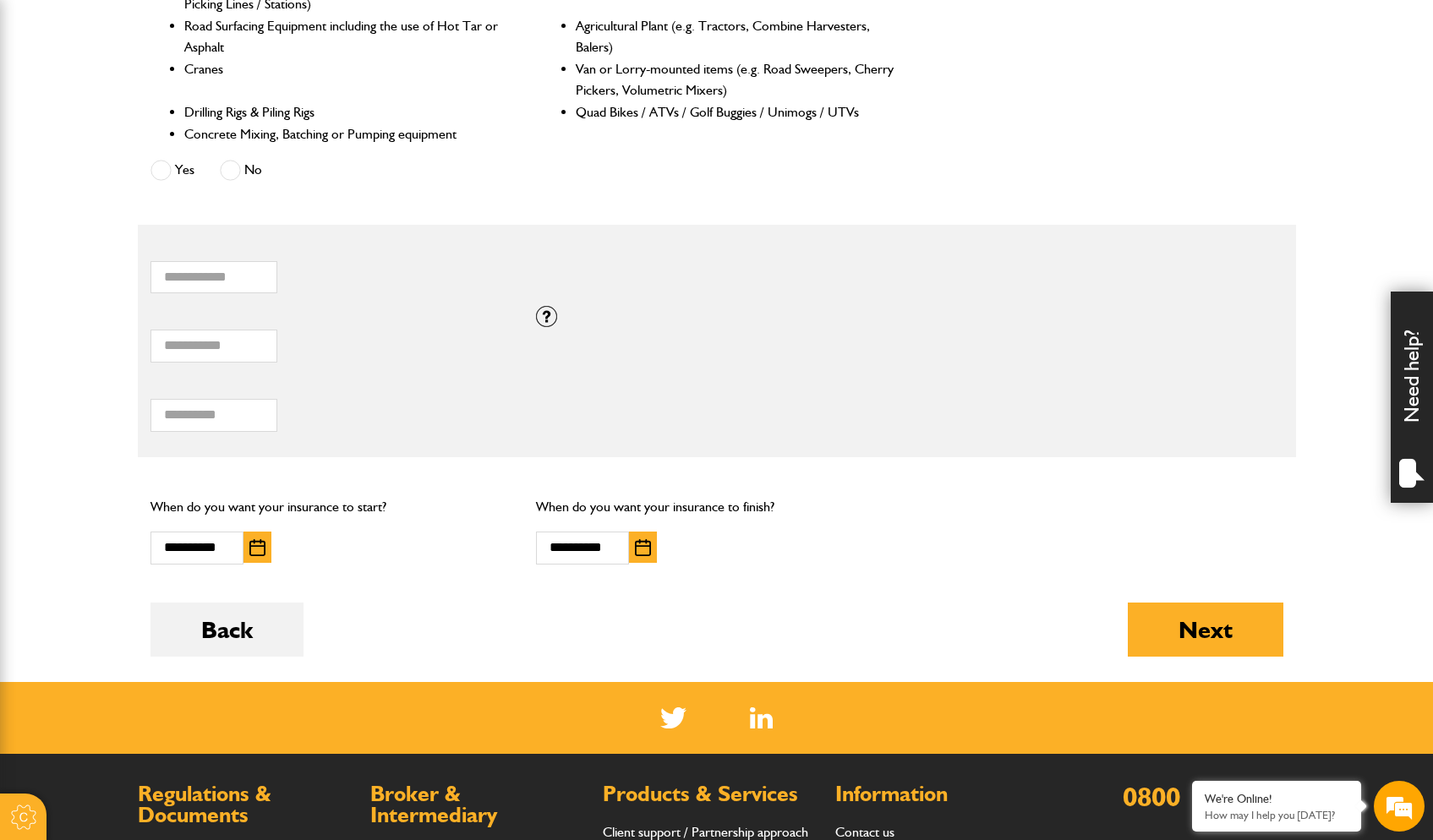
click at [652, 540] on button "button" at bounding box center [643, 547] width 28 height 31
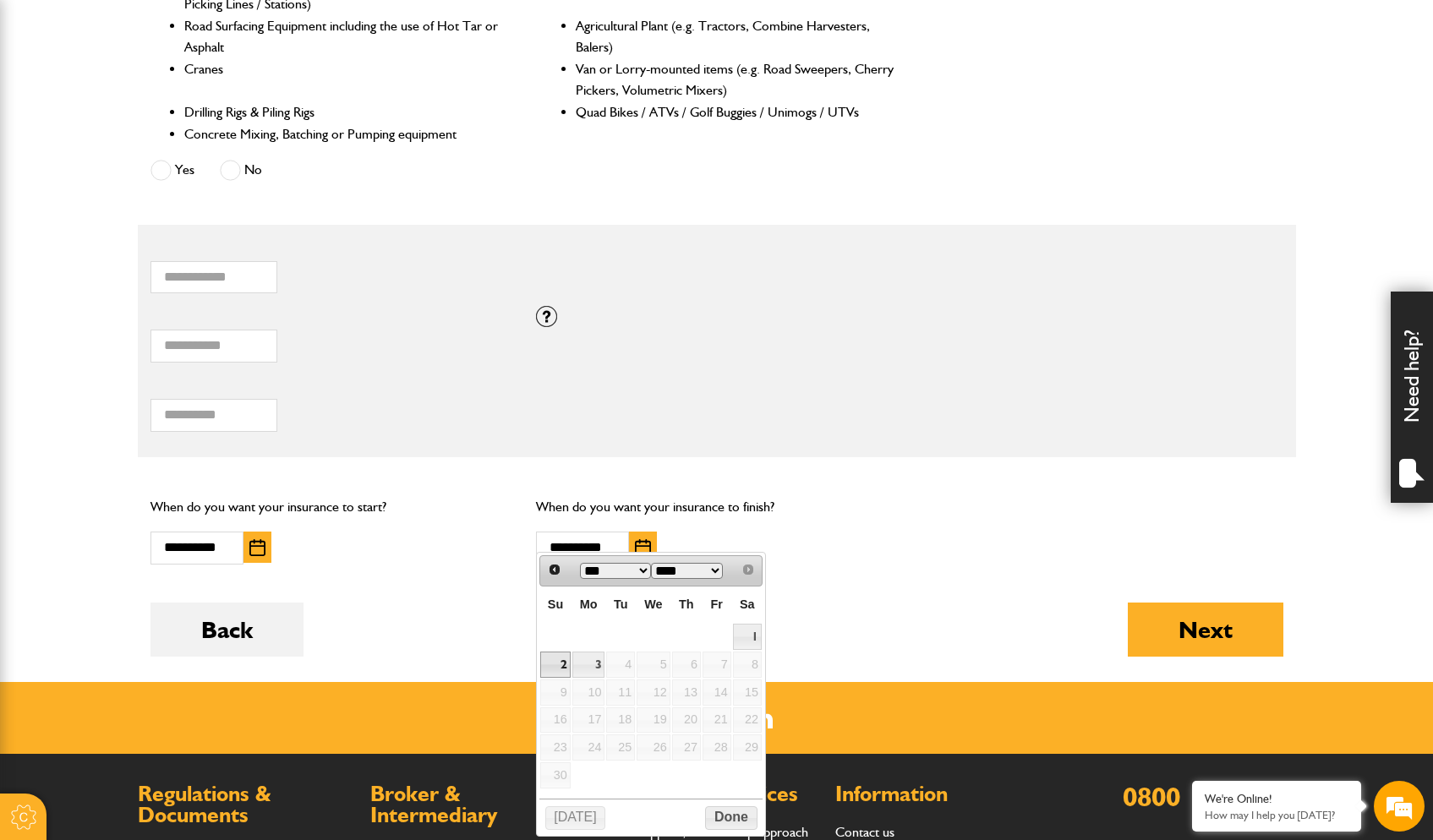
click at [566, 664] on link "2" at bounding box center [555, 664] width 29 height 26
type input "**********"
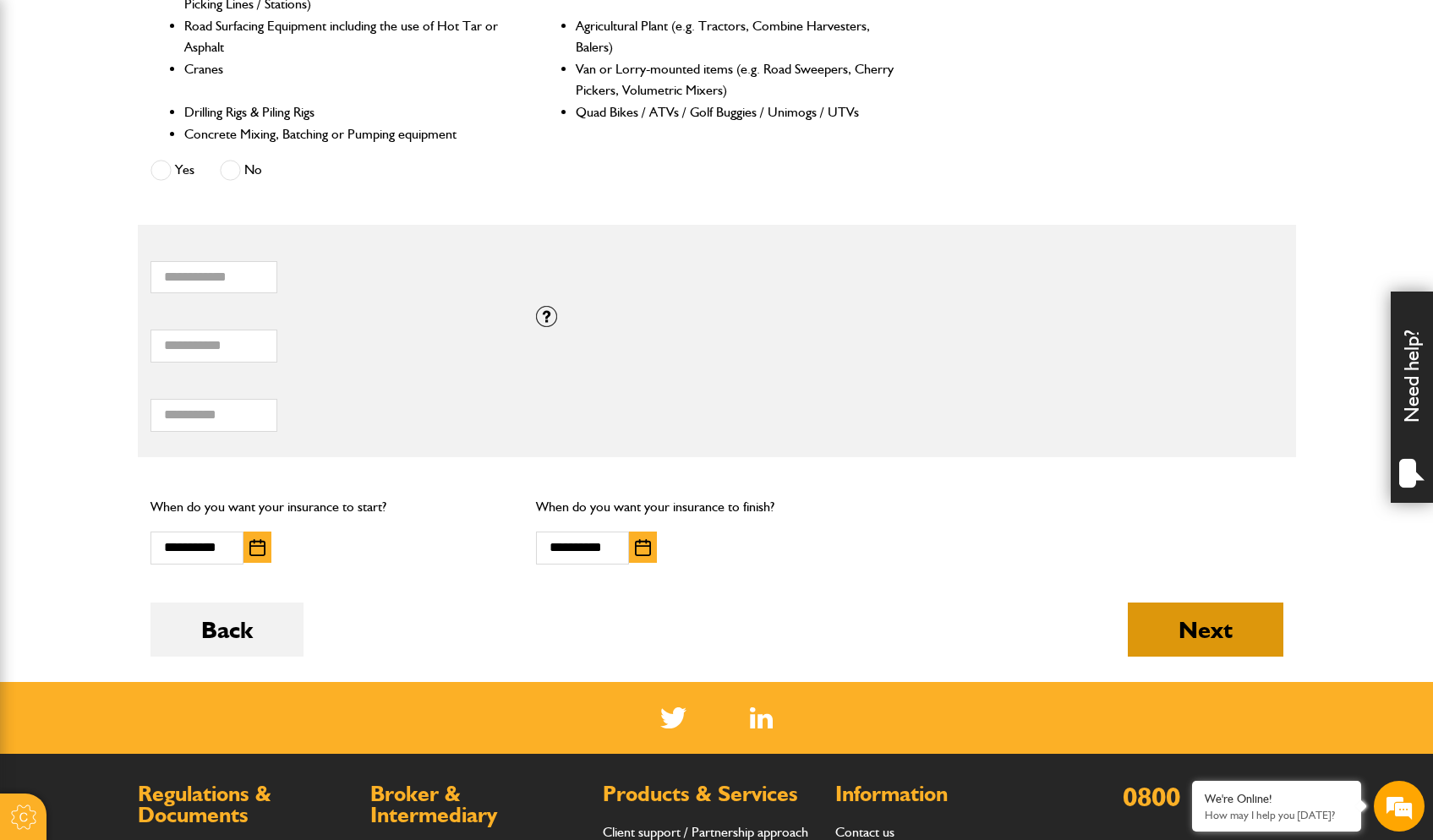
click at [1234, 631] on button "Next" at bounding box center [1205, 629] width 156 height 54
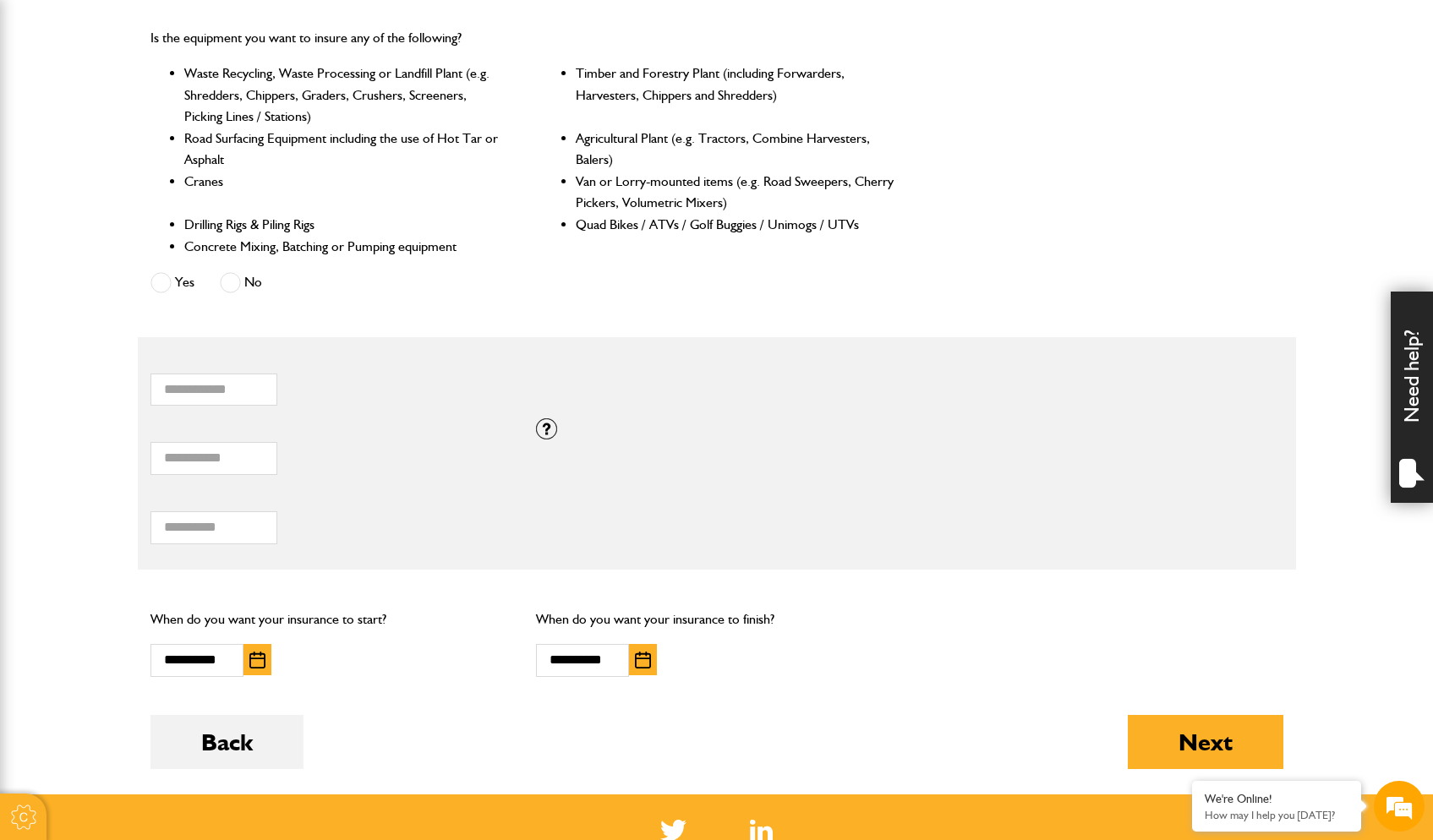
scroll to position [854, 0]
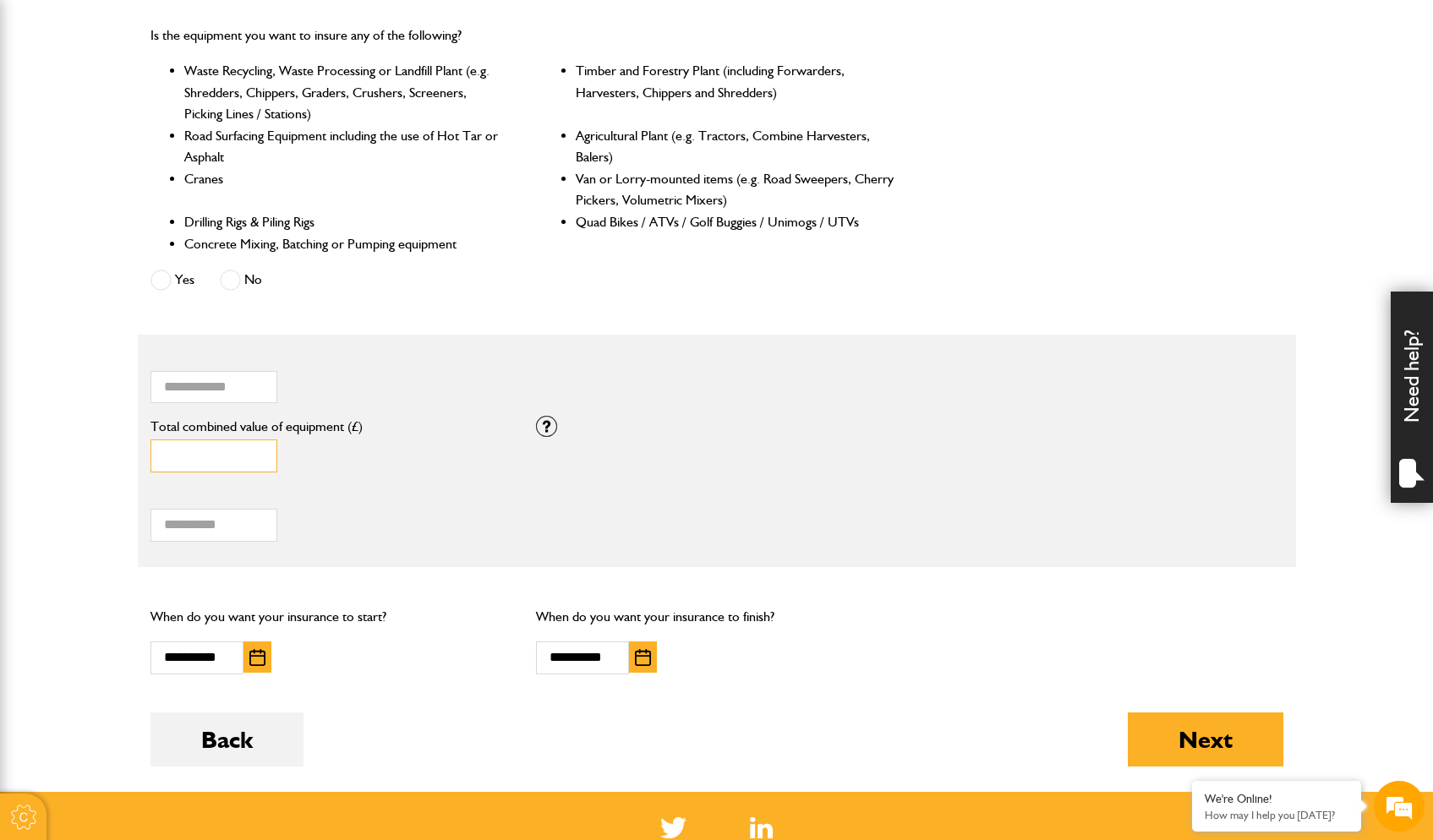
drag, startPoint x: 203, startPoint y: 446, endPoint x: 144, endPoint y: 433, distance: 60.4
click at [144, 433] on div "***** Total combined value of equipment (£)" at bounding box center [331, 449] width 386 height 69
type input "*****"
drag, startPoint x: 491, startPoint y: 438, endPoint x: 342, endPoint y: 471, distance: 152.6
click at [491, 438] on div "***** Total combined value of equipment (£)" at bounding box center [331, 446] width 361 height 52
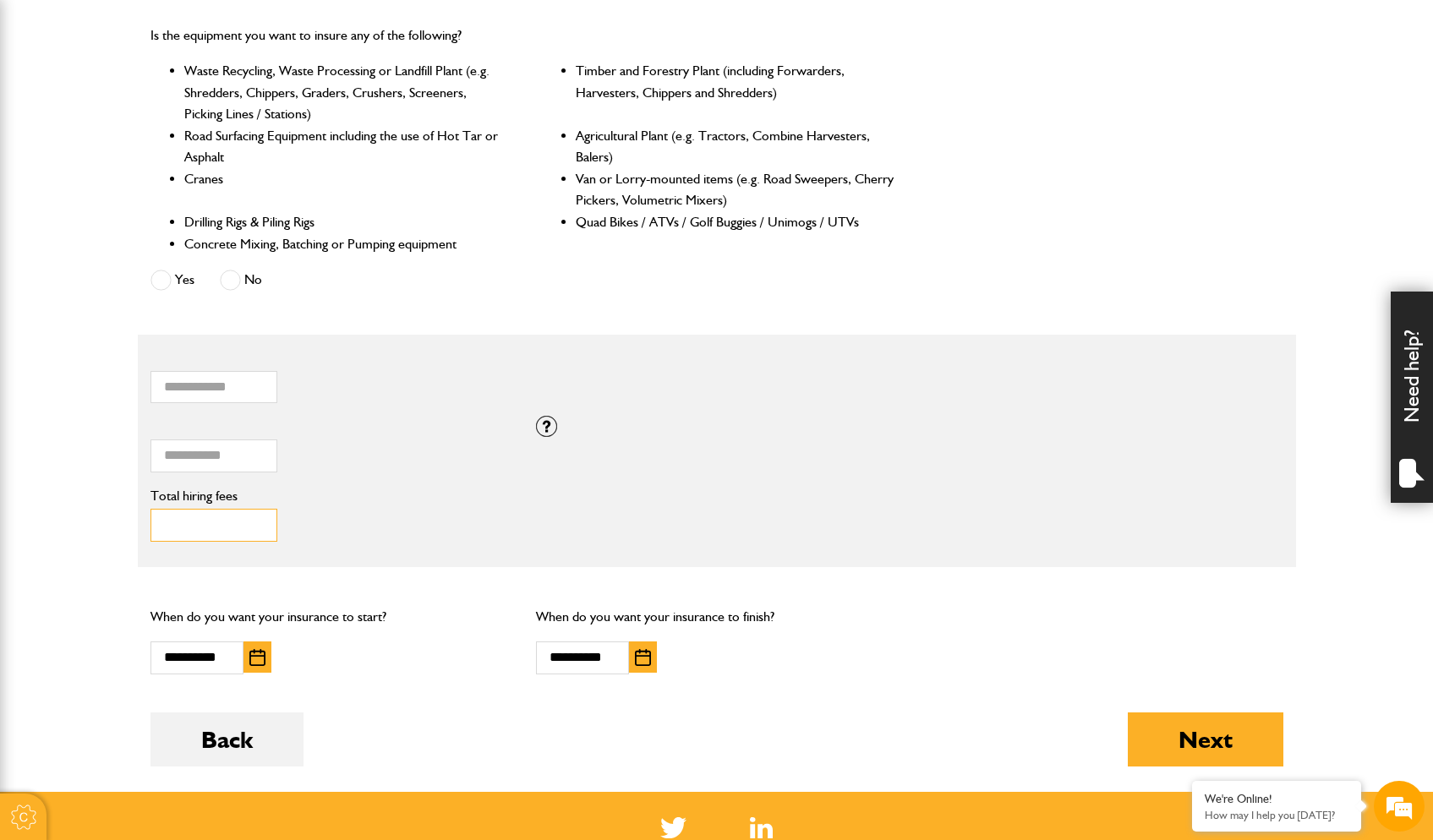
drag, startPoint x: 201, startPoint y: 512, endPoint x: 135, endPoint y: 500, distance: 67.1
click at [134, 500] on body "Cookie Options You can control which cookies we use with the form below. Please…" at bounding box center [716, 209] width 1433 height 2127
type input "****"
click at [392, 510] on div "**** Total hiring fees Please enter a minimum value of 25 for total hiring fees." at bounding box center [331, 515] width 361 height 52
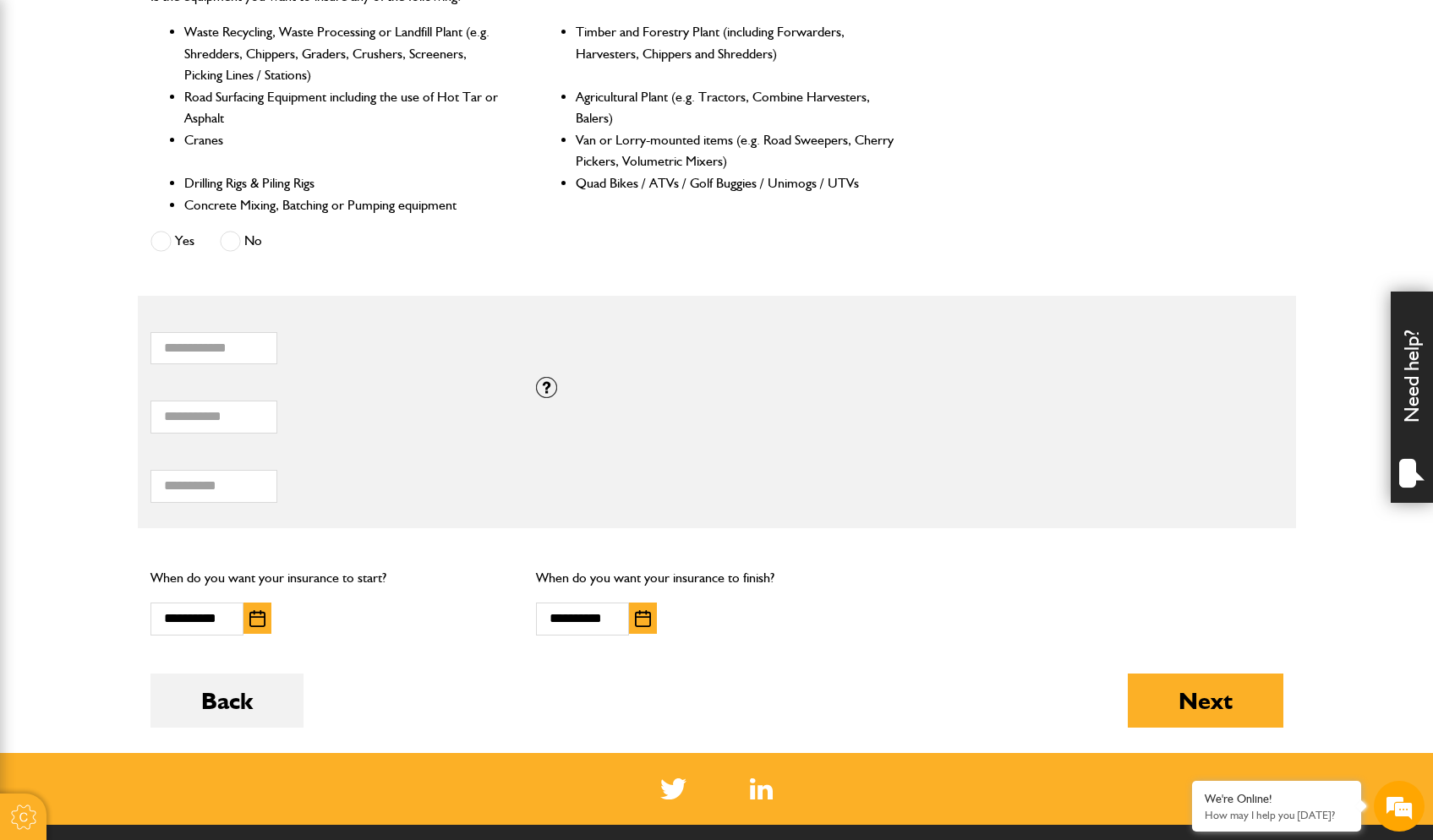
scroll to position [923, 0]
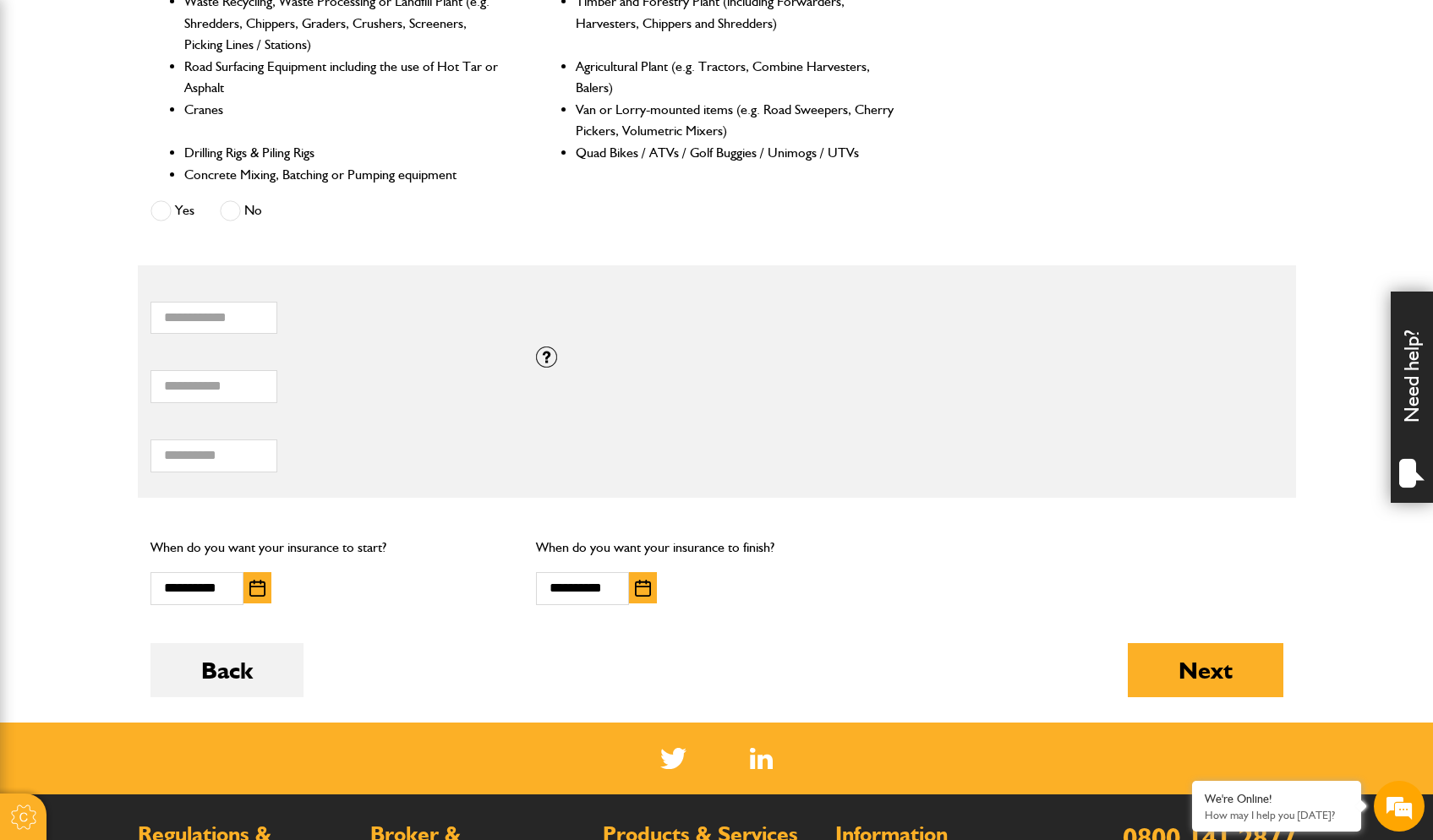
click at [637, 582] on img "button" at bounding box center [642, 588] width 16 height 17
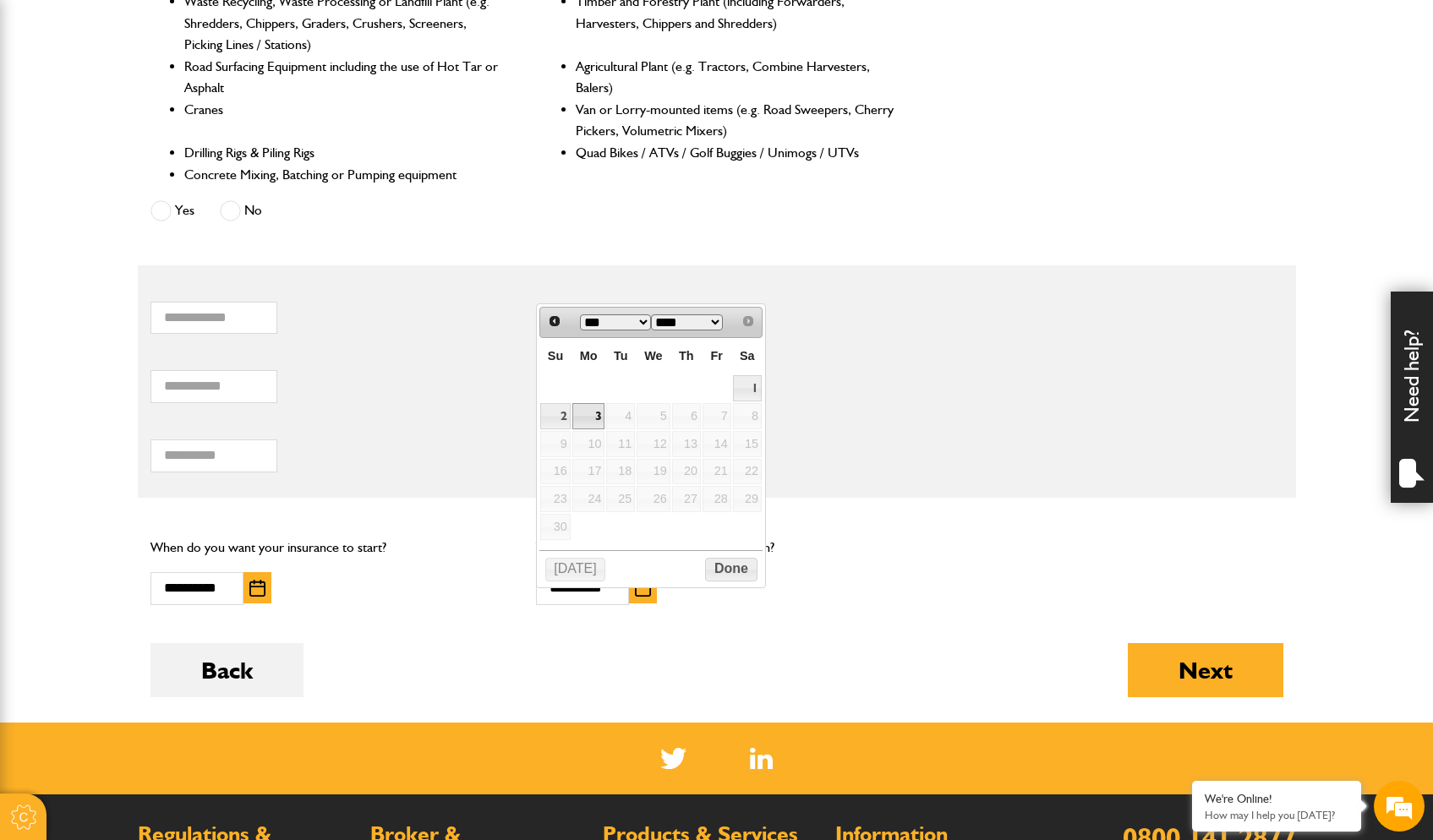
click at [596, 422] on link "3" at bounding box center [589, 416] width 33 height 26
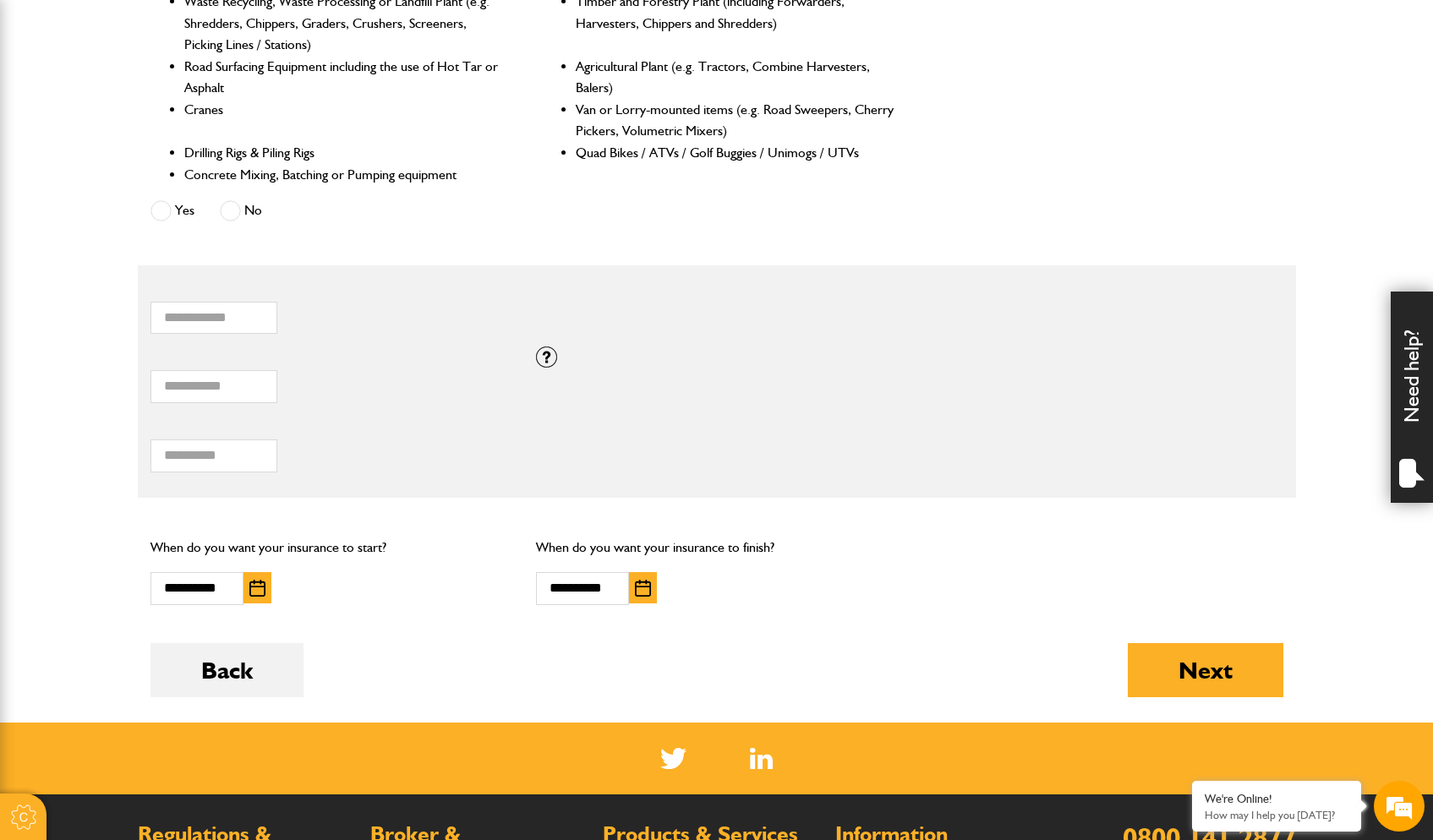
click at [261, 579] on img "button" at bounding box center [257, 588] width 16 height 17
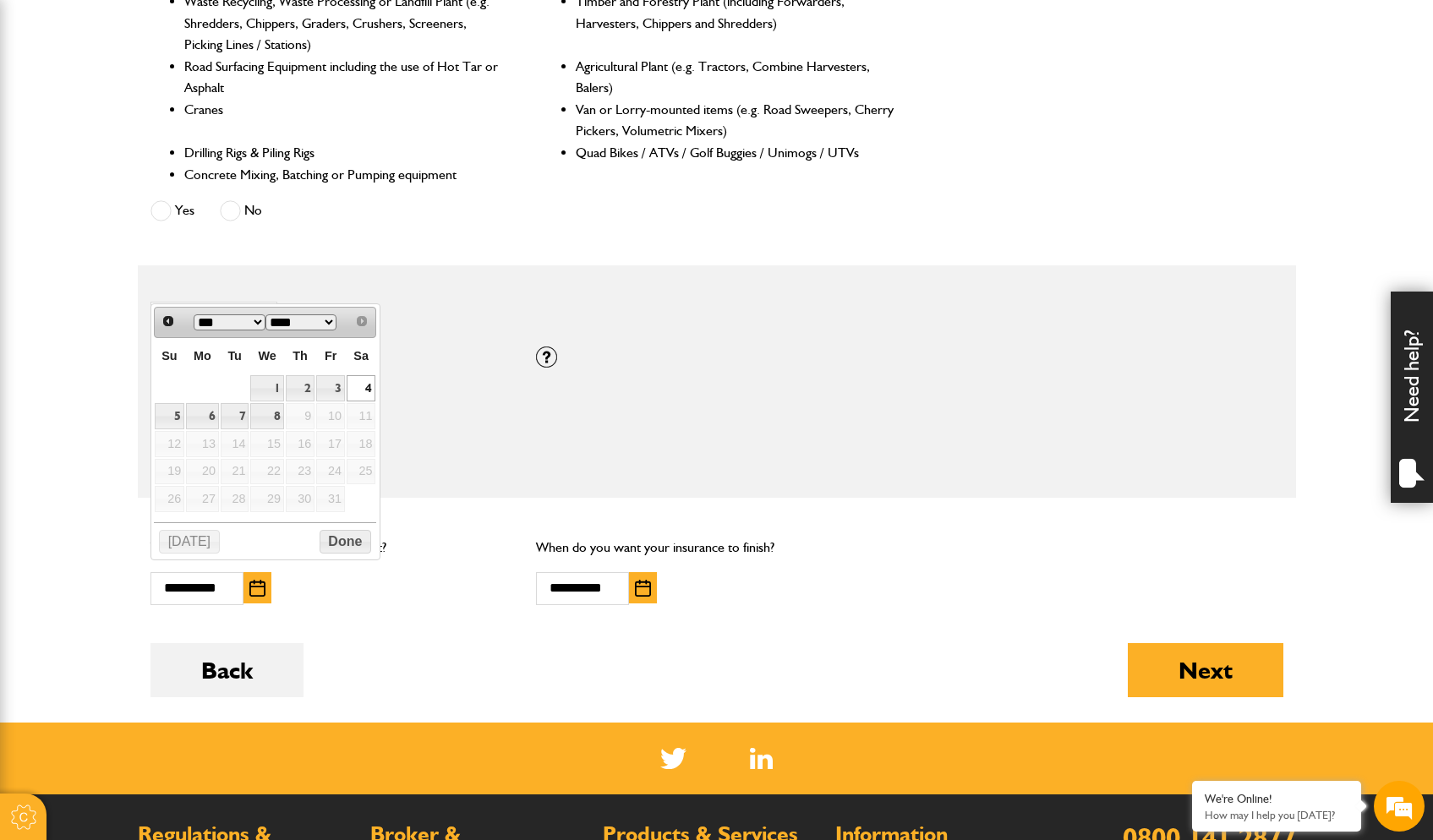
click at [364, 390] on link "4" at bounding box center [360, 388] width 29 height 26
type input "**********"
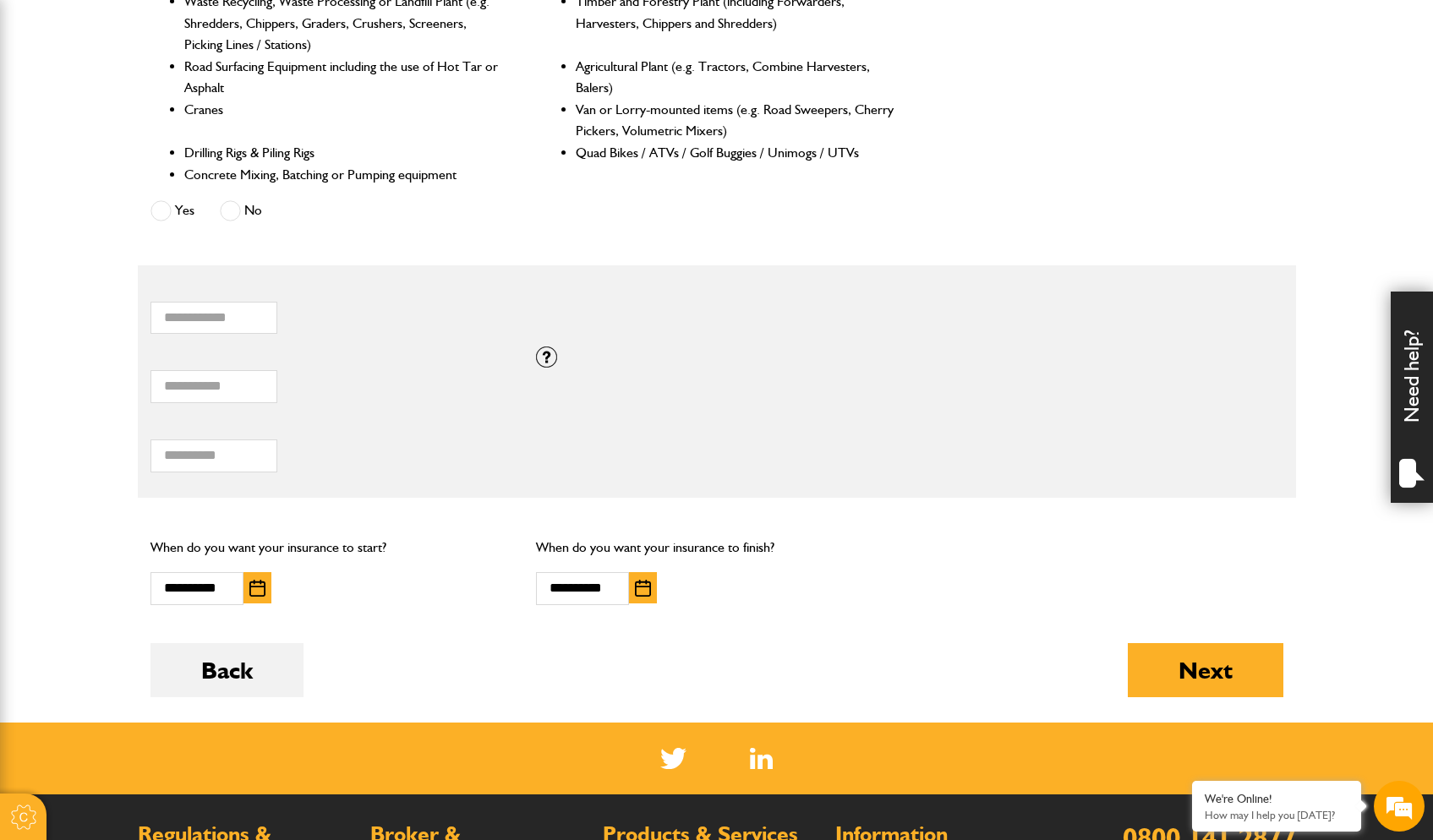
click at [651, 585] on button "button" at bounding box center [643, 588] width 28 height 31
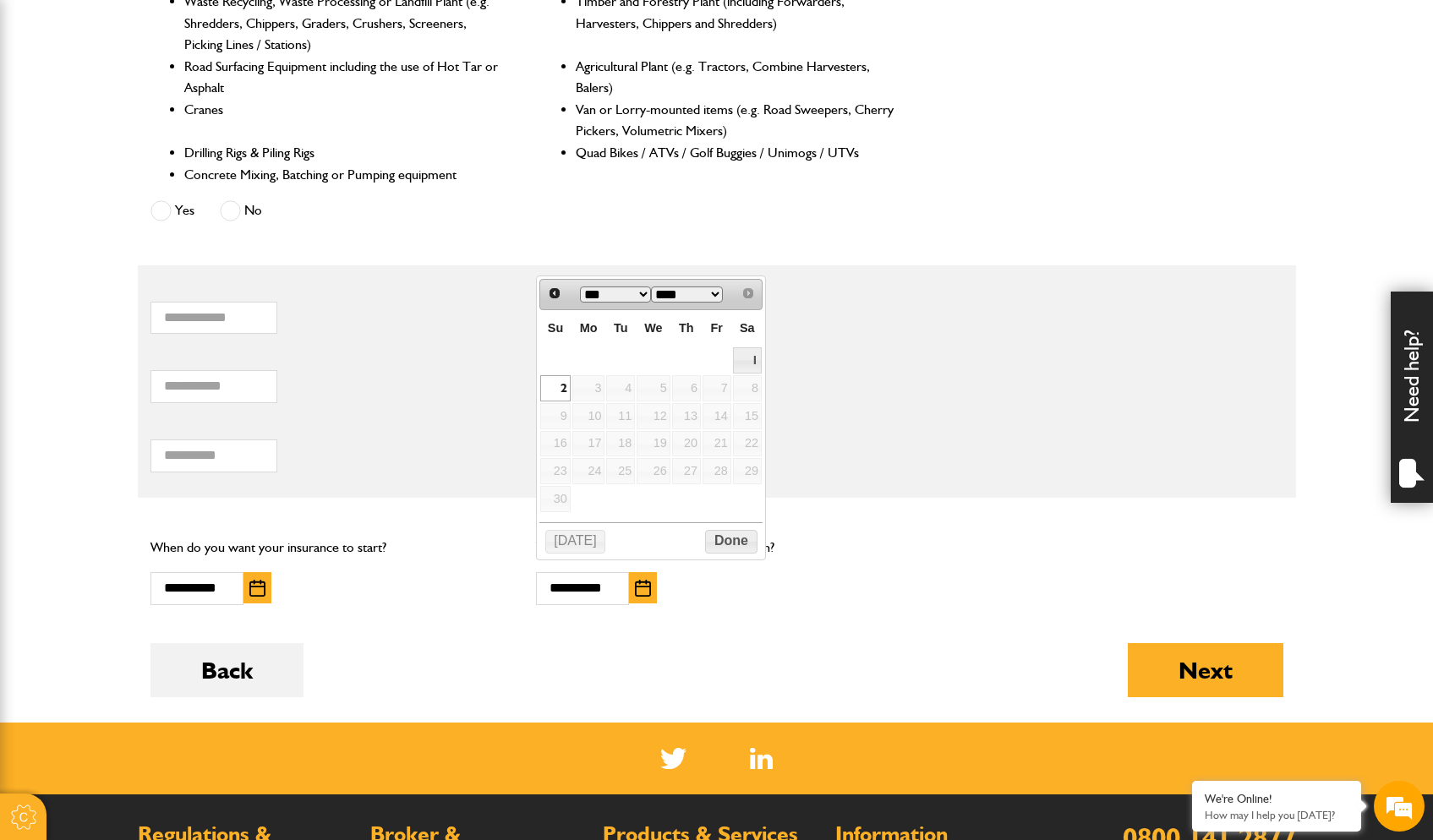
click at [566, 389] on link "2" at bounding box center [555, 388] width 29 height 26
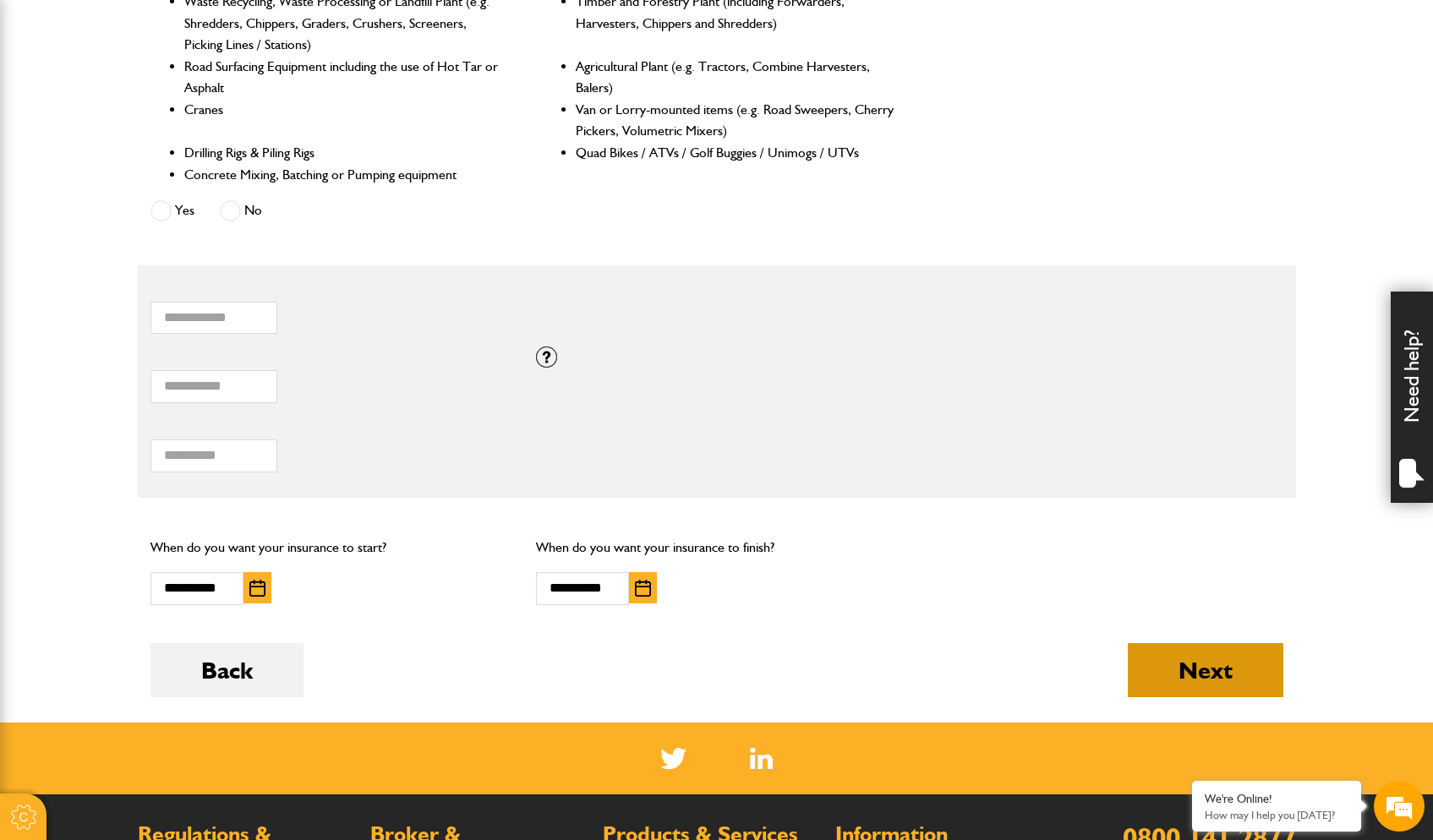
click at [1237, 663] on button "Next" at bounding box center [1205, 670] width 156 height 54
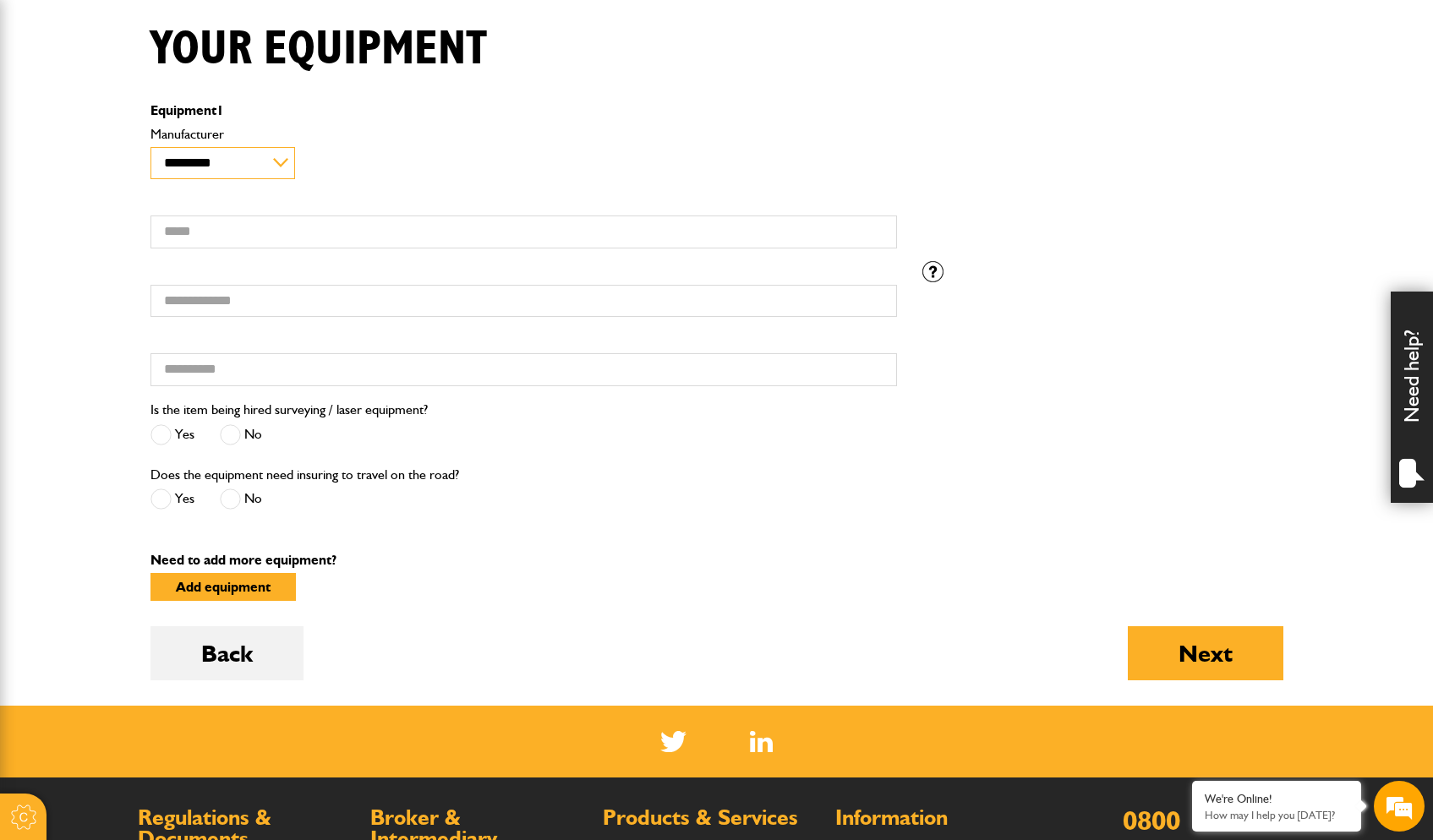
select select "**"
click at [445, 224] on input "Model" at bounding box center [523, 232] width 746 height 33
type input "**********"
click at [343, 300] on input "Serial number" at bounding box center [523, 301] width 746 height 33
click at [292, 360] on input "Hired from" at bounding box center [523, 370] width 746 height 33
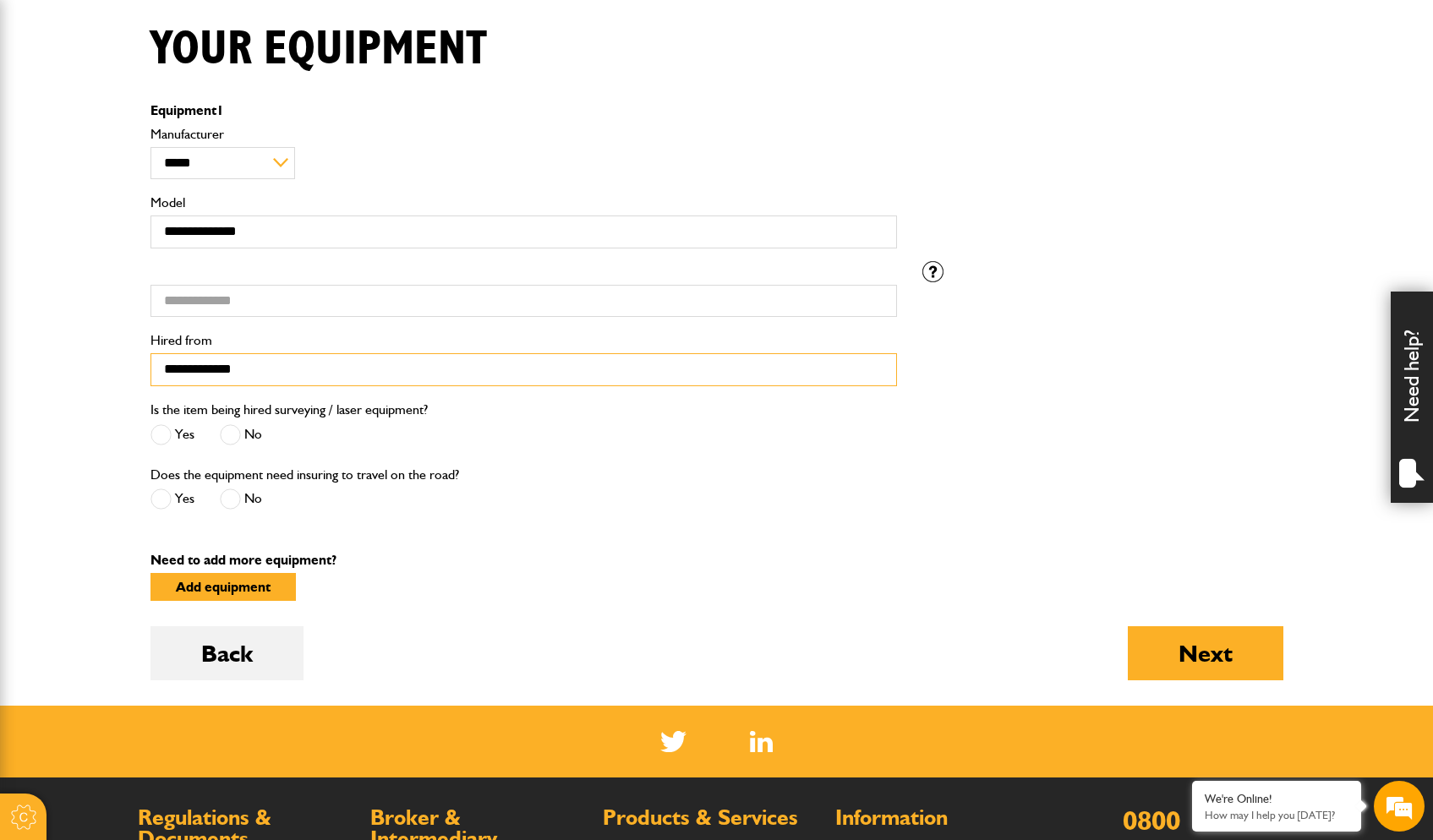
type input "**********"
click at [241, 434] on label "No" at bounding box center [241, 435] width 42 height 21
click at [236, 496] on span at bounding box center [230, 498] width 21 height 21
click at [1216, 653] on button "Next" at bounding box center [1205, 653] width 156 height 54
